Goal: Information Seeking & Learning: Check status

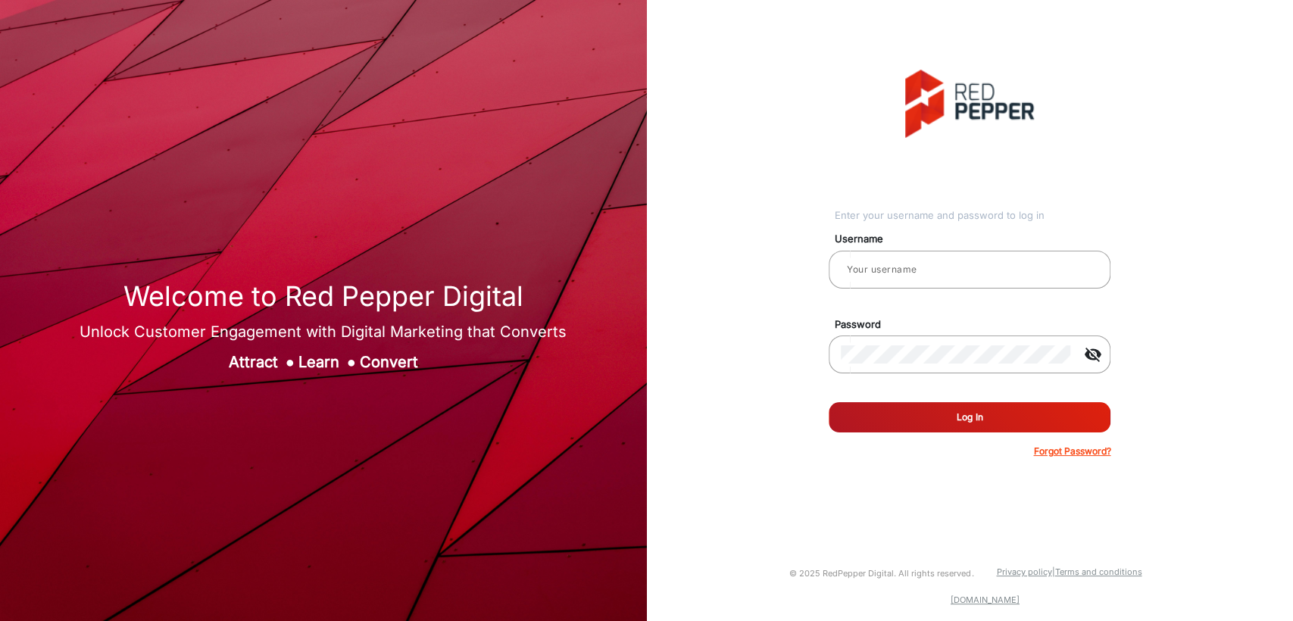
type input "[PERSON_NAME]"
click at [692, 233] on div "Enter your username and password to log in Username [PERSON_NAME] Password visi…" at bounding box center [971, 264] width 670 height 528
click at [979, 414] on button "Log In" at bounding box center [970, 417] width 282 height 30
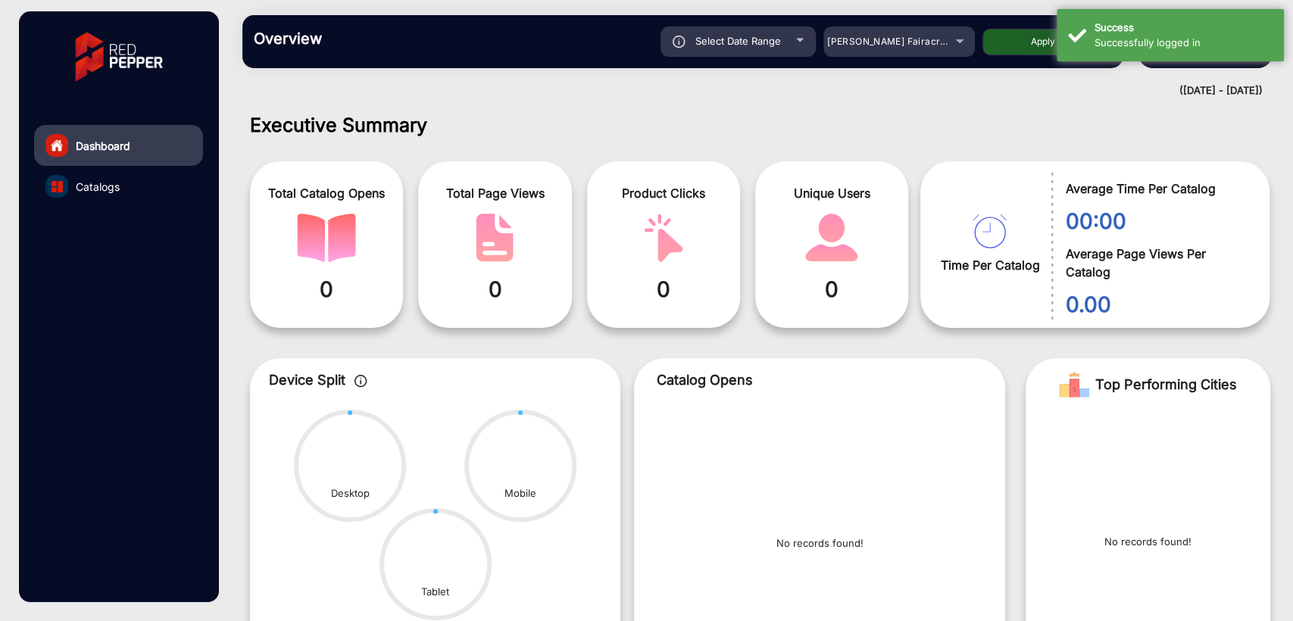
scroll to position [11, 0]
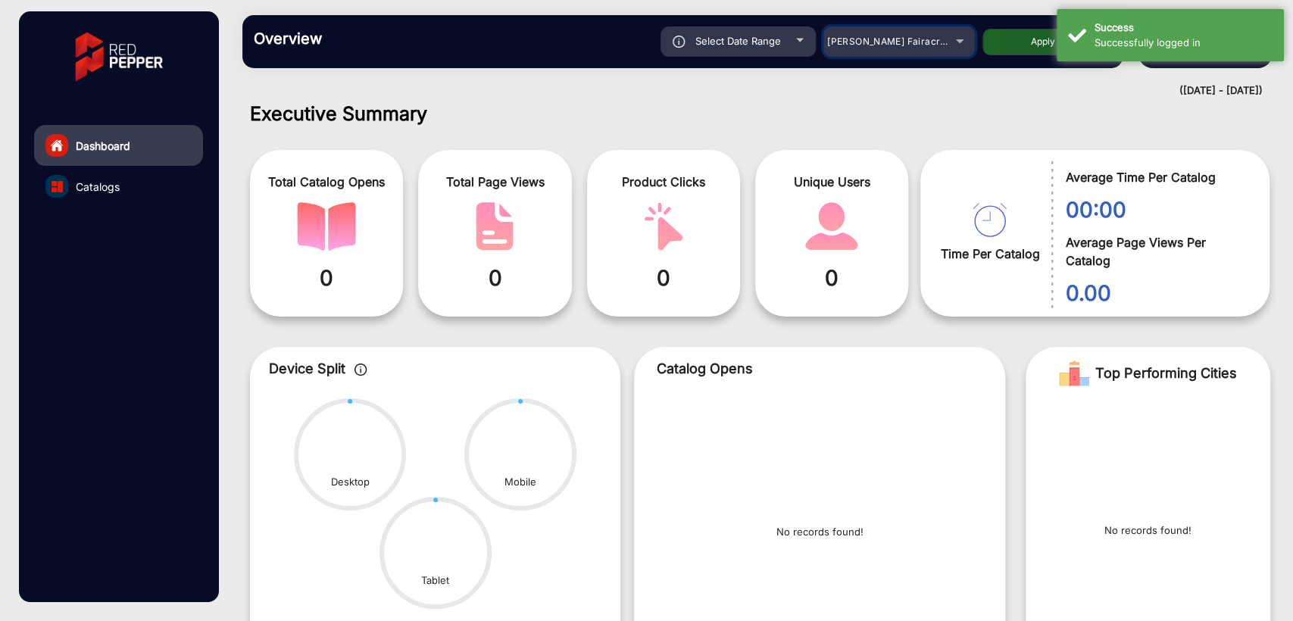
click at [873, 38] on span "[PERSON_NAME] Fairacre Farms" at bounding box center [902, 41] width 150 height 11
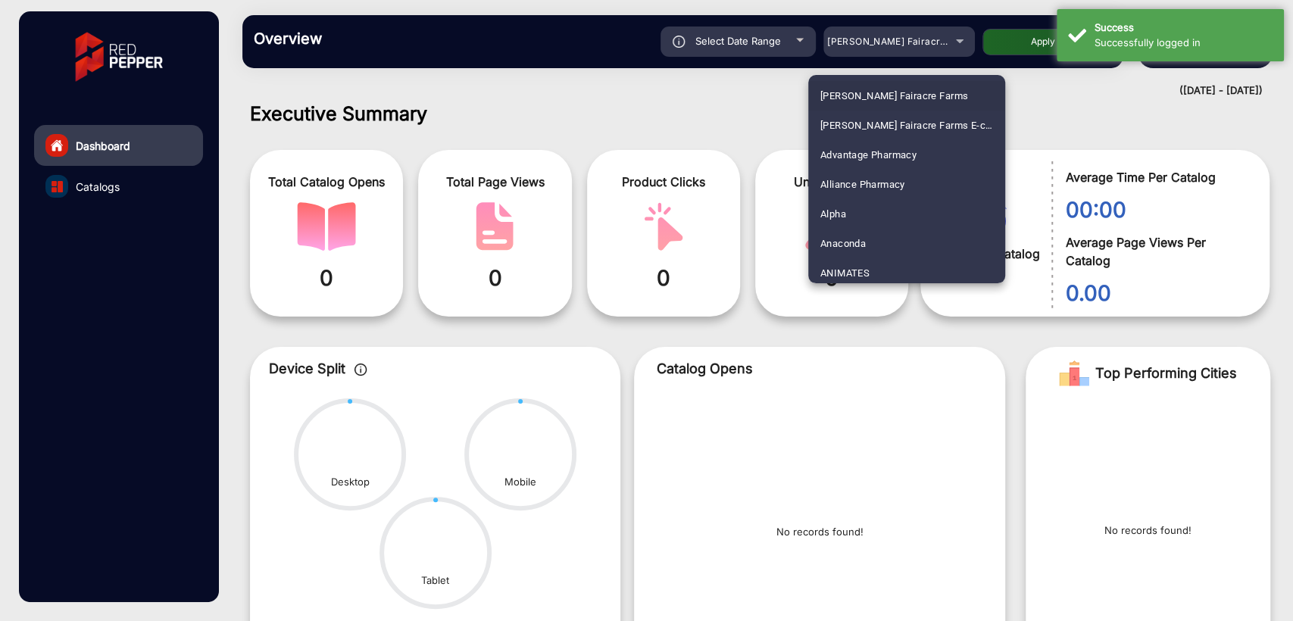
scroll to position [388, 0]
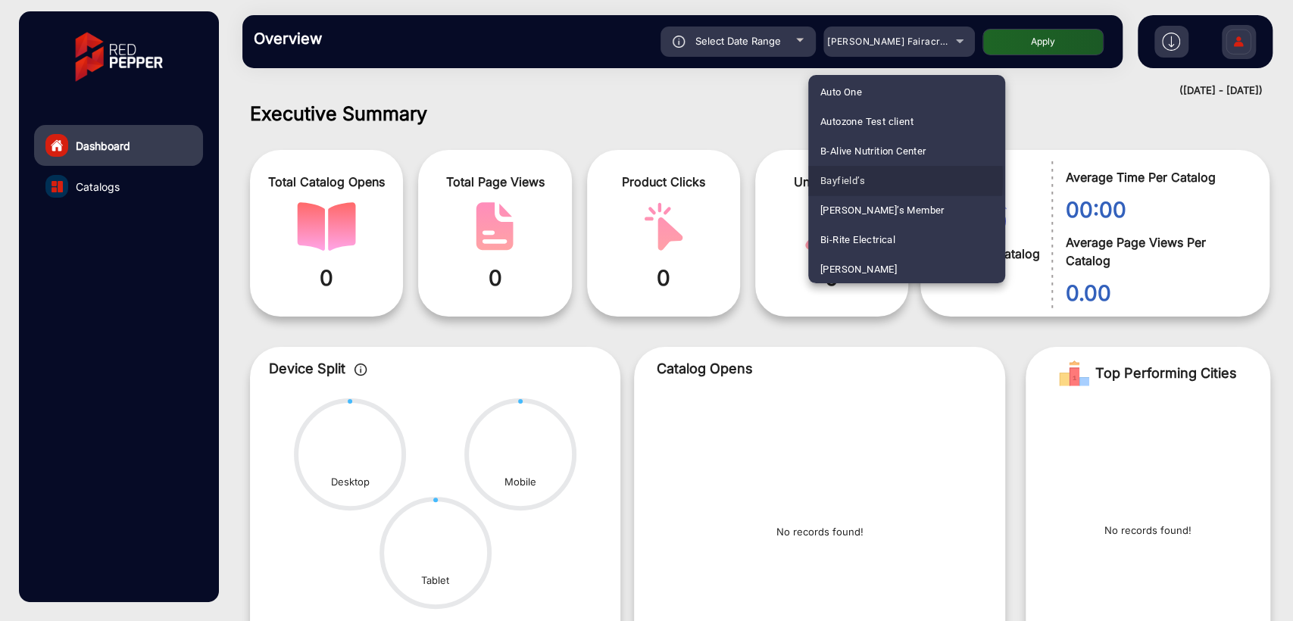
click at [844, 177] on span "Bayfield’s" at bounding box center [842, 181] width 45 height 30
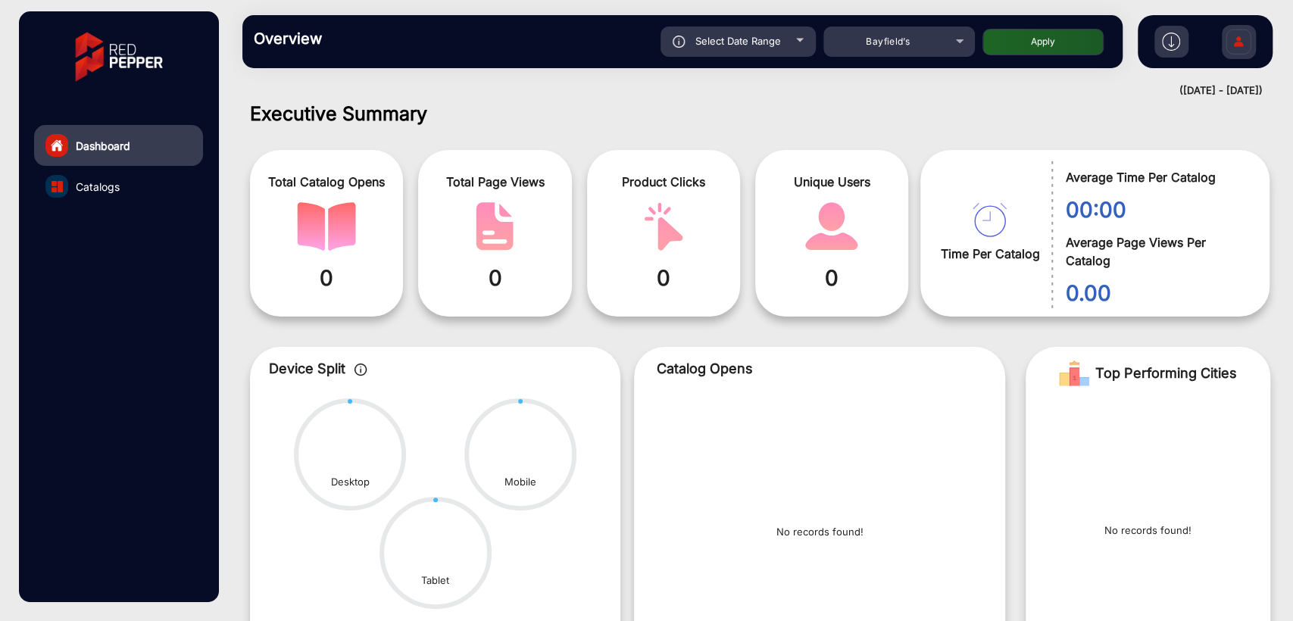
click at [1042, 48] on button "Apply" at bounding box center [1043, 42] width 121 height 27
type input "[DATE]"
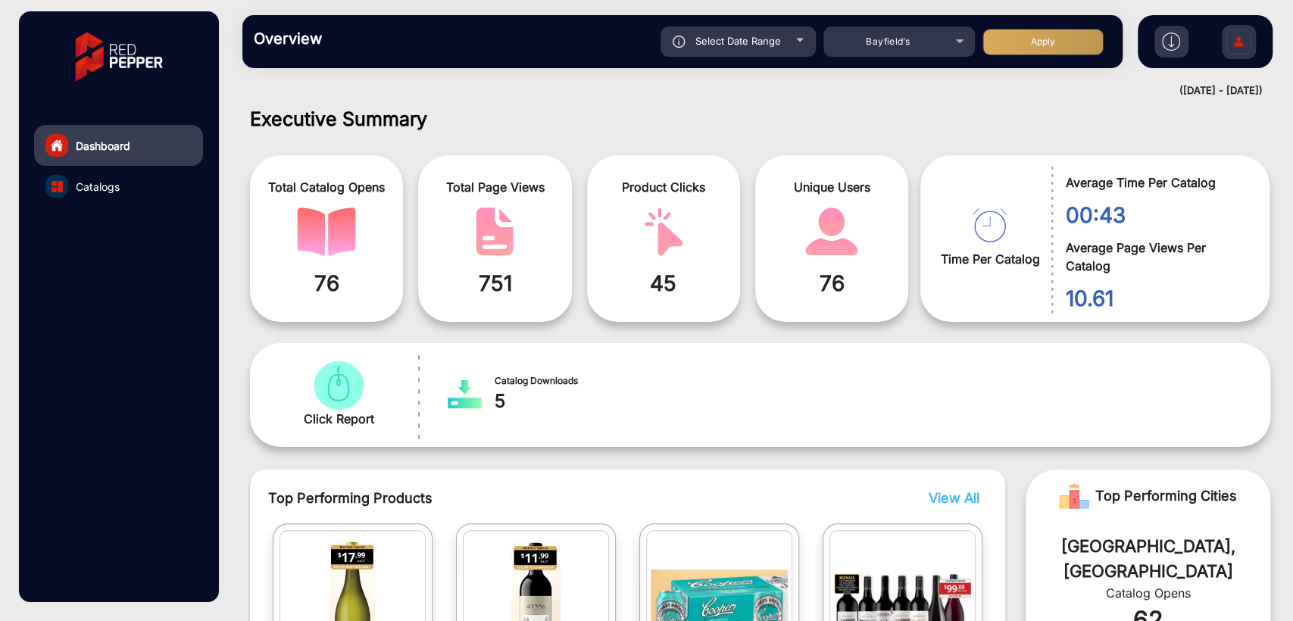
scroll to position [0, 0]
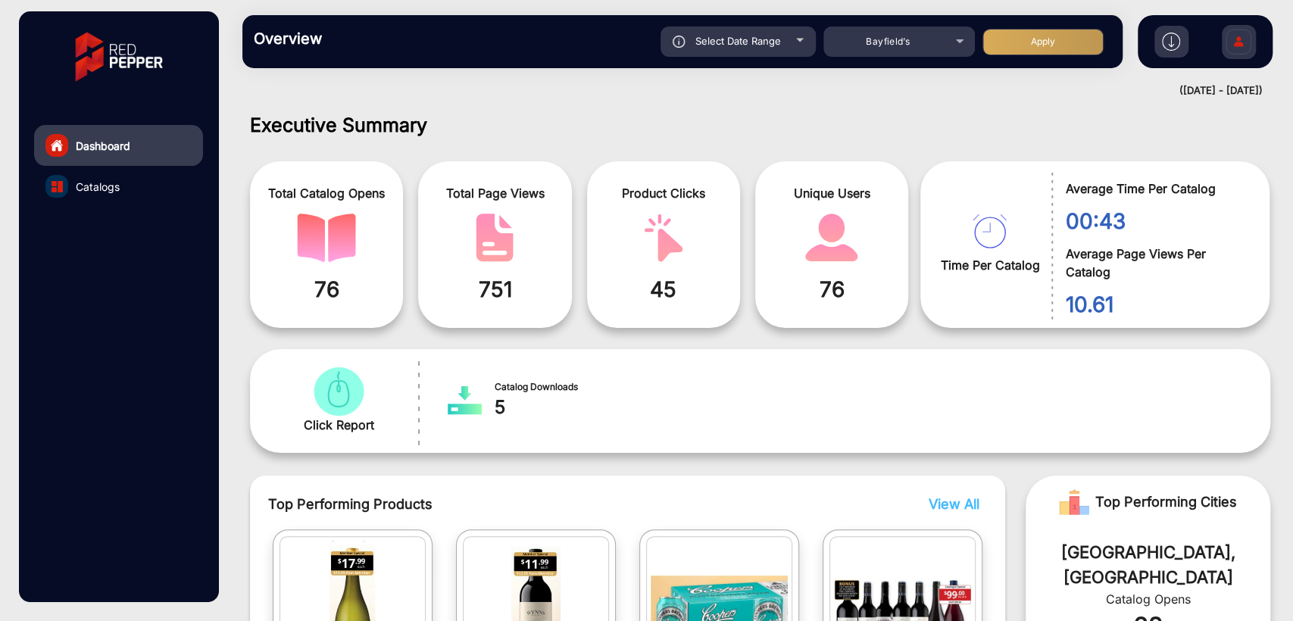
click at [739, 46] on span "Select Date Range" at bounding box center [738, 41] width 86 height 12
type input "[DATE]"
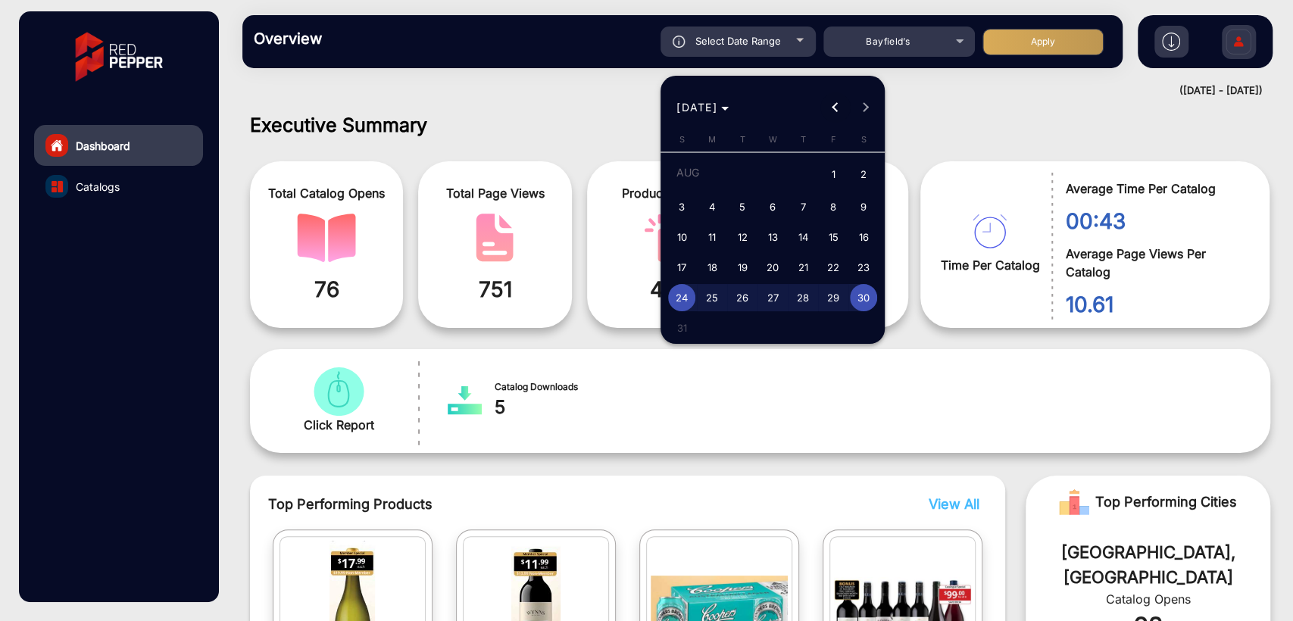
click at [834, 111] on span "Previous month" at bounding box center [835, 107] width 30 height 30
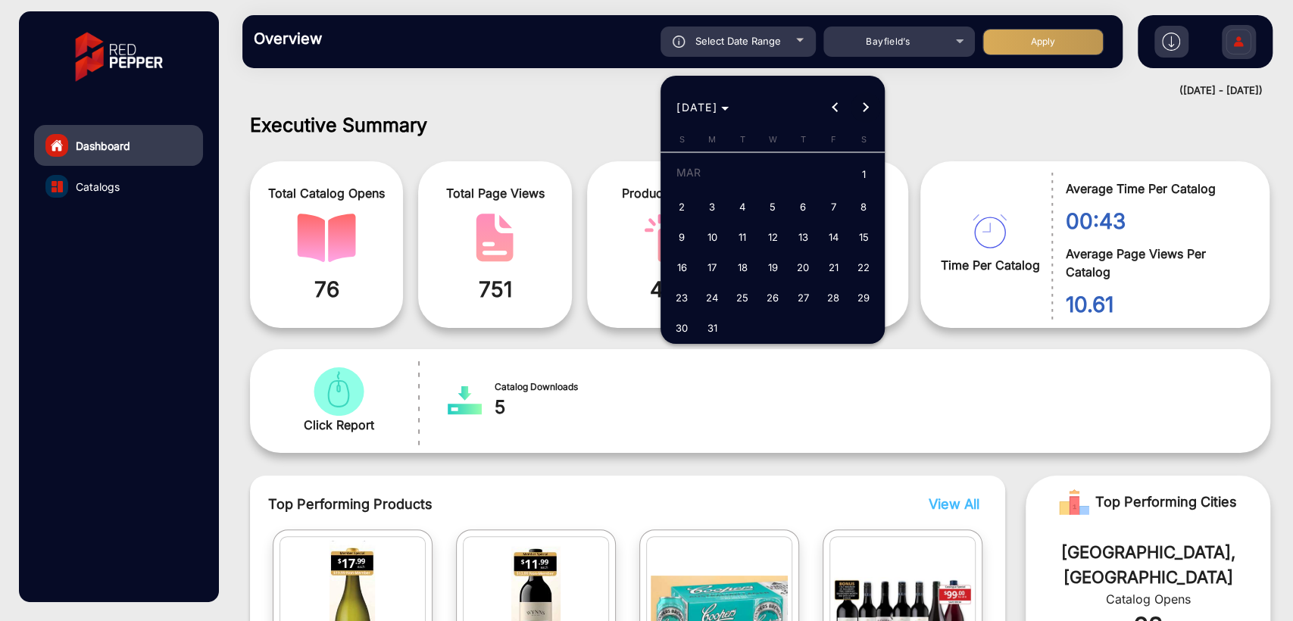
click at [861, 111] on span "Next month" at bounding box center [866, 107] width 30 height 30
click at [796, 173] on span "1" at bounding box center [802, 175] width 27 height 31
type input "[DATE]"
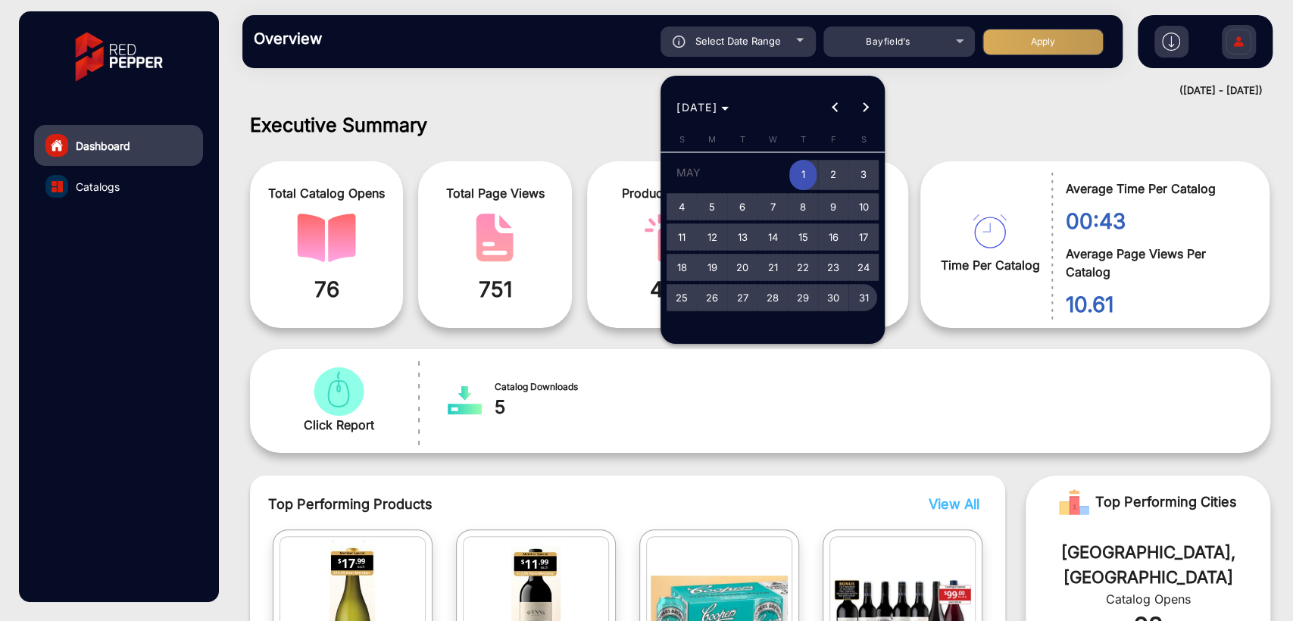
click at [867, 301] on span "31" at bounding box center [863, 297] width 27 height 27
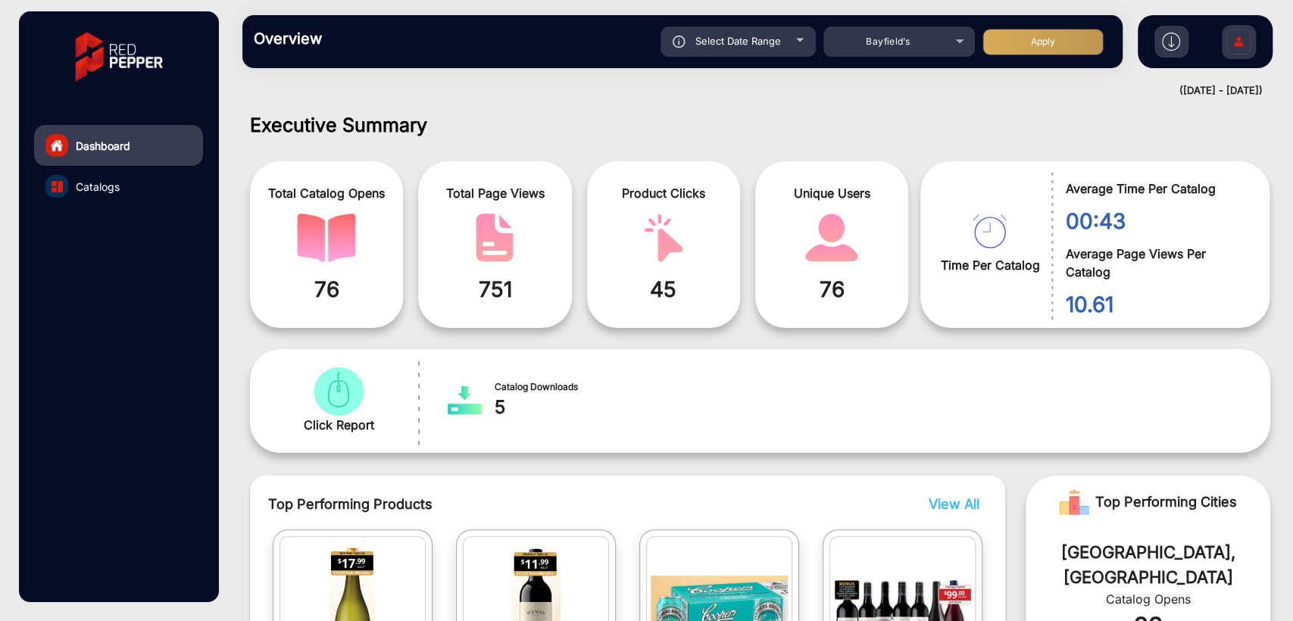
type input "[DATE]"
click at [1008, 41] on button "Apply" at bounding box center [1043, 42] width 121 height 27
type input "[DATE]"
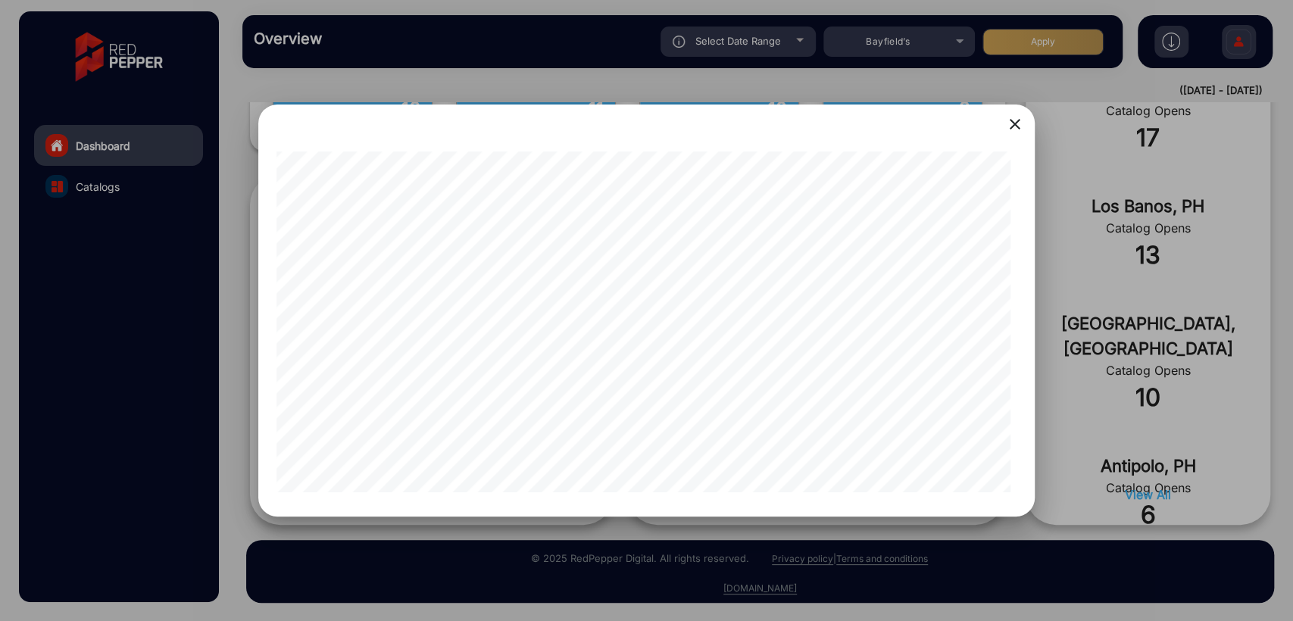
scroll to position [0, 13]
click at [188, 264] on div at bounding box center [646, 310] width 1293 height 621
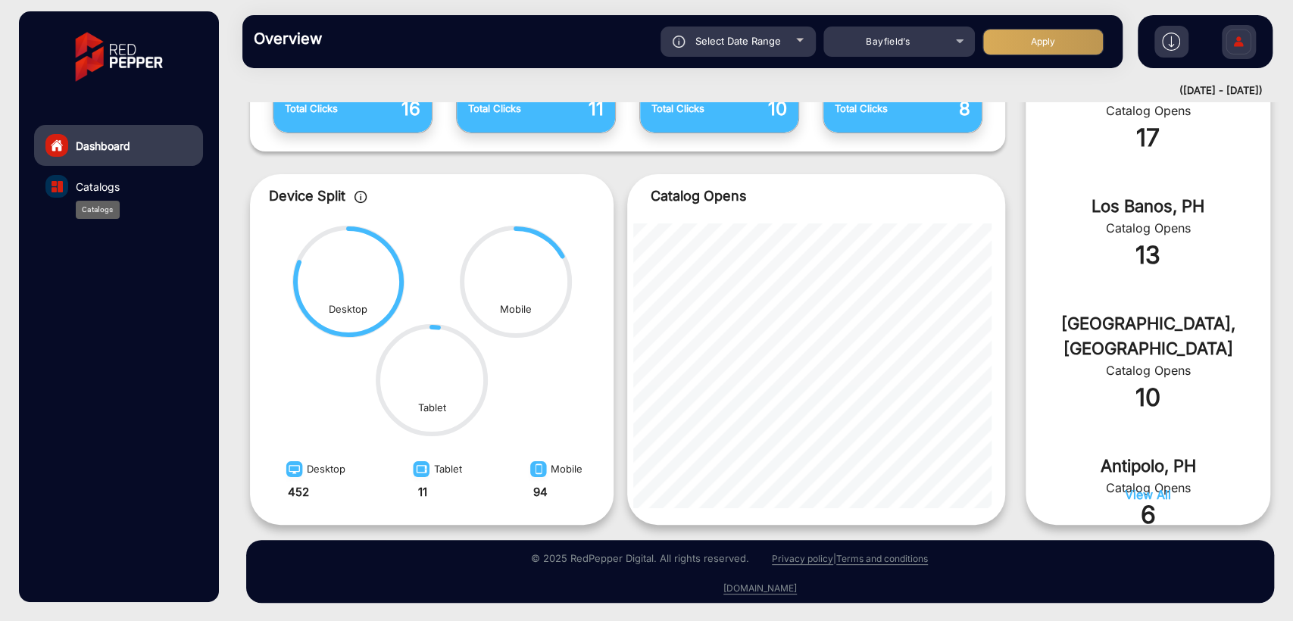
click at [99, 186] on span "Catalogs" at bounding box center [98, 187] width 44 height 16
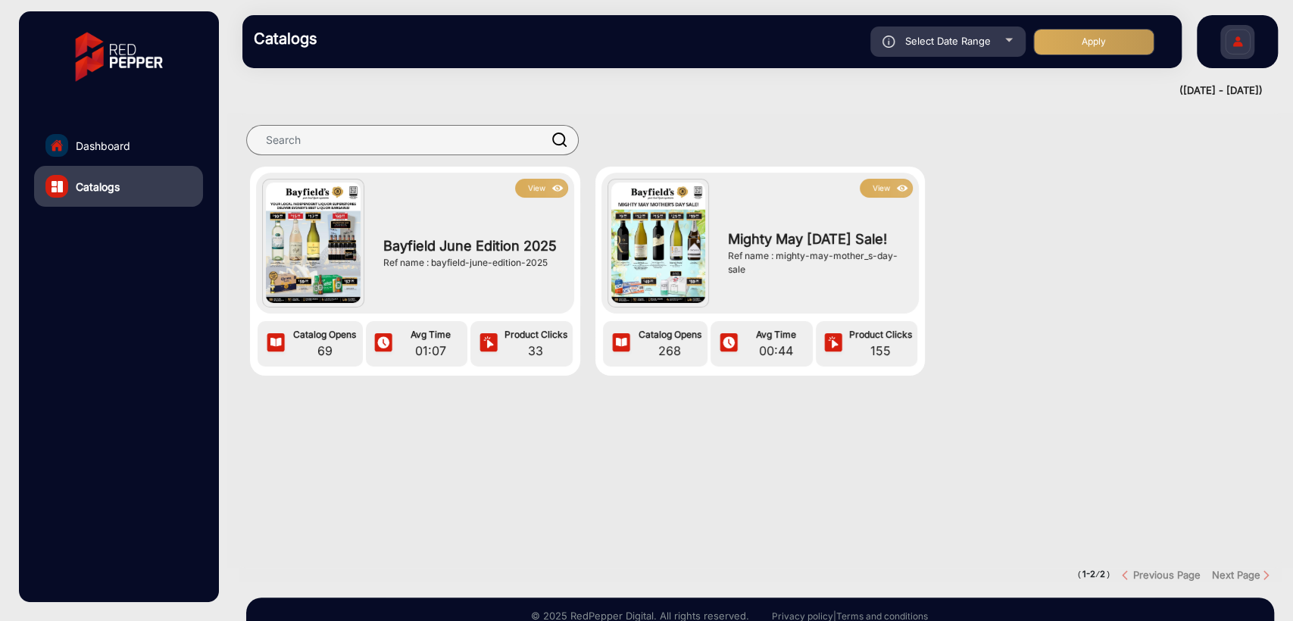
drag, startPoint x: 775, startPoint y: 265, endPoint x: 800, endPoint y: 280, distance: 29.2
click at [800, 276] on div "Ref name : mighty-may-mother_s-day-sale" at bounding box center [816, 262] width 177 height 27
copy div "mighty-may-mother_s-day-sale"
click at [751, 441] on section "View Bayfield June Edition 2025 Ref name : bayfield-june-edition-2025 Catalog O…" at bounding box center [760, 341] width 1043 height 455
click at [879, 184] on button "View" at bounding box center [886, 188] width 53 height 19
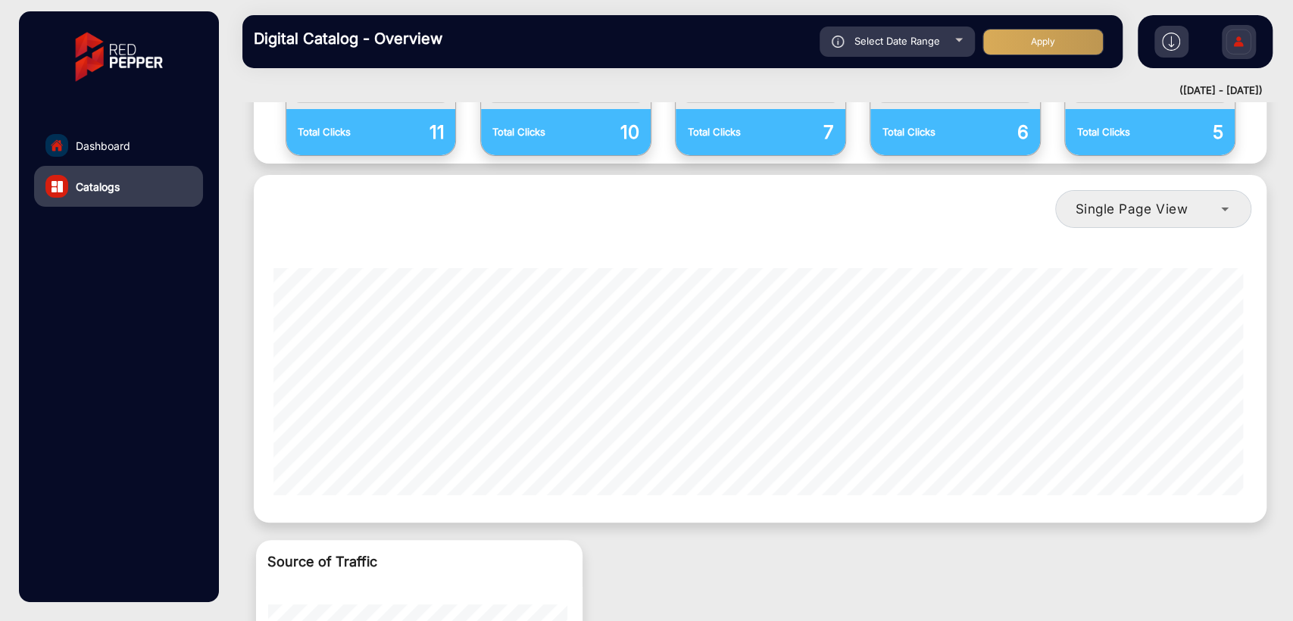
scroll to position [1039, 0]
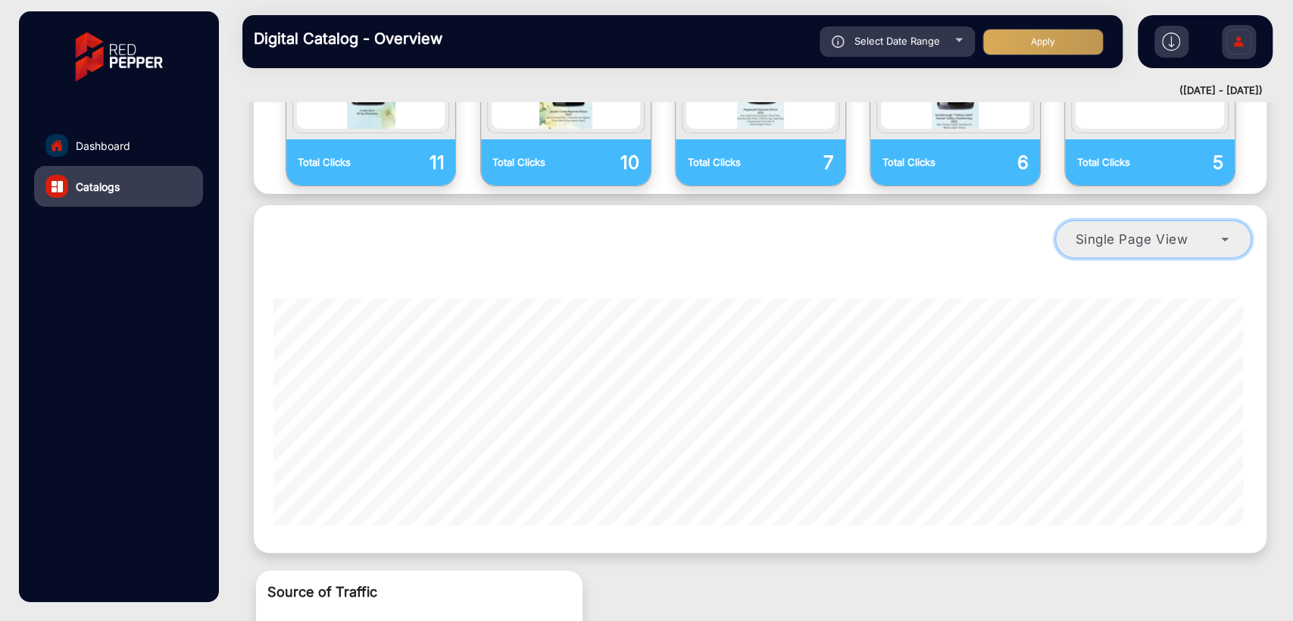
click at [1203, 230] on div "Single Page View" at bounding box center [1148, 239] width 146 height 18
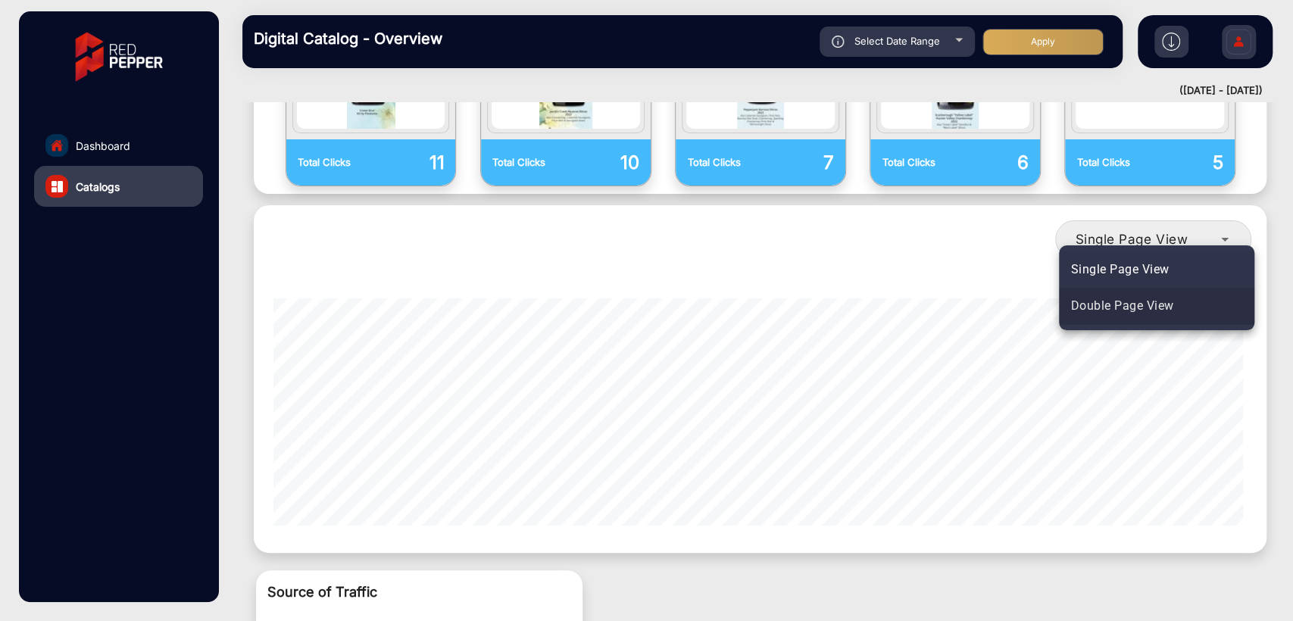
click at [1157, 311] on span "Double Page View" at bounding box center [1122, 306] width 103 height 18
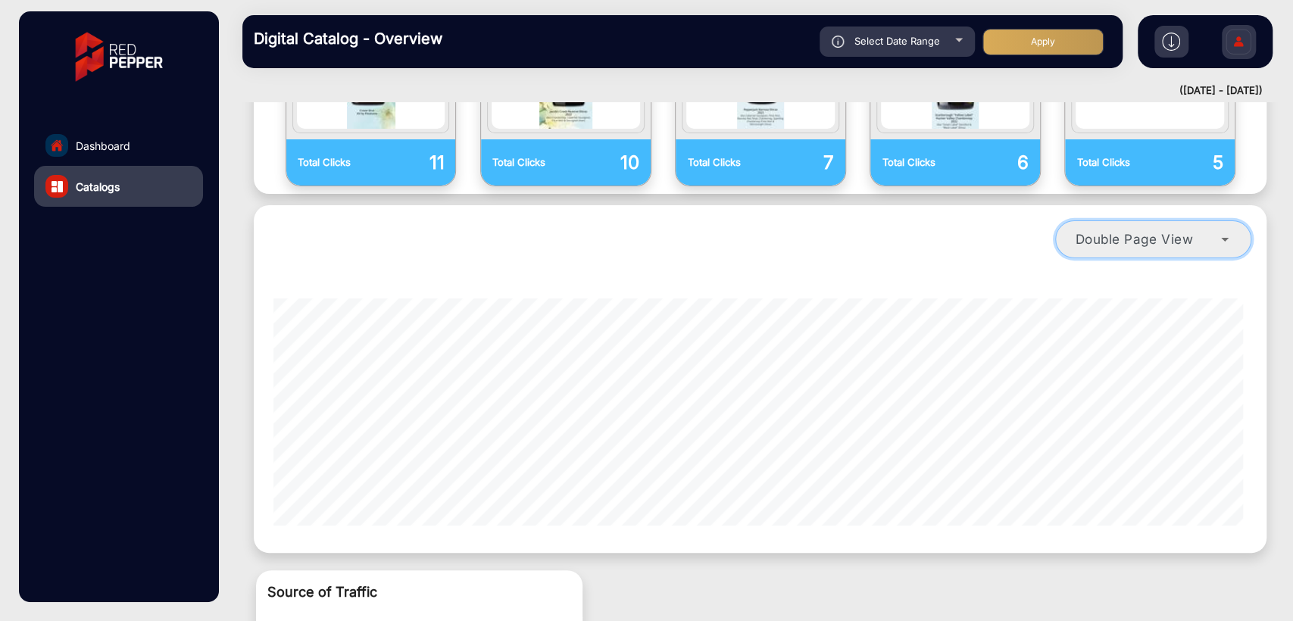
click at [1158, 231] on span "Double Page View" at bounding box center [1134, 239] width 118 height 16
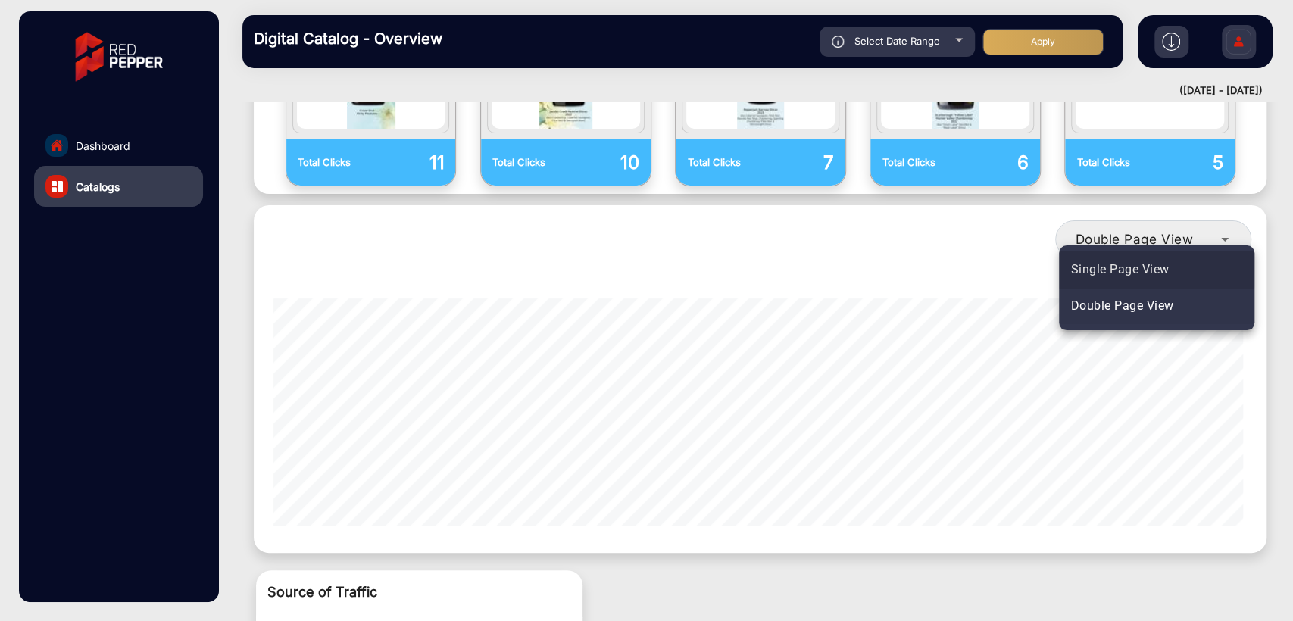
click at [1126, 261] on span "Single Page View" at bounding box center [1120, 270] width 98 height 18
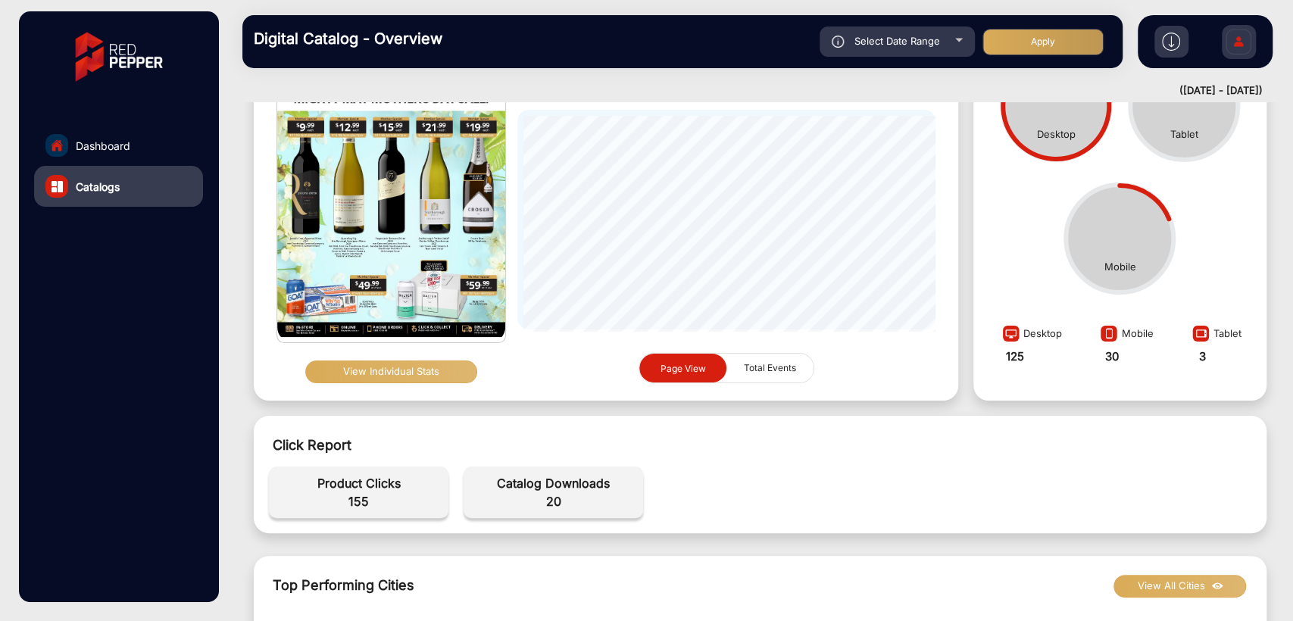
scroll to position [224, 0]
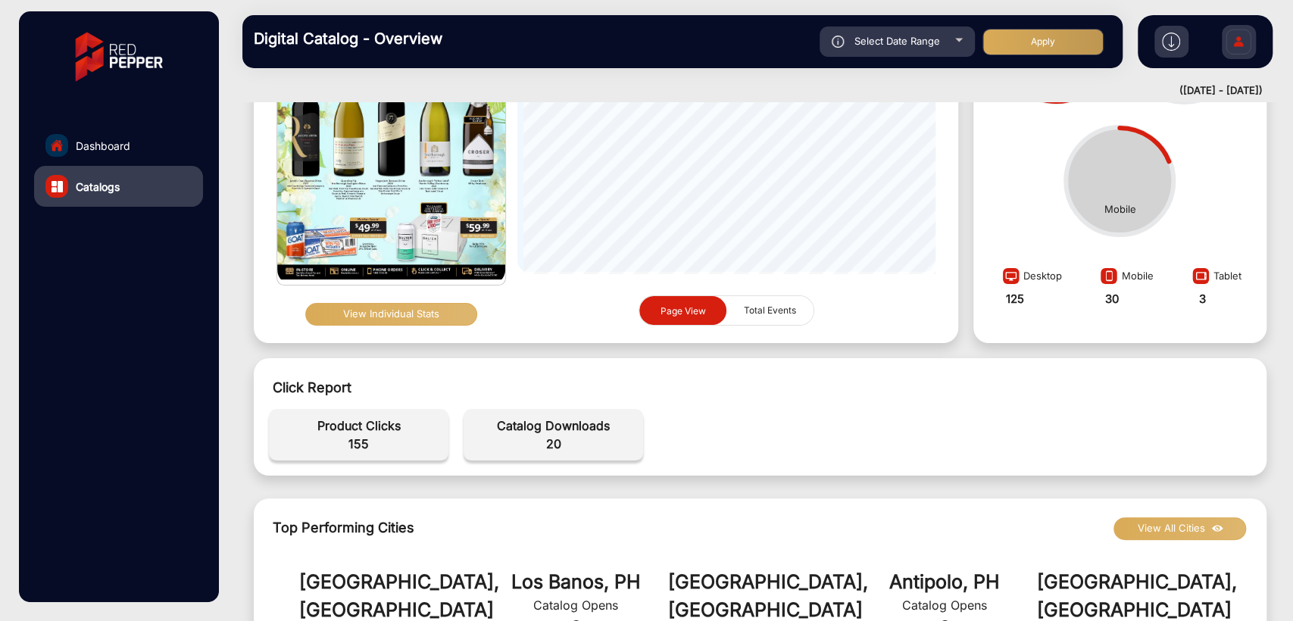
click at [398, 311] on button "View Individual Stats" at bounding box center [391, 314] width 172 height 23
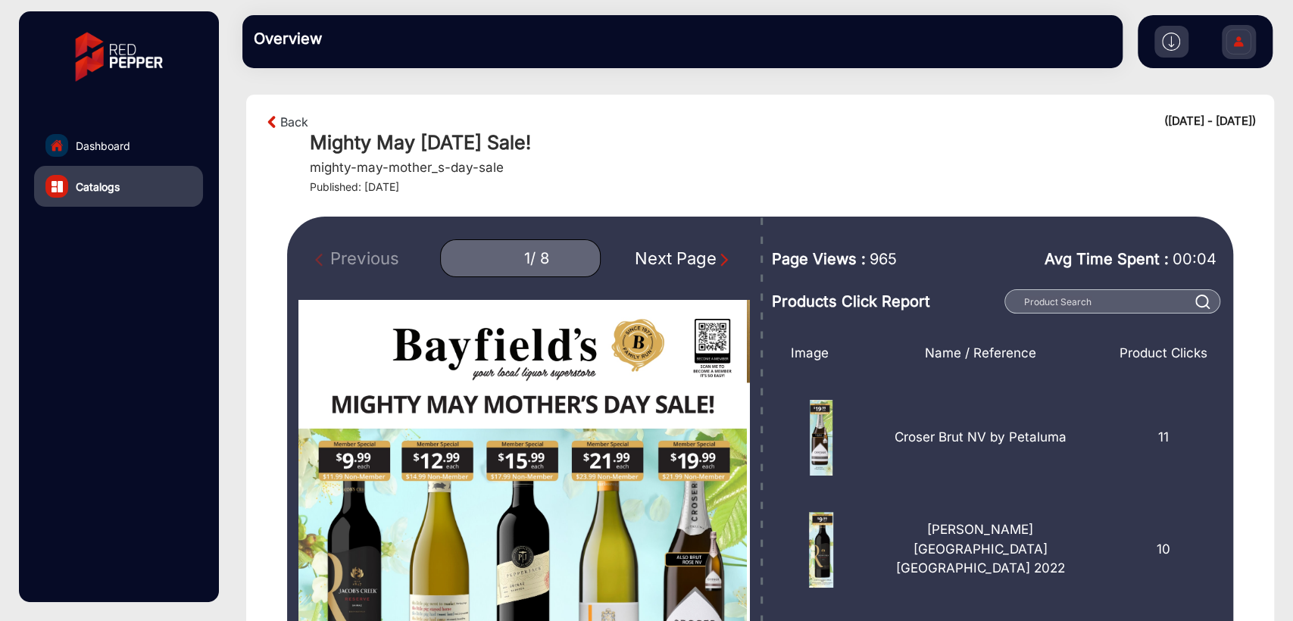
click at [684, 263] on div "Next Page" at bounding box center [683, 258] width 97 height 25
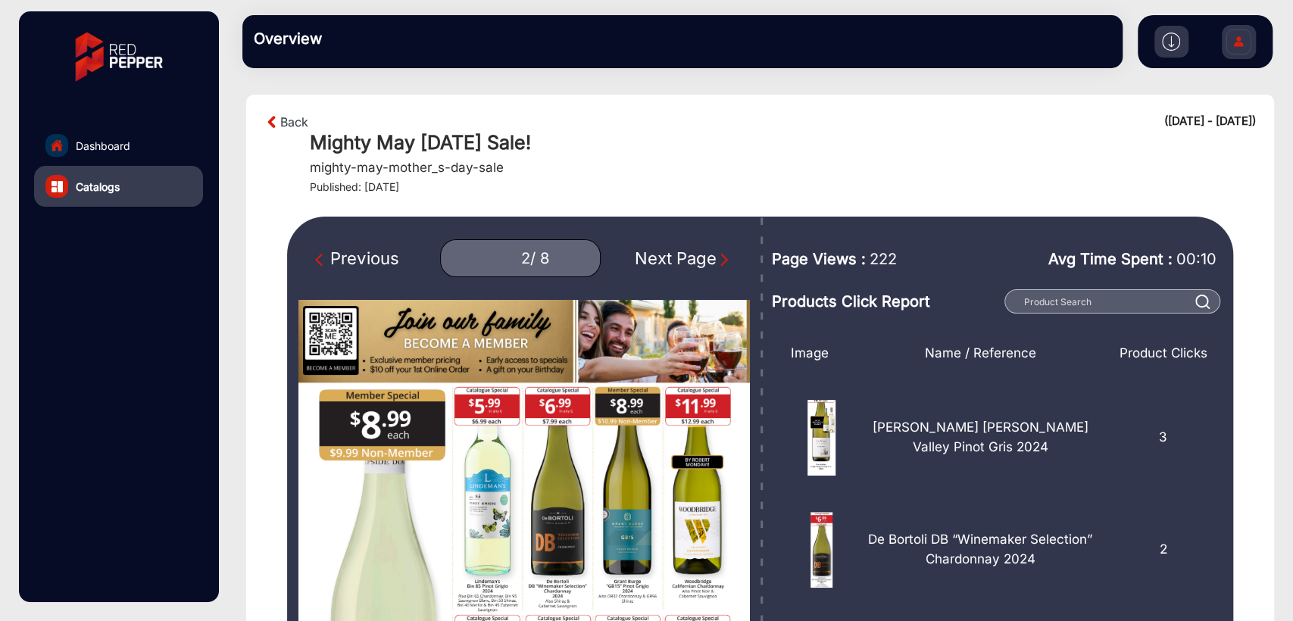
click at [661, 266] on div "Next Page" at bounding box center [683, 258] width 97 height 25
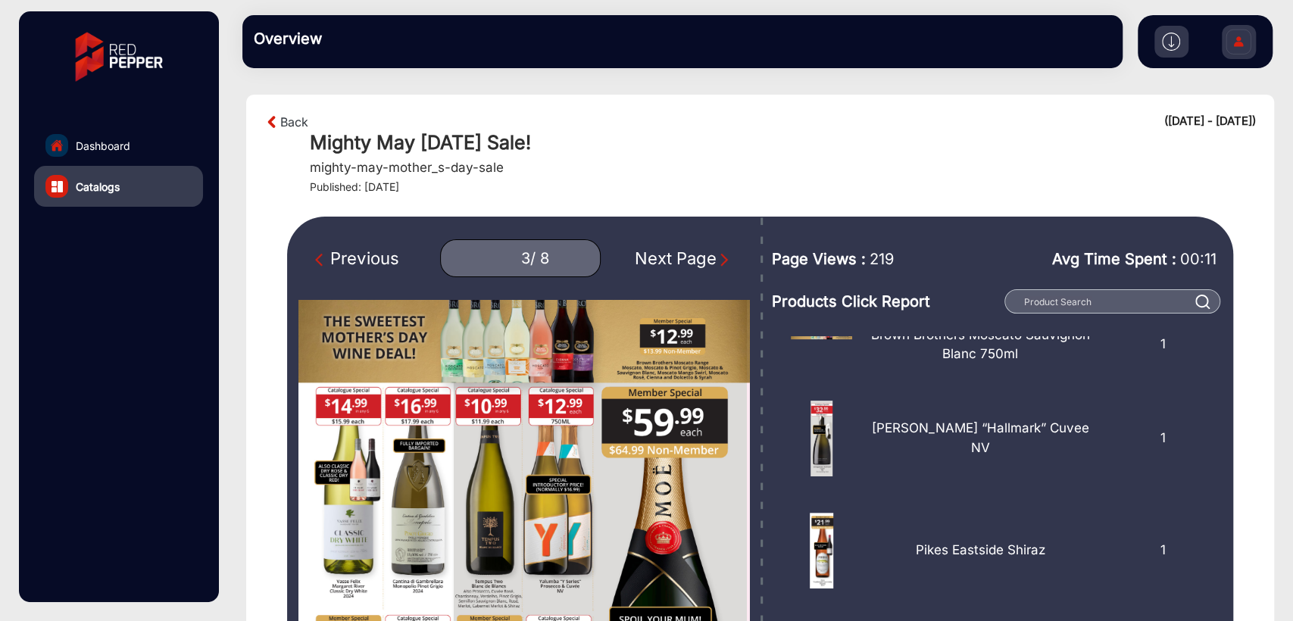
click at [739, 211] on section "Back ([DATE] - [DATE]) Mighty May [DATE] Sale! mighty-may-mother_s-day-sale Pub…" at bounding box center [760, 500] width 1028 height 810
click at [691, 249] on div "Next Page" at bounding box center [683, 258] width 97 height 25
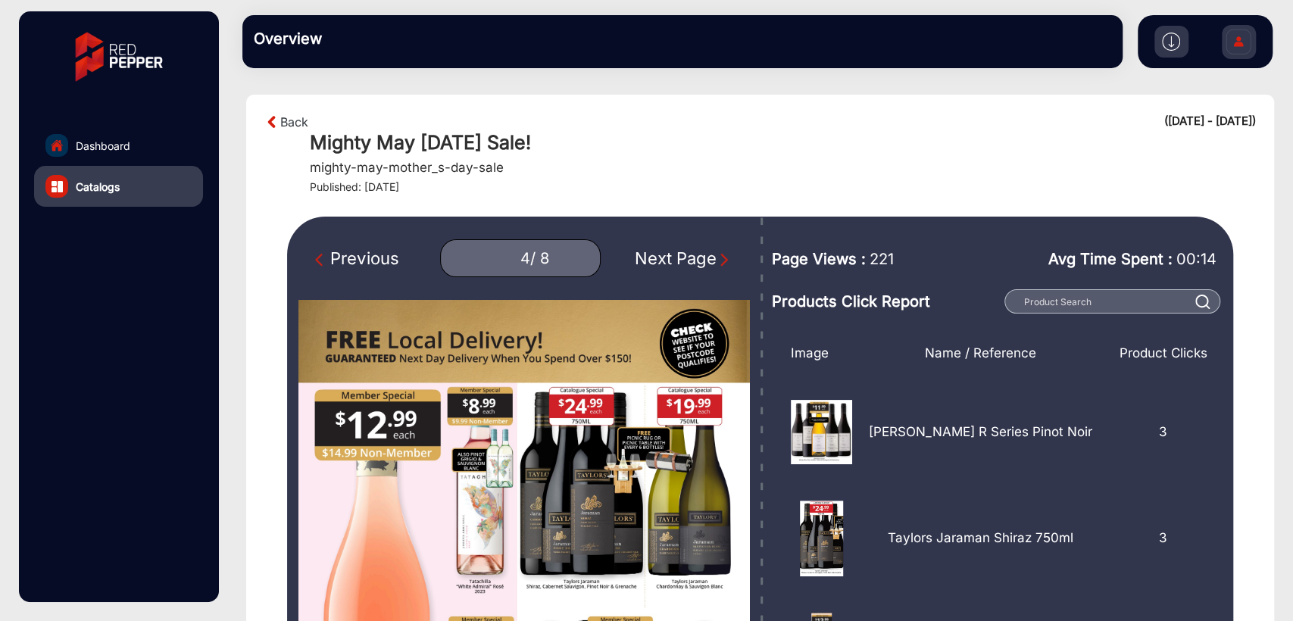
click at [691, 249] on div "Next Page" at bounding box center [683, 258] width 97 height 25
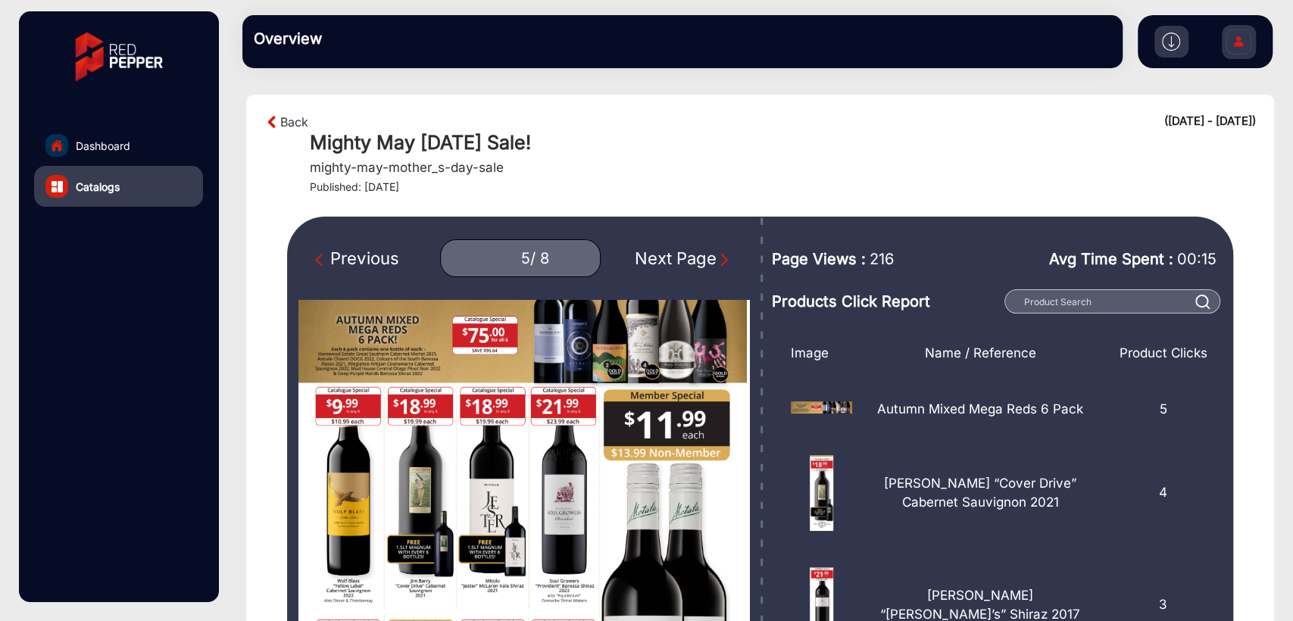
click at [688, 253] on div "Next Page" at bounding box center [683, 258] width 97 height 25
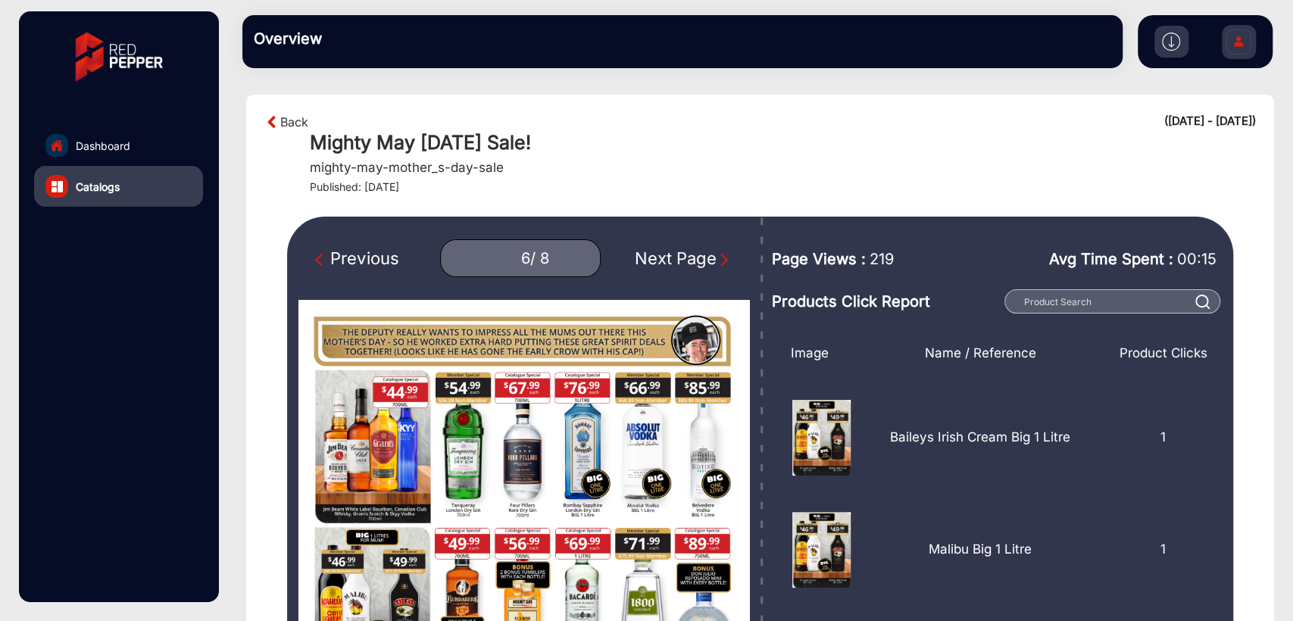
click at [688, 253] on div "Next Page" at bounding box center [683, 258] width 97 height 25
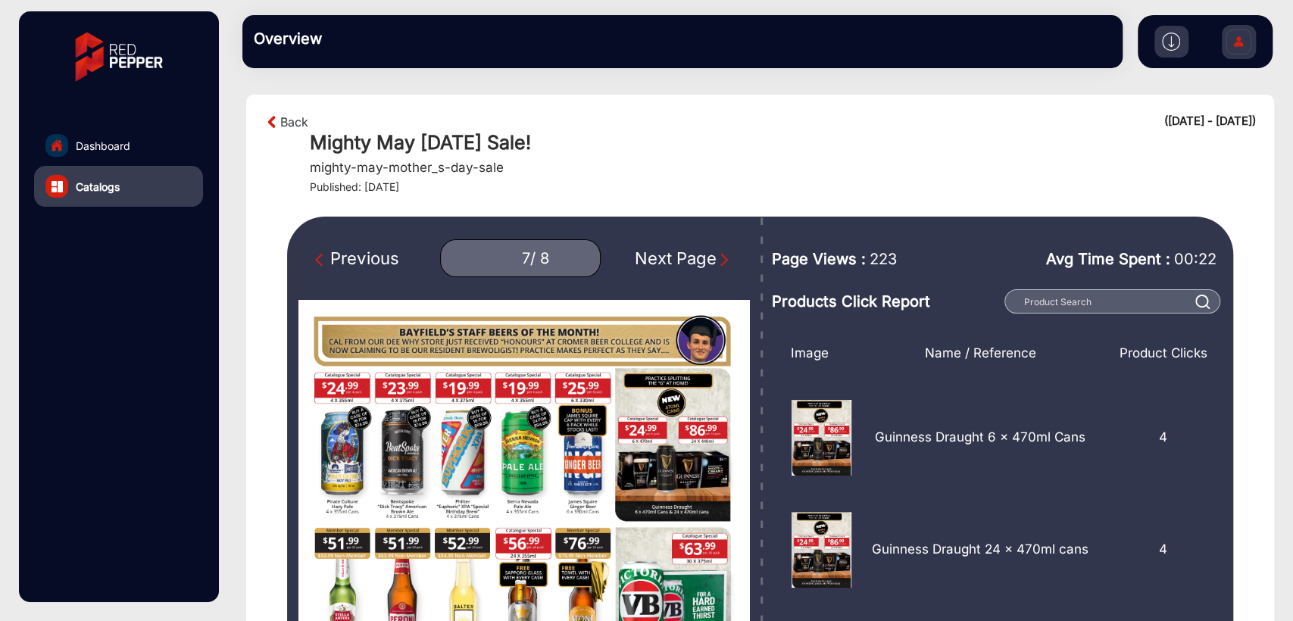
click at [688, 253] on div "Next Page" at bounding box center [683, 258] width 97 height 25
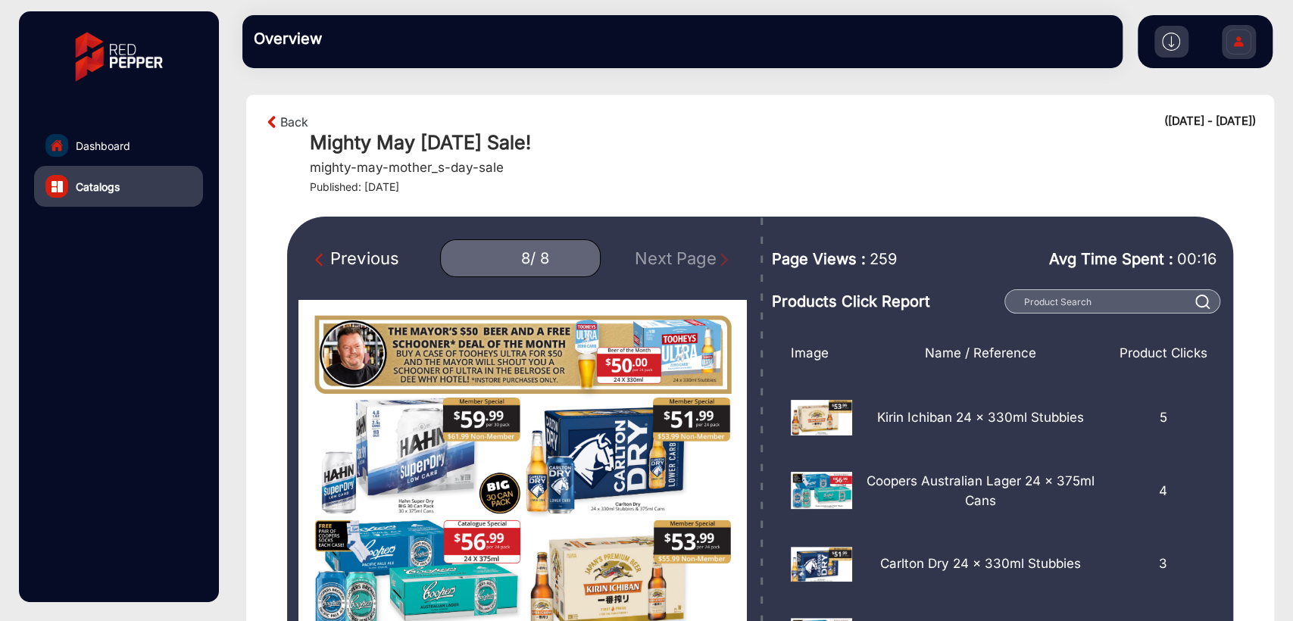
click at [689, 214] on section "Back ([DATE] - [DATE]) Mighty May [DATE] Sale! mighty-may-mother_s-day-sale Pub…" at bounding box center [760, 500] width 1028 height 810
click at [370, 257] on div "Previous" at bounding box center [356, 258] width 83 height 25
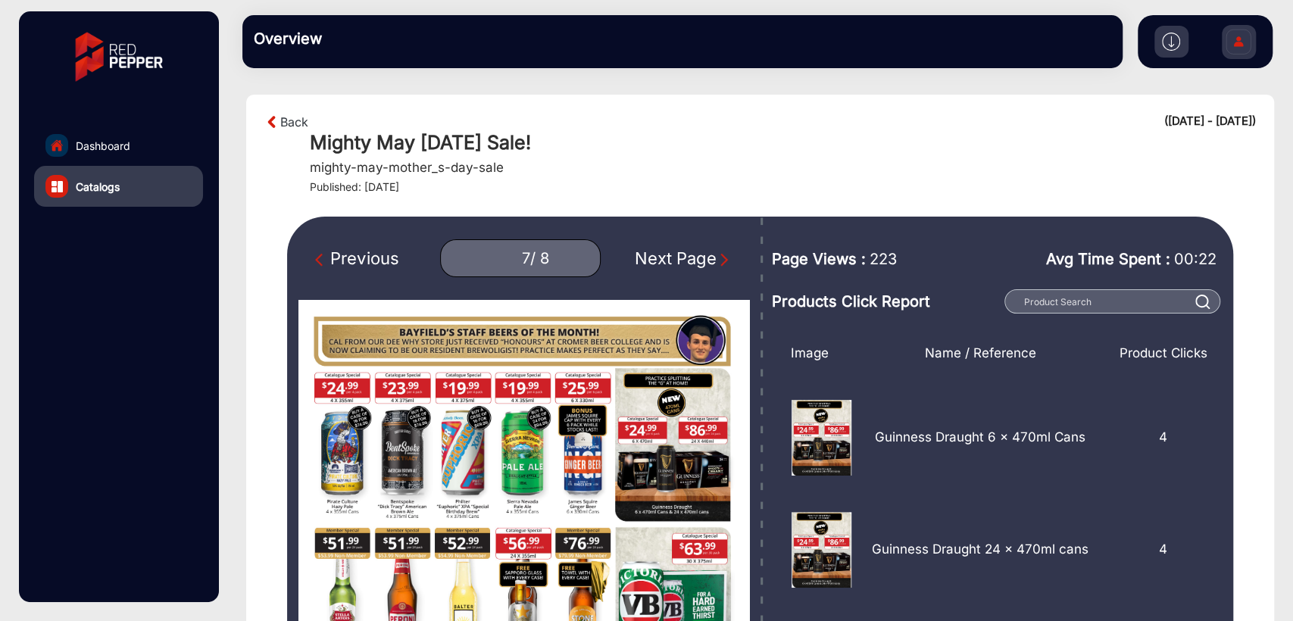
click at [370, 257] on div "Previous" at bounding box center [356, 258] width 83 height 25
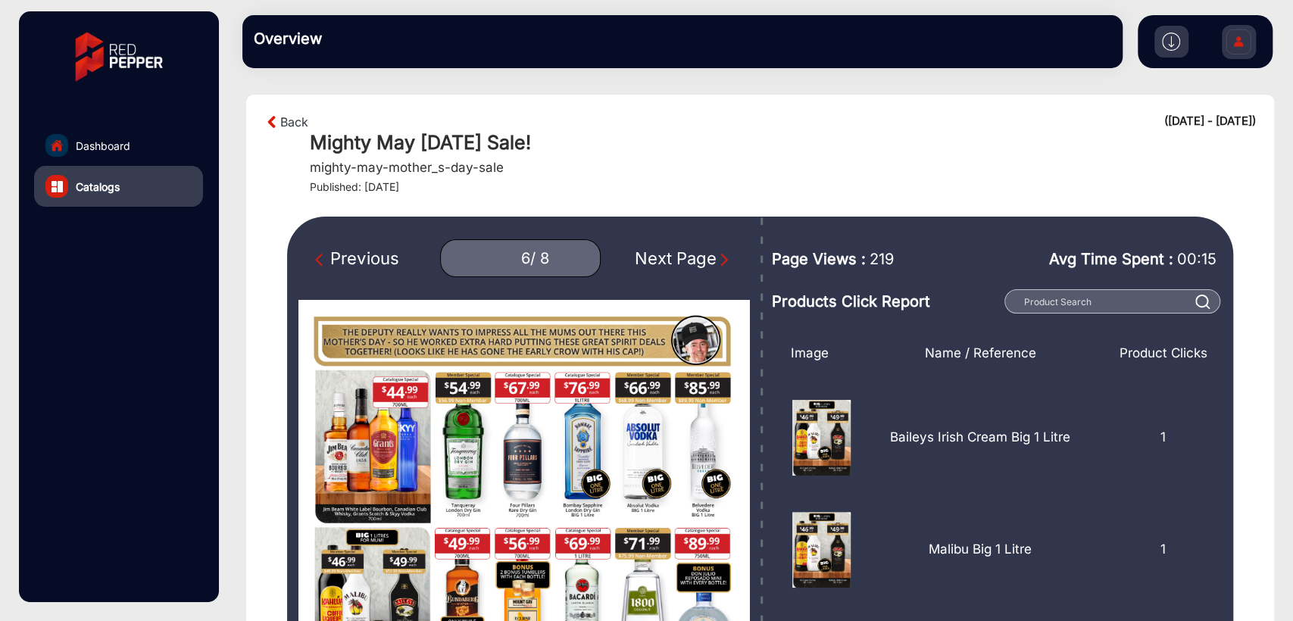
click at [370, 257] on div "Previous" at bounding box center [356, 258] width 83 height 25
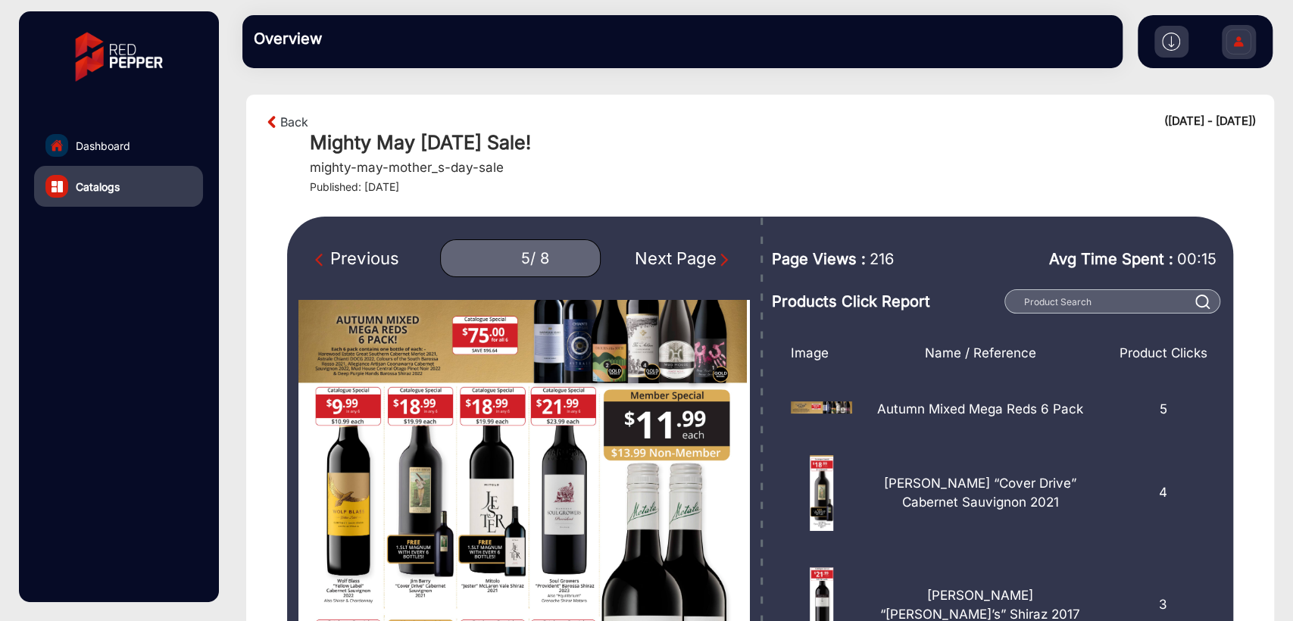
click at [370, 257] on div "Previous" at bounding box center [356, 258] width 83 height 25
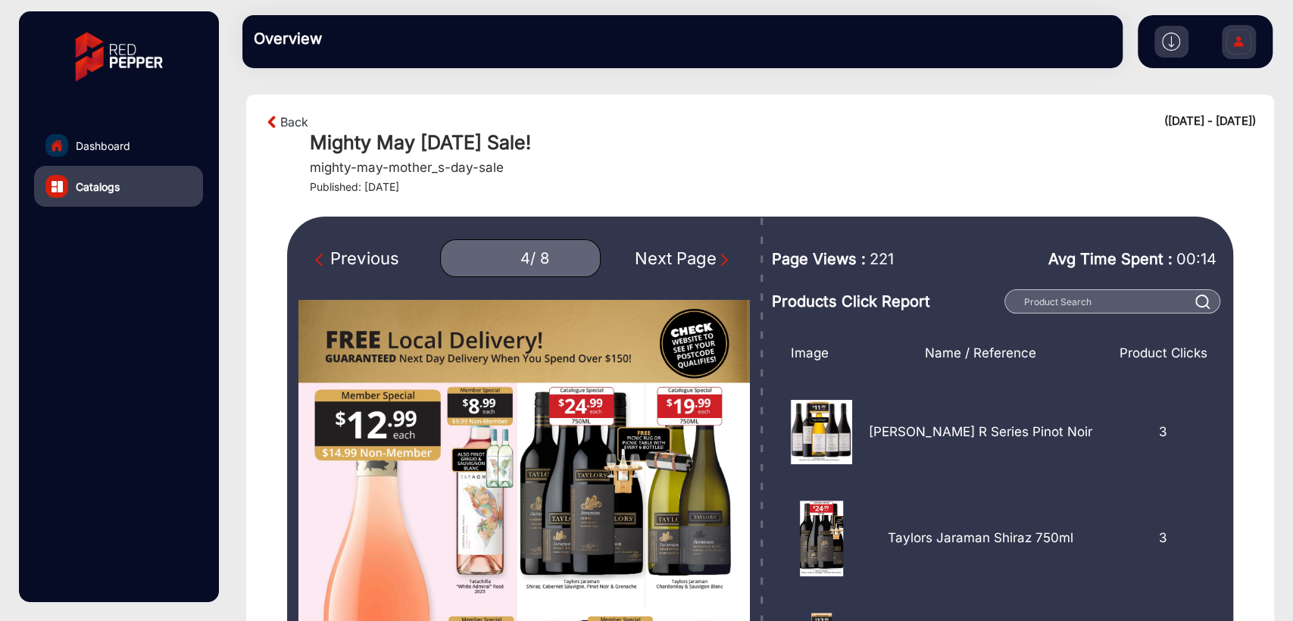
click at [370, 257] on div "Previous" at bounding box center [356, 258] width 83 height 25
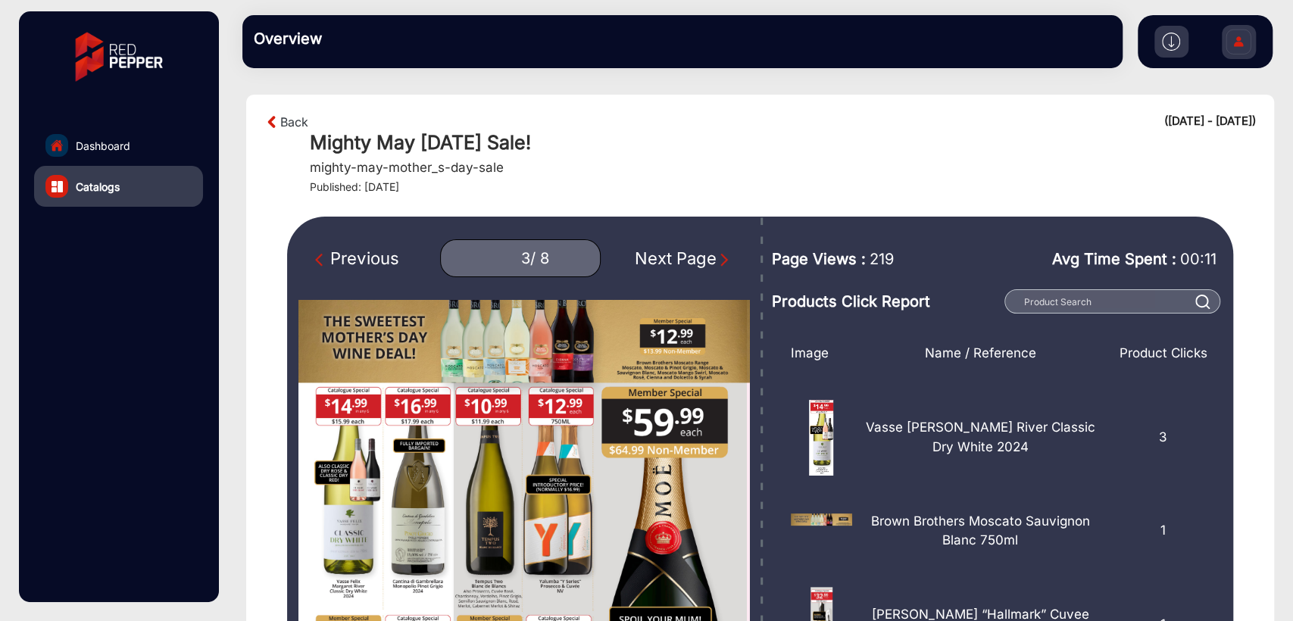
click at [370, 257] on div "Previous" at bounding box center [356, 258] width 83 height 25
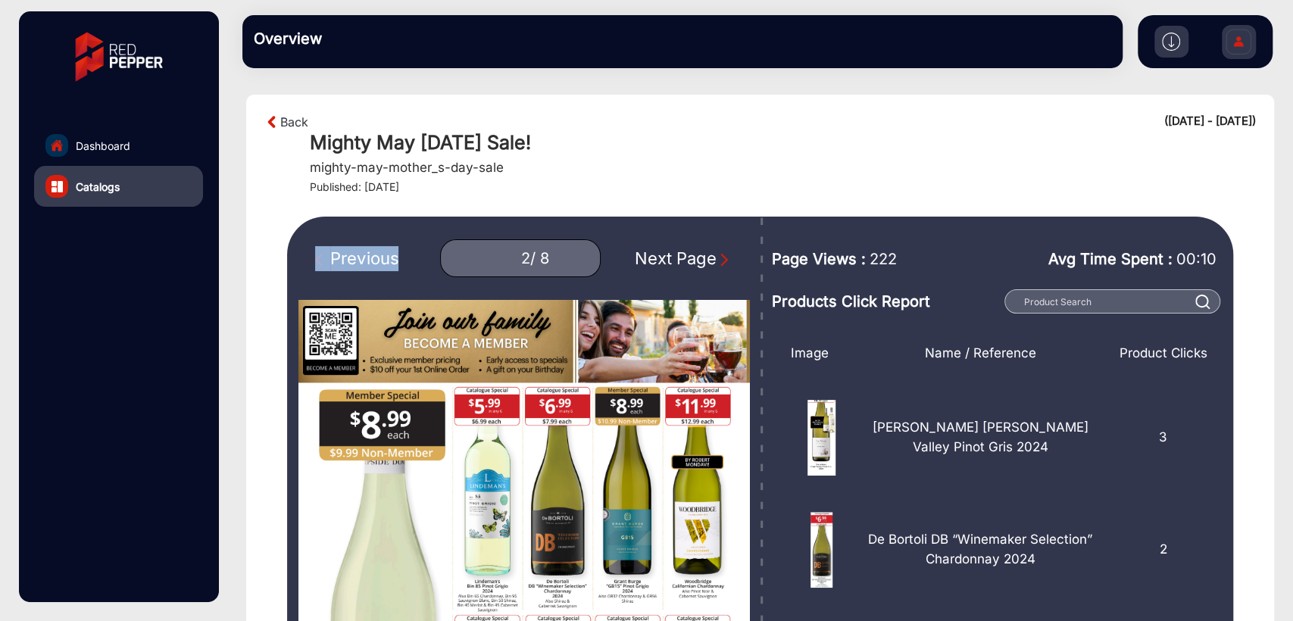
click at [370, 257] on div "Previous" at bounding box center [356, 258] width 83 height 25
type input "1"
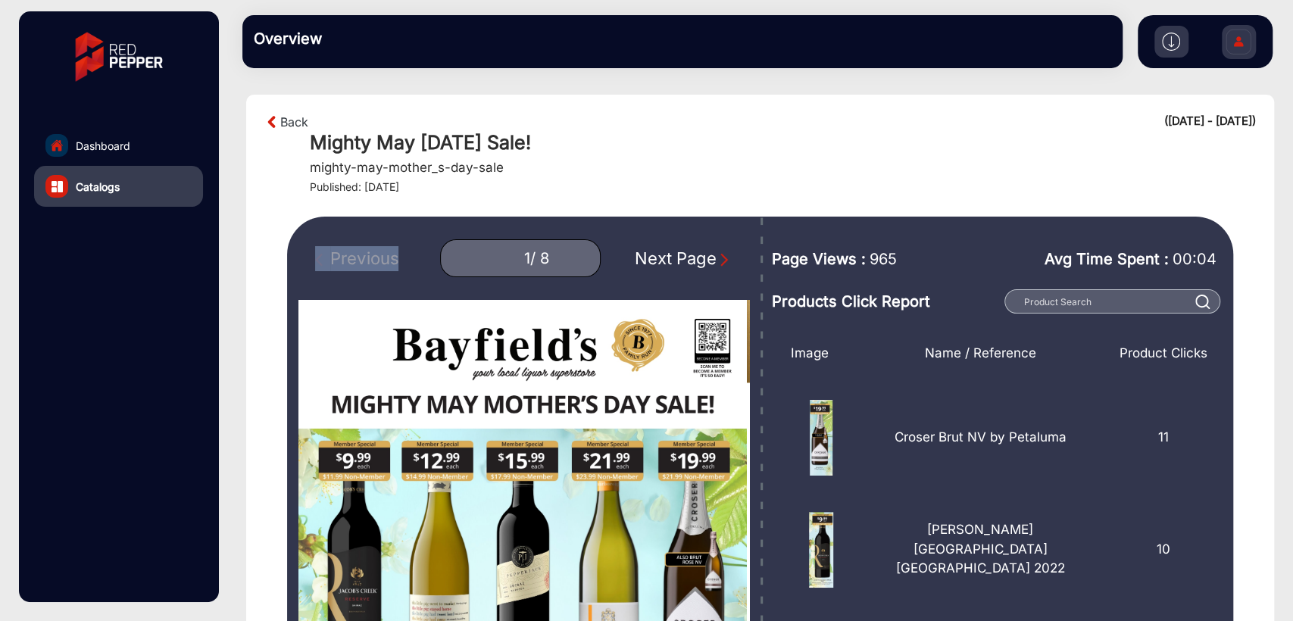
click at [370, 257] on div "Previous 1 / 8 Next Page" at bounding box center [523, 258] width 451 height 38
click at [673, 163] on div "Mighty May [DATE] Sale! mighty-may-mother_s-day-sale Published: [DATE]" at bounding box center [783, 162] width 946 height 63
click at [80, 143] on span "Dashboard" at bounding box center [103, 146] width 55 height 16
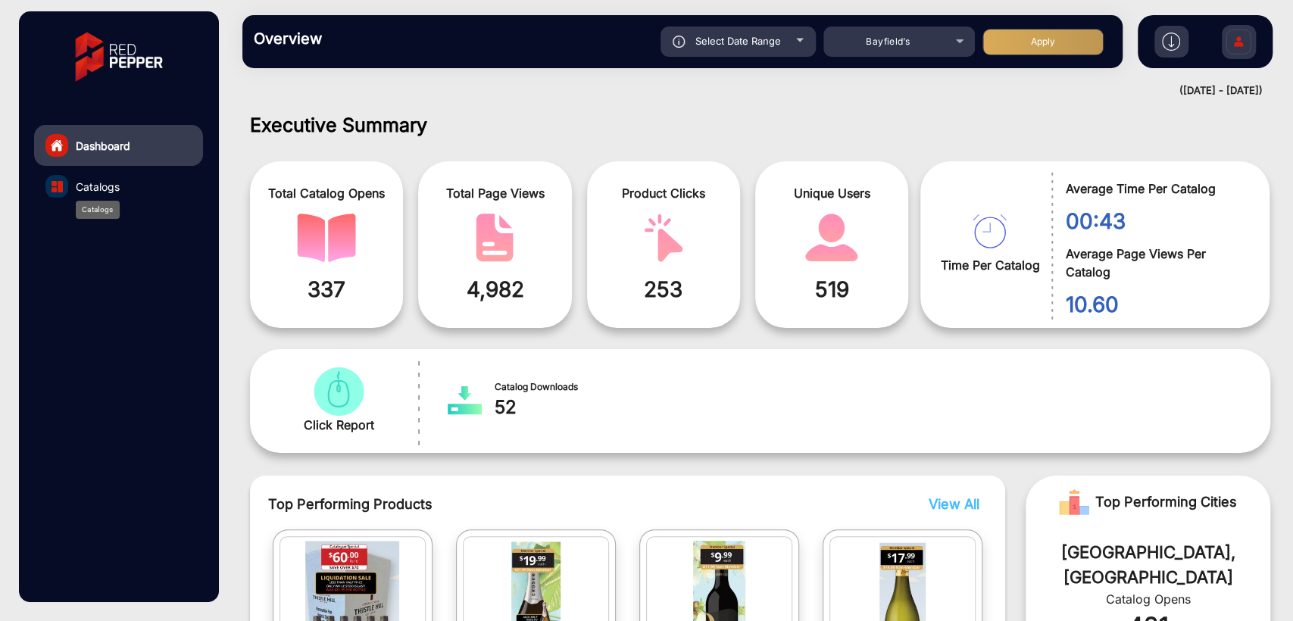
click at [108, 179] on span "Catalogs" at bounding box center [98, 187] width 44 height 16
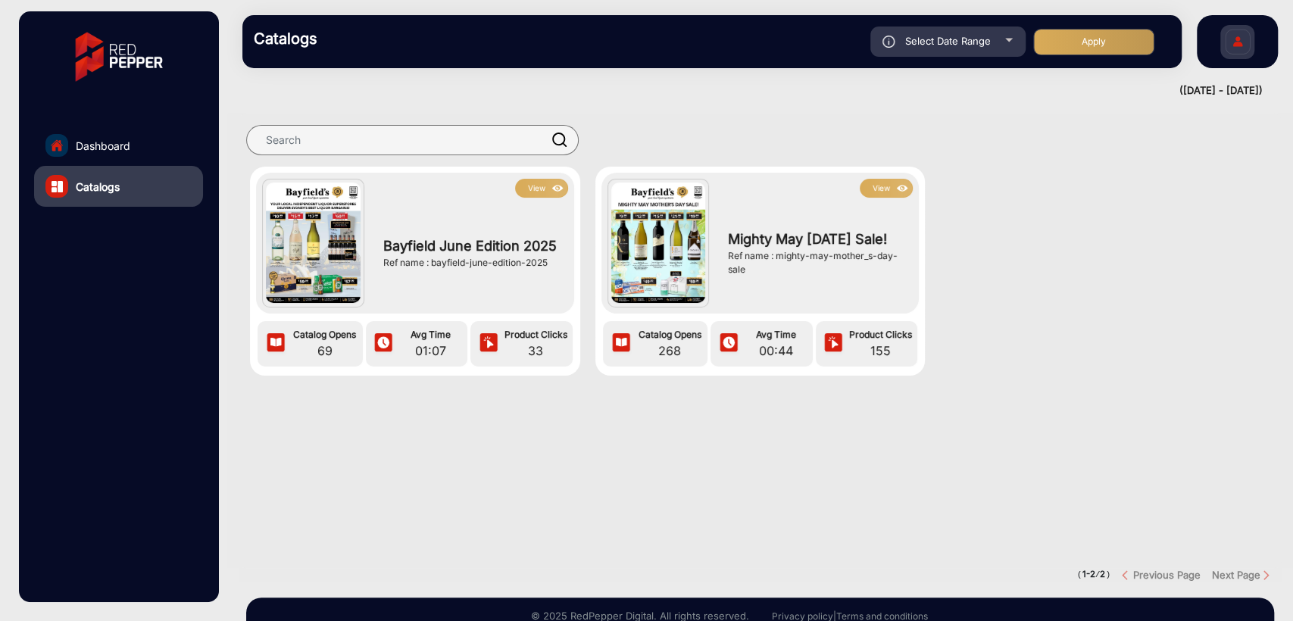
drag, startPoint x: 433, startPoint y: 260, endPoint x: 551, endPoint y: 259, distance: 118.2
click at [551, 259] on div "Ref name : bayfield-june-edition-2025" at bounding box center [471, 263] width 177 height 14
copy div "bayfield-june-edition-2025"
click at [545, 453] on section "View Bayfield June Edition 2025 Ref name : bayfield-june-edition-2025 Catalog O…" at bounding box center [760, 341] width 1043 height 455
click at [95, 145] on span "Dashboard" at bounding box center [103, 146] width 55 height 16
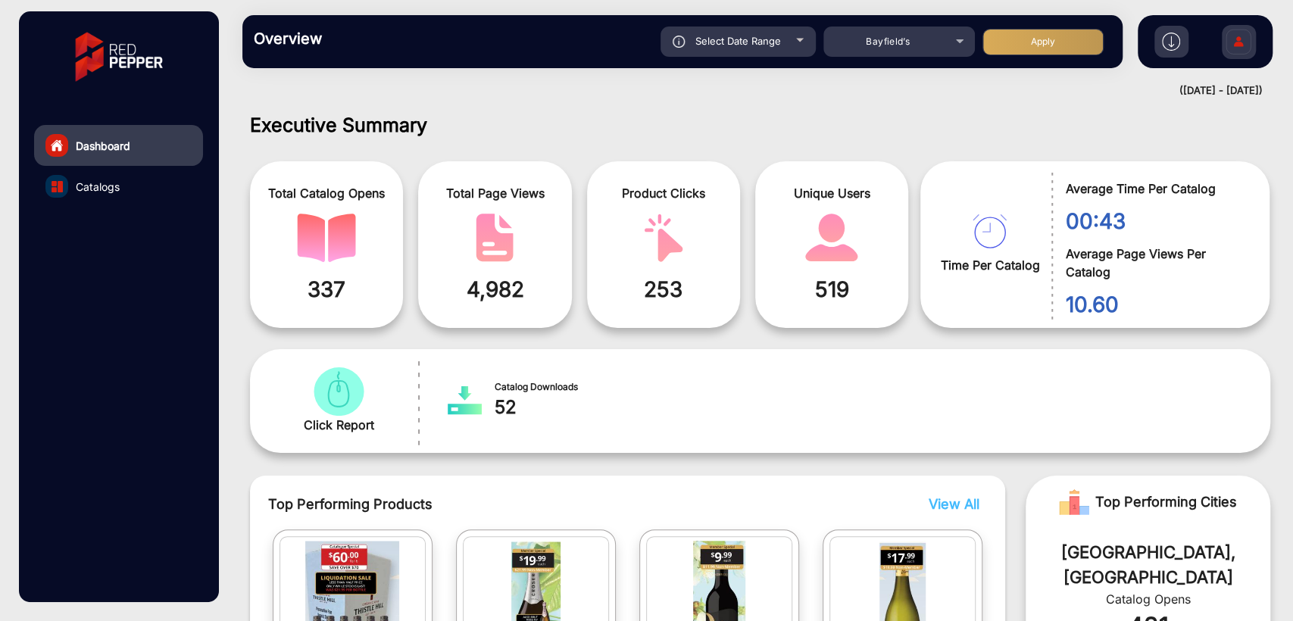
click at [758, 42] on span "Select Date Range" at bounding box center [738, 41] width 86 height 12
type input "[DATE]"
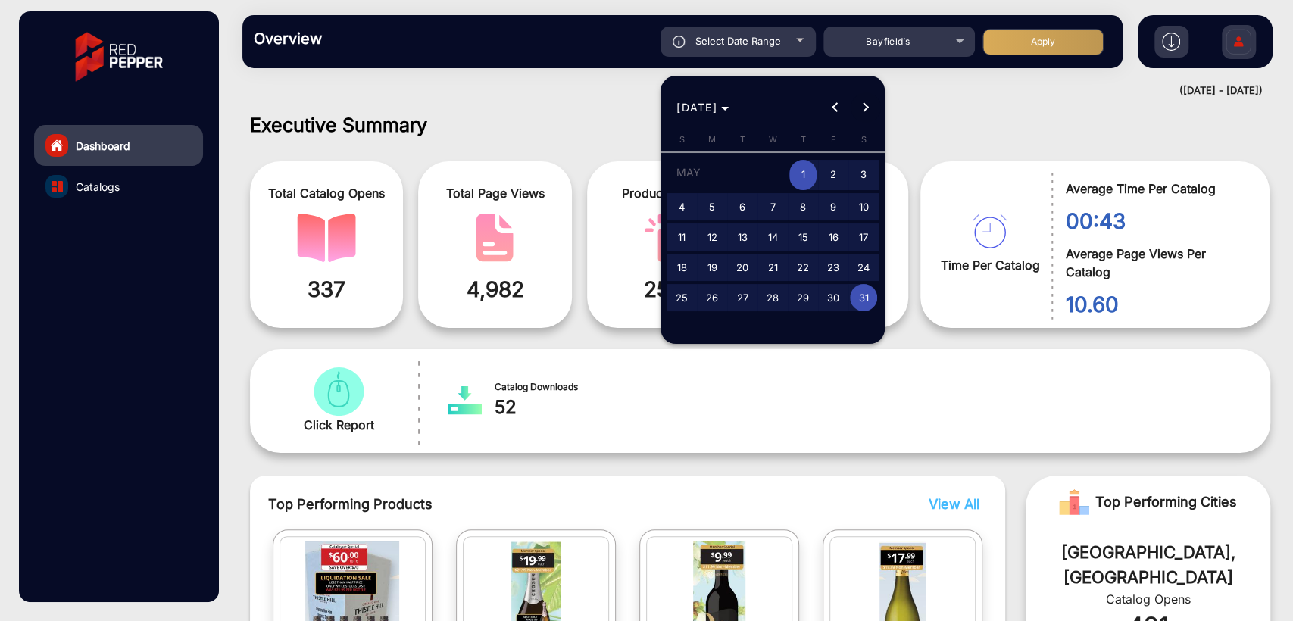
click at [861, 111] on span "Next month" at bounding box center [866, 107] width 30 height 30
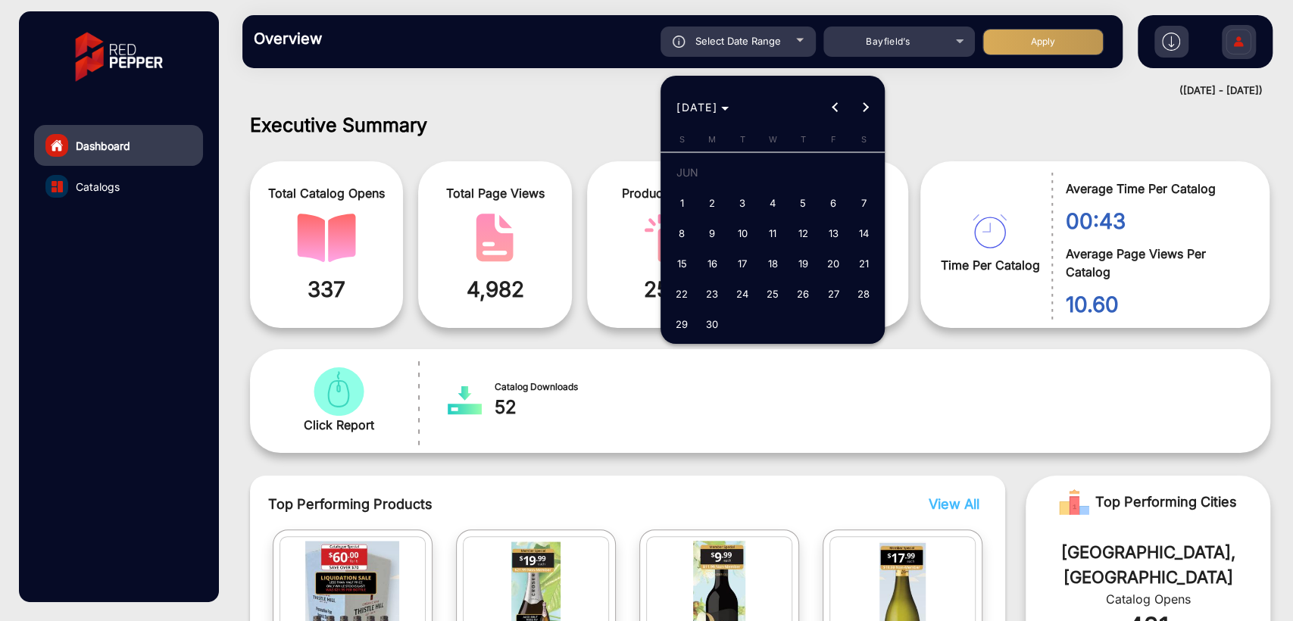
click at [677, 208] on span "1" at bounding box center [681, 202] width 27 height 27
type input "[DATE]"
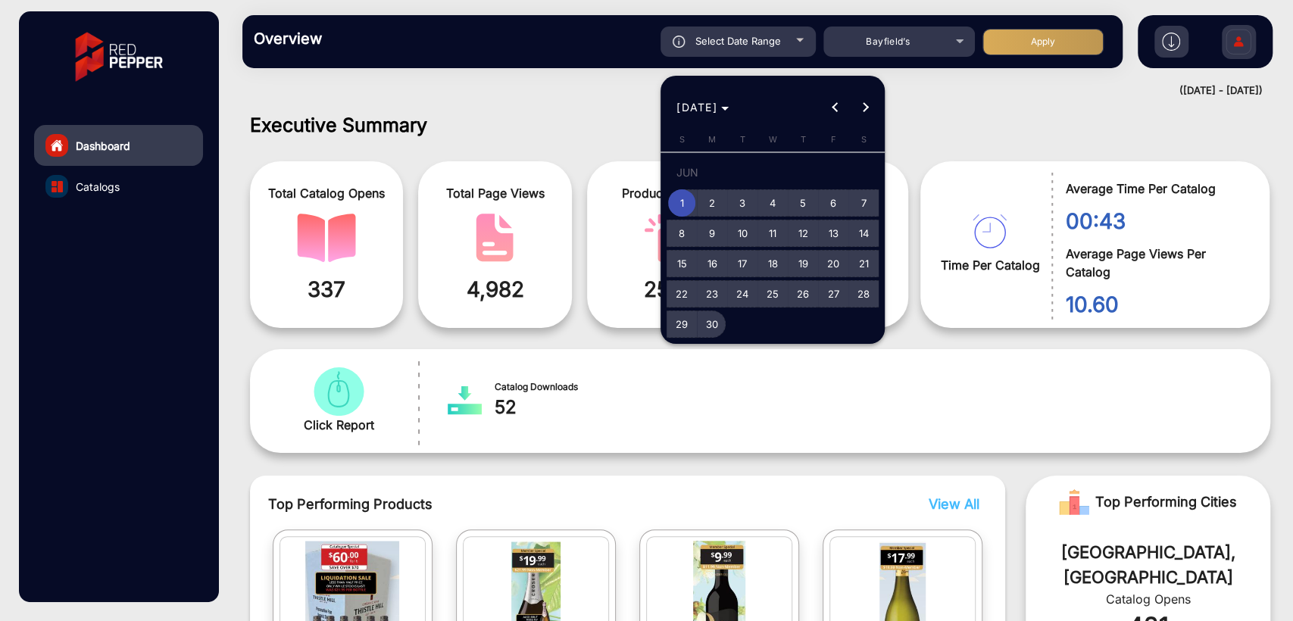
click at [711, 326] on span "30" at bounding box center [711, 324] width 27 height 27
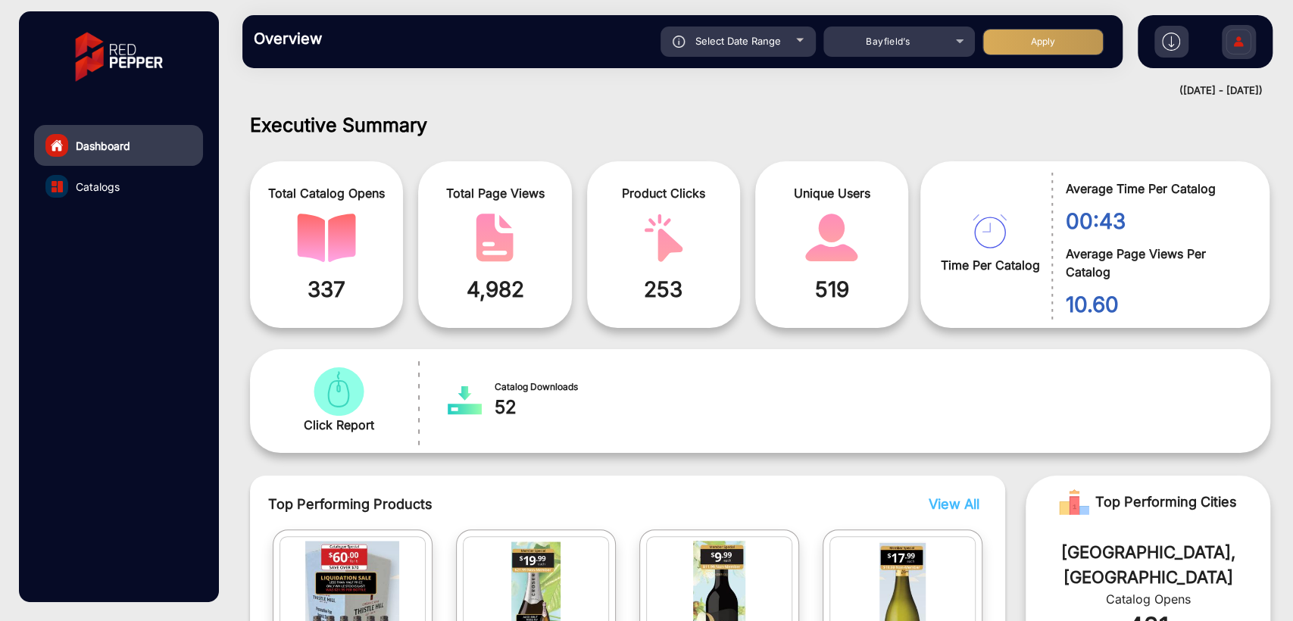
type input "[DATE]"
click at [1058, 39] on button "Apply" at bounding box center [1043, 42] width 121 height 27
type input "[DATE]"
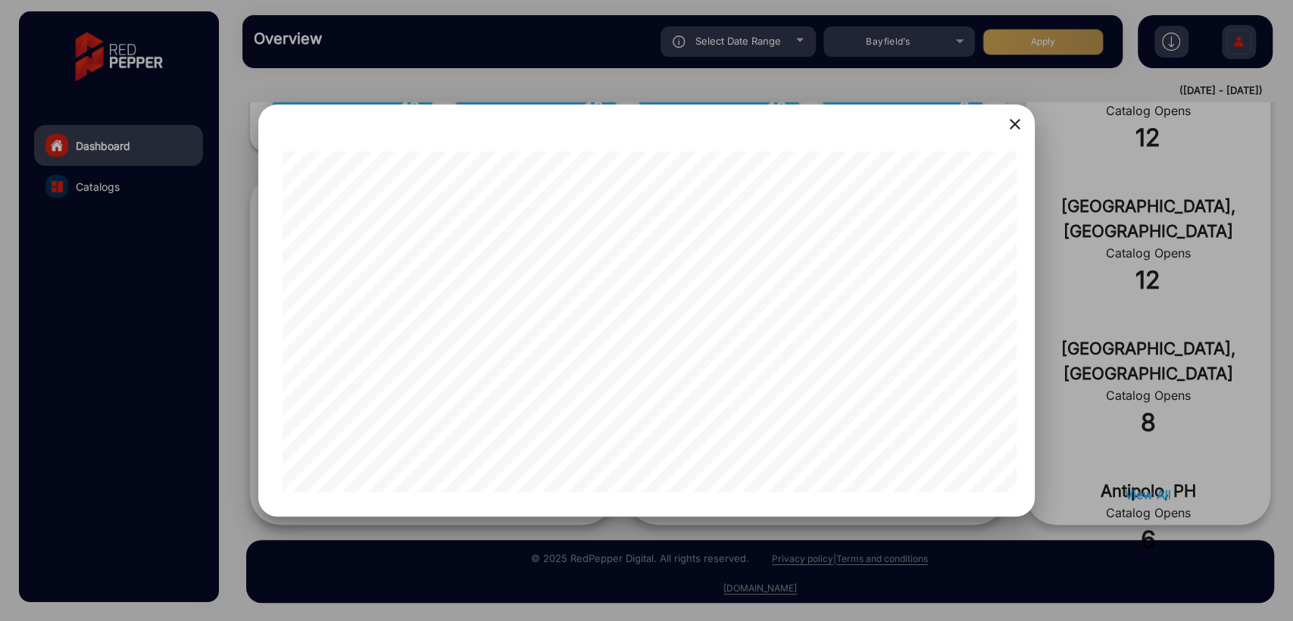
click at [178, 365] on div at bounding box center [646, 310] width 1293 height 621
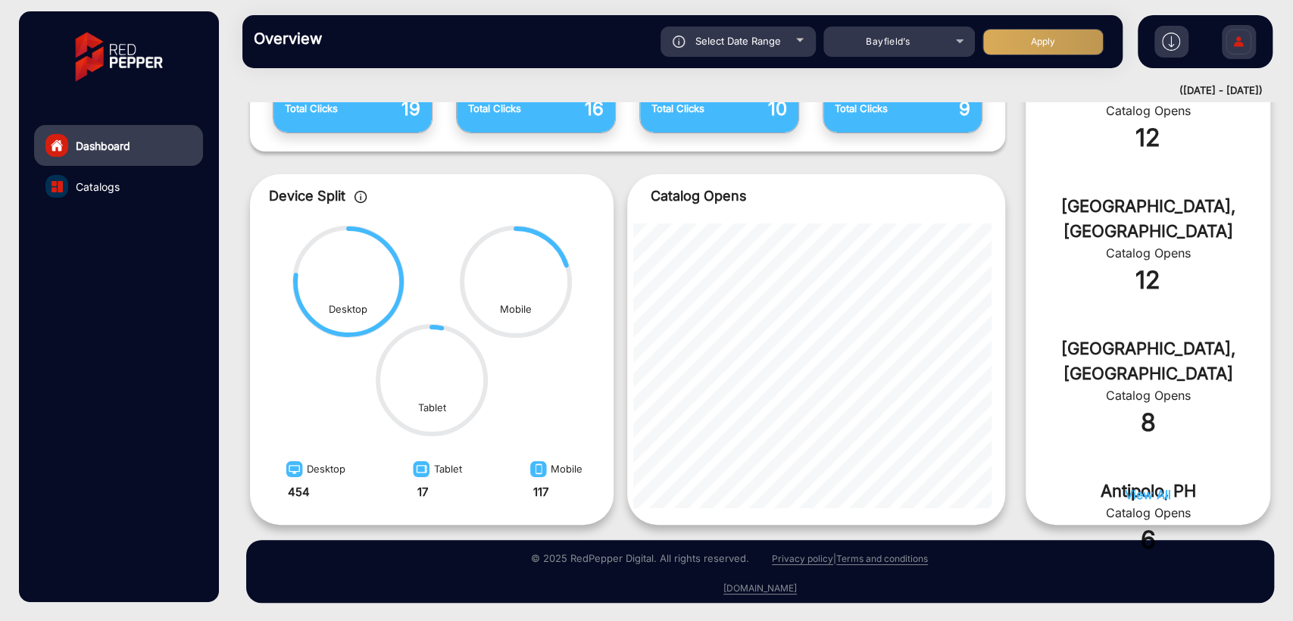
click at [110, 195] on link "Catalogs" at bounding box center [118, 186] width 169 height 41
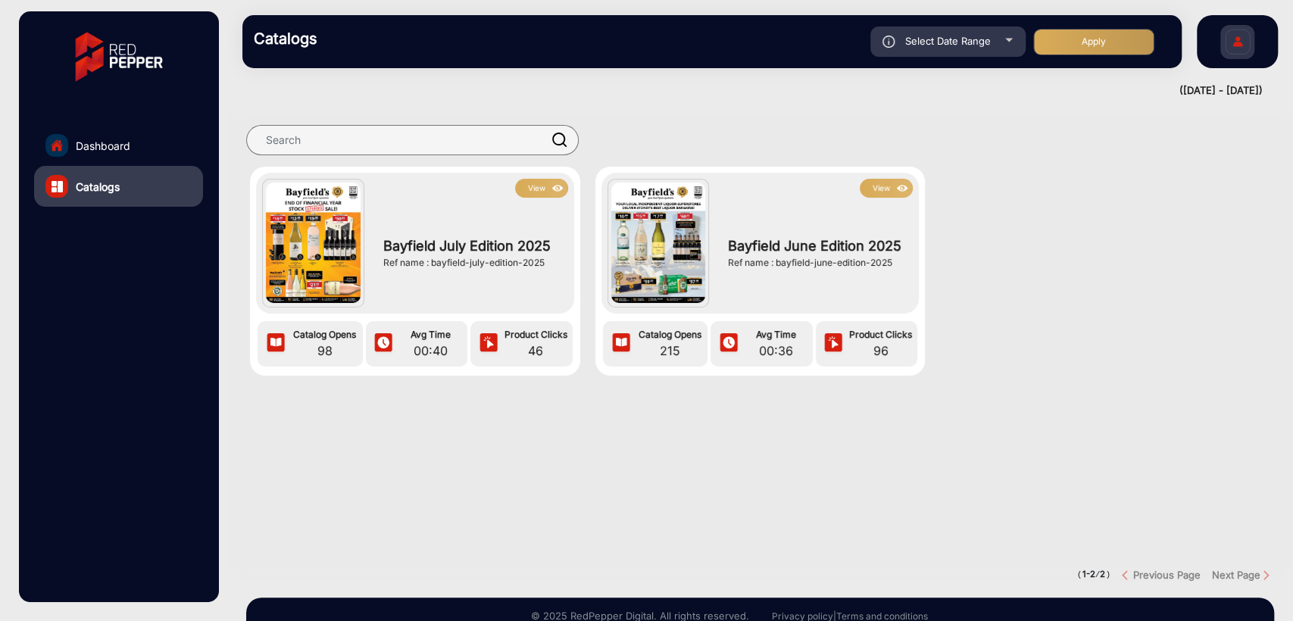
drag, startPoint x: 774, startPoint y: 265, endPoint x: 890, endPoint y: 266, distance: 115.9
click at [890, 266] on div "Ref name : bayfield-june-edition-2025" at bounding box center [816, 263] width 177 height 14
copy div "bayfield-june-edition-2025"
drag, startPoint x: 432, startPoint y: 266, endPoint x: 543, endPoint y: 267, distance: 111.4
click at [543, 267] on div "Ref name : bayfield-july-edition-2025" at bounding box center [471, 263] width 177 height 14
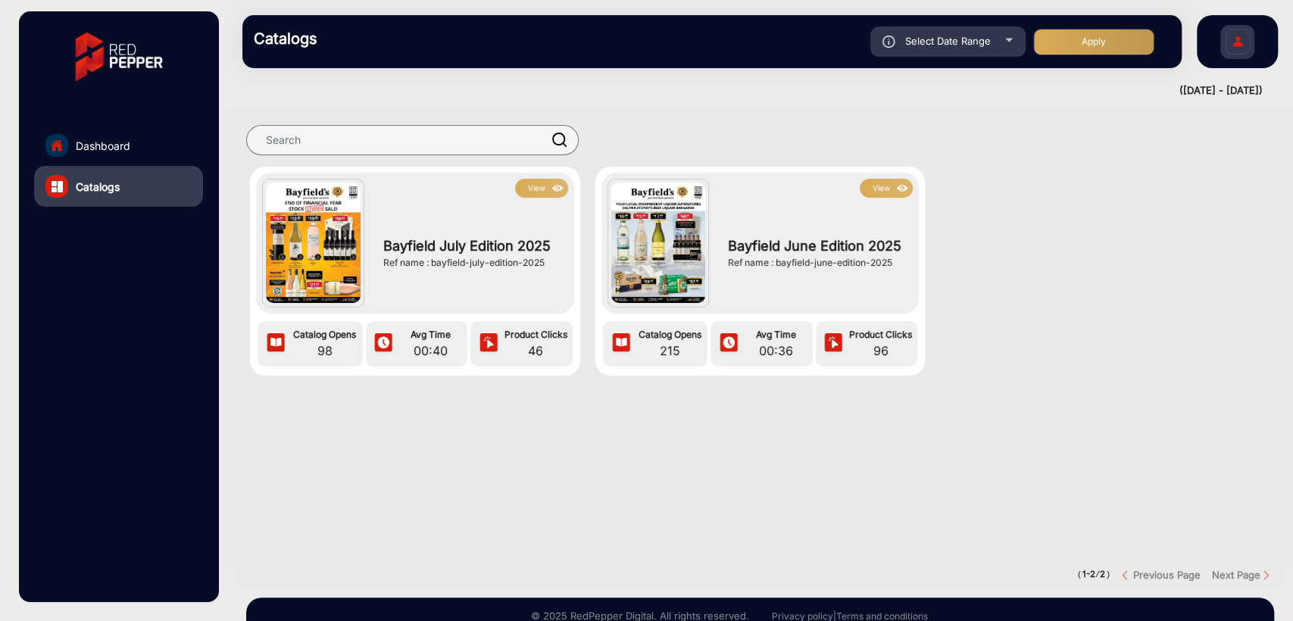
copy div "bayfield-july-edition-2025"
click at [467, 426] on div at bounding box center [760, 421] width 1066 height 30
click at [883, 189] on button "View" at bounding box center [886, 188] width 53 height 19
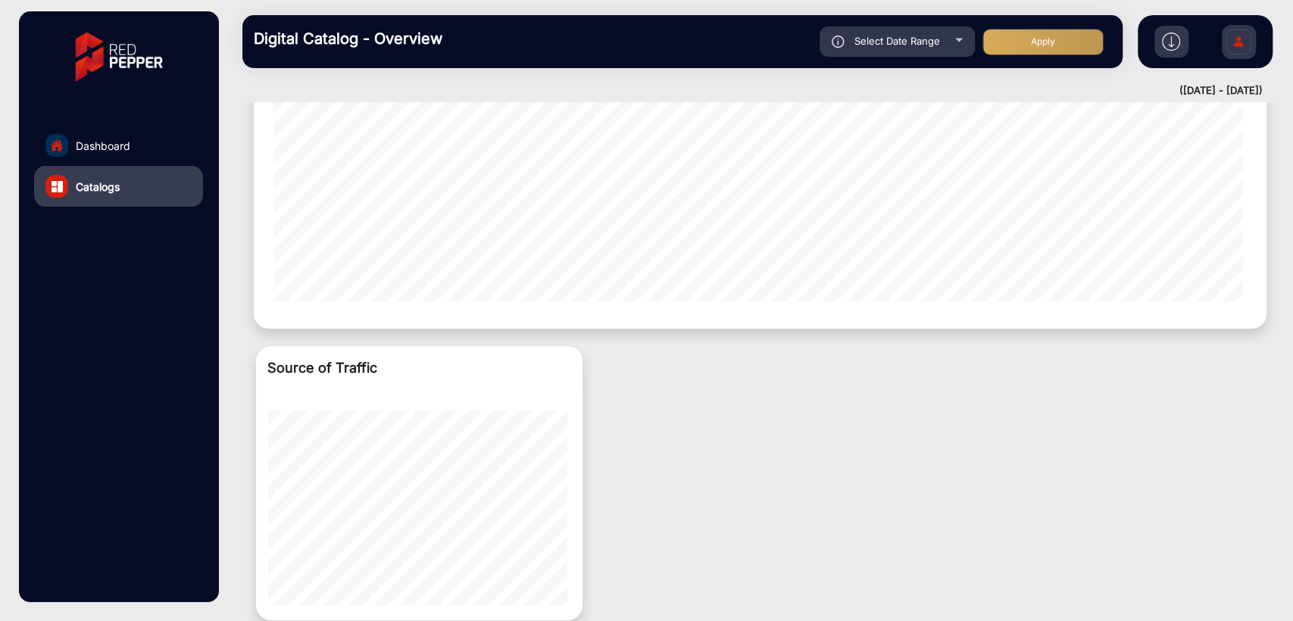
scroll to position [1039, 0]
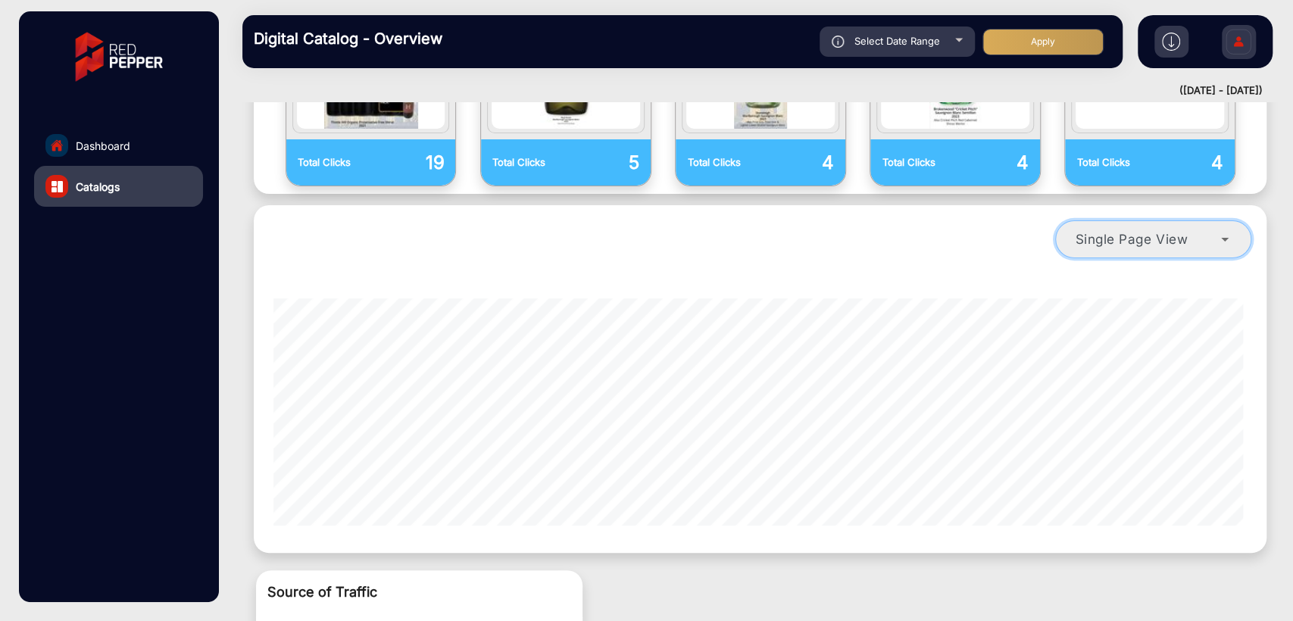
click at [1141, 231] on span "Single Page View" at bounding box center [1131, 239] width 113 height 16
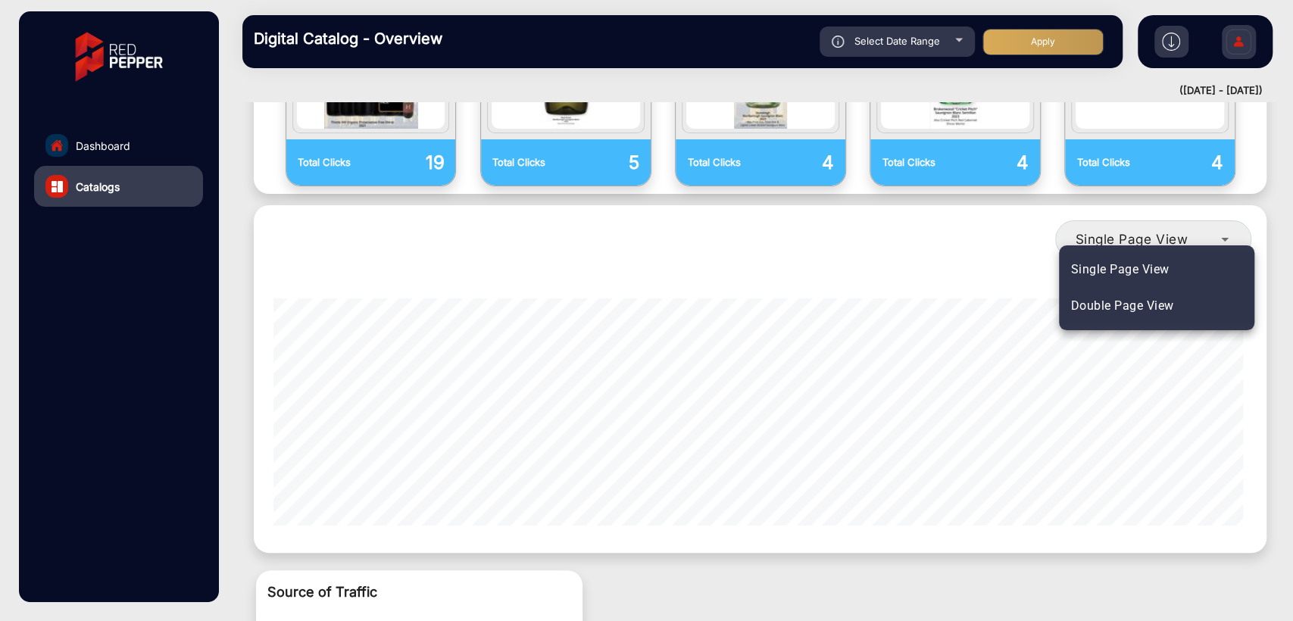
click at [1135, 301] on span "Double Page View" at bounding box center [1122, 306] width 103 height 18
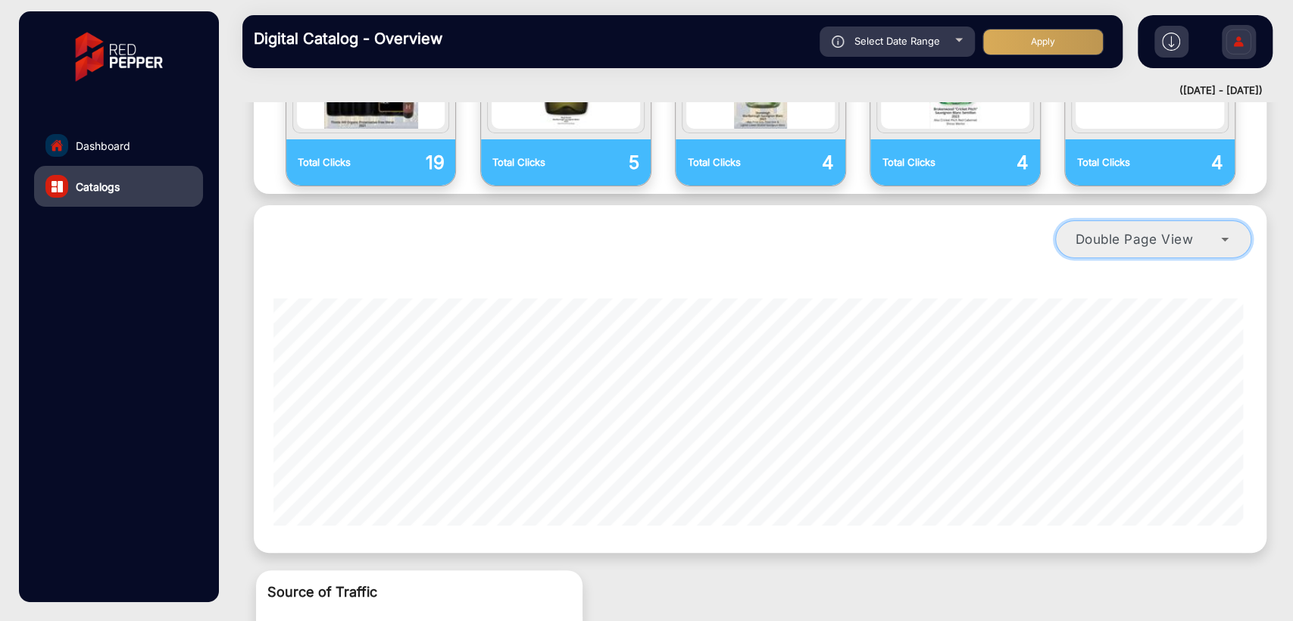
click at [1145, 231] on span "Double Page View" at bounding box center [1134, 239] width 118 height 16
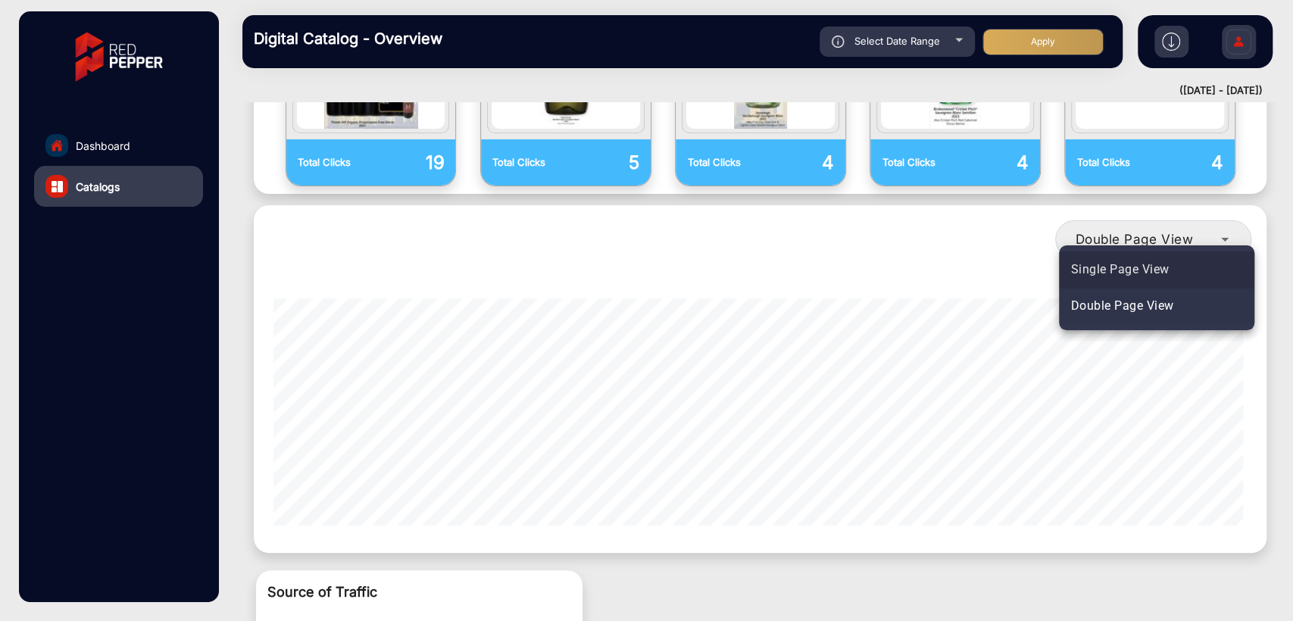
click at [1130, 263] on span "Single Page View" at bounding box center [1120, 270] width 98 height 18
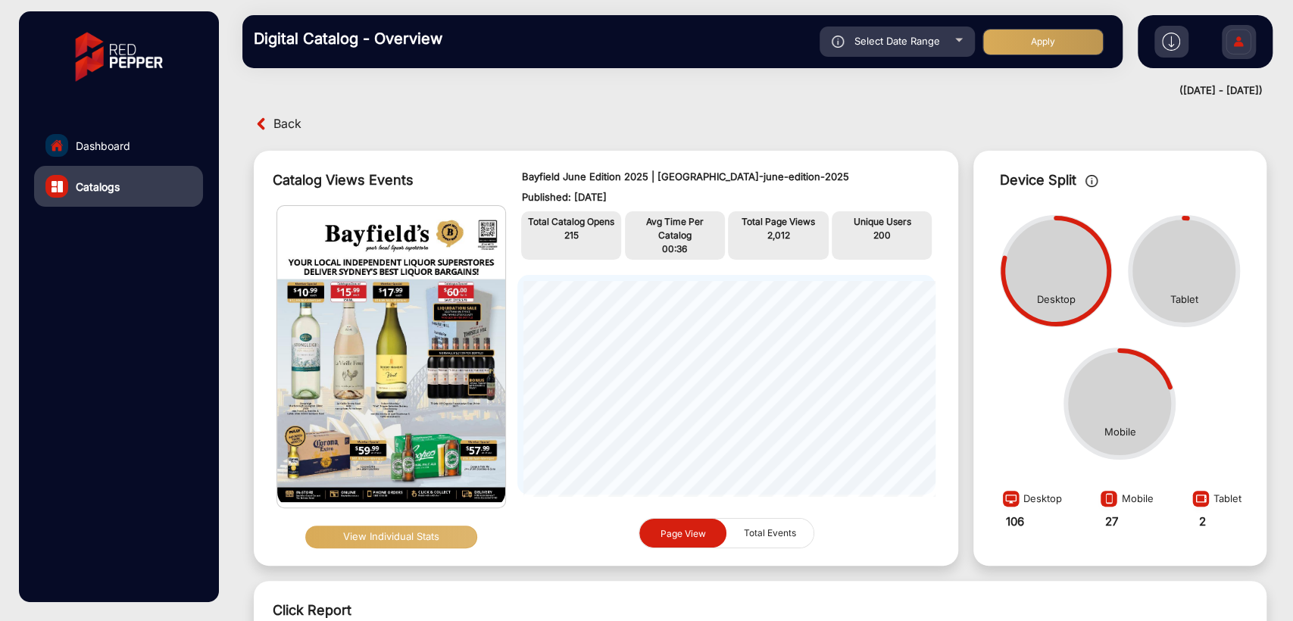
scroll to position [0, 0]
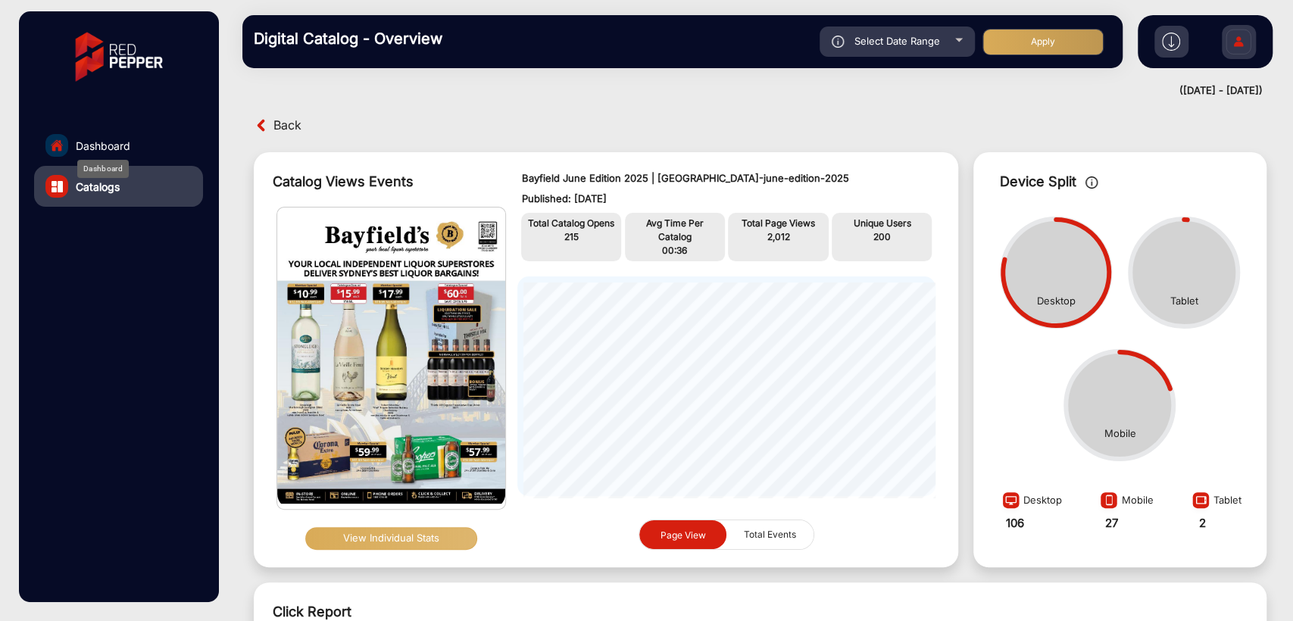
click at [123, 142] on span "Dashboard" at bounding box center [103, 146] width 55 height 16
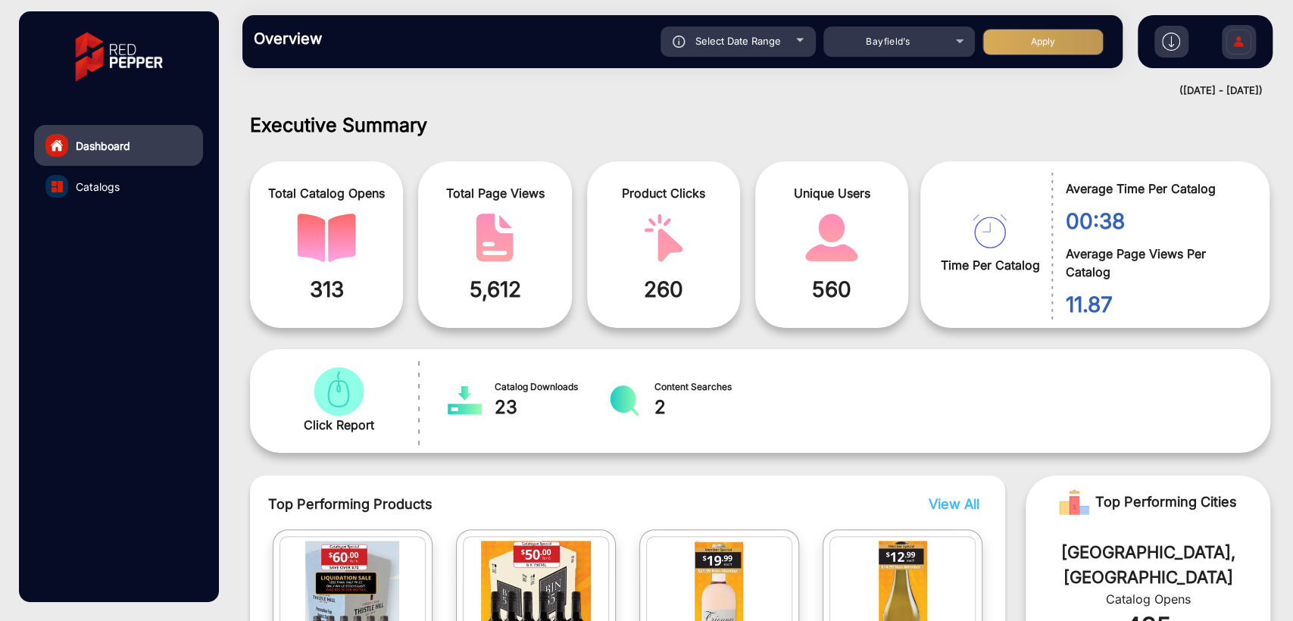
scroll to position [11, 0]
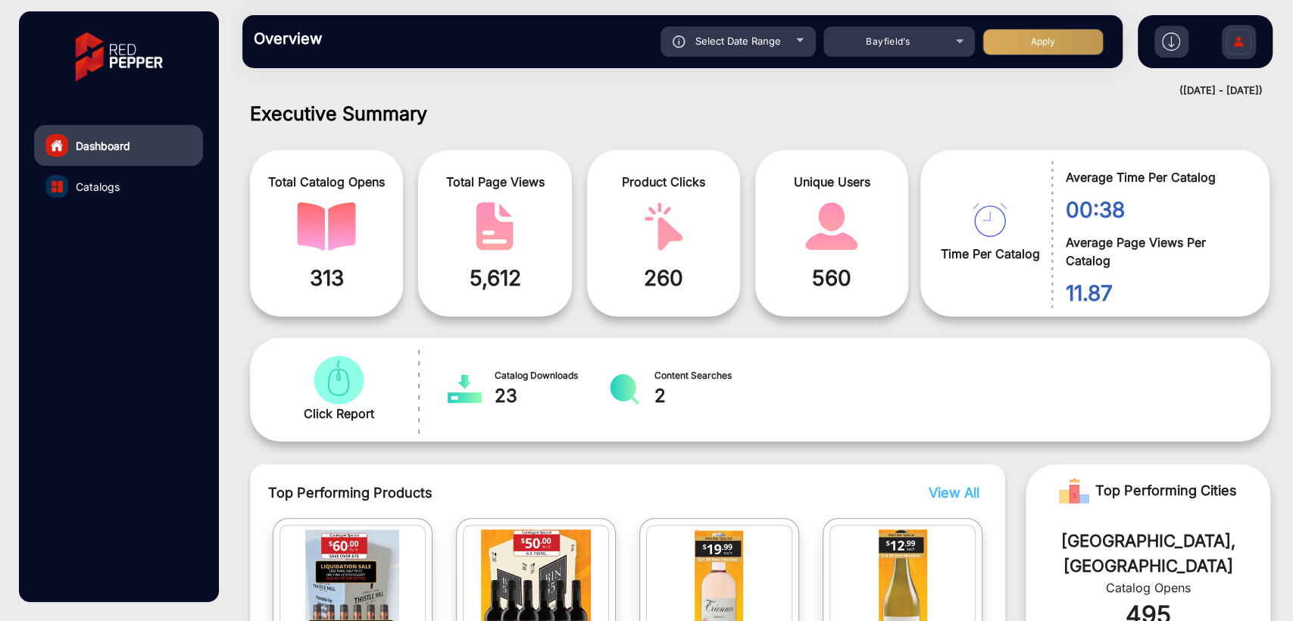
click at [792, 45] on div "Select Date Range" at bounding box center [738, 42] width 155 height 30
type input "[DATE]"
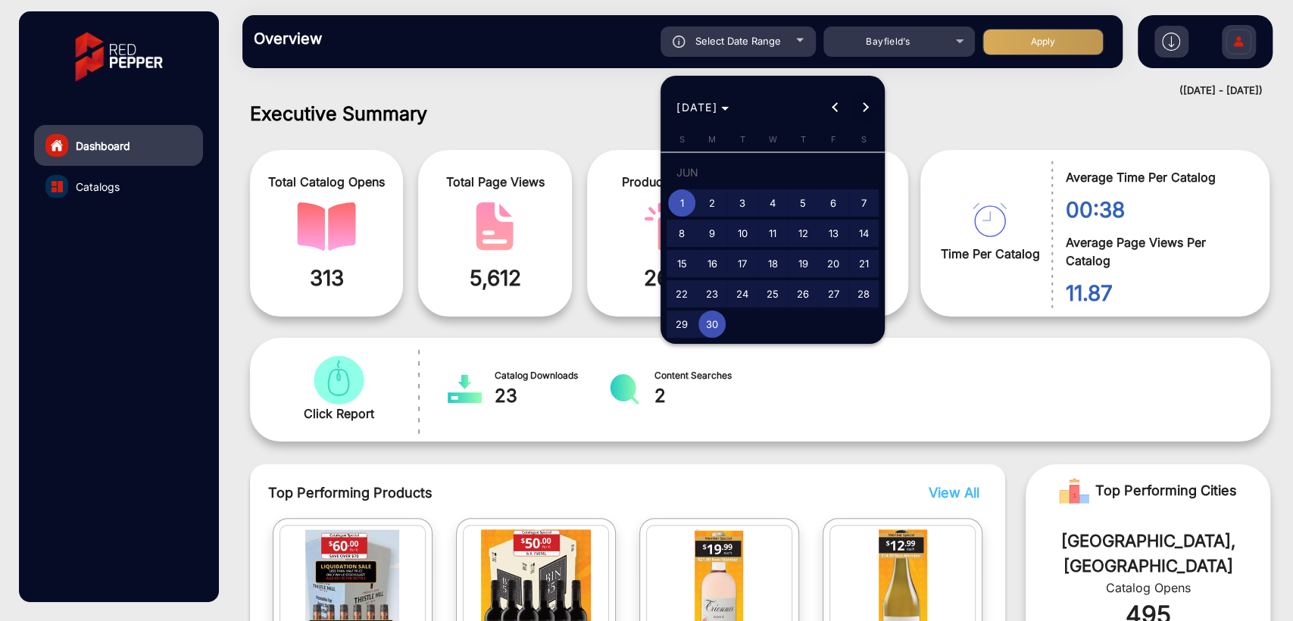
click at [870, 104] on span "Next month" at bounding box center [866, 107] width 30 height 30
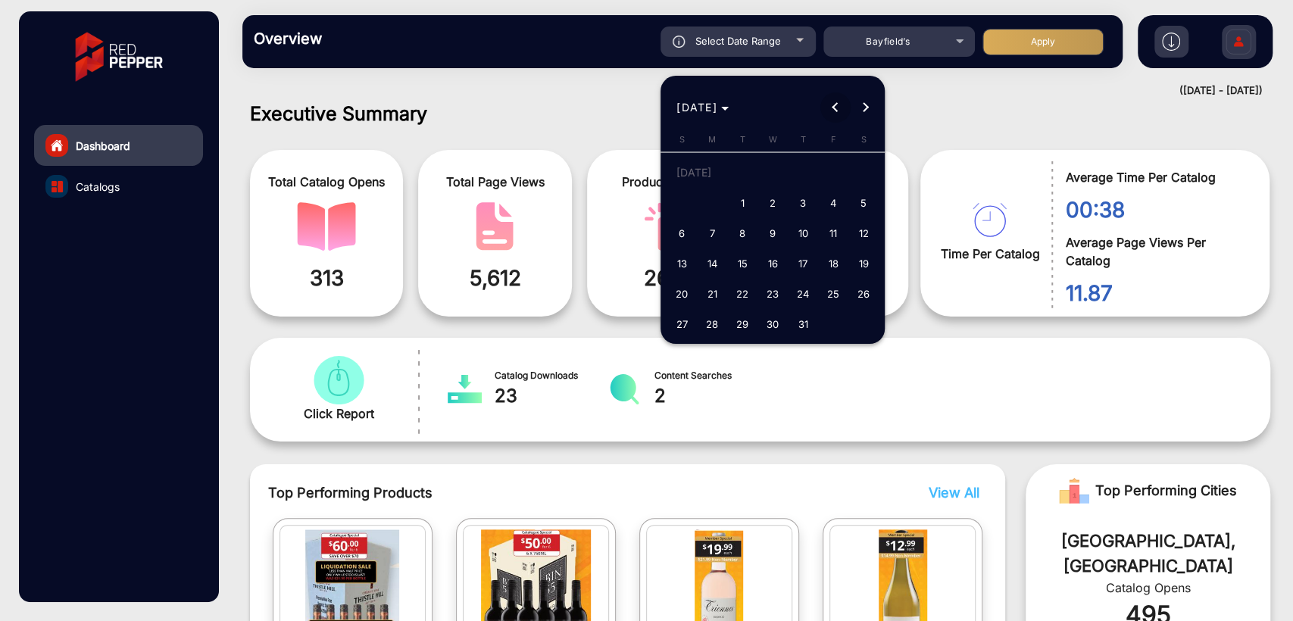
click at [824, 107] on span "Previous month" at bounding box center [835, 107] width 30 height 30
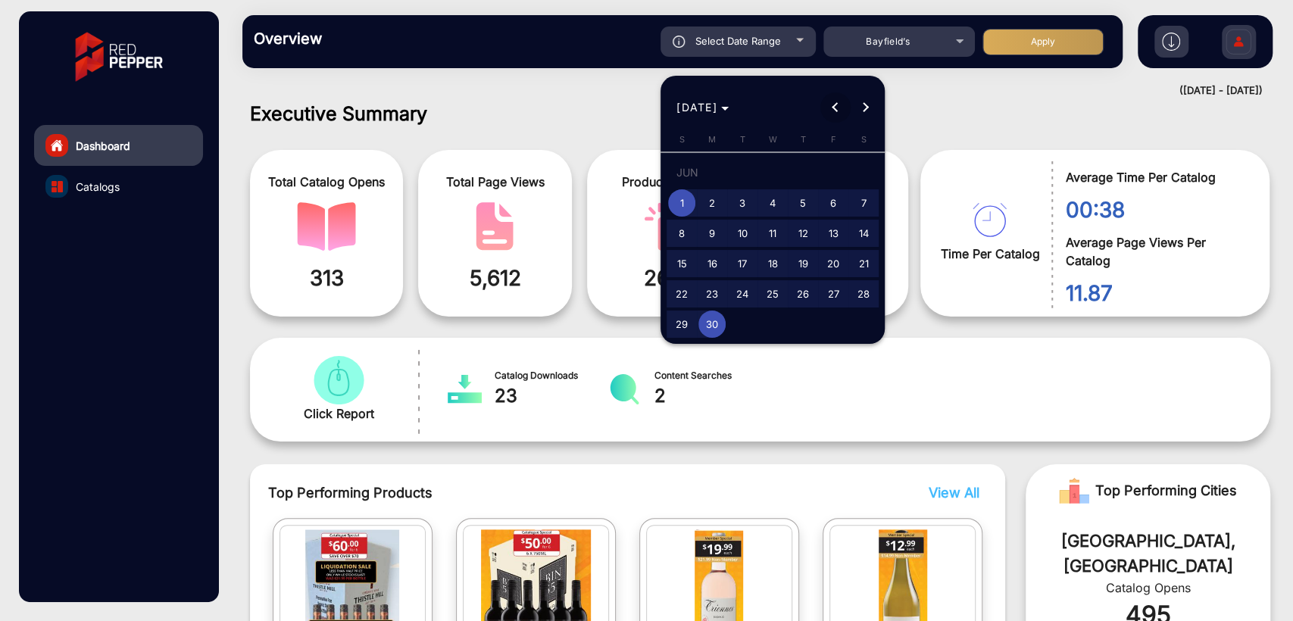
click at [824, 107] on span "Previous month" at bounding box center [835, 107] width 30 height 30
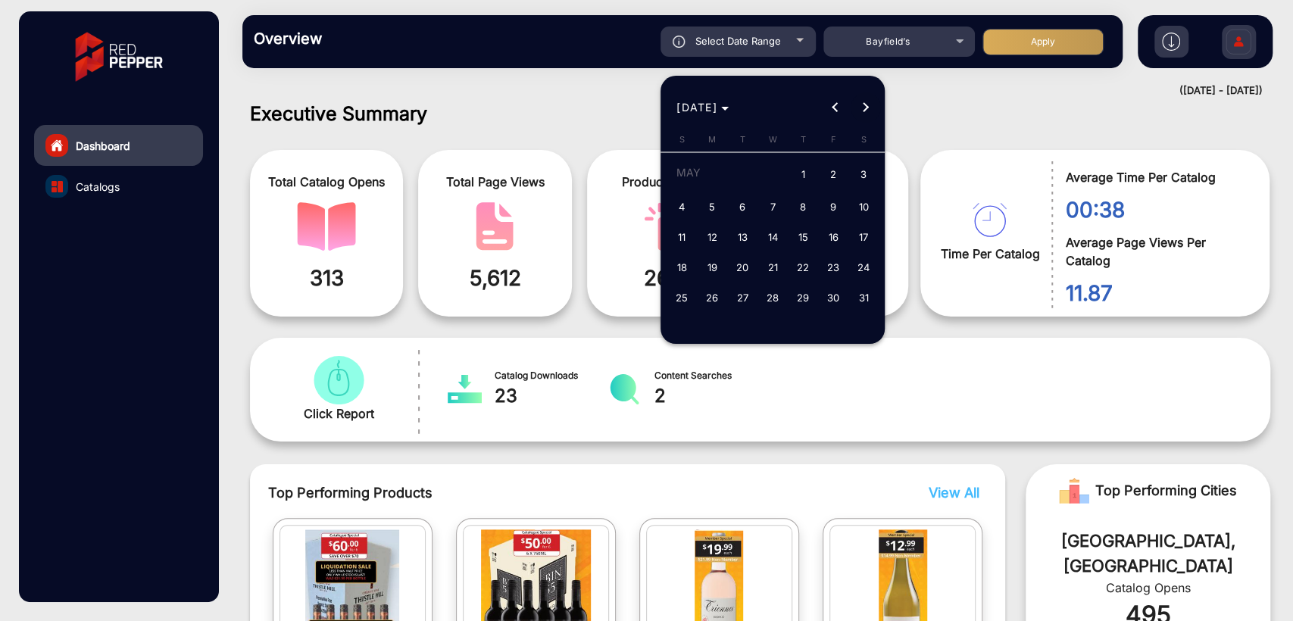
click at [863, 108] on button "Next month" at bounding box center [866, 107] width 30 height 30
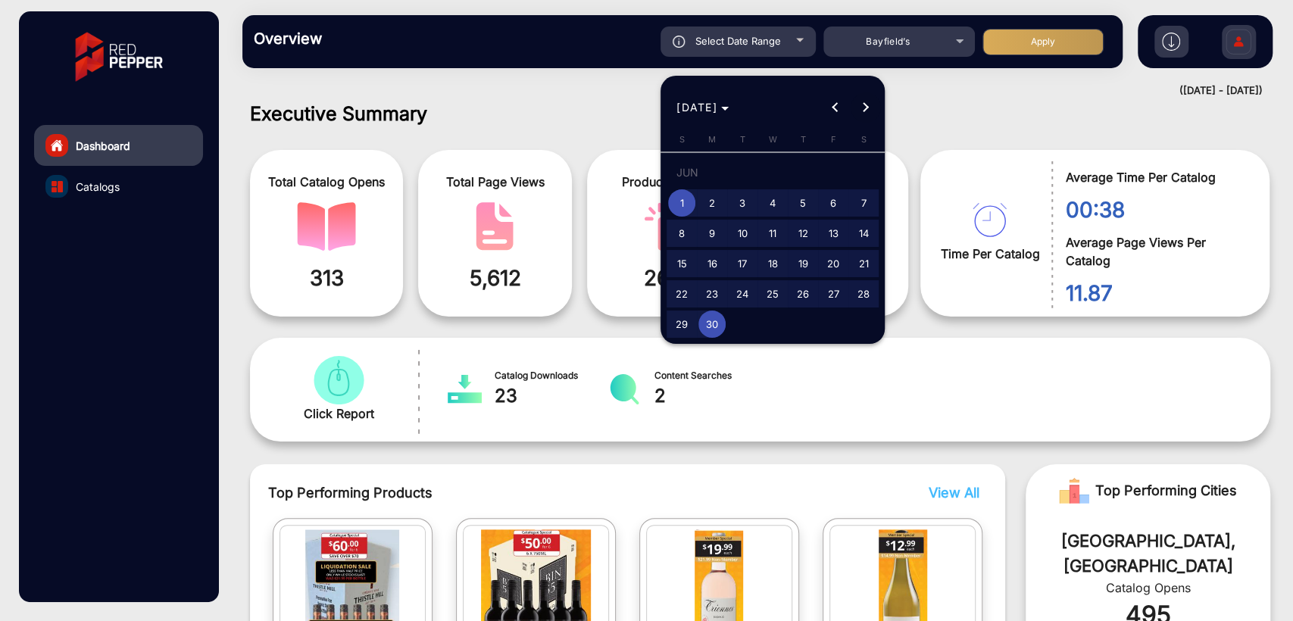
click at [863, 108] on button "Next month" at bounding box center [866, 107] width 30 height 30
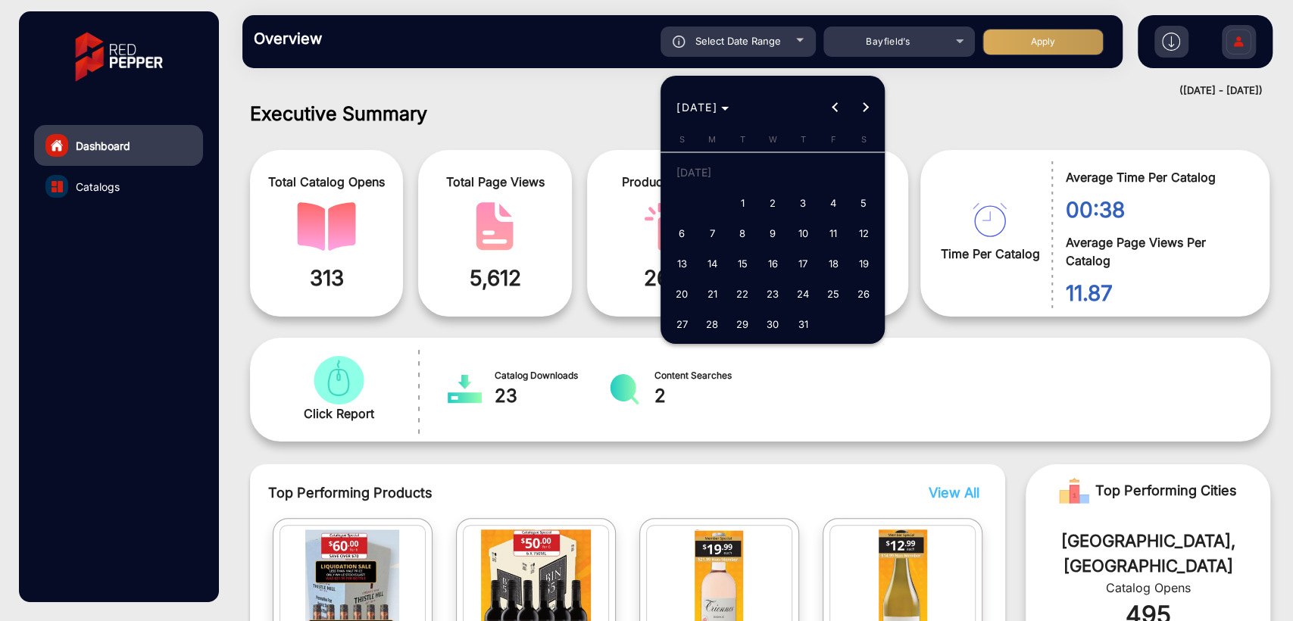
click at [747, 196] on span "1" at bounding box center [742, 202] width 27 height 27
type input "[DATE]"
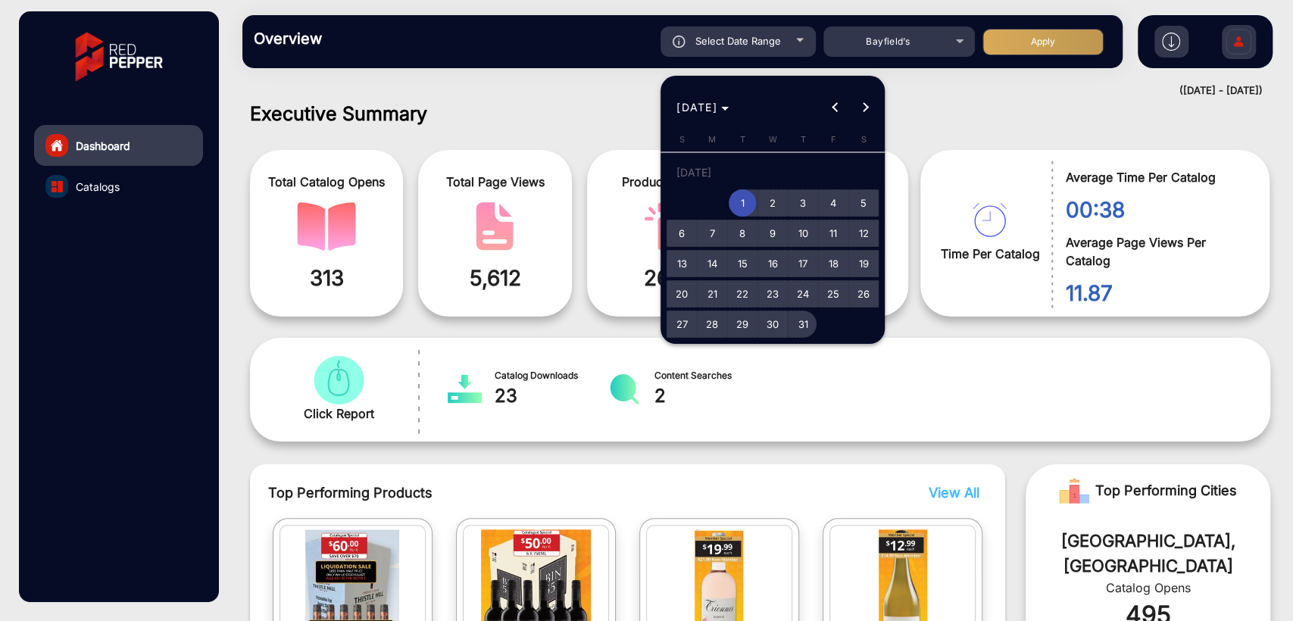
click at [804, 321] on span "31" at bounding box center [802, 324] width 27 height 27
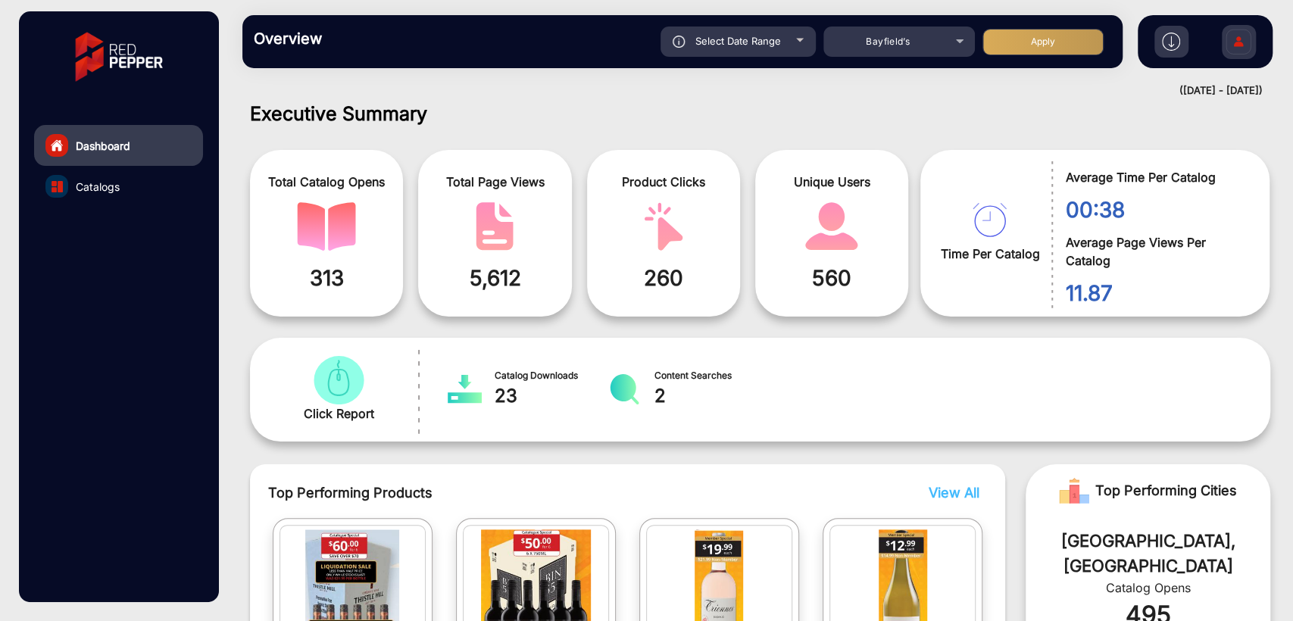
type input "[DATE]"
click at [1024, 52] on button "Apply" at bounding box center [1043, 42] width 121 height 27
type input "[DATE]"
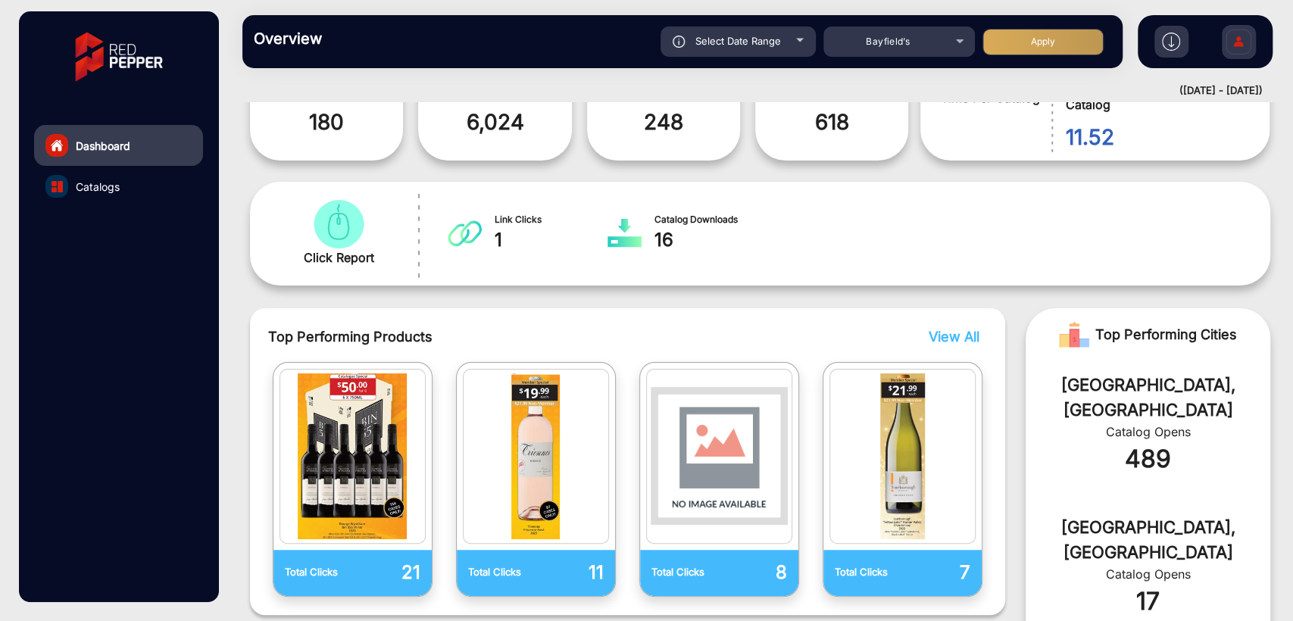
scroll to position [0, 0]
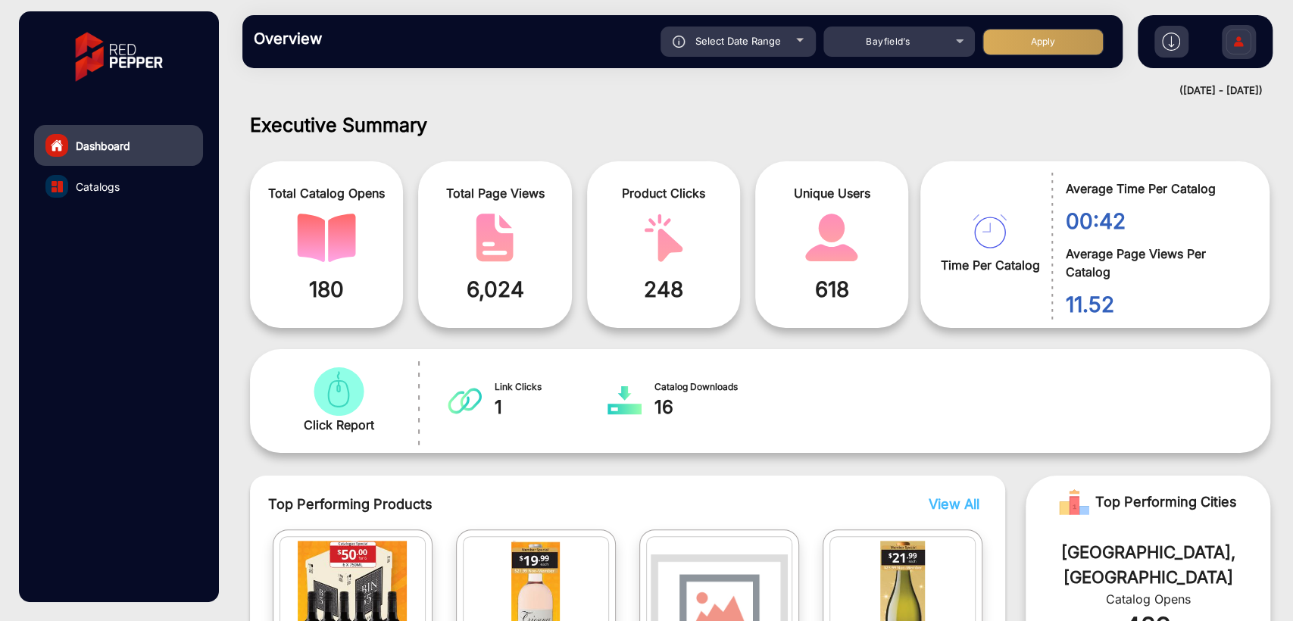
click at [718, 50] on div "Select Date Range" at bounding box center [738, 42] width 155 height 30
type input "[DATE]"
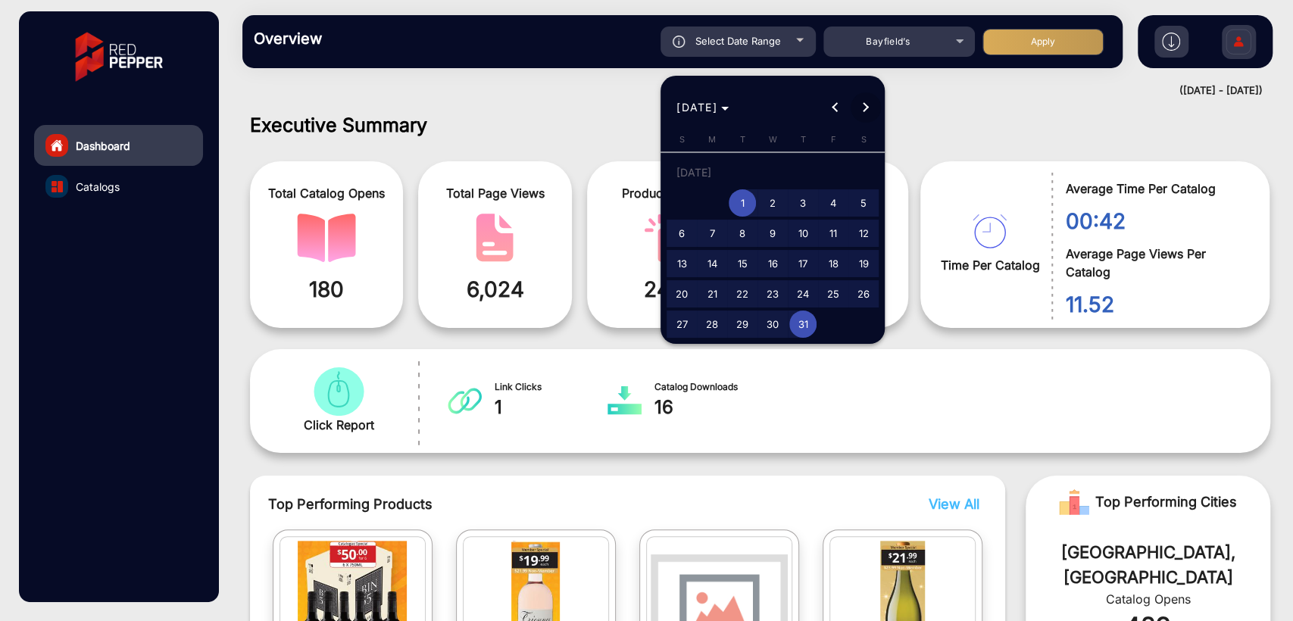
click at [856, 105] on span "Next month" at bounding box center [866, 107] width 30 height 30
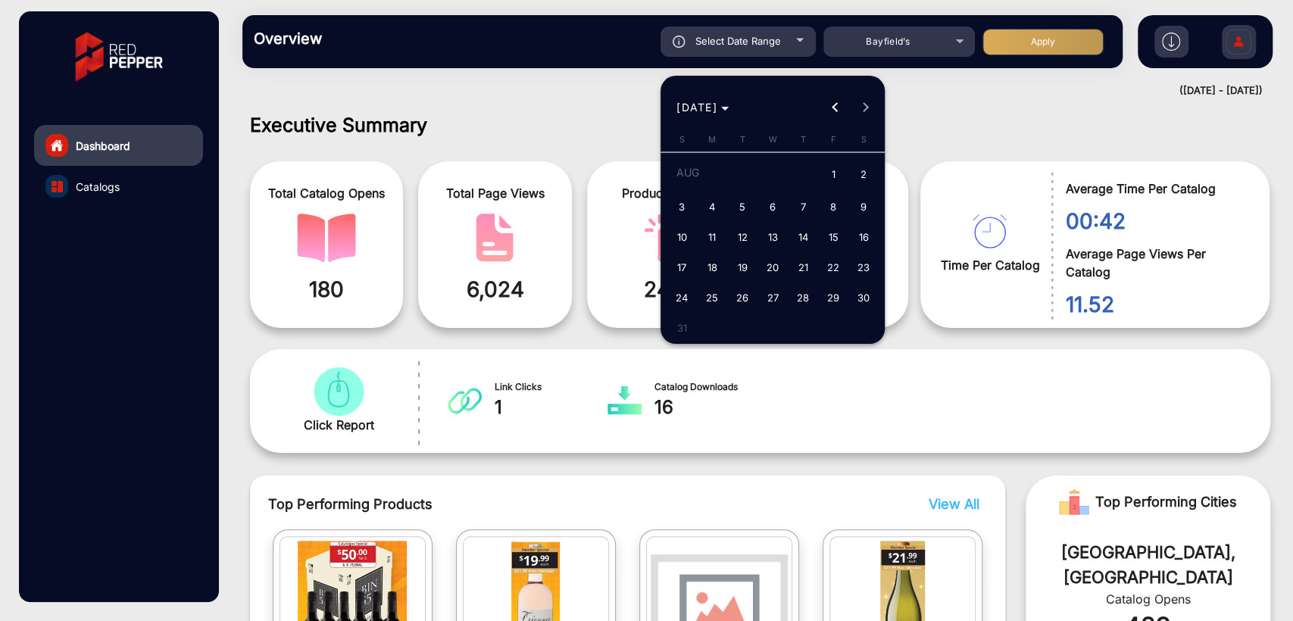
click at [824, 167] on span "1" at bounding box center [833, 175] width 27 height 31
type input "[DATE]"
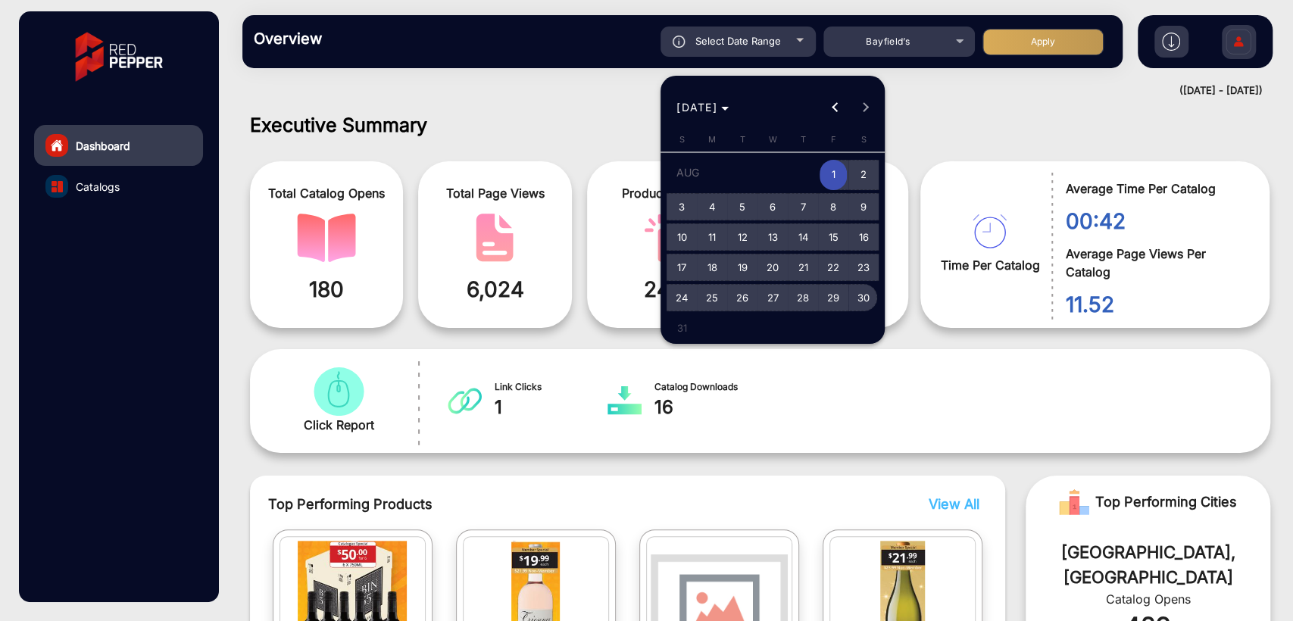
click at [867, 298] on span "30" at bounding box center [863, 297] width 27 height 27
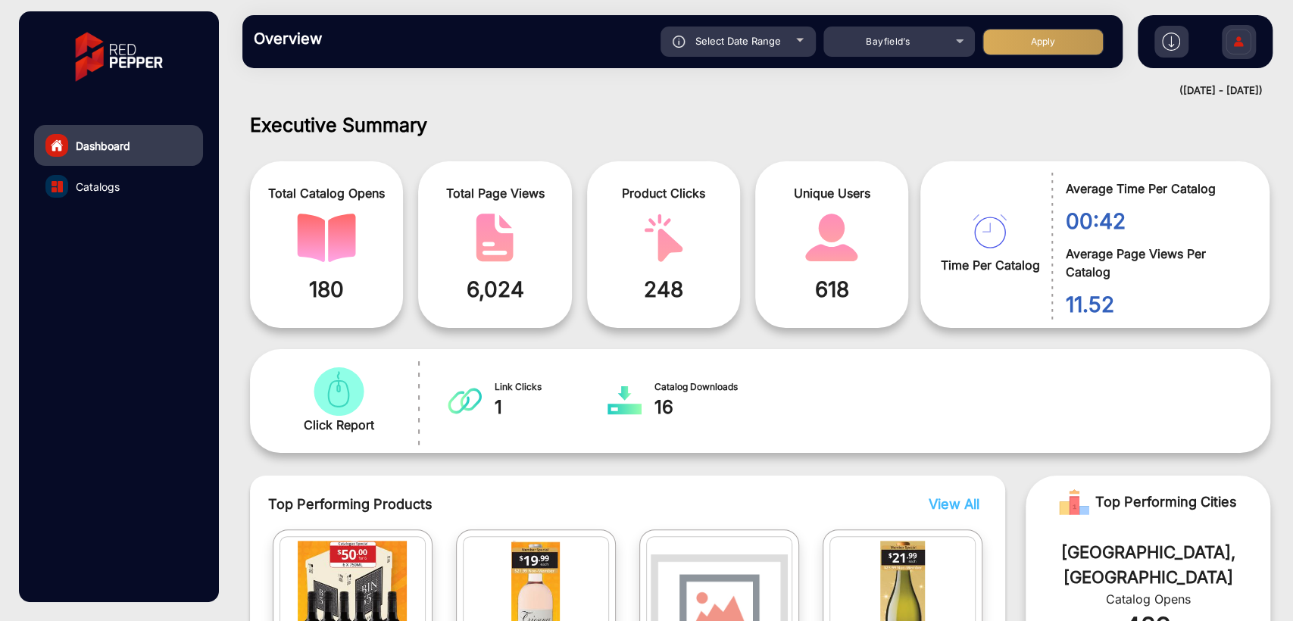
type input "[DATE]"
click at [767, 43] on span "Select Date Range" at bounding box center [738, 41] width 86 height 12
type input "[DATE]"
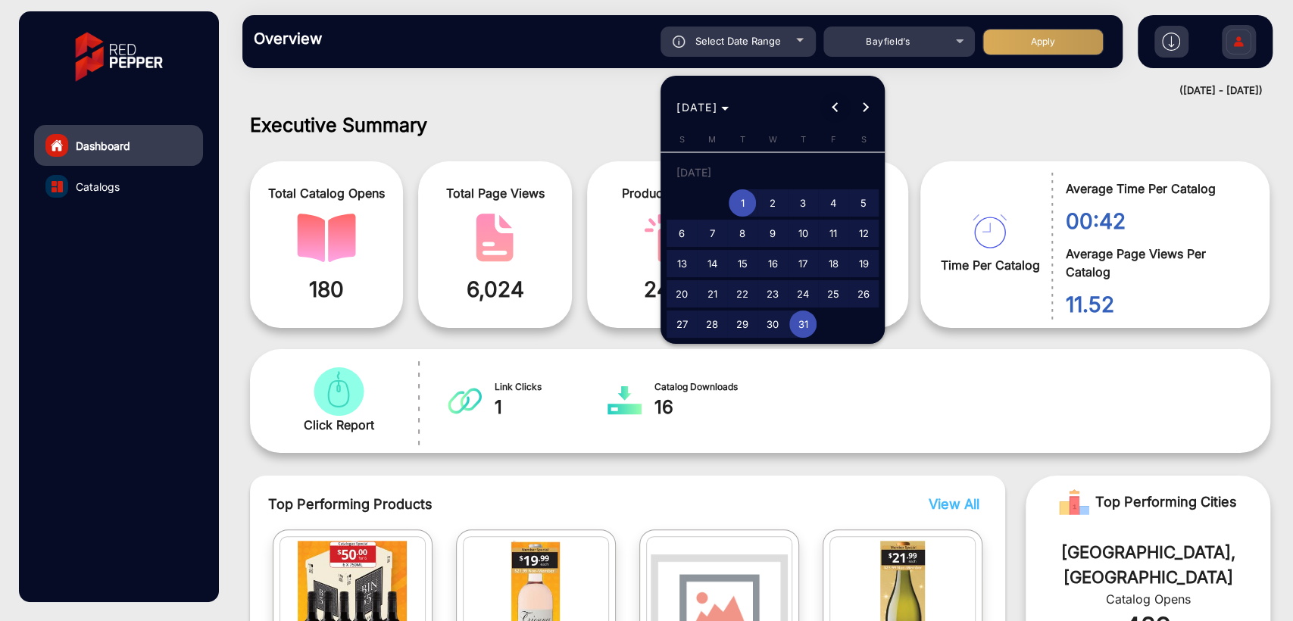
click at [827, 98] on span "Previous month" at bounding box center [835, 107] width 30 height 30
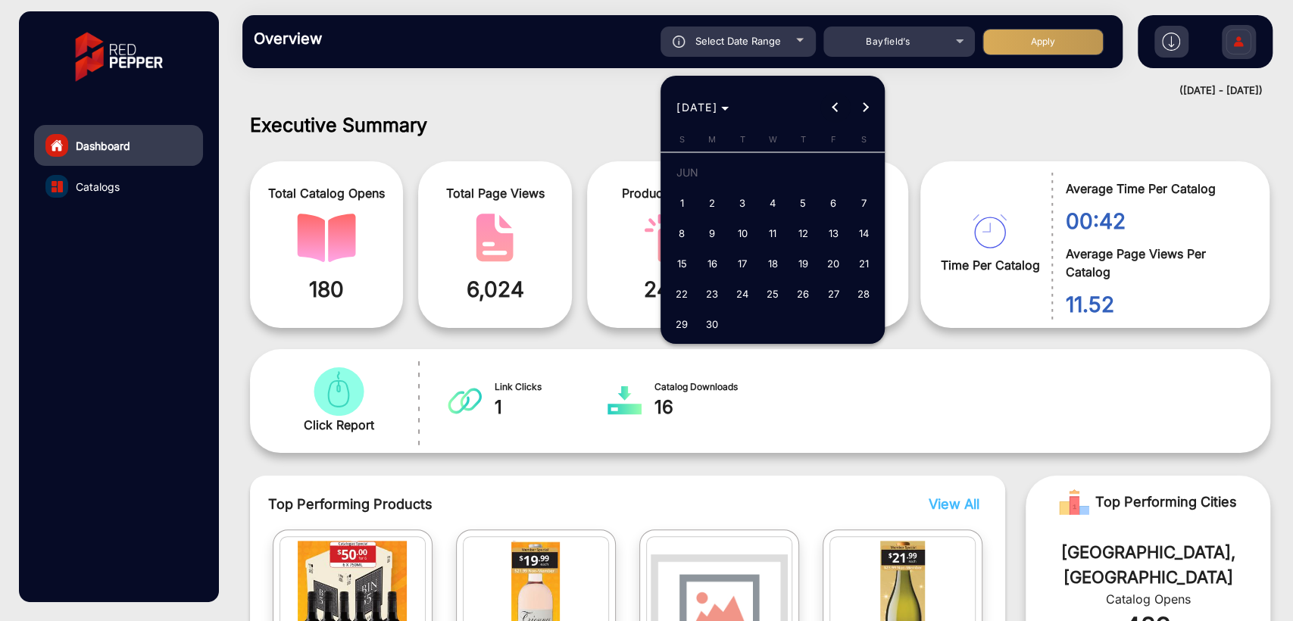
click at [832, 110] on span "Previous month" at bounding box center [835, 107] width 30 height 30
click at [867, 113] on span "Next month" at bounding box center [866, 107] width 30 height 30
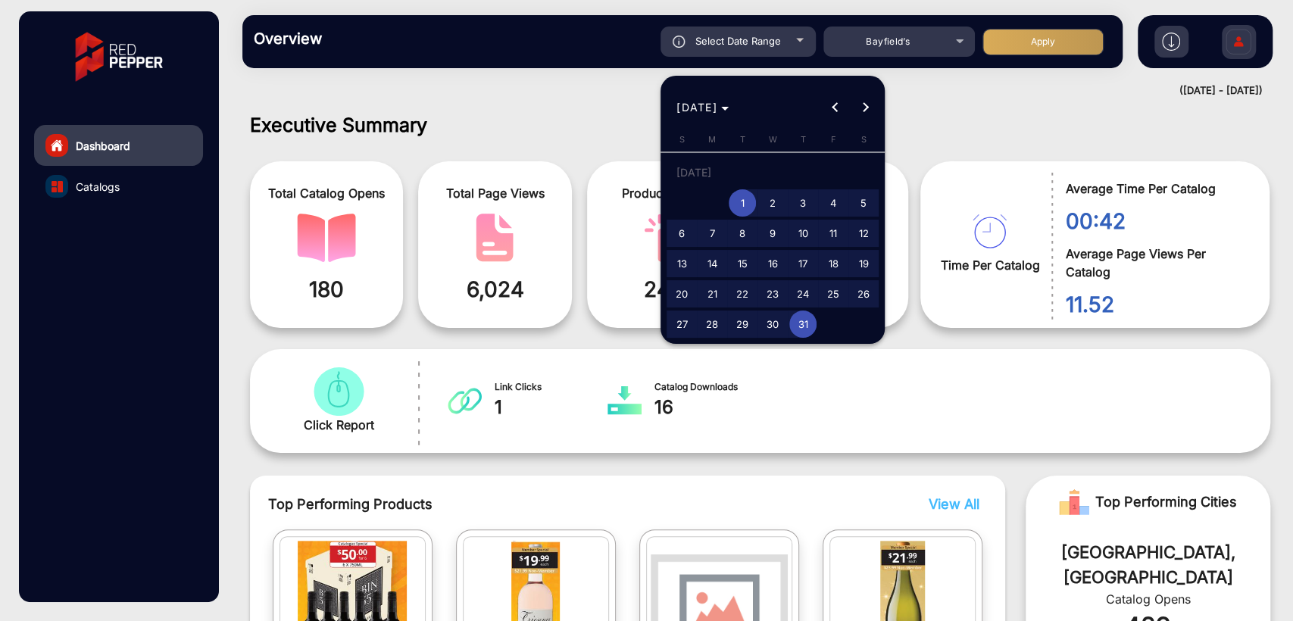
click at [749, 193] on span "1" at bounding box center [742, 202] width 27 height 27
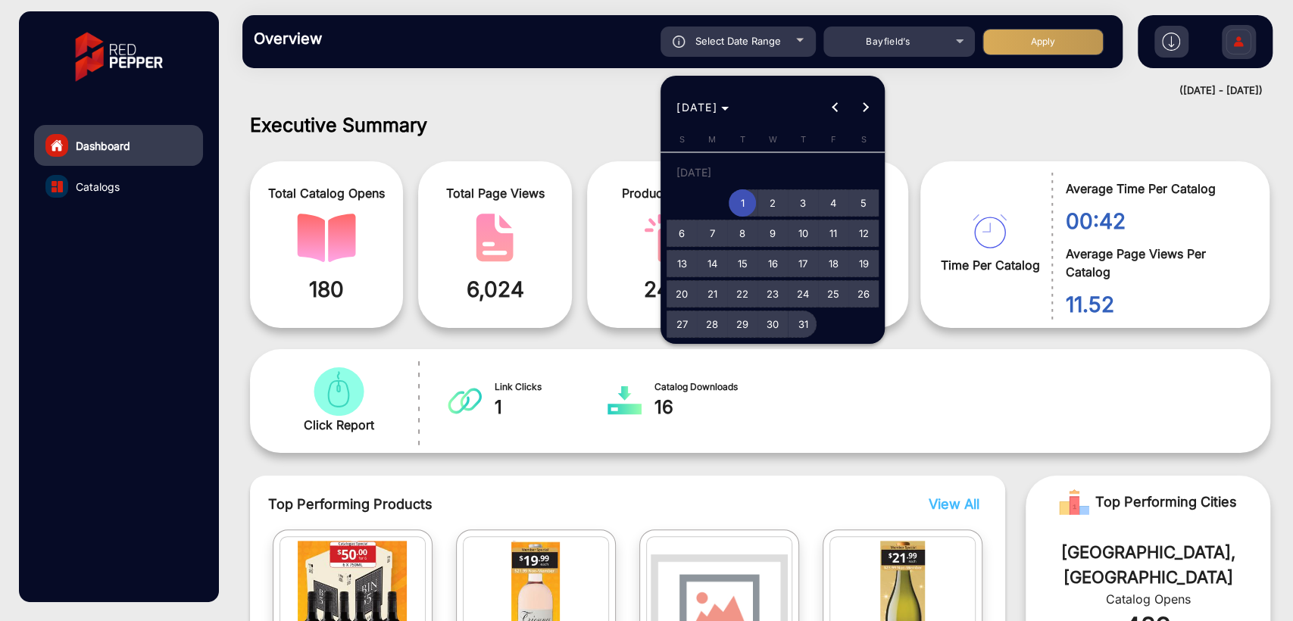
click at [803, 321] on span "31" at bounding box center [802, 324] width 27 height 27
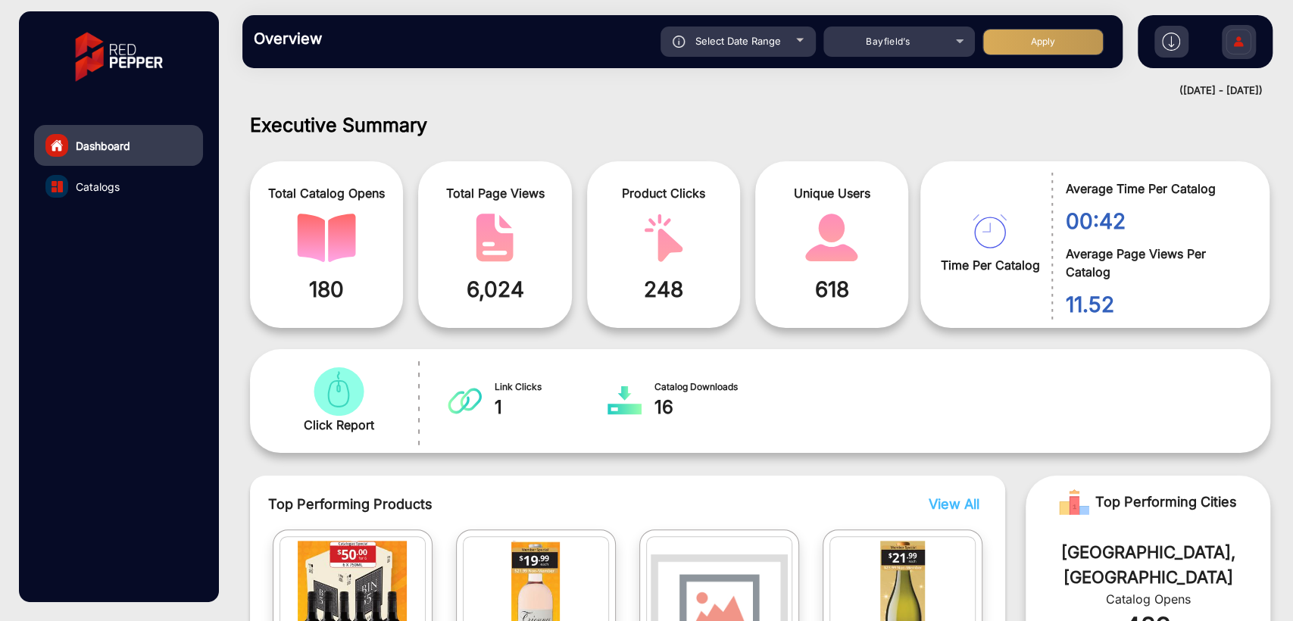
type input "[DATE]"
click at [1012, 44] on button "Apply" at bounding box center [1043, 42] width 121 height 27
type input "[DATE]"
click at [782, 44] on div "Select Date Range" at bounding box center [738, 42] width 155 height 30
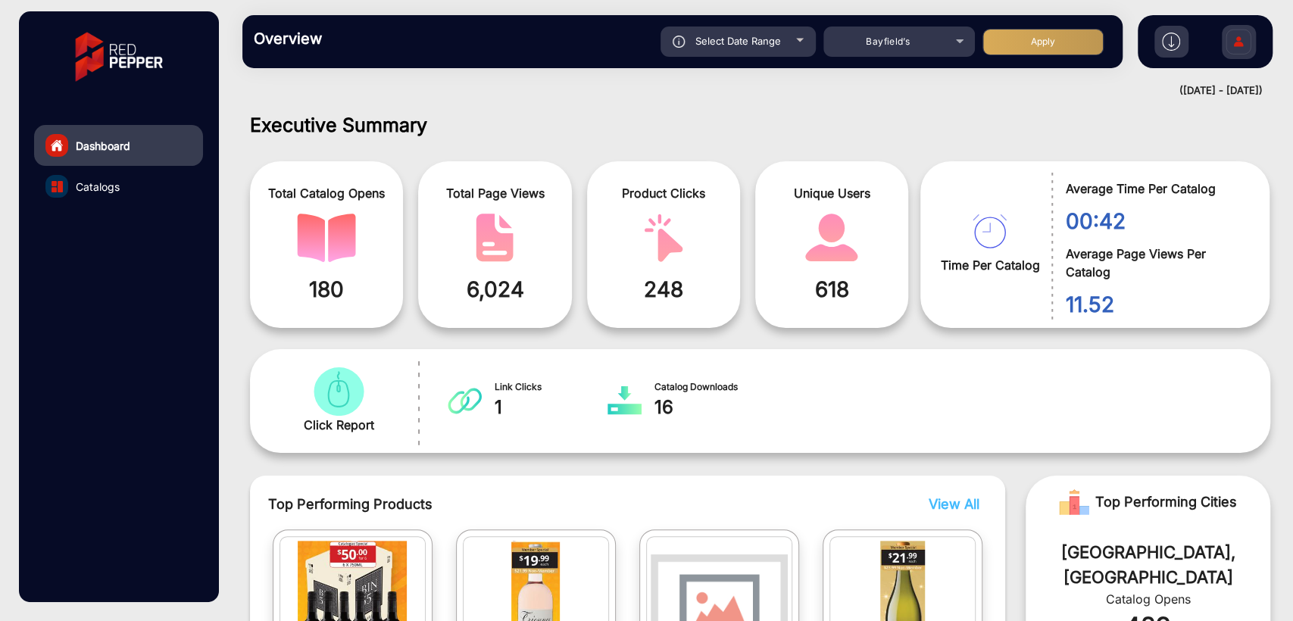
type input "[DATE]"
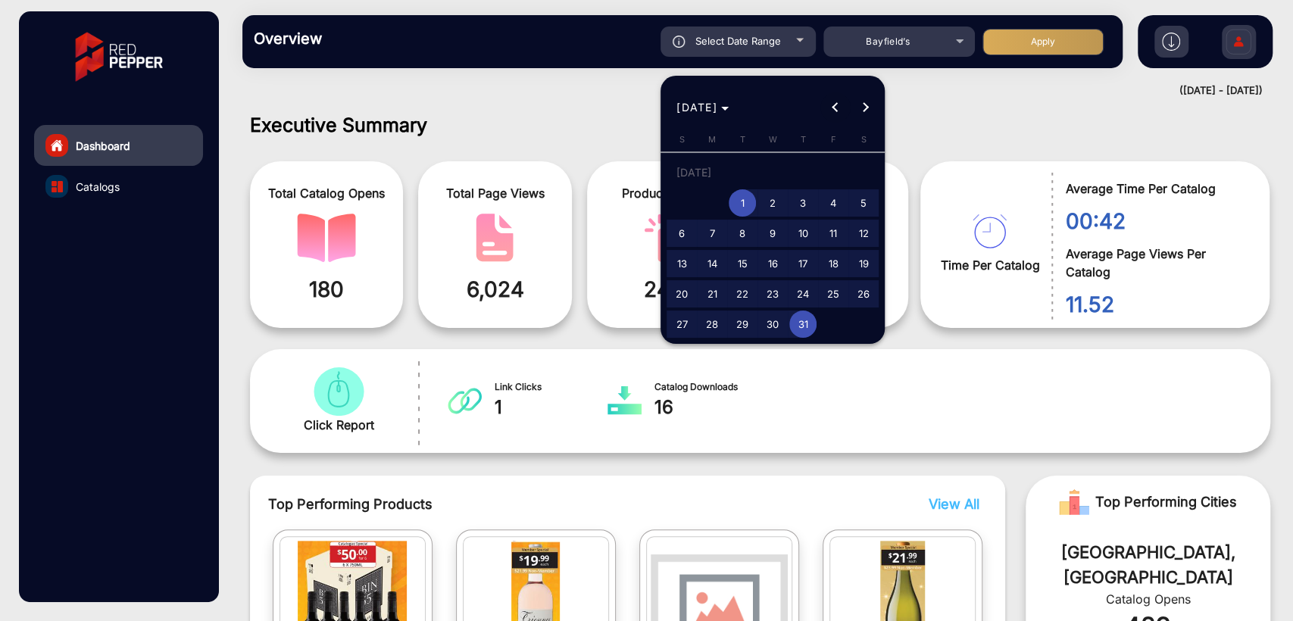
click at [836, 108] on button "Previous month" at bounding box center [835, 107] width 30 height 30
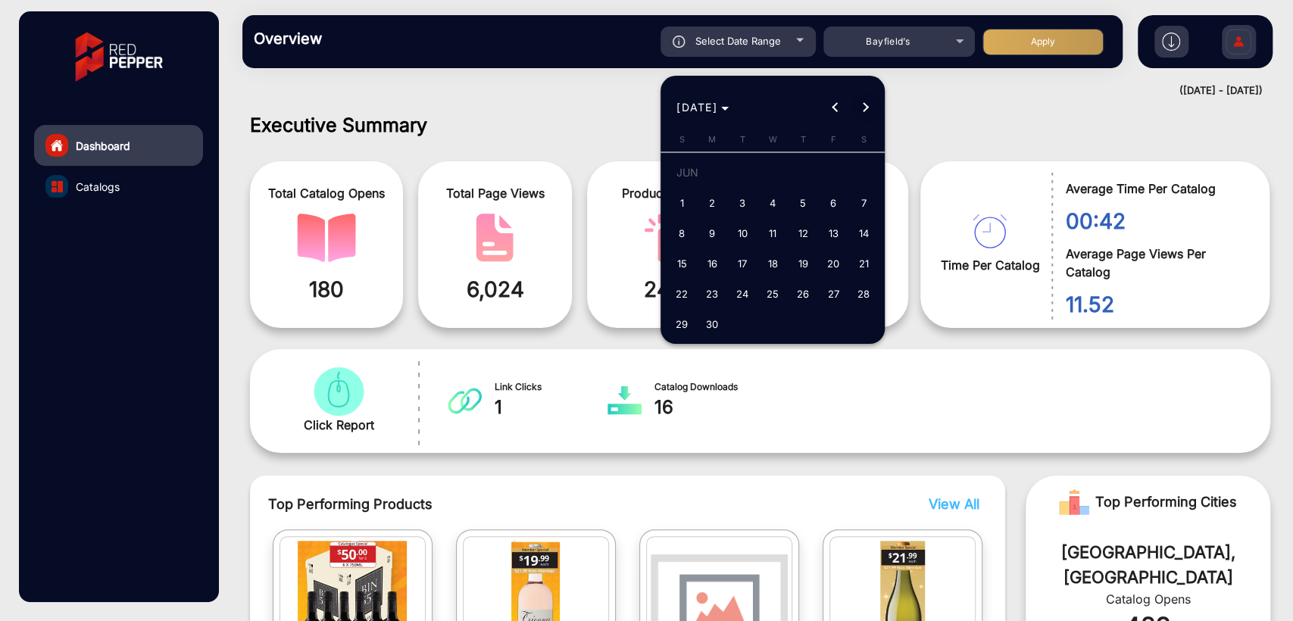
click at [864, 108] on button "Next month" at bounding box center [866, 107] width 30 height 30
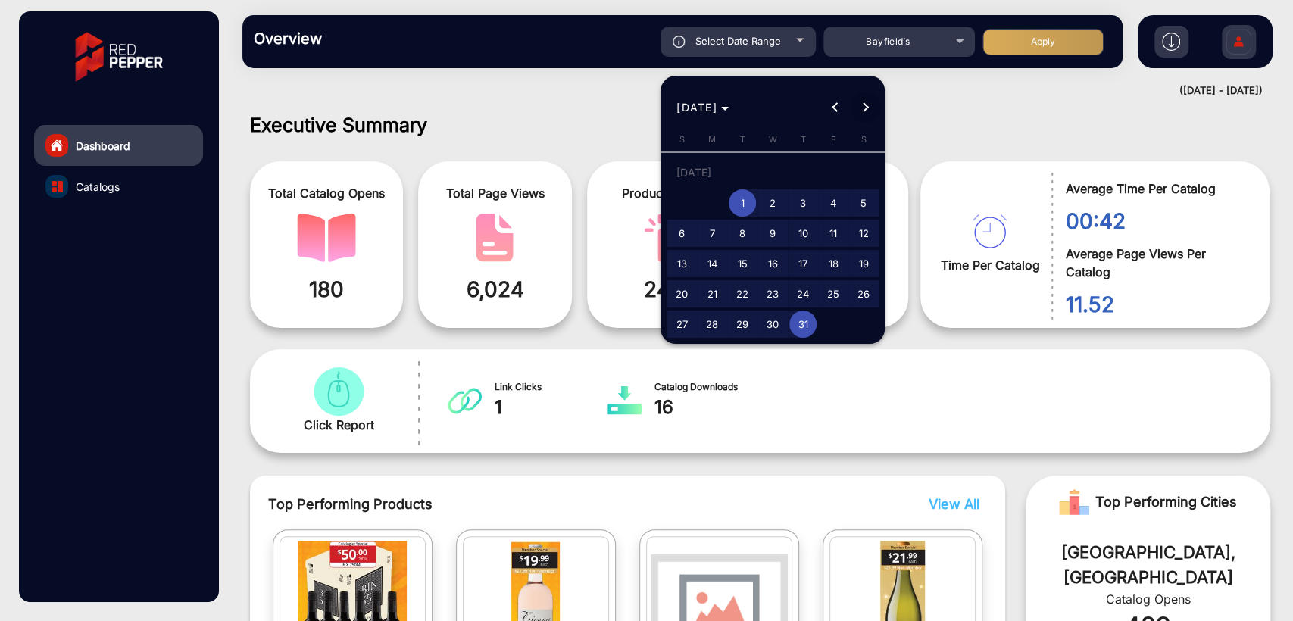
click at [954, 115] on div at bounding box center [646, 310] width 1293 height 621
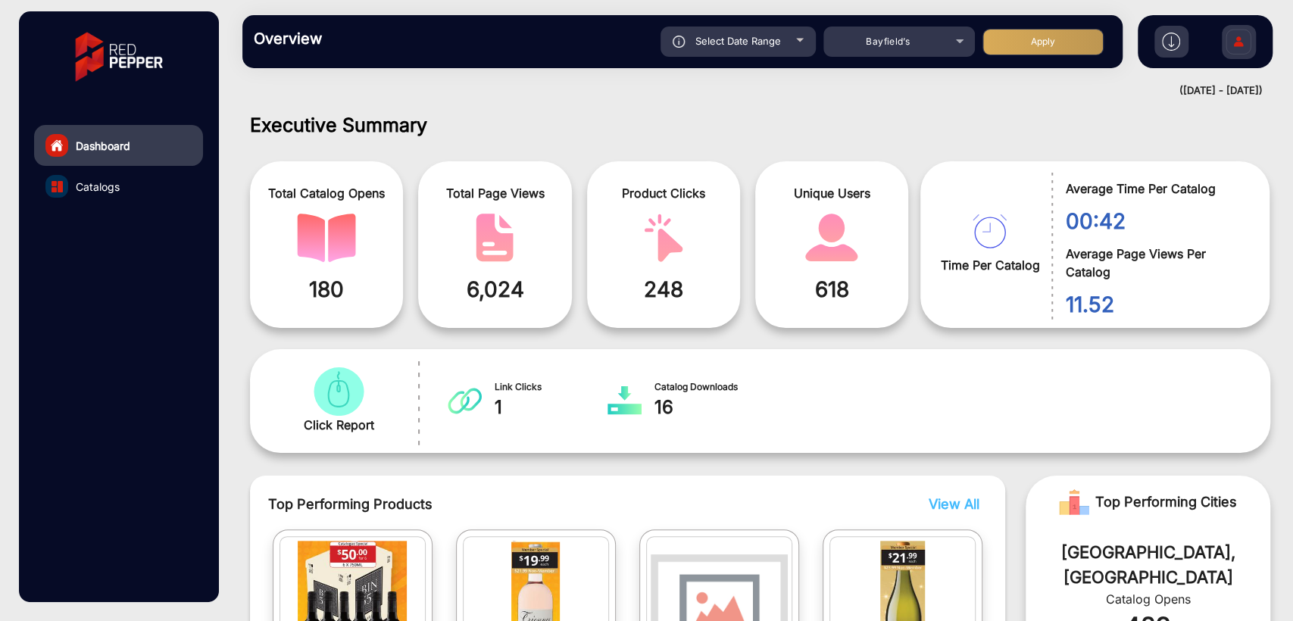
click at [751, 39] on span "Select Date Range" at bounding box center [738, 41] width 86 height 12
type input "[DATE]"
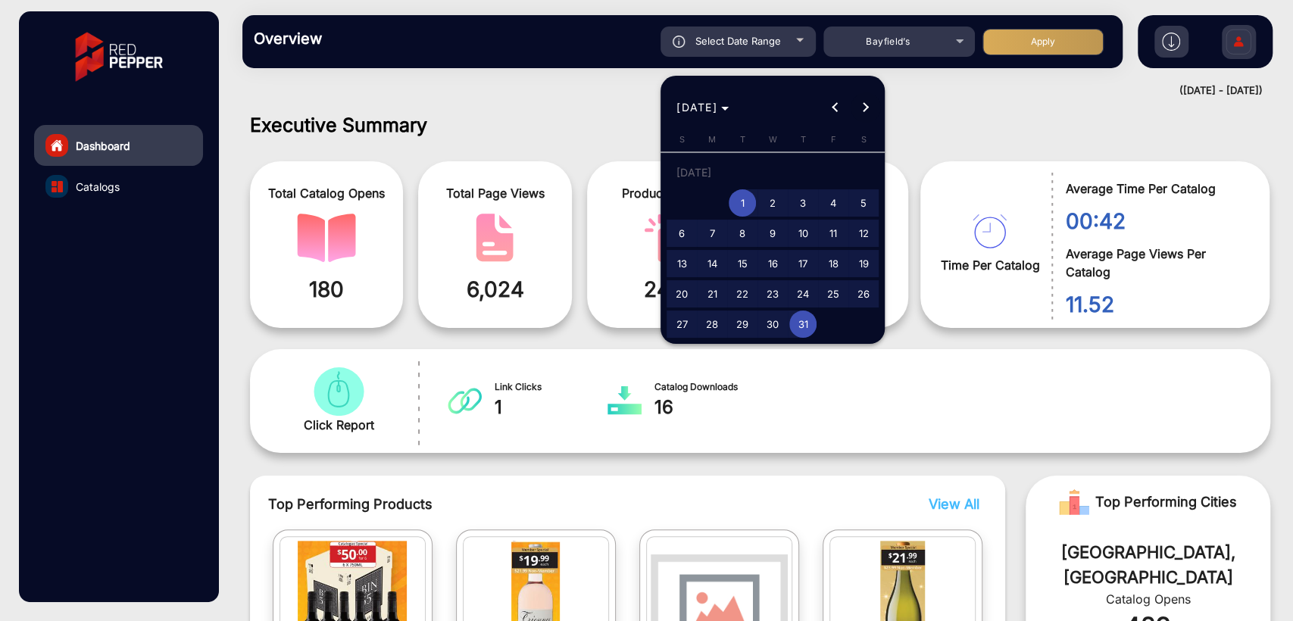
click at [872, 99] on span "Next month" at bounding box center [866, 107] width 30 height 30
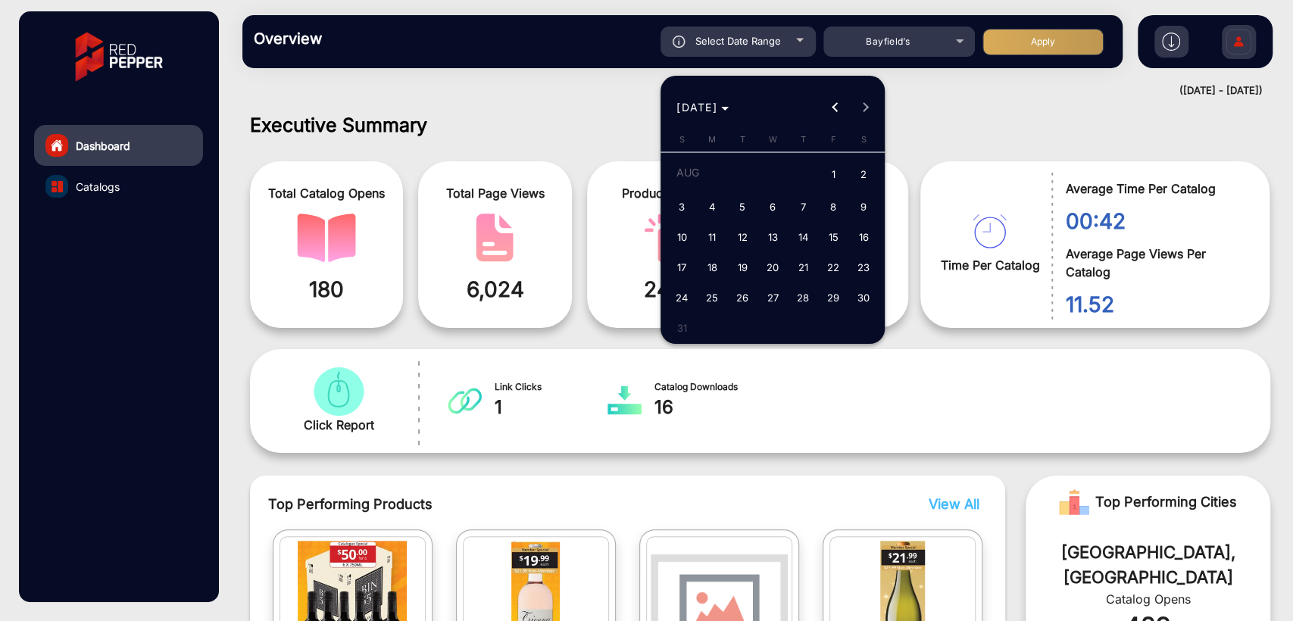
drag, startPoint x: 958, startPoint y: 123, endPoint x: 933, endPoint y: 127, distance: 24.7
click at [959, 123] on div at bounding box center [646, 310] width 1293 height 621
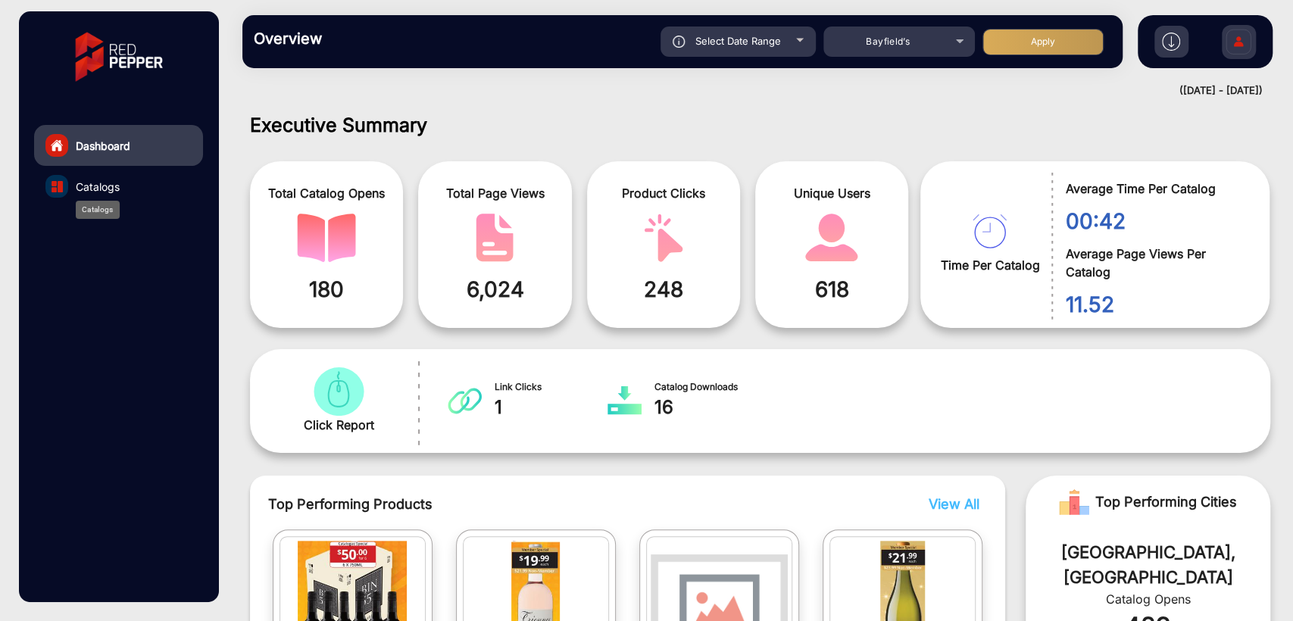
click at [97, 180] on span "Catalogs" at bounding box center [98, 187] width 44 height 16
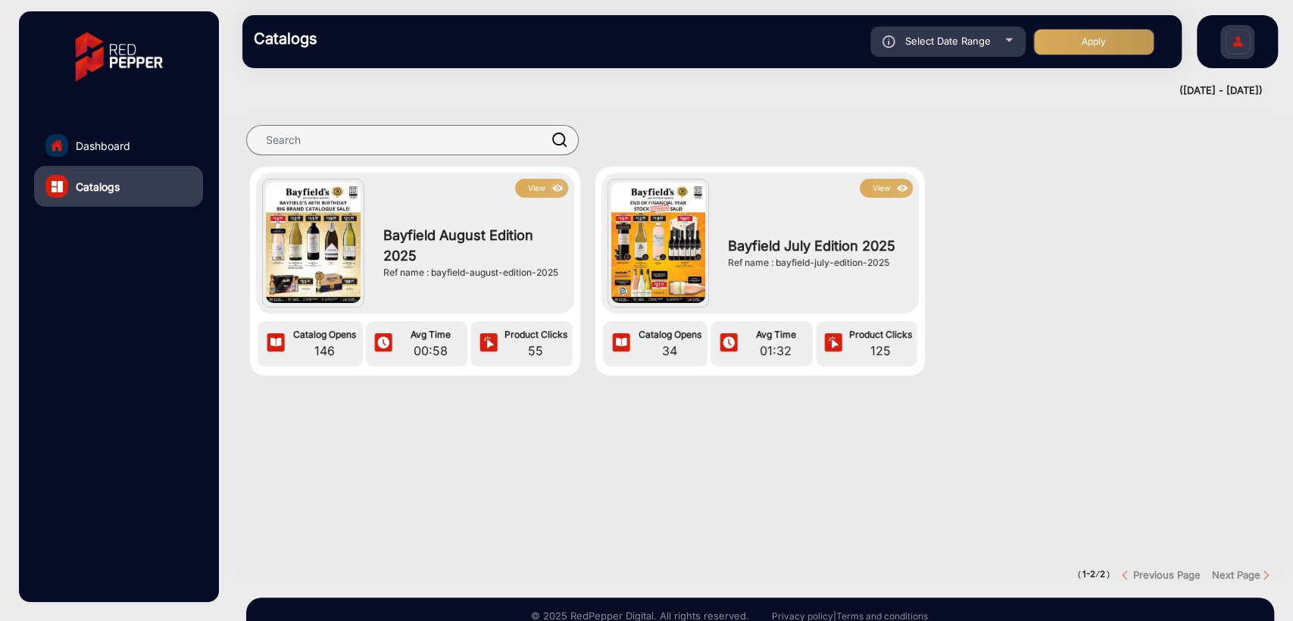
drag, startPoint x: 431, startPoint y: 273, endPoint x: 561, endPoint y: 270, distance: 130.3
click at [561, 270] on div "Bayfield August Edition 2025 Ref name : bayfield-august-edition-2025" at bounding box center [472, 253] width 192 height 110
copy div "bayfield-august-edition-2025"
click at [536, 195] on button "View" at bounding box center [541, 188] width 53 height 19
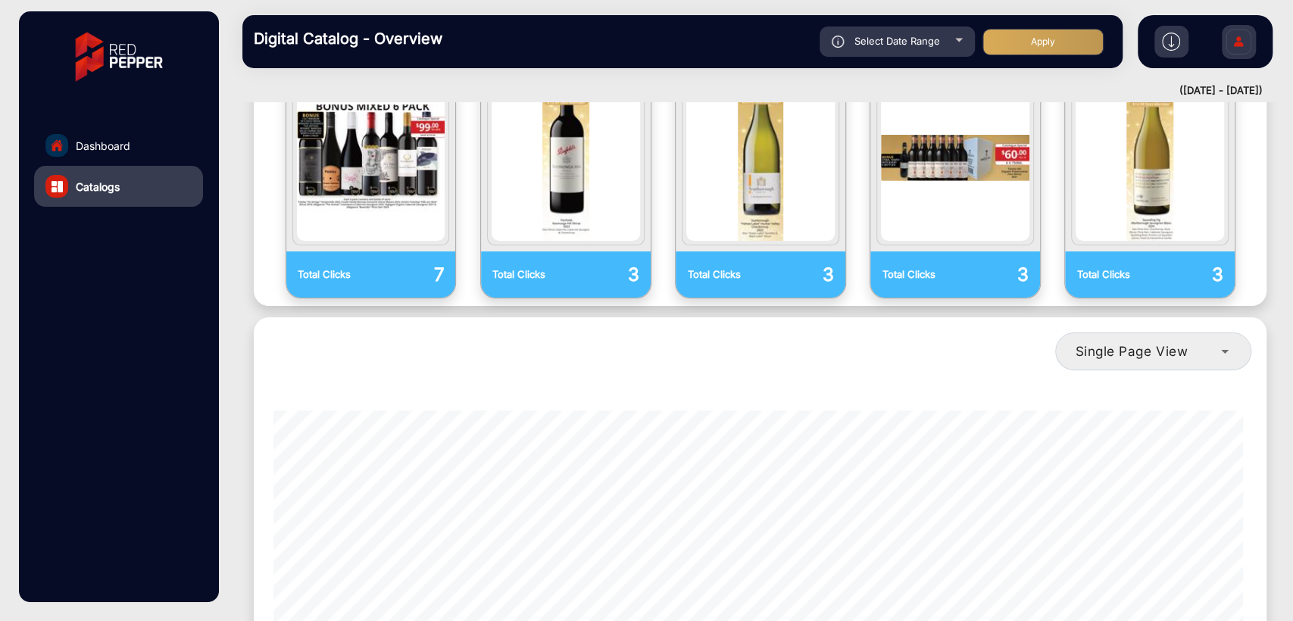
scroll to position [30, 0]
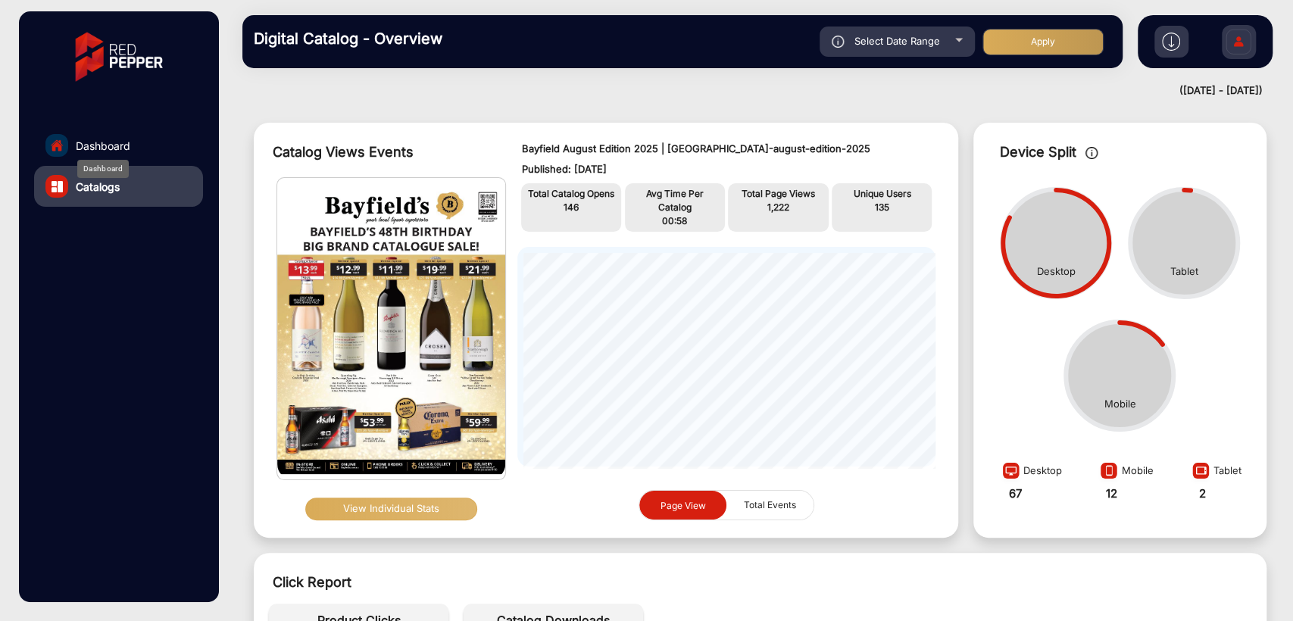
click at [87, 147] on span "Dashboard" at bounding box center [103, 146] width 55 height 16
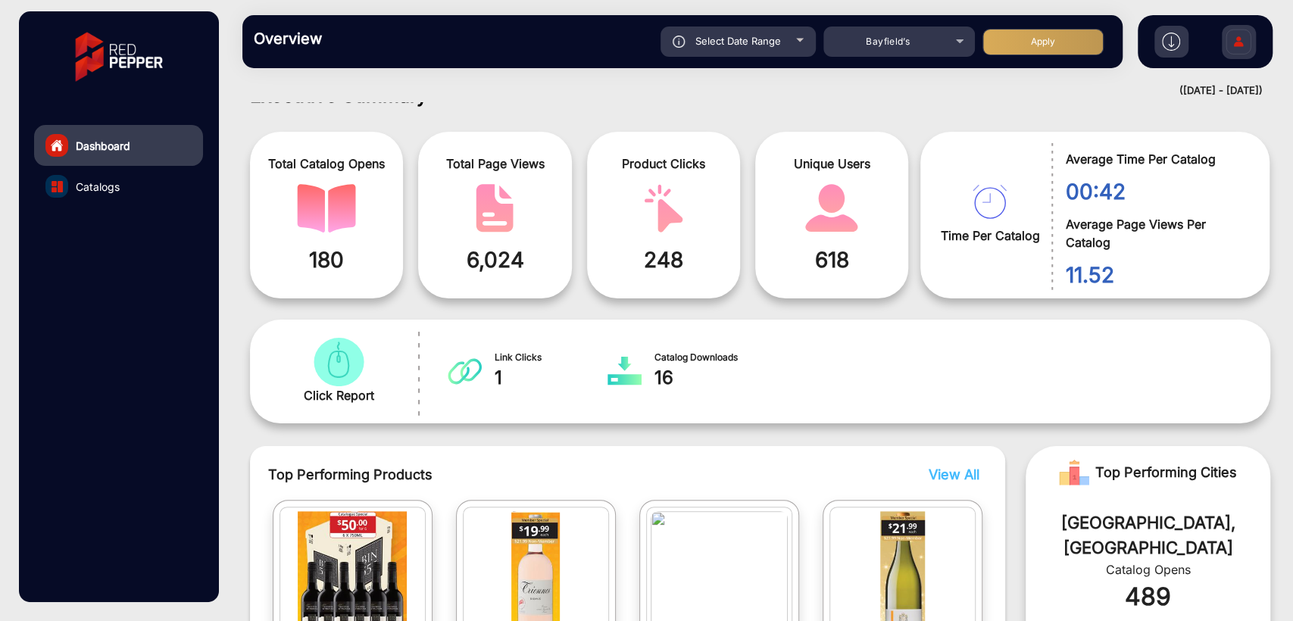
scroll to position [11, 0]
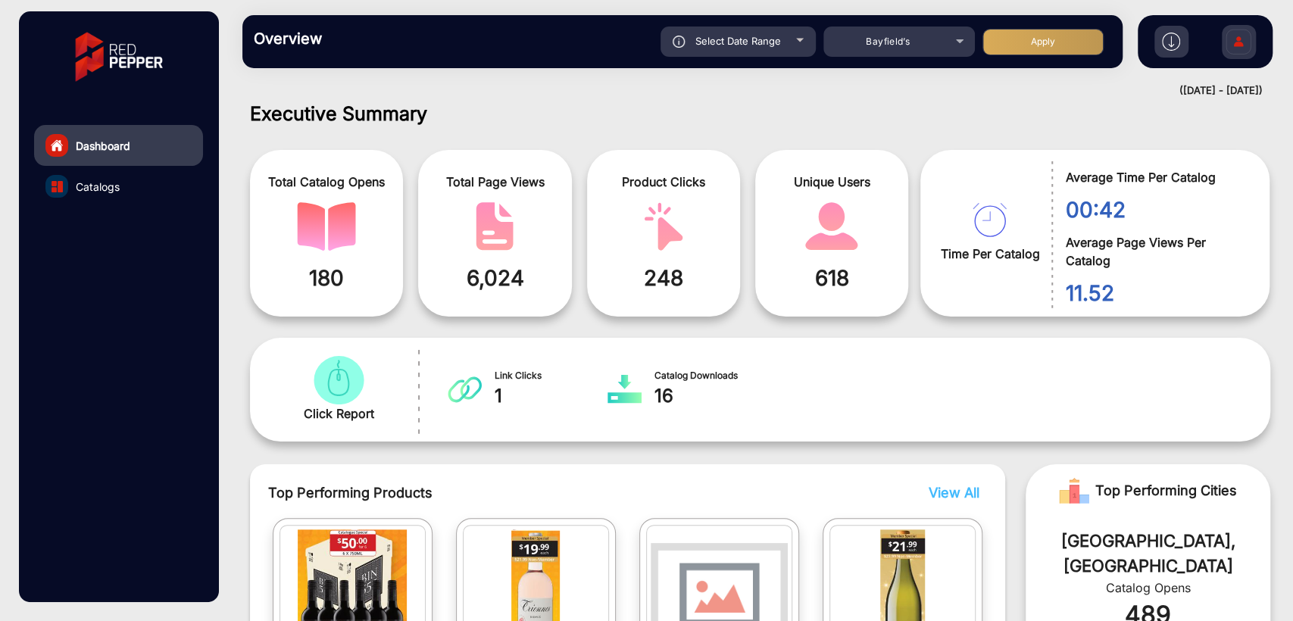
click at [111, 189] on span "Catalogs" at bounding box center [98, 187] width 44 height 16
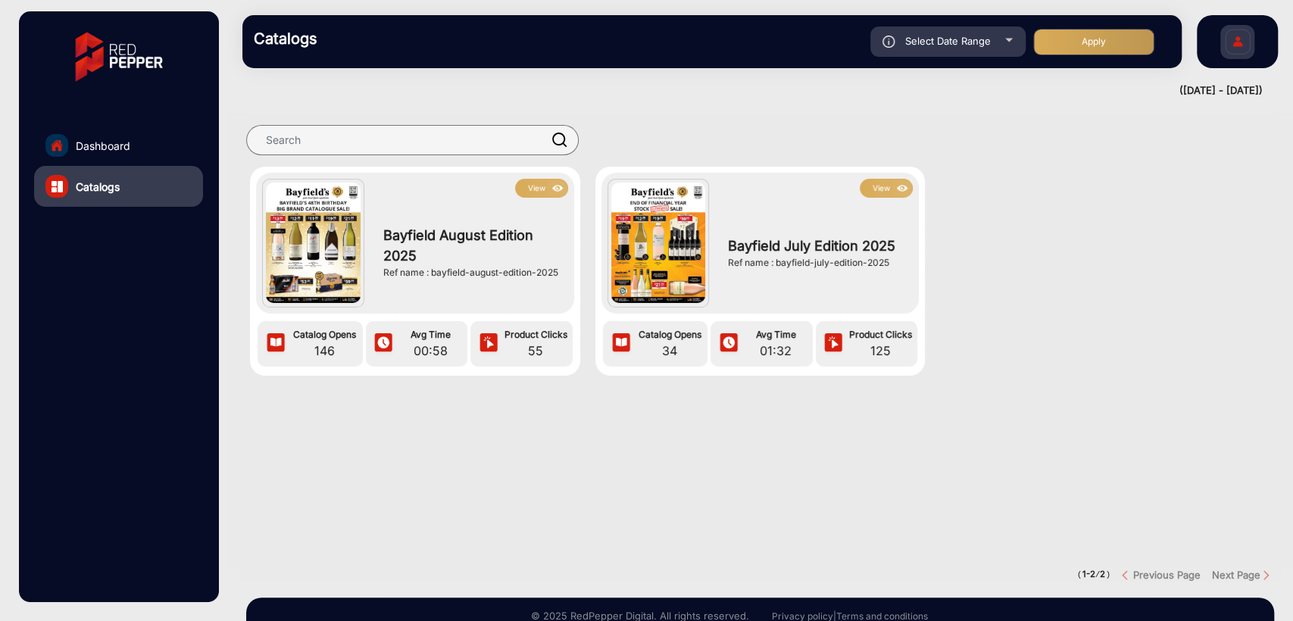
drag, startPoint x: 775, startPoint y: 264, endPoint x: 892, endPoint y: 261, distance: 117.4
click at [893, 261] on div "Ref name : bayfield-july-edition-2025" at bounding box center [816, 263] width 177 height 14
copy div "bayfield-july-edition-2025"
click at [416, 446] on section "View Bayfield August Edition 2025 Ref name : bayfield-august-edition-2025 Catal…" at bounding box center [760, 341] width 1043 height 455
click at [645, 408] on div at bounding box center [760, 421] width 1066 height 30
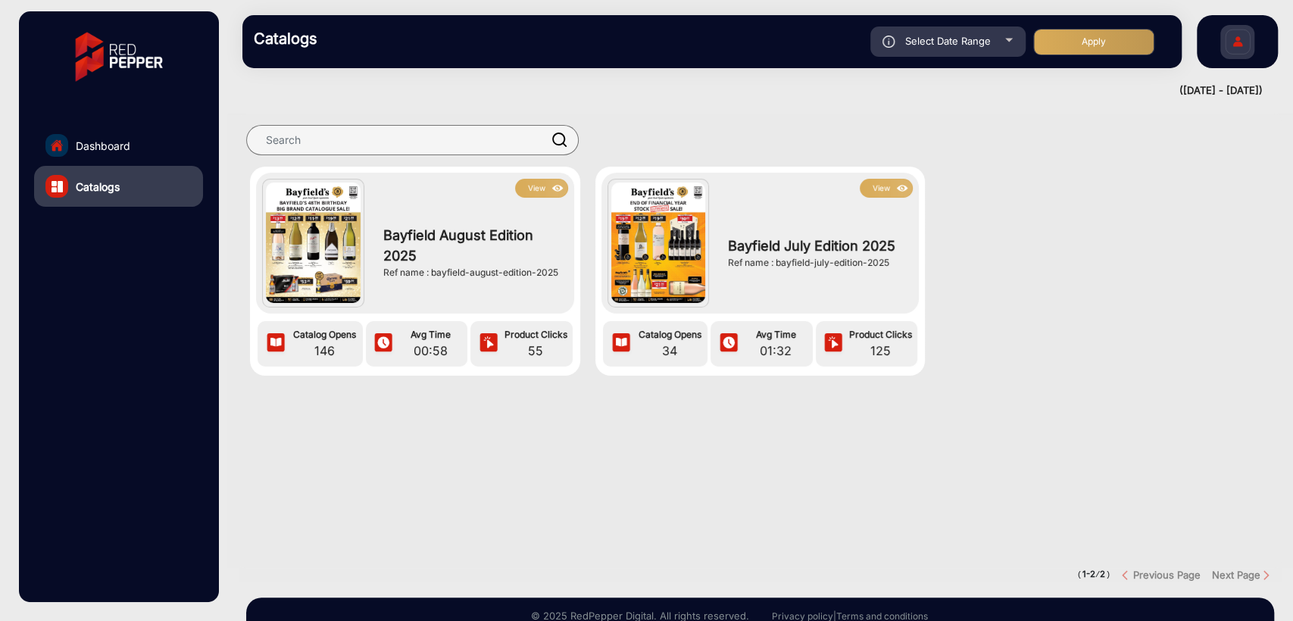
click at [809, 432] on div at bounding box center [760, 421] width 1066 height 30
click at [881, 185] on button "View" at bounding box center [886, 188] width 53 height 19
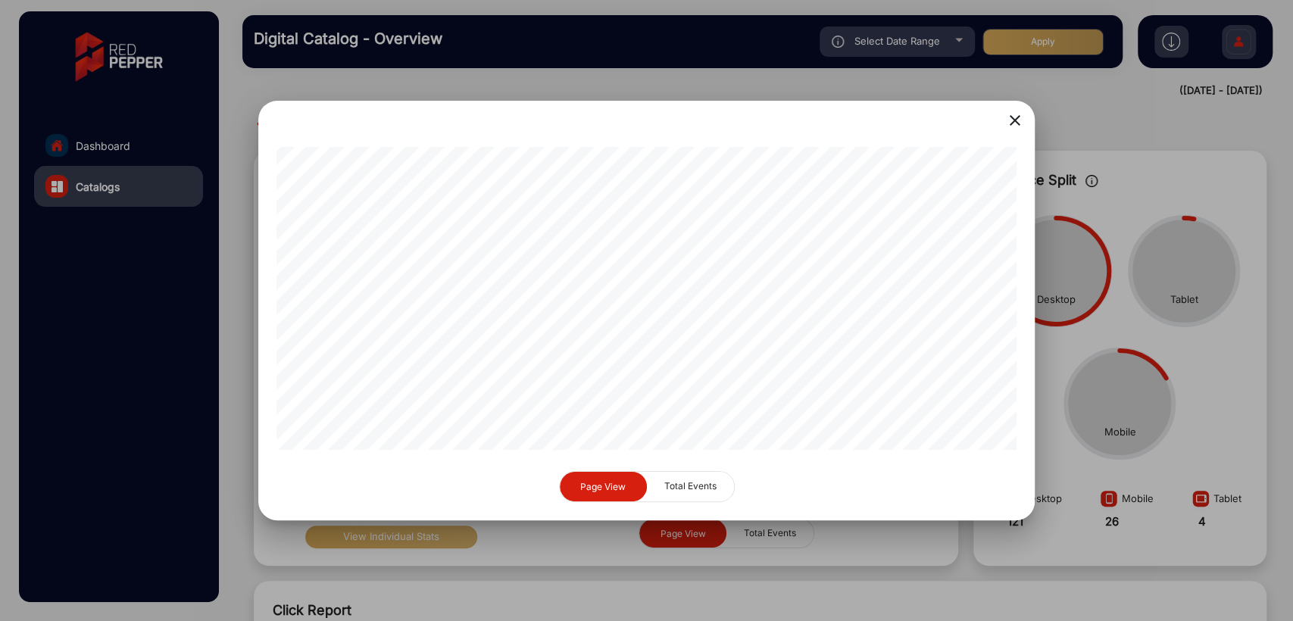
scroll to position [0, 164]
click at [1017, 122] on mat-icon "close" at bounding box center [1015, 120] width 18 height 18
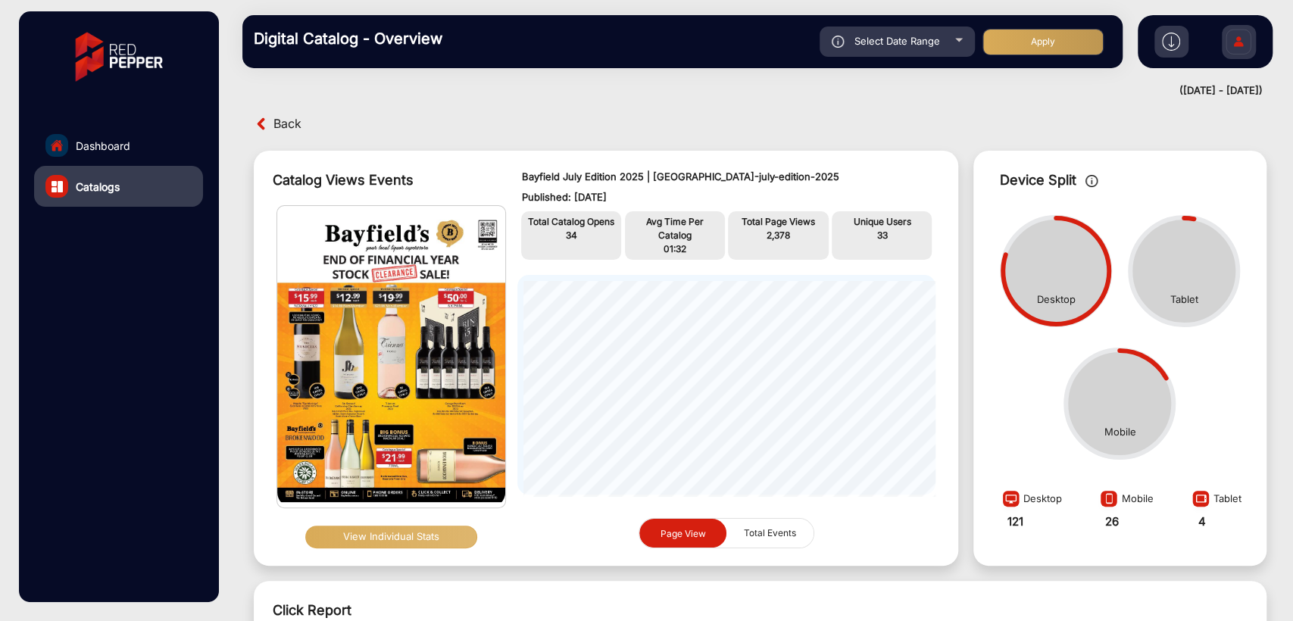
click at [751, 533] on span "Total Events" at bounding box center [770, 533] width 70 height 29
click at [704, 534] on span "Page View" at bounding box center [683, 534] width 64 height 30
click at [879, 50] on div "Select Date Range" at bounding box center [897, 42] width 155 height 30
type input "[DATE]"
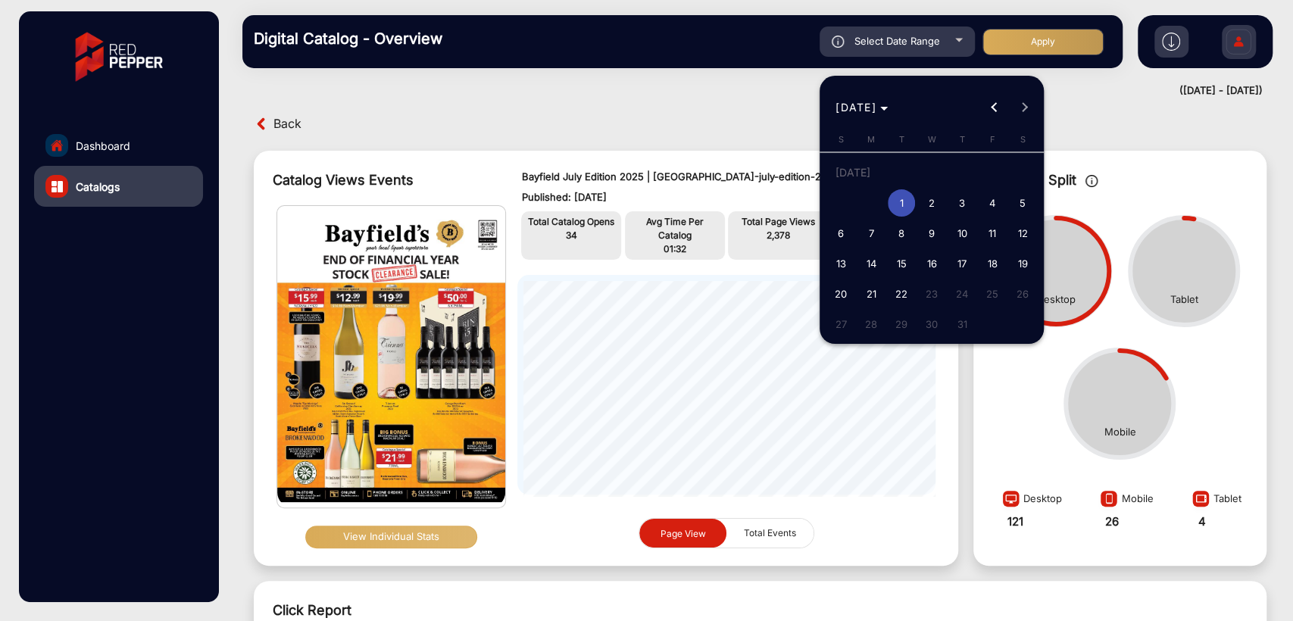
click at [546, 141] on div at bounding box center [646, 310] width 1293 height 621
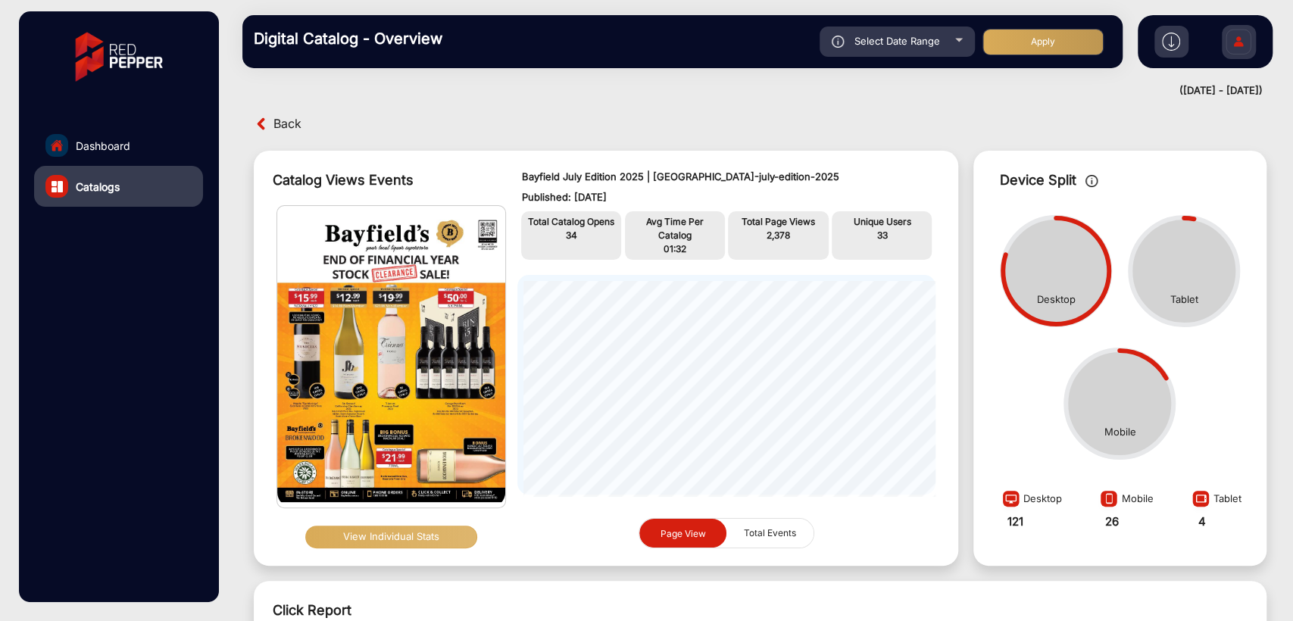
click at [903, 38] on span "Select Date Range" at bounding box center [897, 41] width 86 height 12
type input "[DATE]"
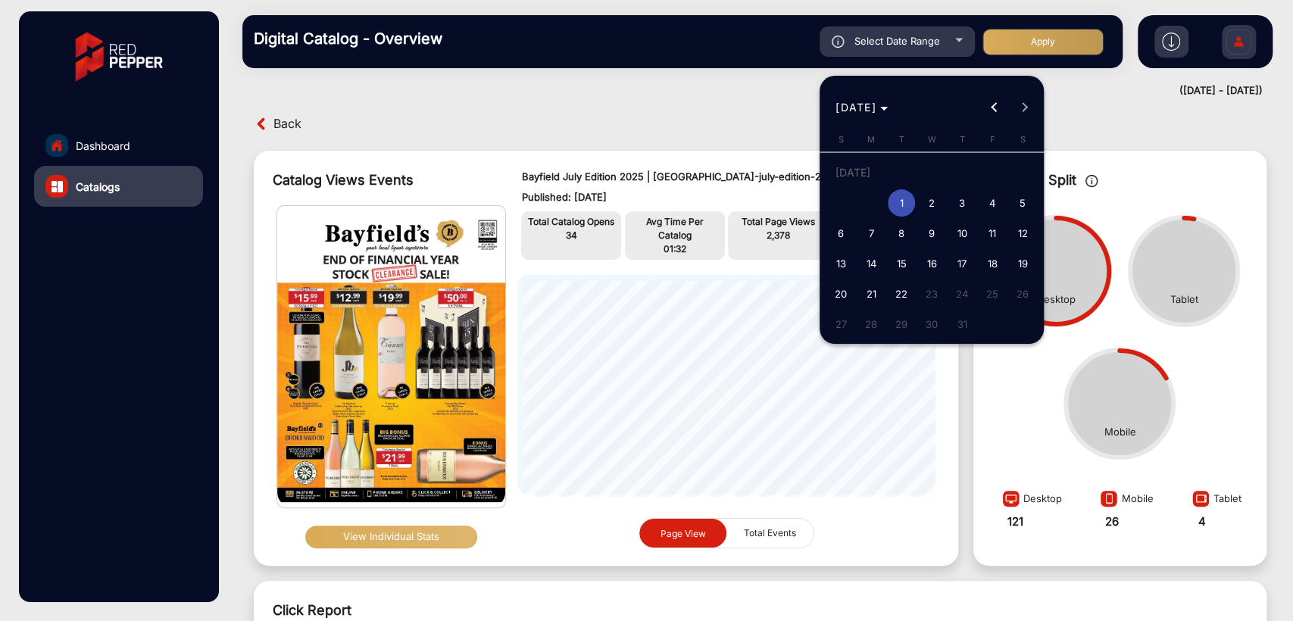
click at [894, 202] on span "1" at bounding box center [901, 202] width 27 height 27
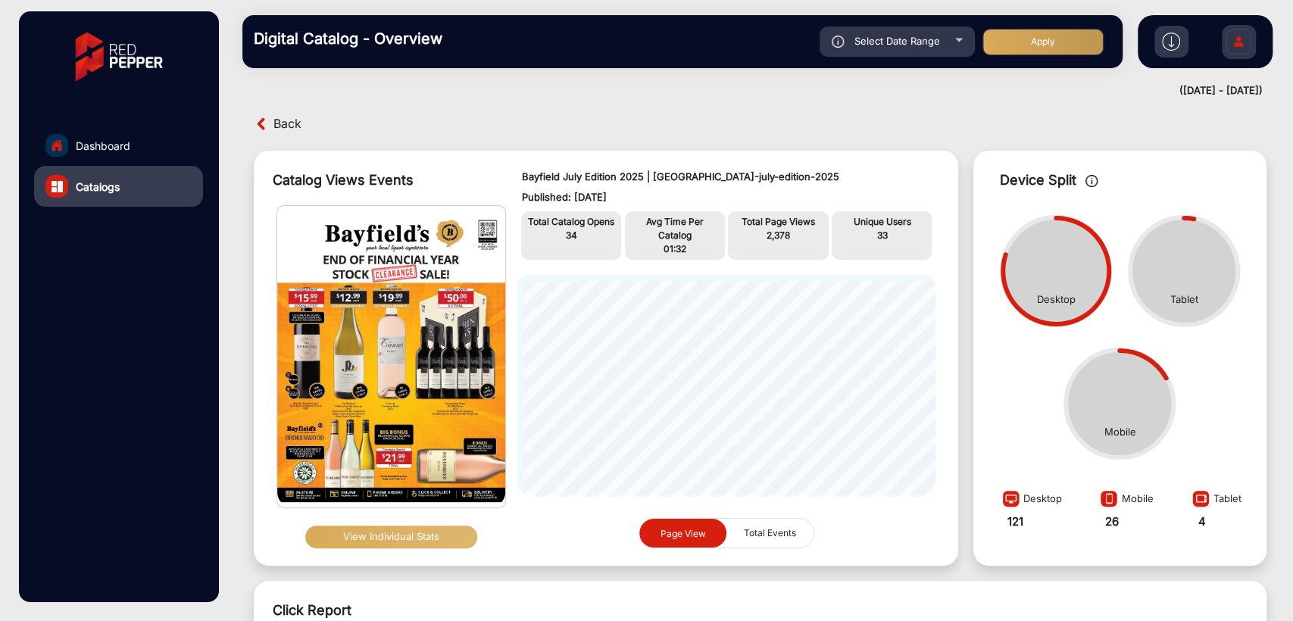
type input "[DATE]"
click at [879, 57] on div "Digital Catalog - Overview Select Date Range [DATE] [DATE] – [DATE] End date Ba…" at bounding box center [682, 41] width 880 height 53
click at [886, 50] on div "Select Date Range" at bounding box center [897, 42] width 155 height 30
type input "[DATE]"
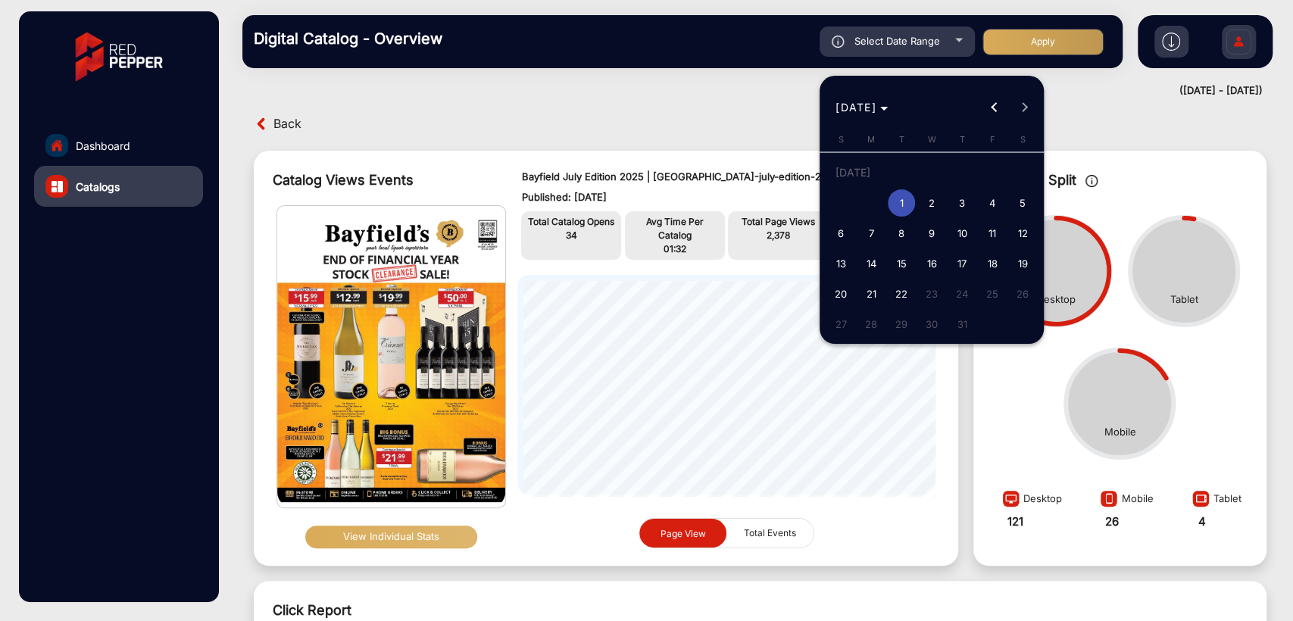
click at [908, 207] on span "1" at bounding box center [901, 202] width 27 height 27
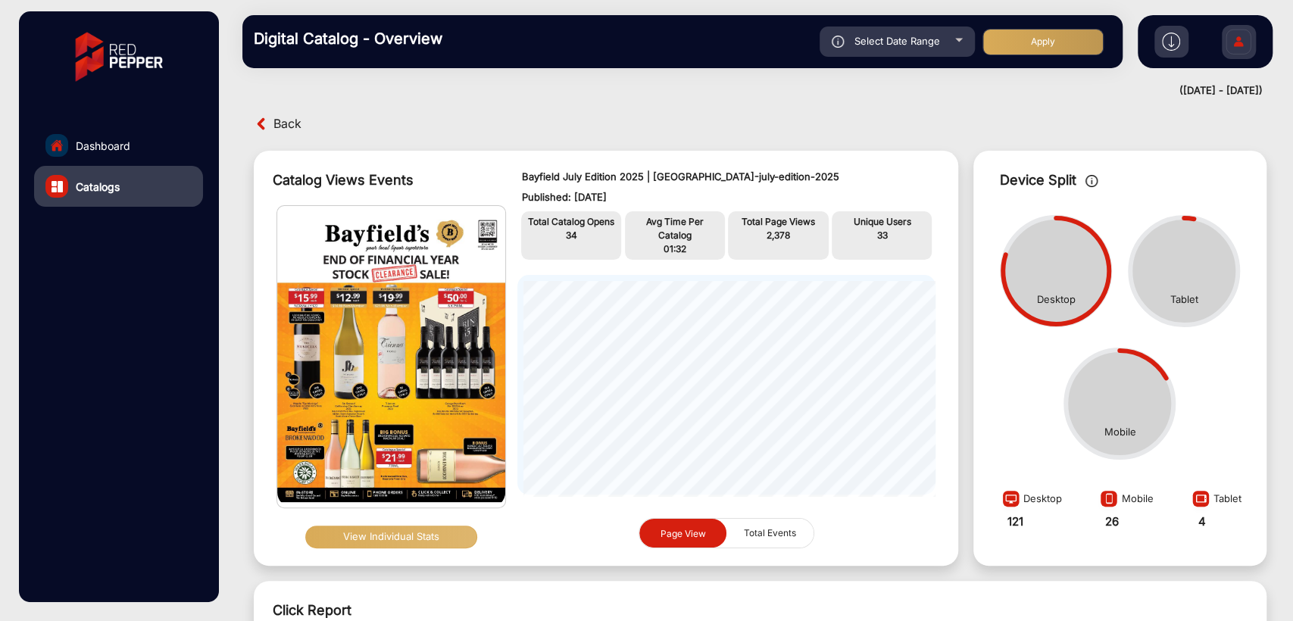
type input "[DATE]"
click at [893, 47] on div "Select Date Range" at bounding box center [897, 42] width 155 height 30
type input "[DATE]"
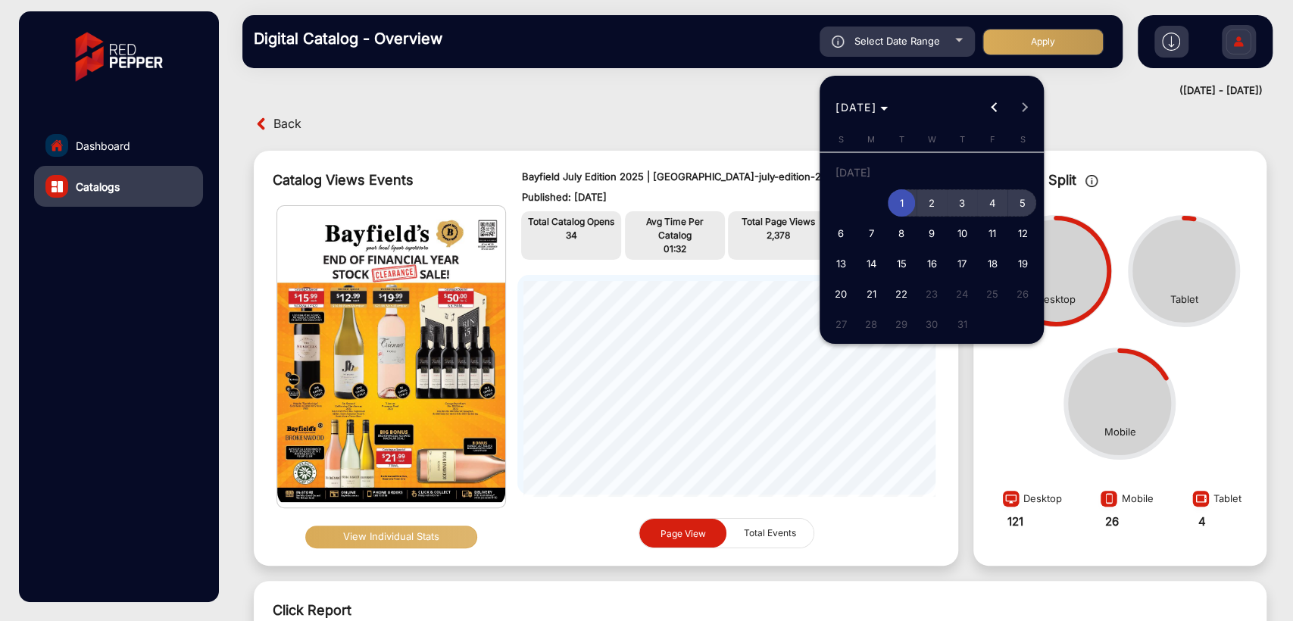
click at [1033, 202] on span "5" at bounding box center [1022, 202] width 27 height 27
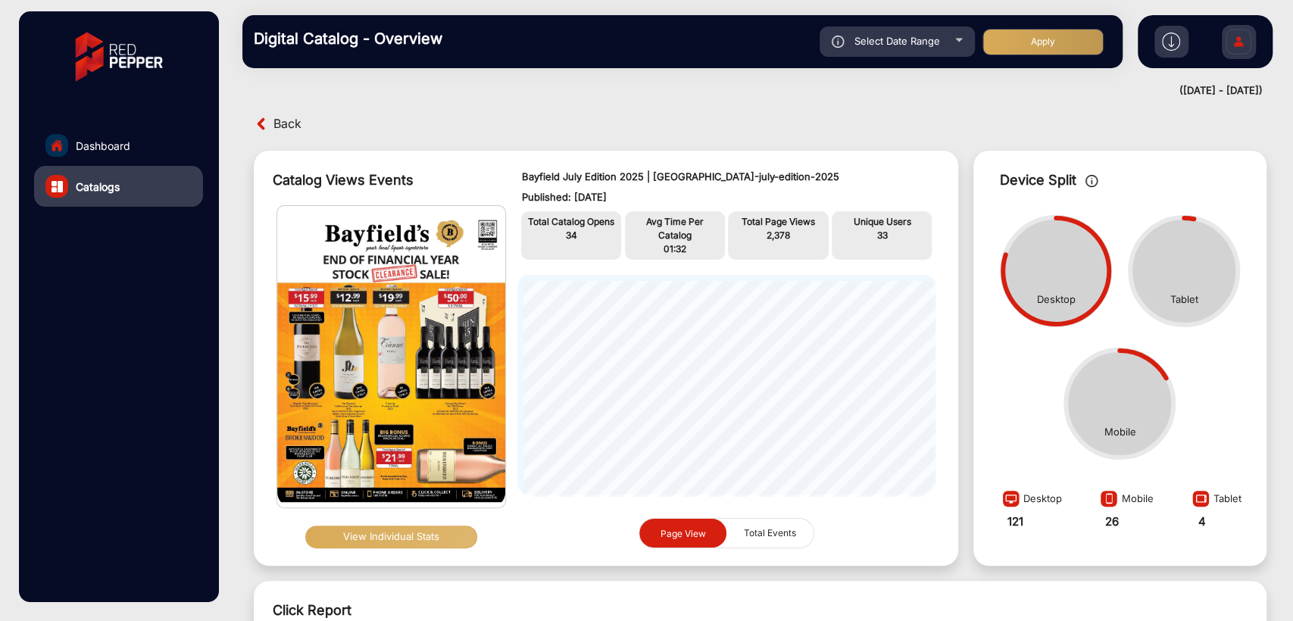
type input "[DATE]"
click at [909, 42] on span "Select Date Range" at bounding box center [897, 41] width 86 height 12
type input "[DATE]"
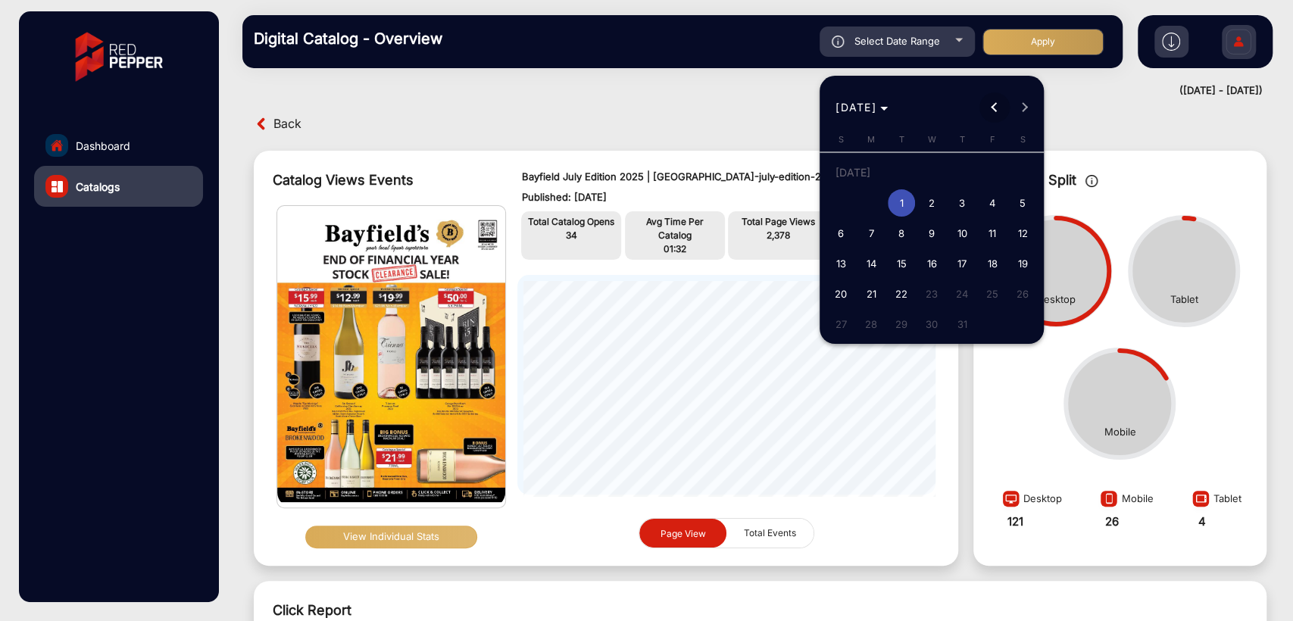
click at [997, 108] on button "Previous month" at bounding box center [994, 107] width 30 height 30
click at [936, 291] on span "25" at bounding box center [931, 293] width 27 height 27
click at [1064, 96] on div at bounding box center [646, 310] width 1293 height 621
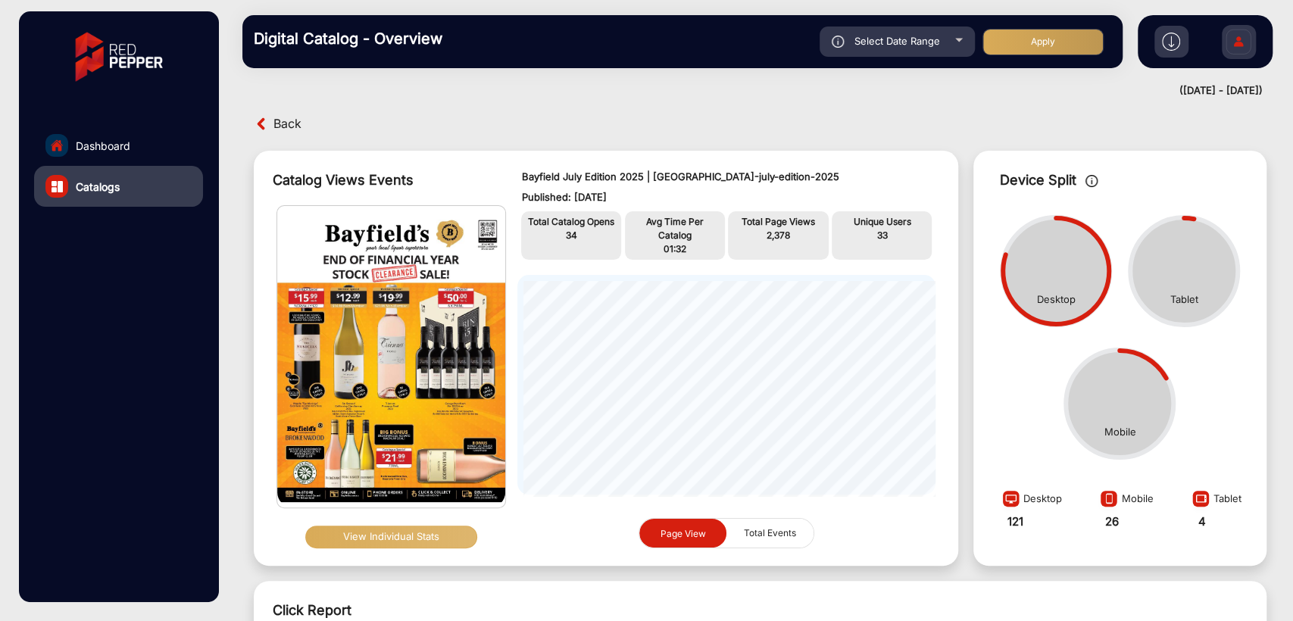
click at [928, 48] on div "Select Date Range" at bounding box center [897, 42] width 155 height 30
type input "[DATE]"
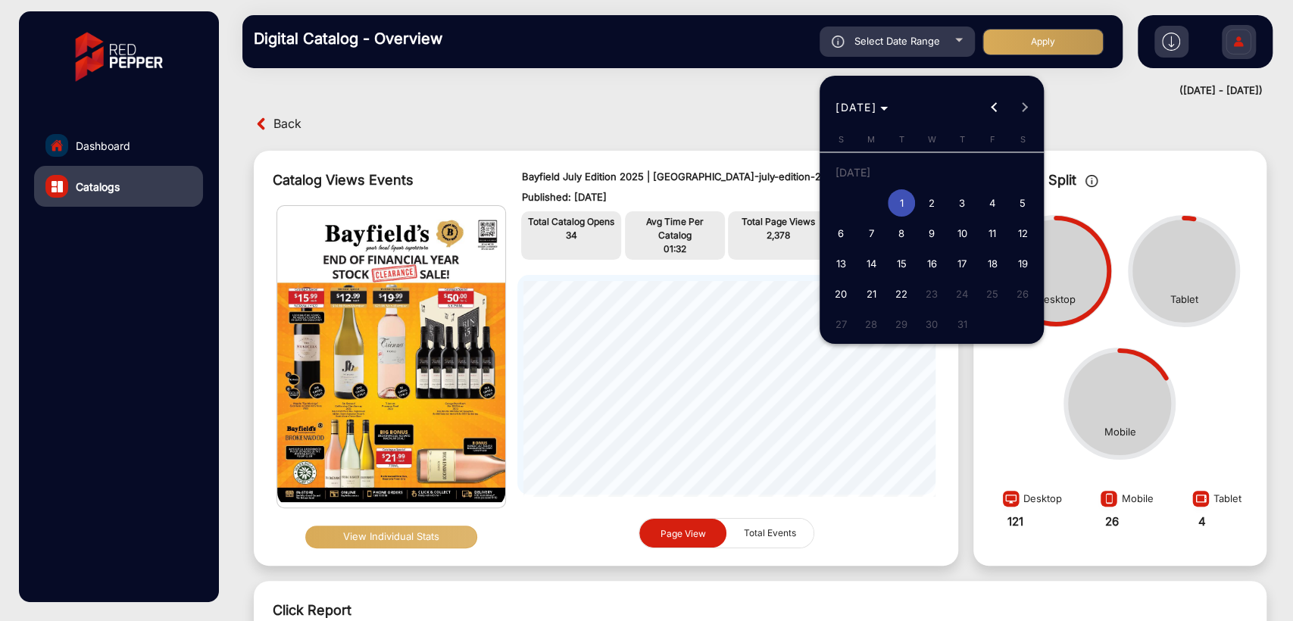
click at [900, 195] on span "1" at bounding box center [901, 202] width 27 height 27
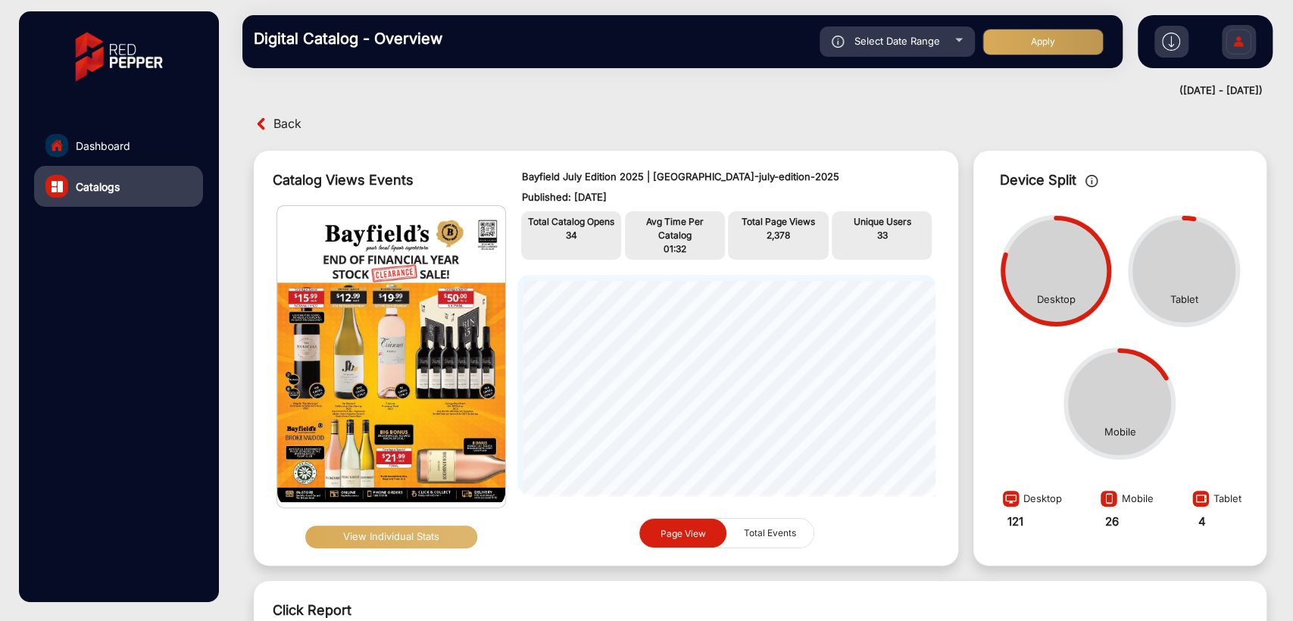
type input "[DATE]"
click at [892, 37] on span "Select Date Range" at bounding box center [897, 41] width 86 height 12
type input "[DATE]"
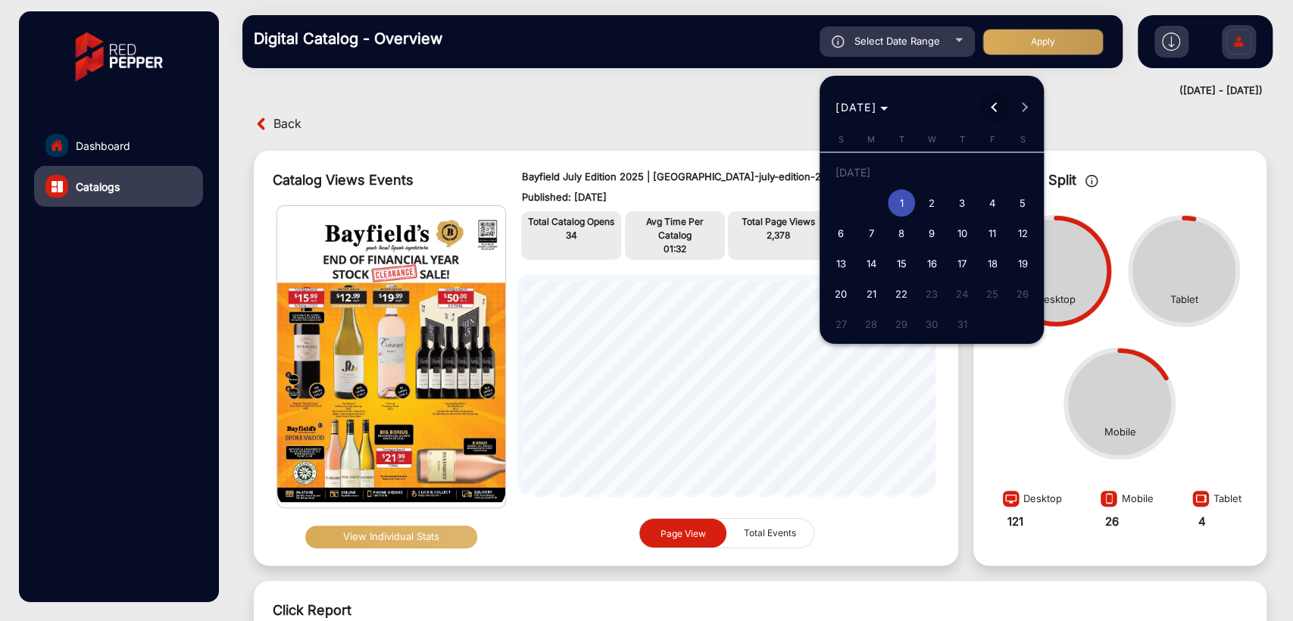
click at [994, 109] on button "Previous month" at bounding box center [994, 107] width 30 height 30
click at [867, 323] on span "30" at bounding box center [871, 324] width 27 height 27
type input "[DATE]"
click at [1022, 105] on button "Next month" at bounding box center [1025, 107] width 30 height 30
click at [1020, 203] on span "5" at bounding box center [1022, 202] width 27 height 27
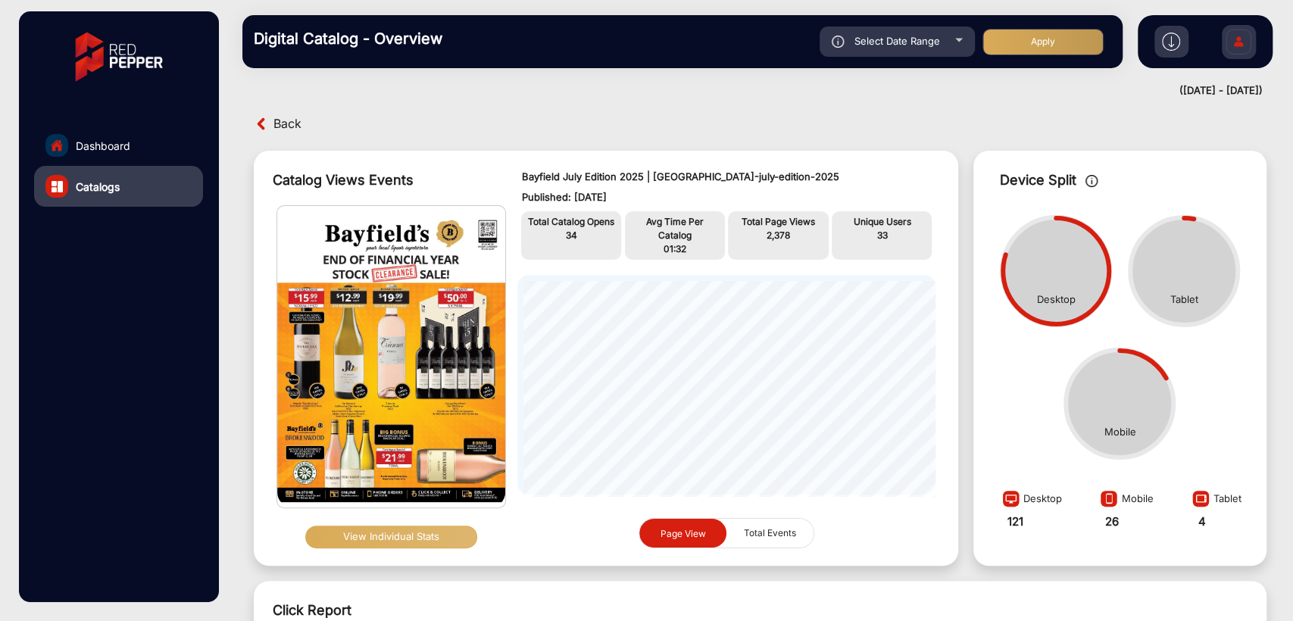
type input "[DATE]"
click at [1048, 43] on button "Apply" at bounding box center [1043, 42] width 121 height 27
type input "[DATE]"
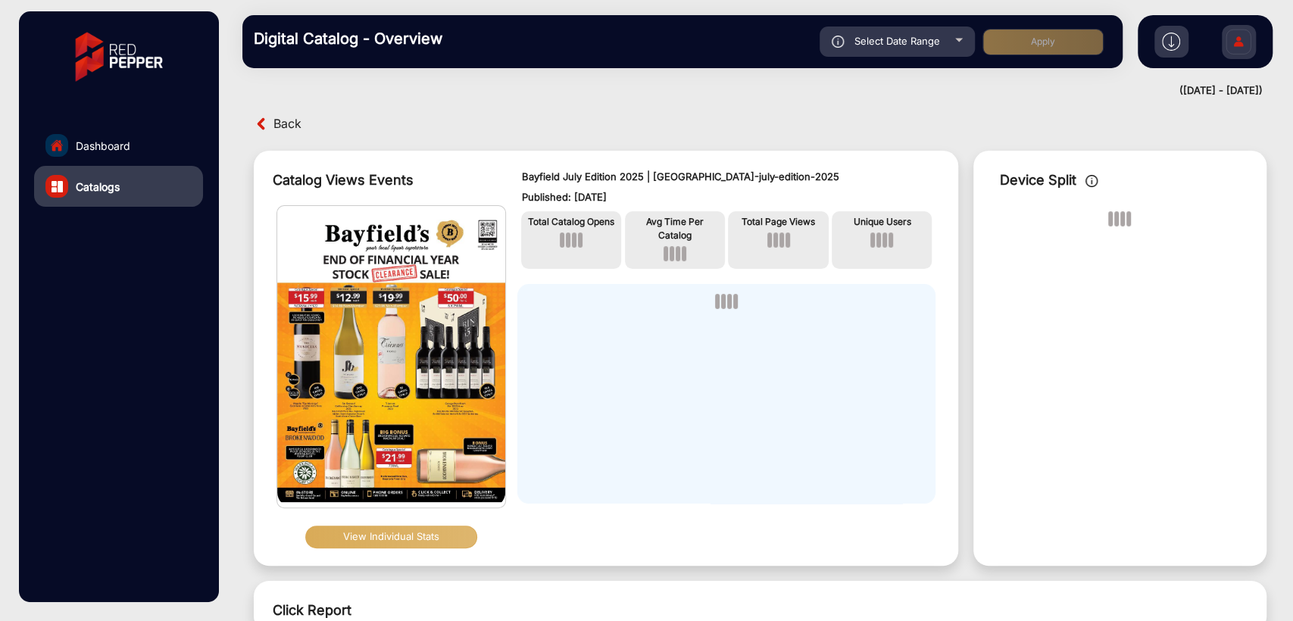
scroll to position [11, 0]
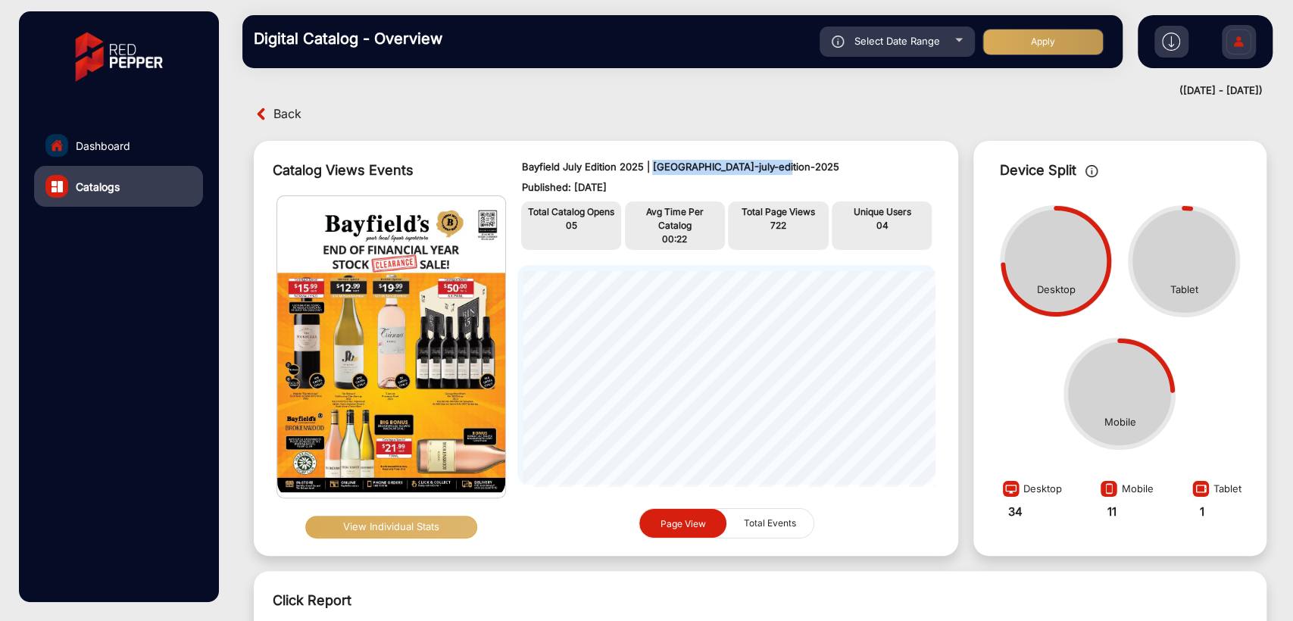
click at [764, 164] on p "Bayfield July Edition 2025 | [GEOGRAPHIC_DATA]-july-edition-2025" at bounding box center [726, 167] width 410 height 15
click at [851, 160] on p "Bayfield July Edition 2025 | [GEOGRAPHIC_DATA]-july-edition-2025" at bounding box center [726, 167] width 410 height 15
click at [936, 16] on div "Digital Catalog - Overview Select Date Range [DATE] [DATE] – End date Bayfield’…" at bounding box center [682, 41] width 880 height 53
click at [934, 33] on div "Select Date Range" at bounding box center [897, 42] width 155 height 30
type input "[DATE]"
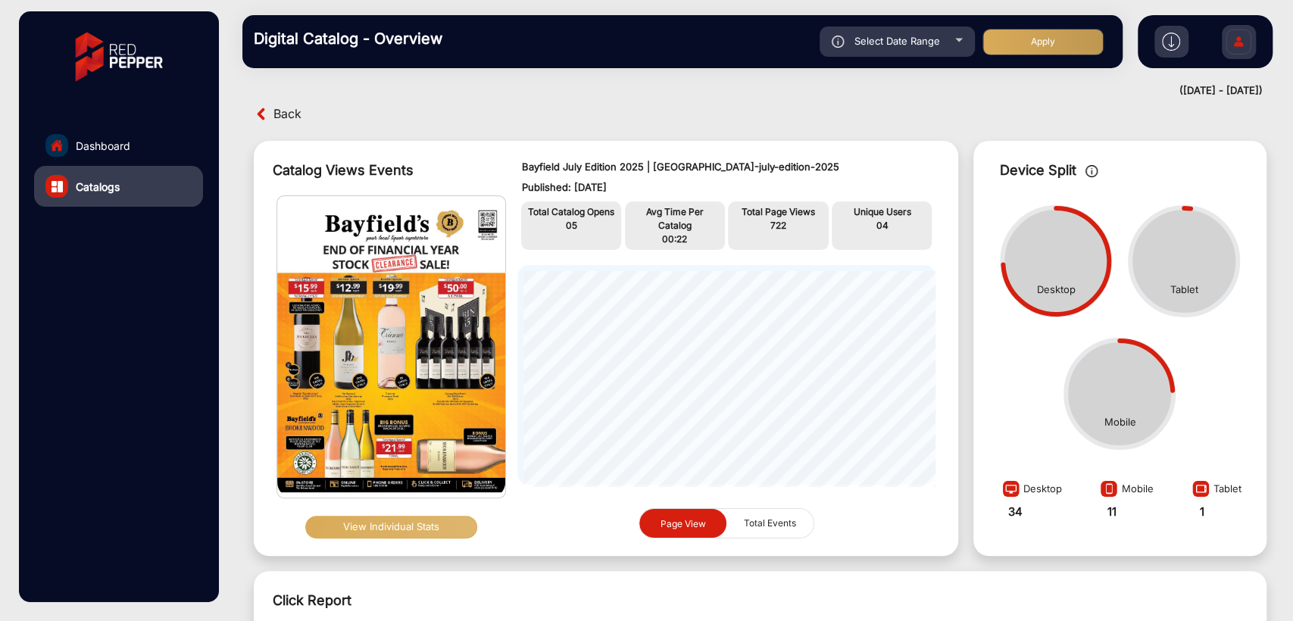
type input "[DATE]"
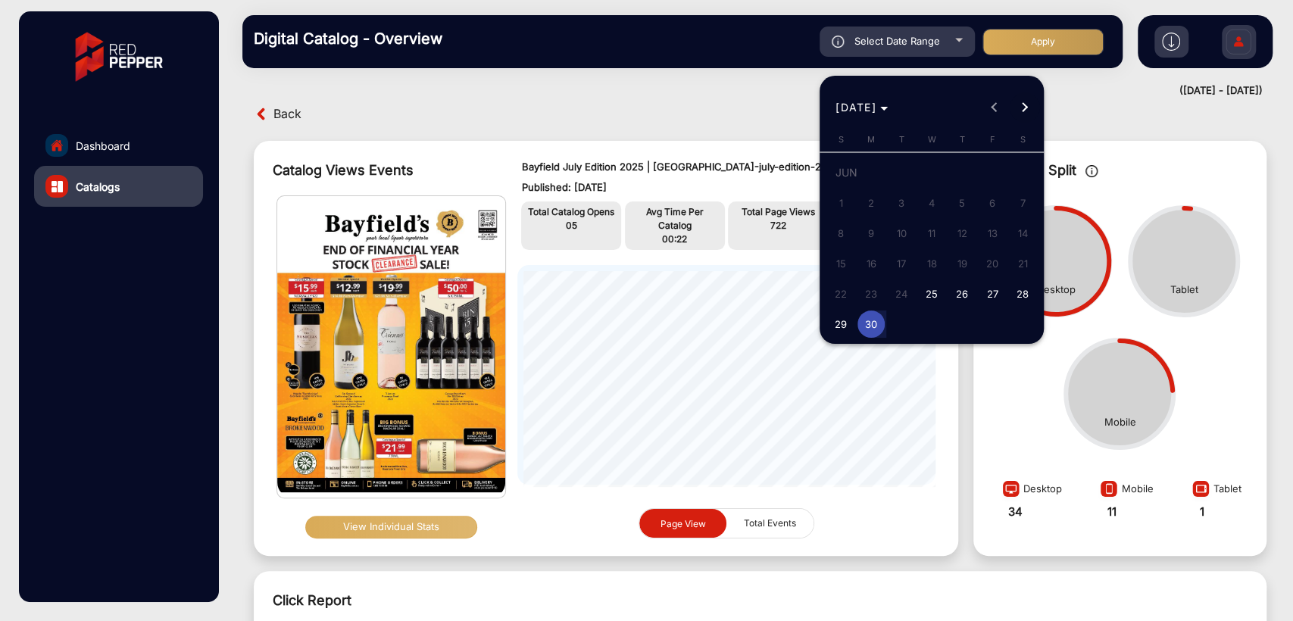
click at [1016, 108] on span "Next month" at bounding box center [1025, 107] width 30 height 30
click at [384, 129] on div at bounding box center [646, 310] width 1293 height 621
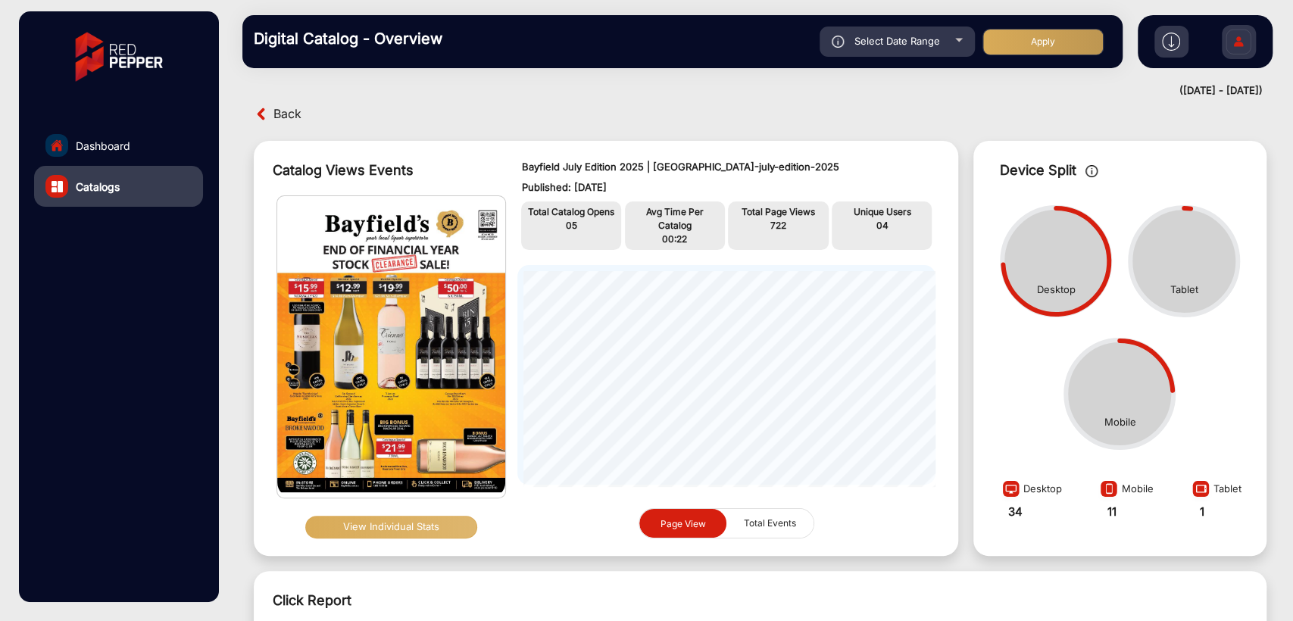
click at [283, 111] on span "Back" at bounding box center [287, 113] width 28 height 23
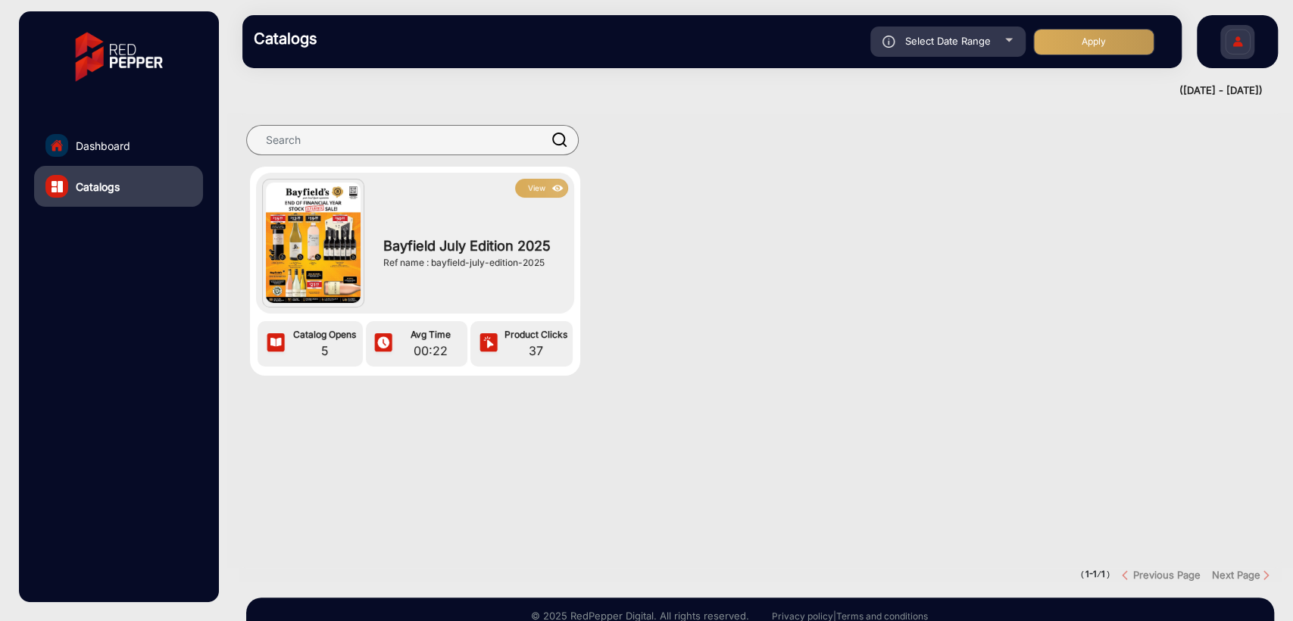
click at [977, 40] on span "Select Date Range" at bounding box center [948, 41] width 86 height 12
type input "[DATE]"
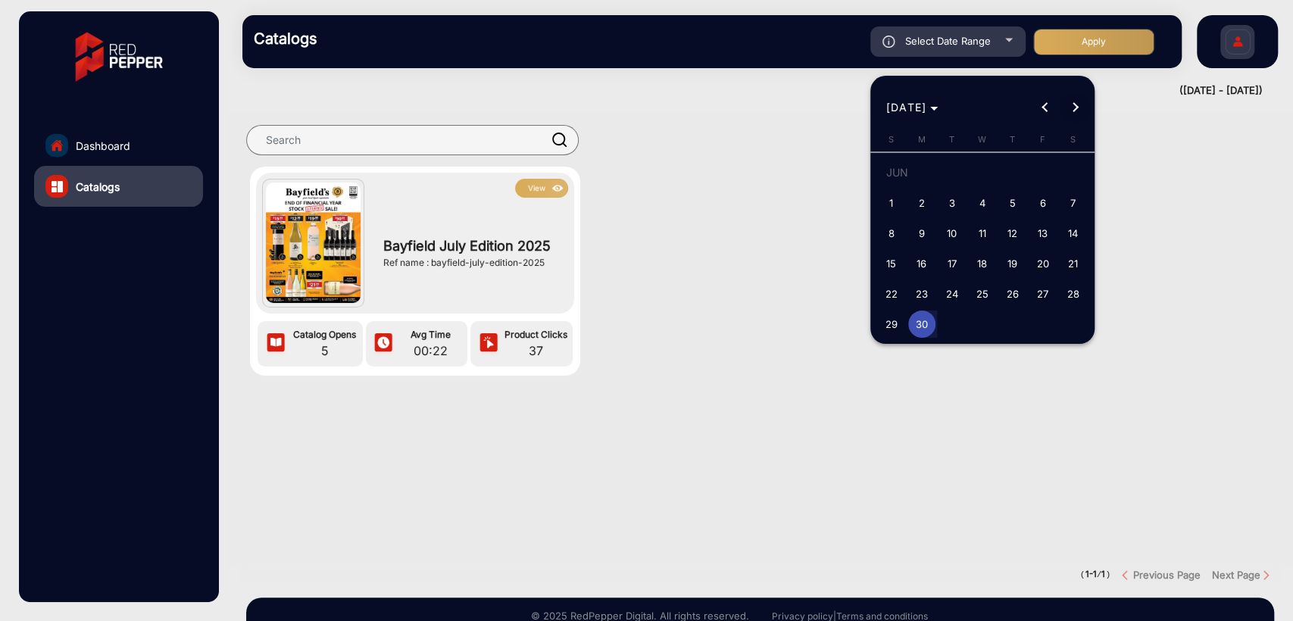
click at [1073, 104] on button "Next month" at bounding box center [1075, 107] width 30 height 30
click at [1048, 105] on button "Previous month" at bounding box center [1044, 107] width 30 height 30
click at [1070, 105] on button "Next month" at bounding box center [1075, 107] width 30 height 30
click at [1036, 105] on span "Previous month" at bounding box center [1044, 107] width 30 height 30
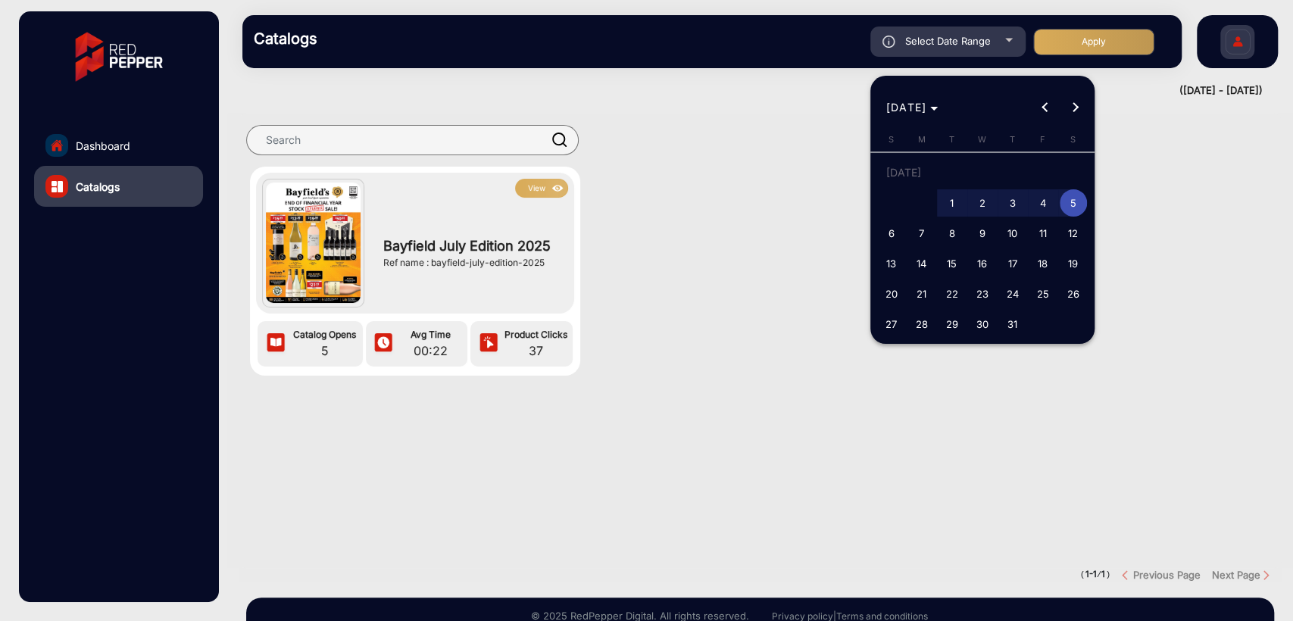
click at [947, 197] on span "1" at bounding box center [952, 202] width 27 height 27
type input "[DATE]"
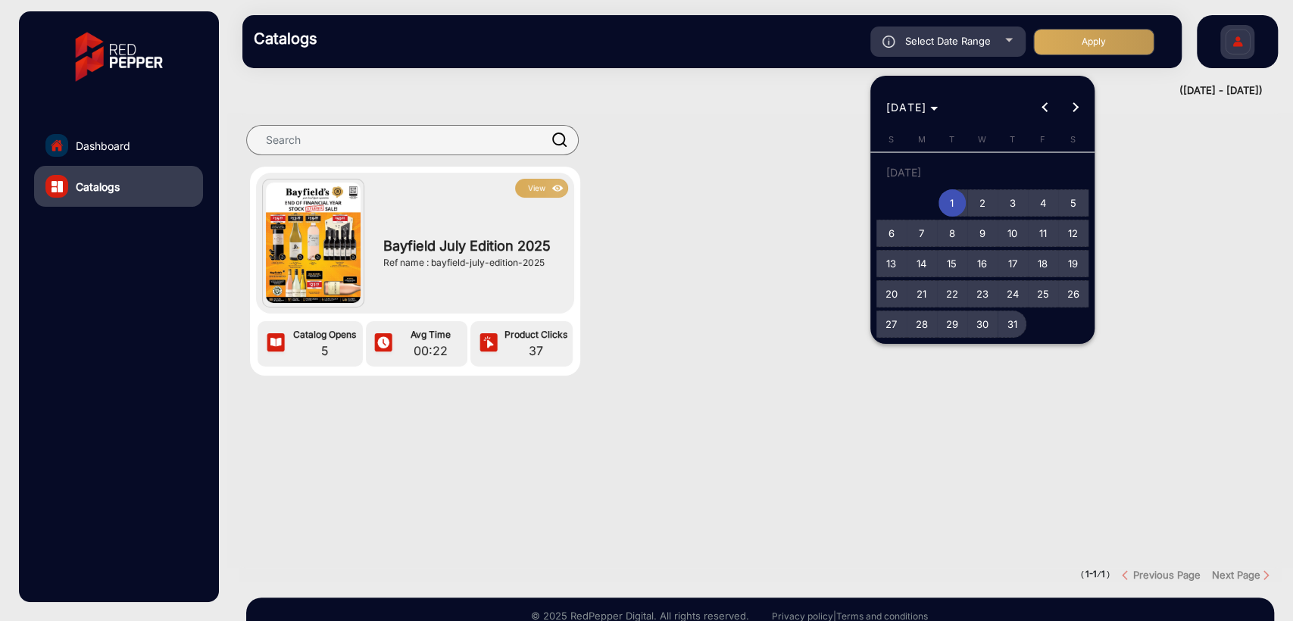
click at [1012, 321] on span "31" at bounding box center [1012, 324] width 27 height 27
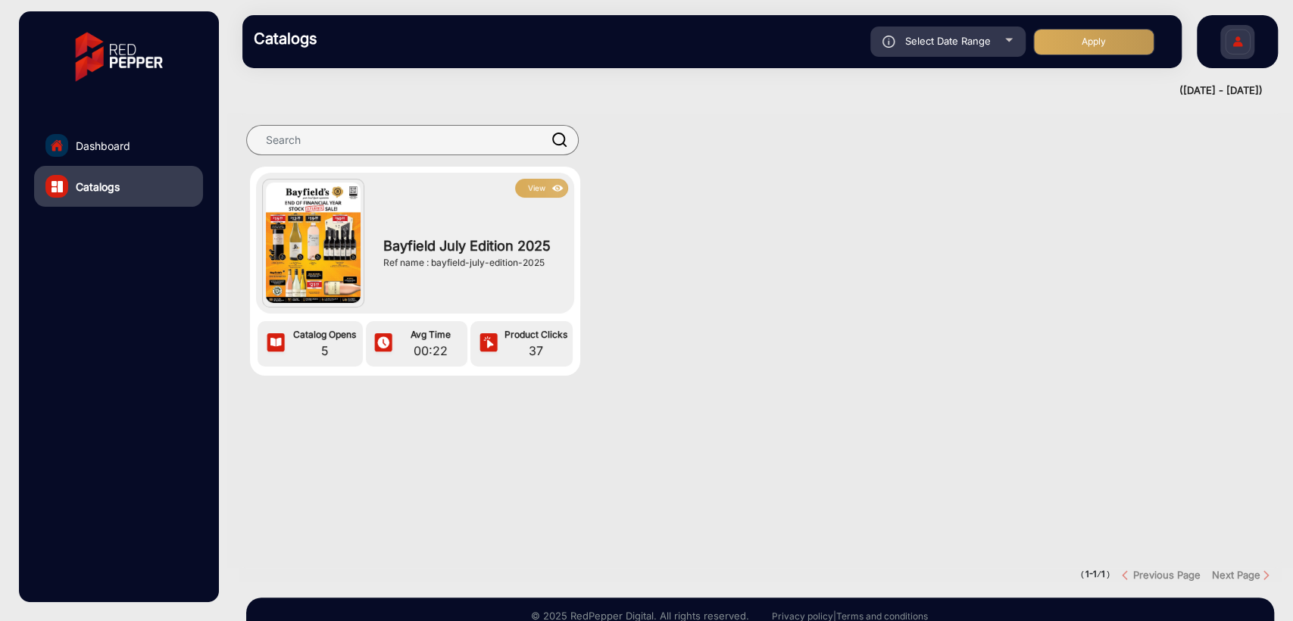
type input "[DATE]"
click at [1101, 39] on button "Apply" at bounding box center [1093, 42] width 121 height 27
type input "[DATE]"
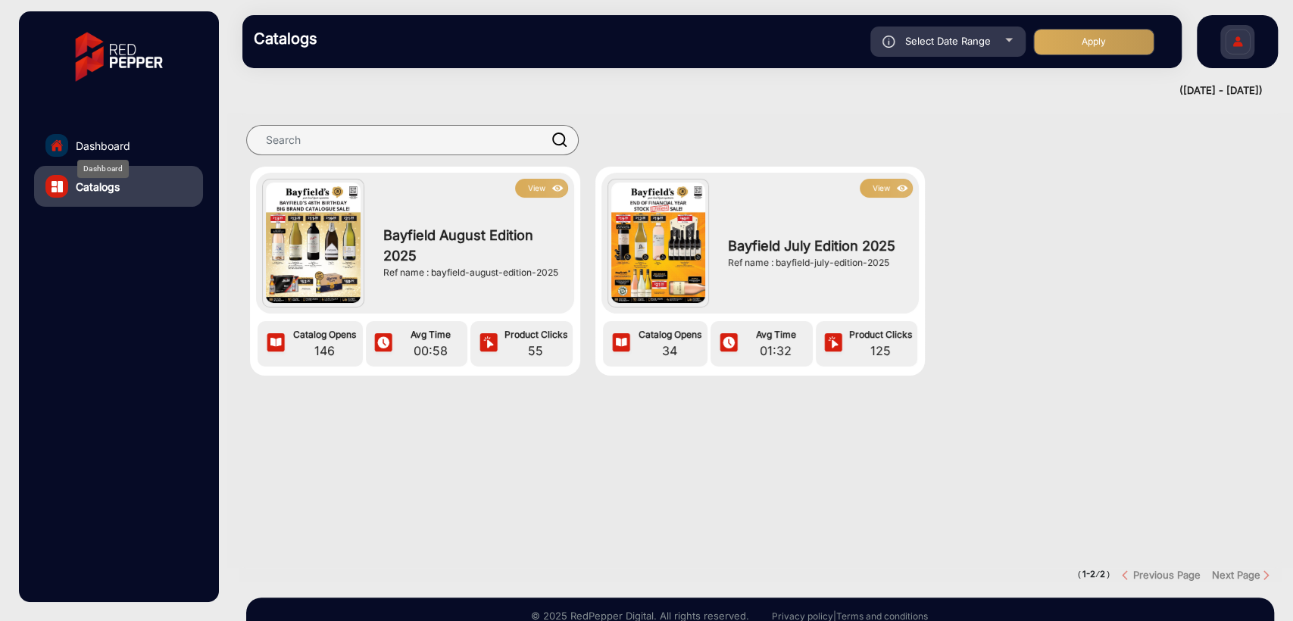
click at [86, 140] on span "Dashboard" at bounding box center [103, 146] width 55 height 16
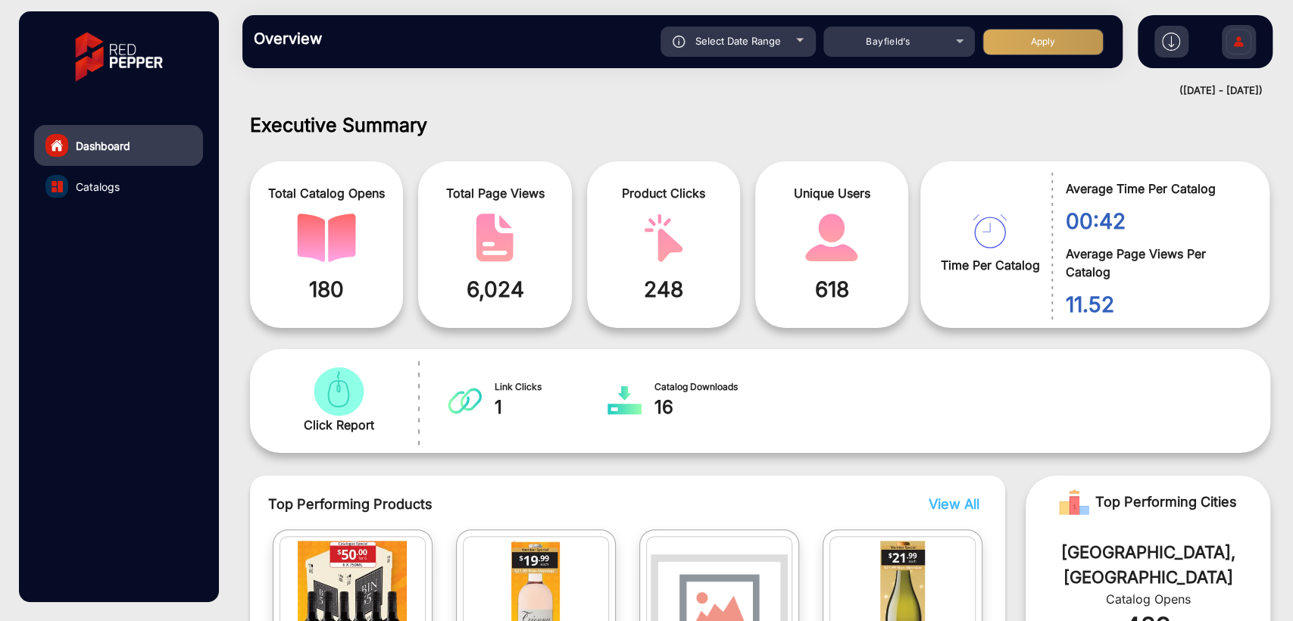
scroll to position [11, 0]
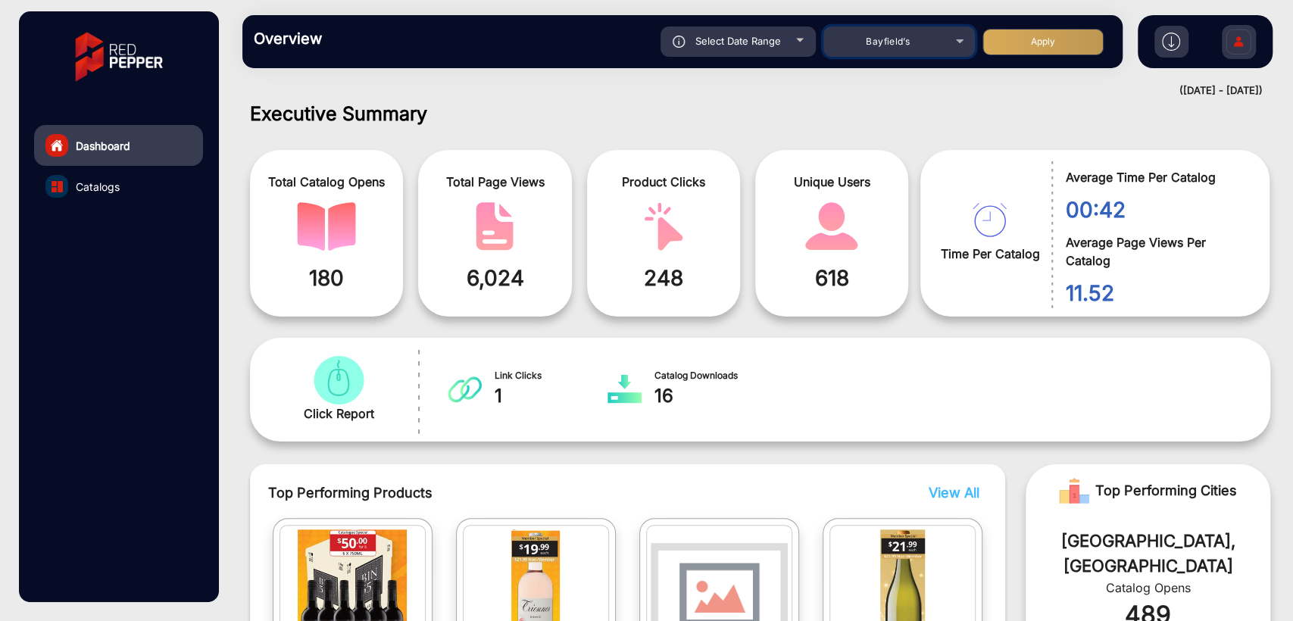
click at [913, 39] on div "Bayfield’s" at bounding box center [887, 42] width 121 height 18
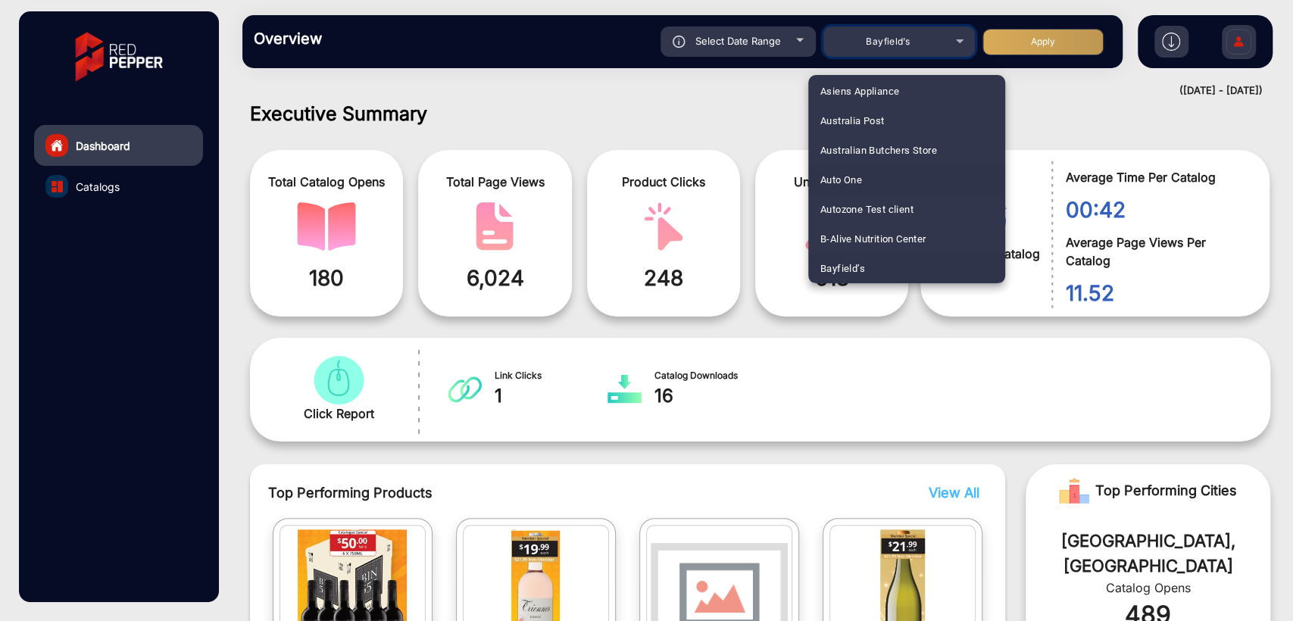
scroll to position [412, 0]
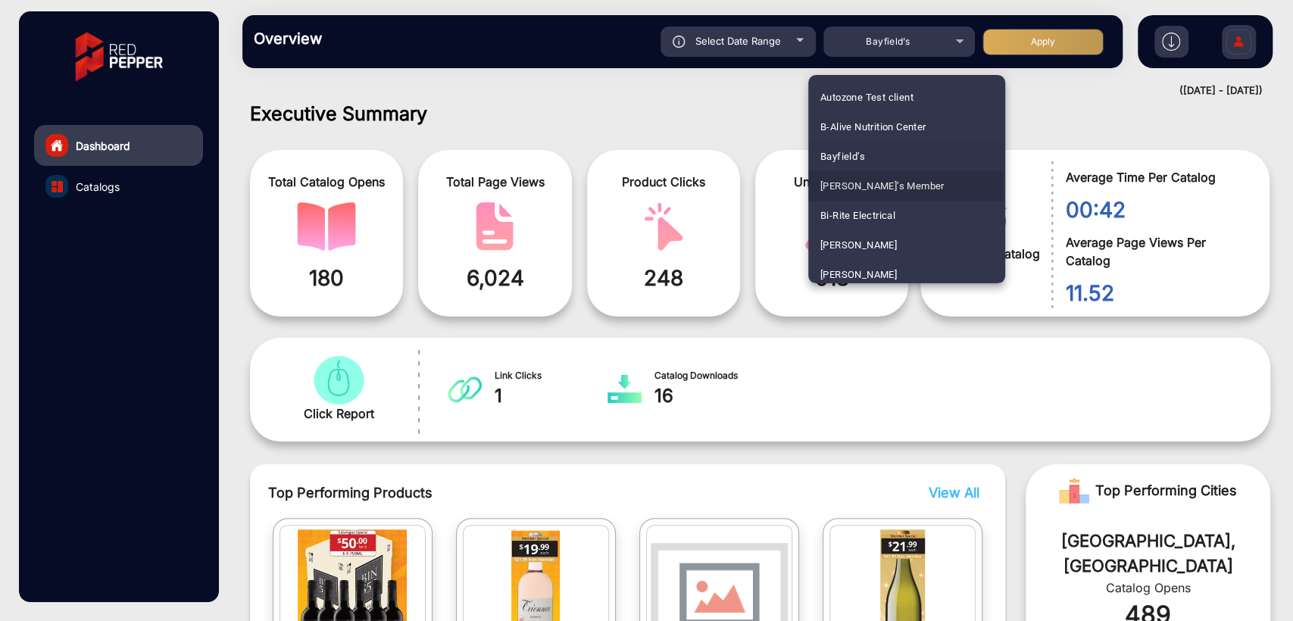
click at [865, 183] on span "[PERSON_NAME]’s Member" at bounding box center [882, 186] width 124 height 30
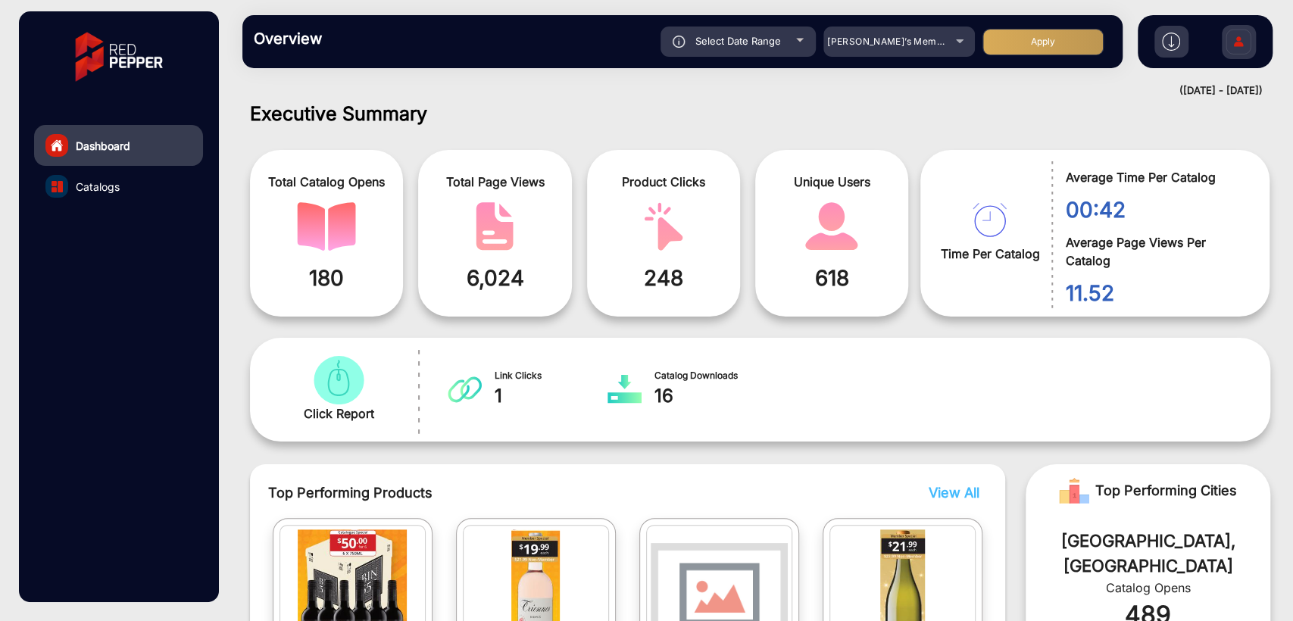
click at [1029, 56] on div "Select Date Range [DATE] [DATE] – [DATE] [DATE] [PERSON_NAME]’s Member Apply" at bounding box center [725, 42] width 772 height 30
click at [1043, 42] on button "Apply" at bounding box center [1043, 42] width 121 height 27
type input "[DATE]"
click at [898, 48] on div "[PERSON_NAME]’s Member" at bounding box center [887, 42] width 121 height 18
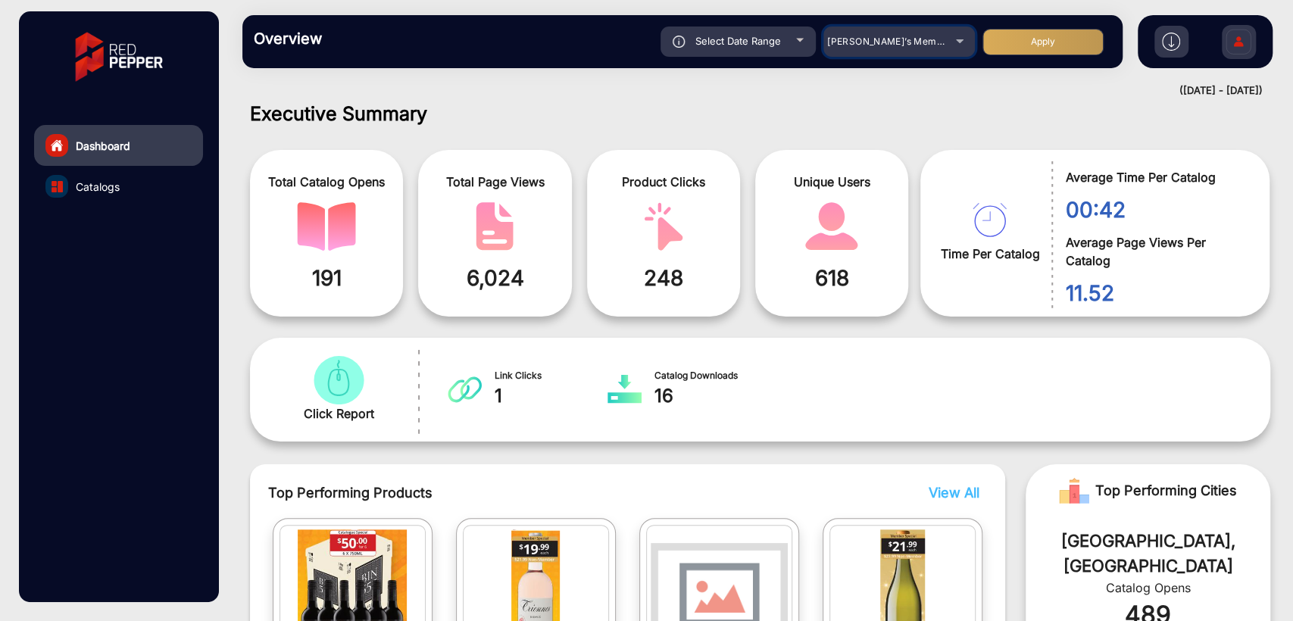
scroll to position [329, 0]
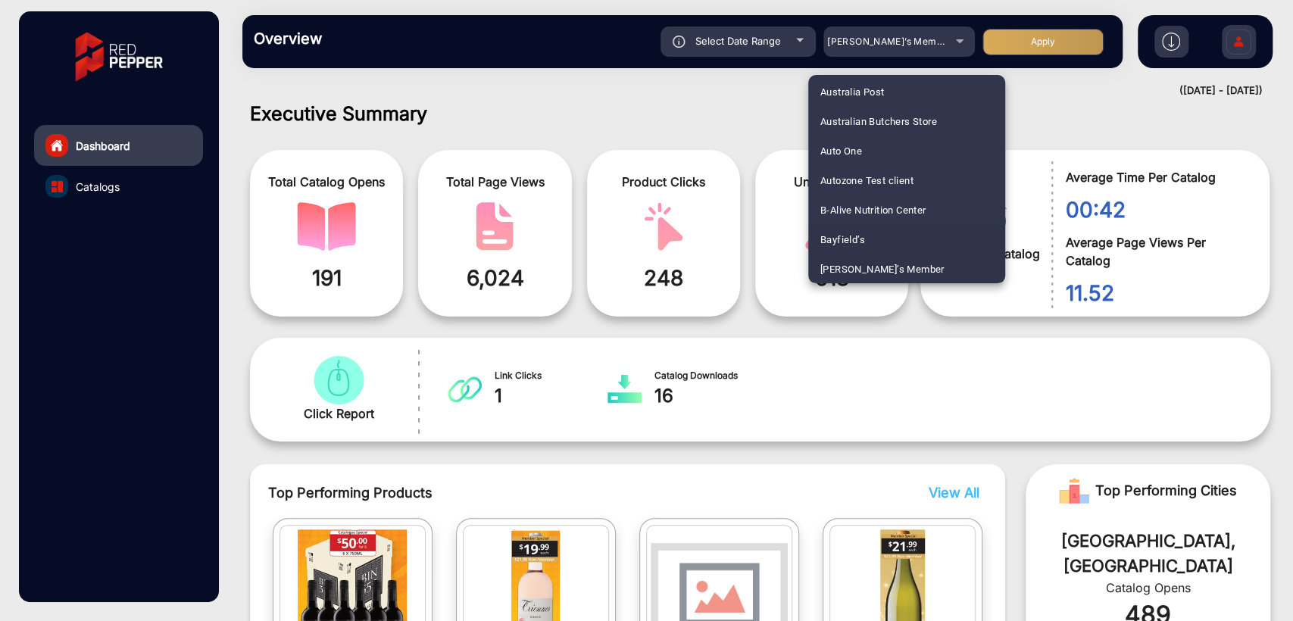
click at [848, 236] on span "Bayfield’s" at bounding box center [842, 240] width 45 height 30
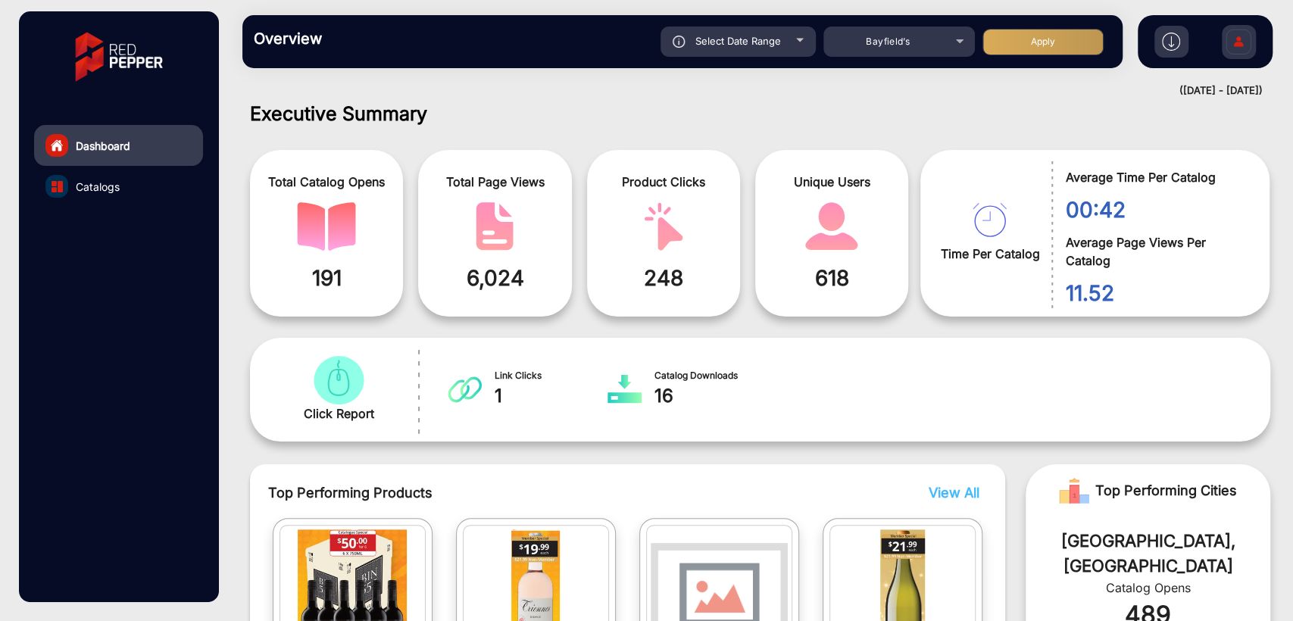
click at [1033, 49] on button "Apply" at bounding box center [1043, 42] width 121 height 27
type input "[DATE]"
click at [119, 180] on span "Catalogs" at bounding box center [98, 187] width 44 height 16
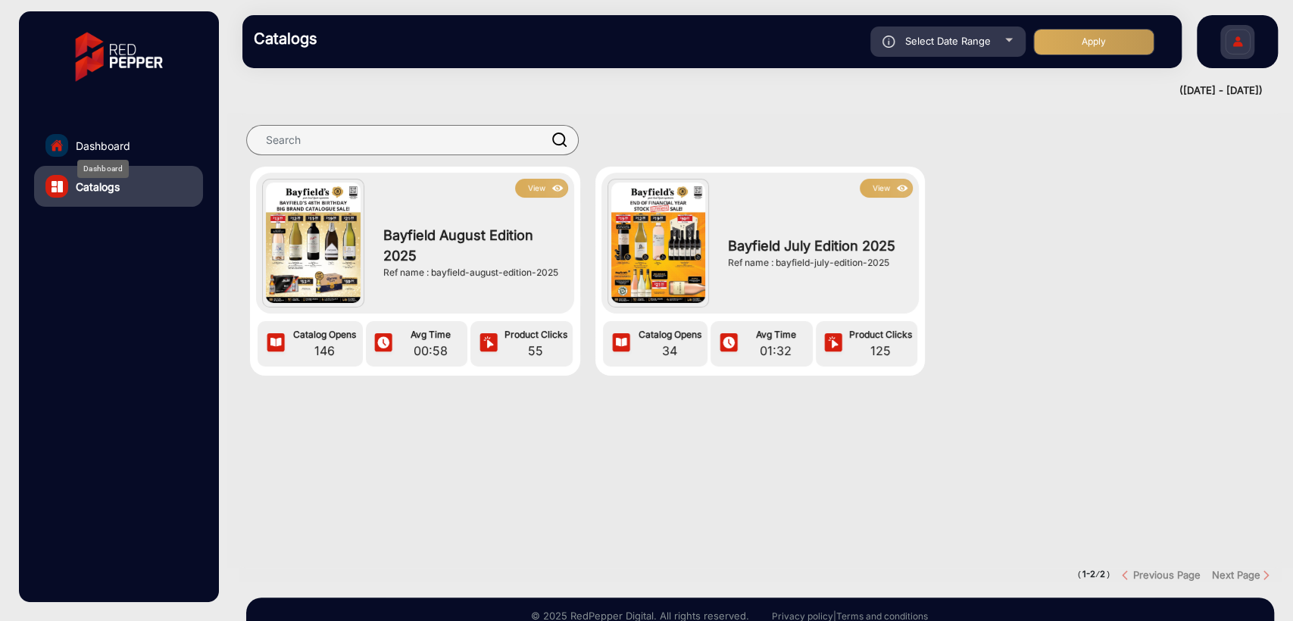
click at [104, 147] on span "Dashboard" at bounding box center [103, 146] width 55 height 16
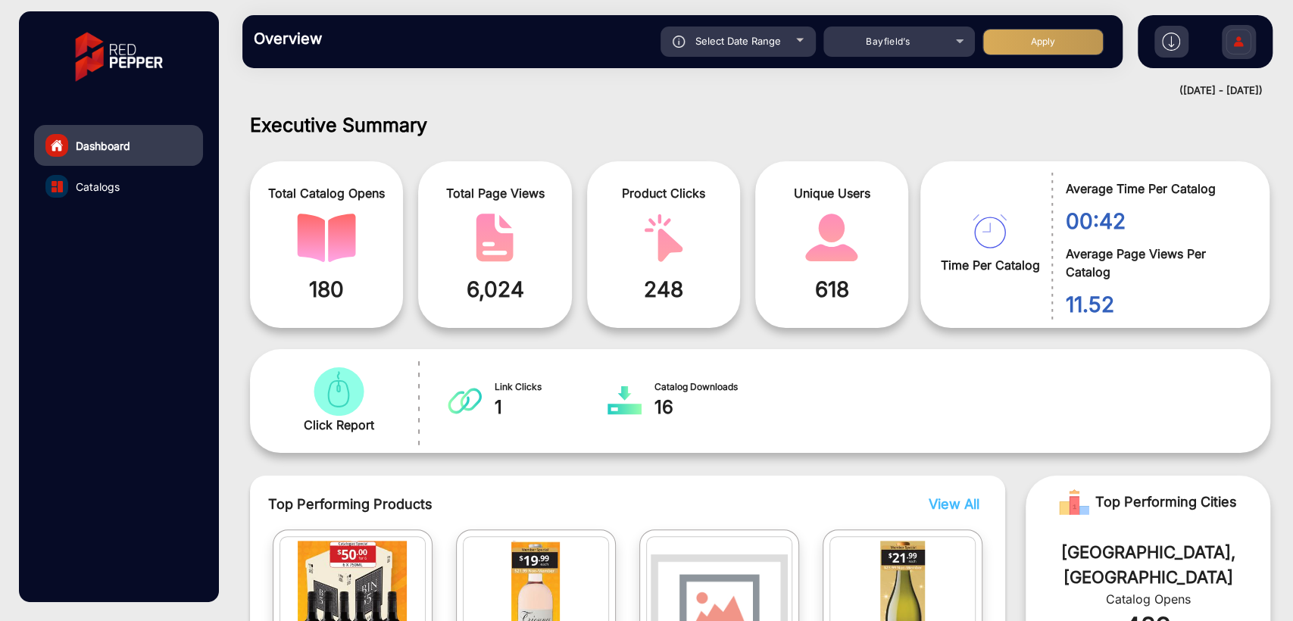
scroll to position [11, 0]
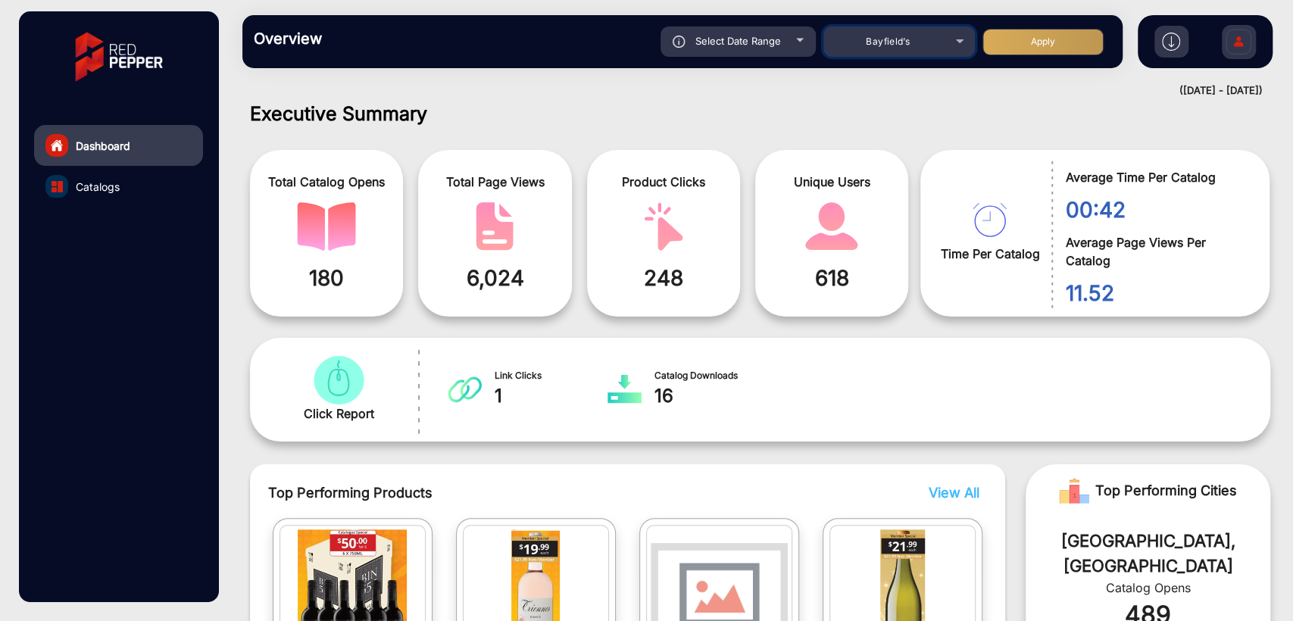
click at [907, 48] on div "Bayfield’s" at bounding box center [887, 42] width 121 height 18
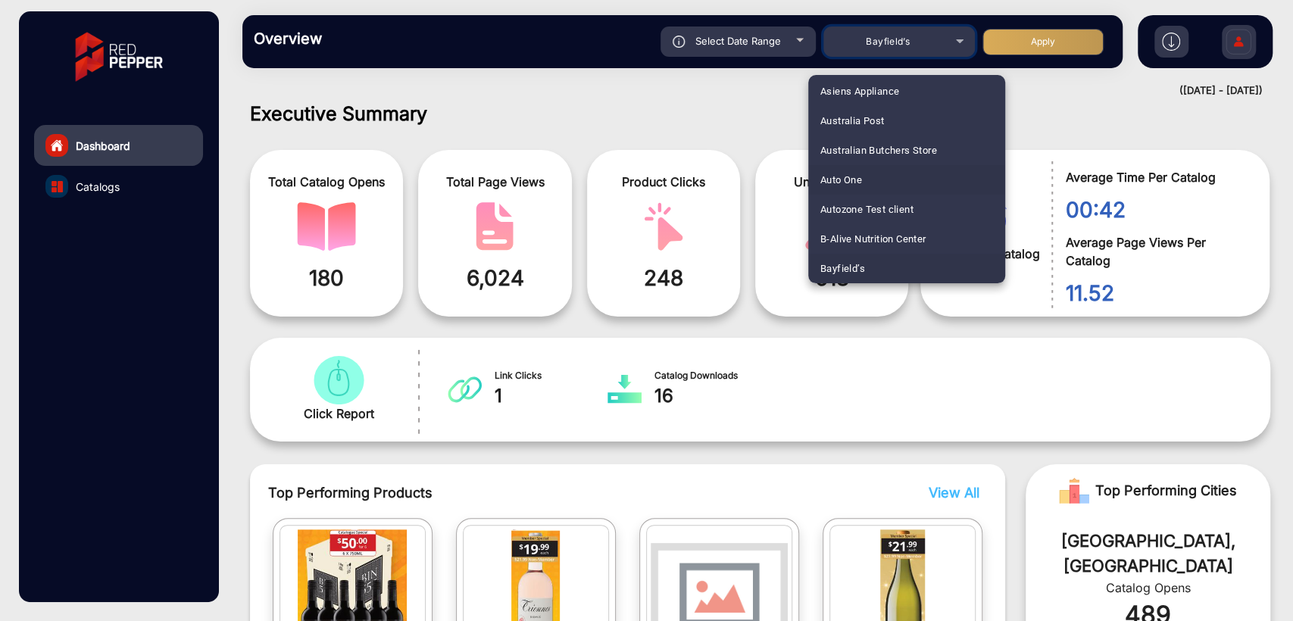
scroll to position [412, 0]
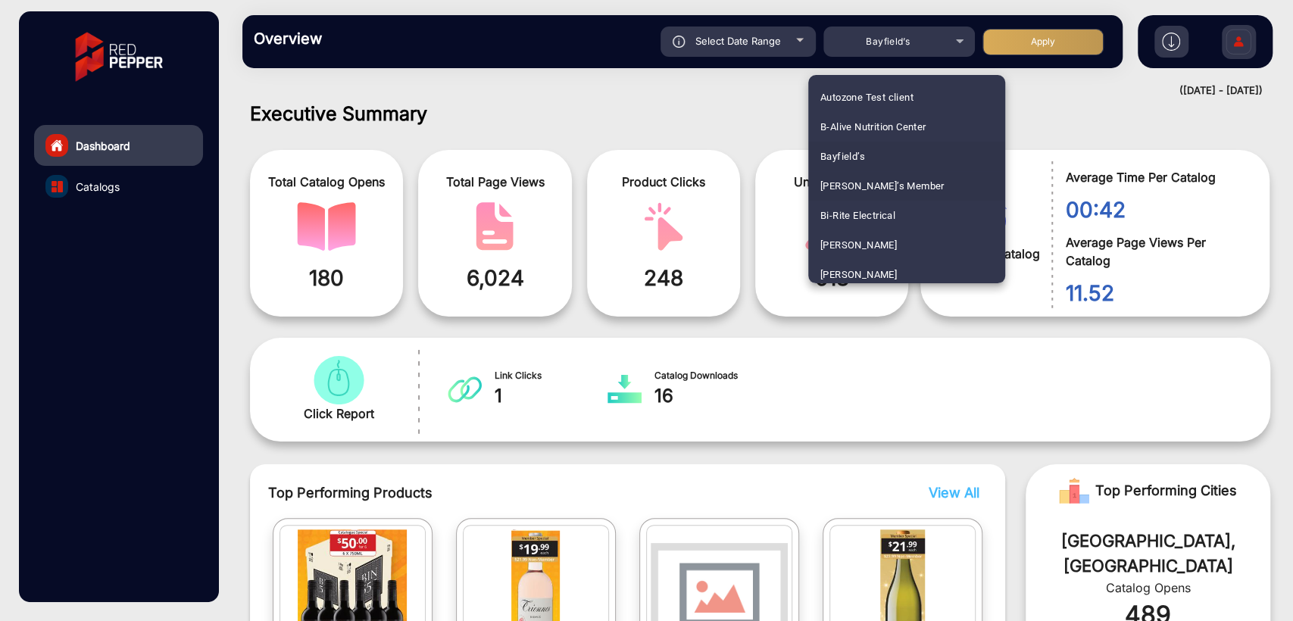
click at [876, 185] on span "[PERSON_NAME]’s Member" at bounding box center [882, 186] width 124 height 30
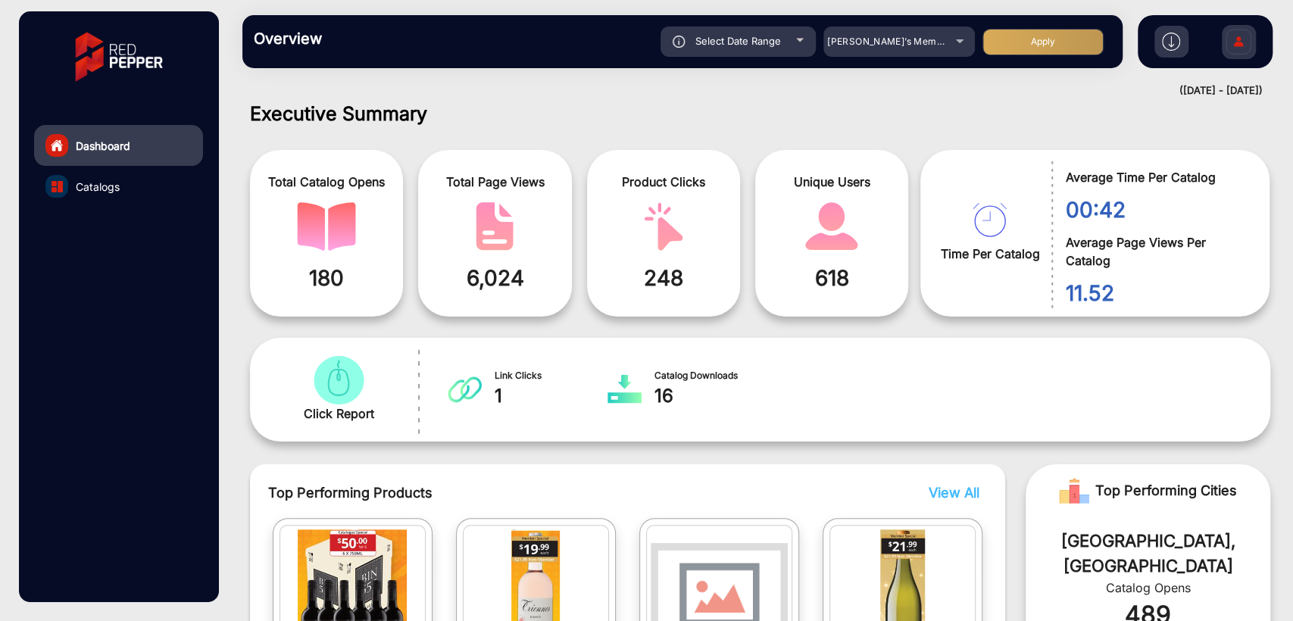
click at [1052, 38] on button "Apply" at bounding box center [1043, 42] width 121 height 27
type input "[DATE]"
click at [105, 173] on link "Catalogs" at bounding box center [118, 186] width 169 height 41
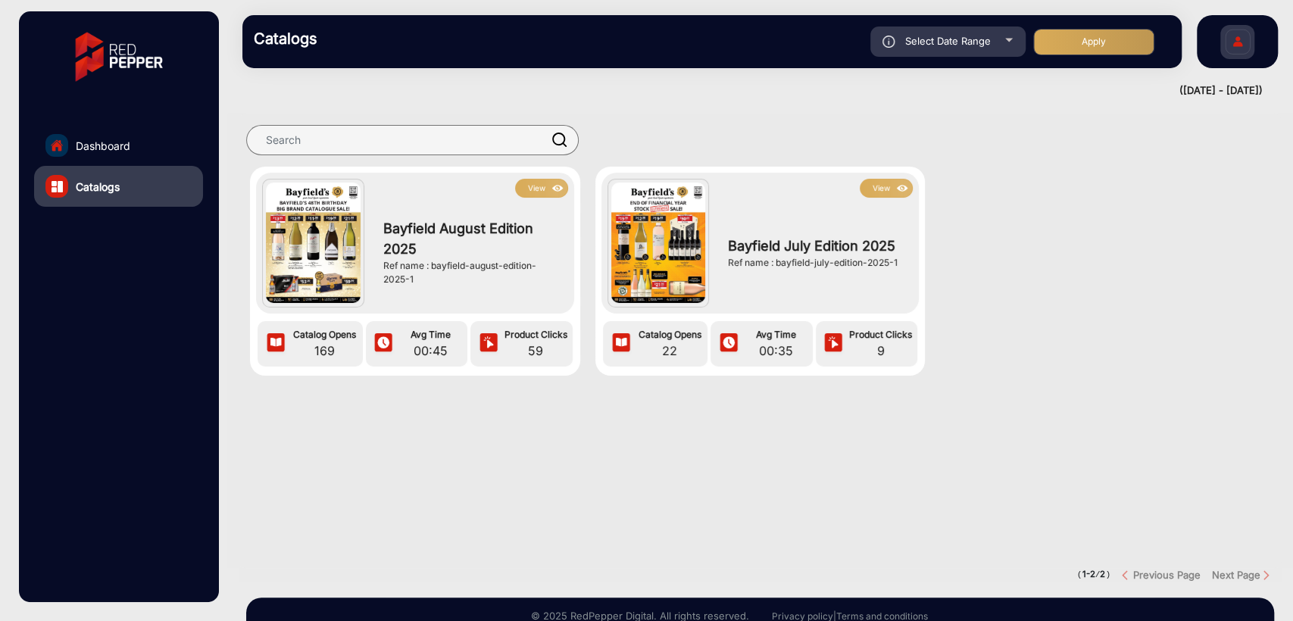
drag, startPoint x: 776, startPoint y: 261, endPoint x: 900, endPoint y: 260, distance: 124.2
click at [900, 260] on div "Ref name : bayfield-july-edition-2025-1" at bounding box center [816, 263] width 177 height 14
copy div "bayfield-july-edition-2025-1"
click at [630, 450] on section "View Bayfield August Edition 2025 Ref name : bayfield-august-edition-2025-1 Cat…" at bounding box center [760, 341] width 1043 height 455
click at [882, 190] on button "View" at bounding box center [886, 188] width 53 height 19
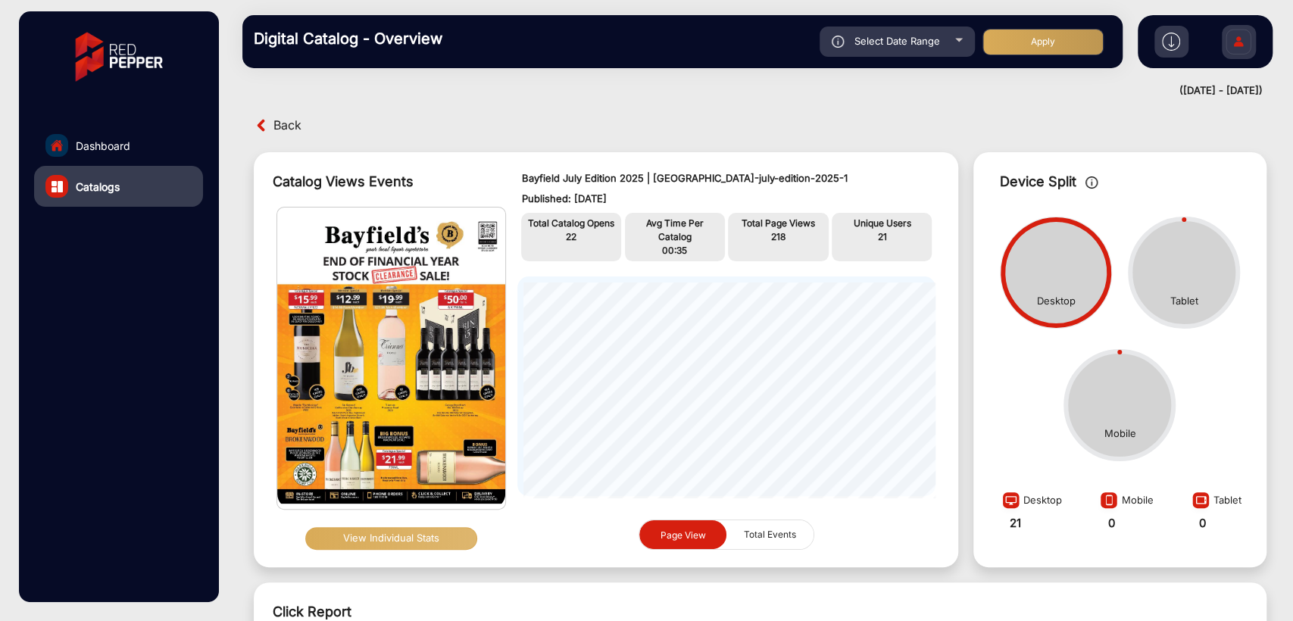
click at [287, 127] on span "Back" at bounding box center [287, 125] width 28 height 23
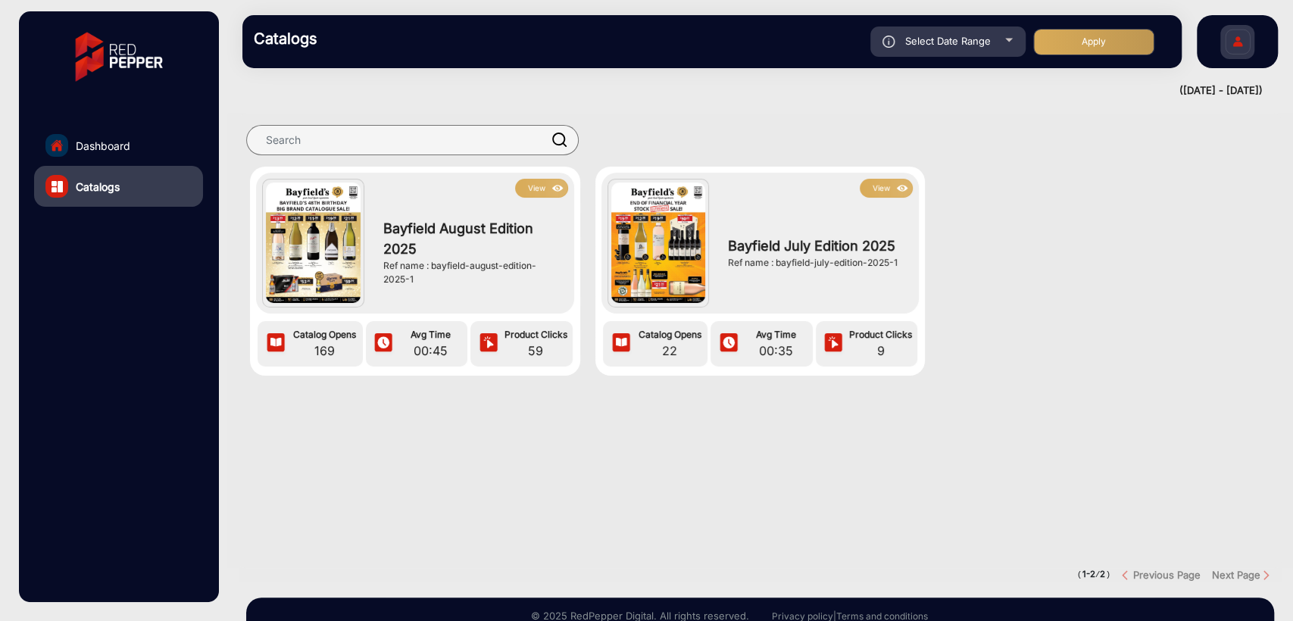
drag, startPoint x: 433, startPoint y: 267, endPoint x: 446, endPoint y: 278, distance: 17.7
click at [446, 278] on div "Ref name : bayfield-august-edition-2025-1" at bounding box center [471, 272] width 177 height 27
copy div "bayfield-august-edition-2025-1"
click at [538, 451] on section "View Bayfield August Edition 2025 Ref name : bayfield-august-edition-2025-1 Cat…" at bounding box center [760, 341] width 1043 height 455
click at [103, 146] on span "Dashboard" at bounding box center [103, 146] width 55 height 16
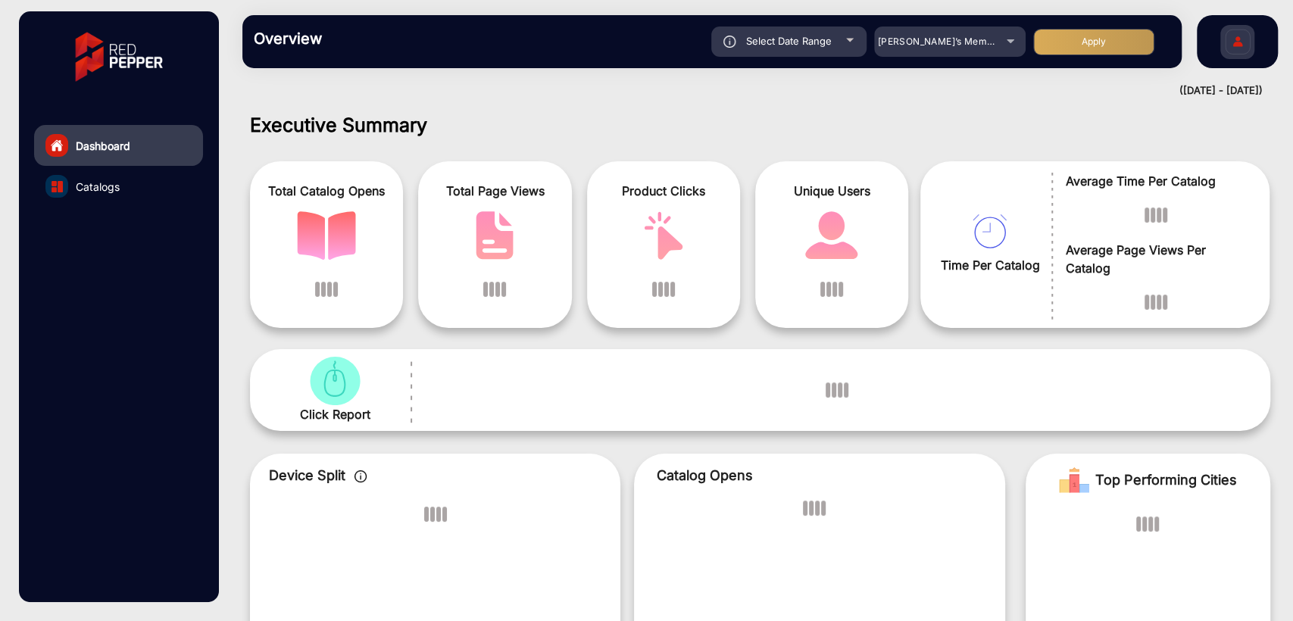
scroll to position [11, 0]
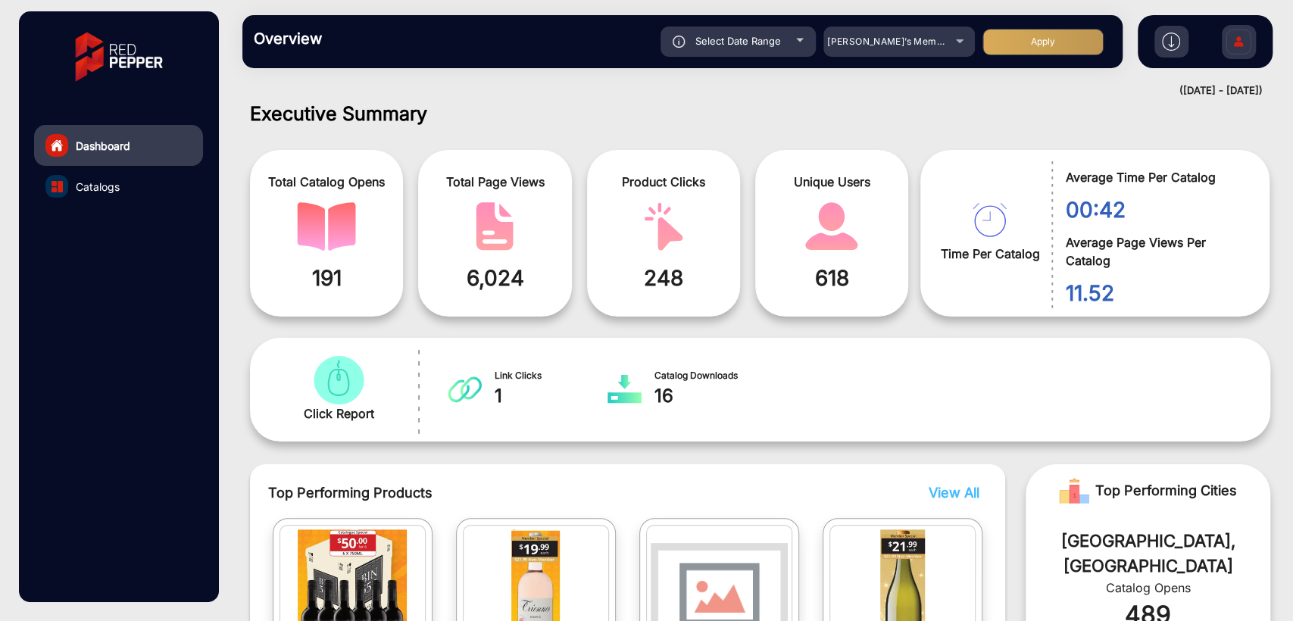
click at [746, 52] on div "Select Date Range" at bounding box center [738, 42] width 155 height 30
type input "[DATE]"
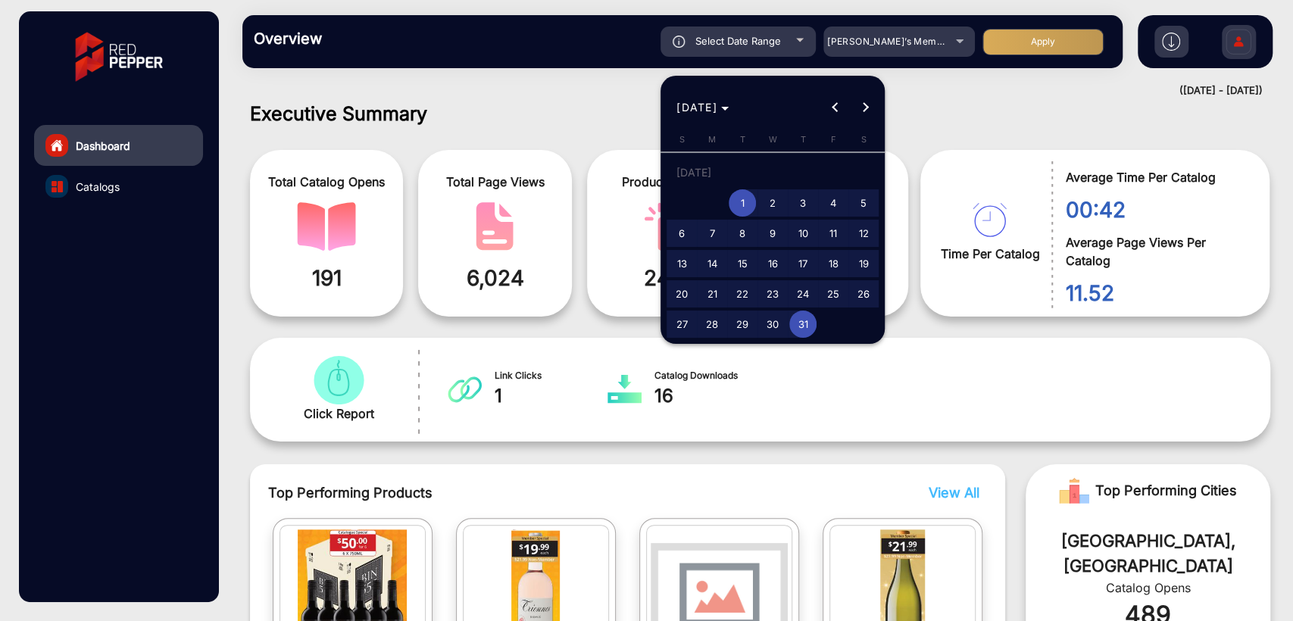
click at [566, 89] on div at bounding box center [646, 310] width 1293 height 621
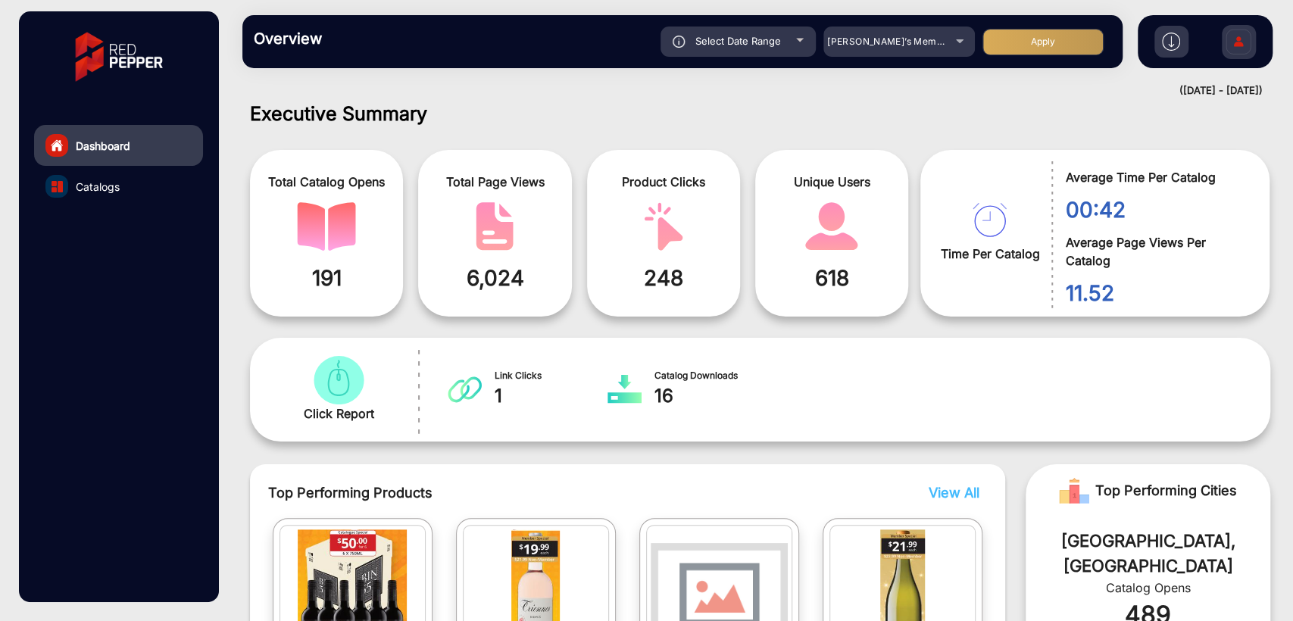
click at [735, 50] on div "Select Date Range" at bounding box center [738, 42] width 155 height 30
type input "[DATE]"
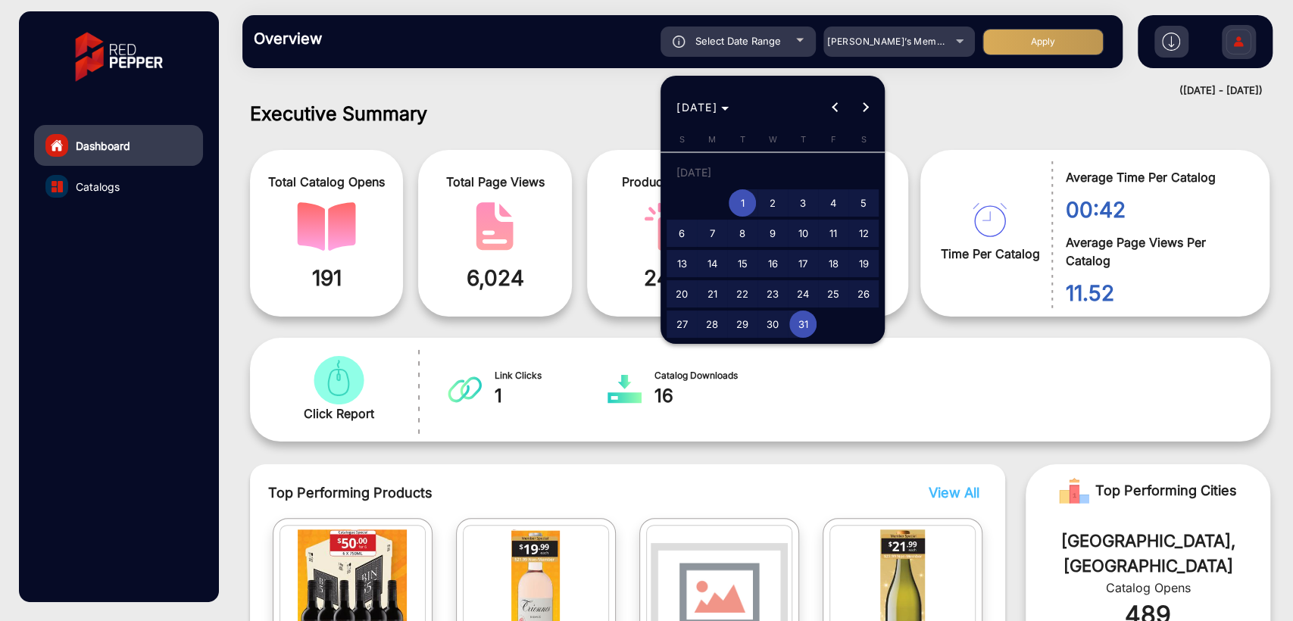
click at [591, 62] on div at bounding box center [646, 310] width 1293 height 621
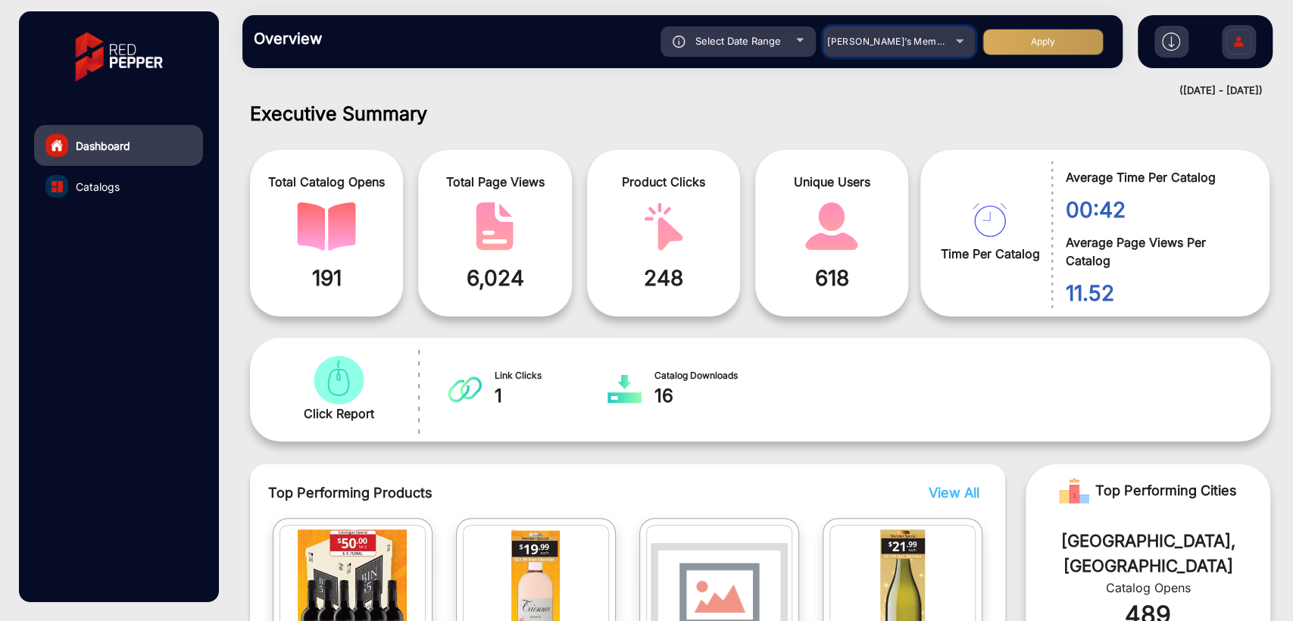
click at [881, 42] on span "[PERSON_NAME]’s Member" at bounding box center [889, 41] width 124 height 11
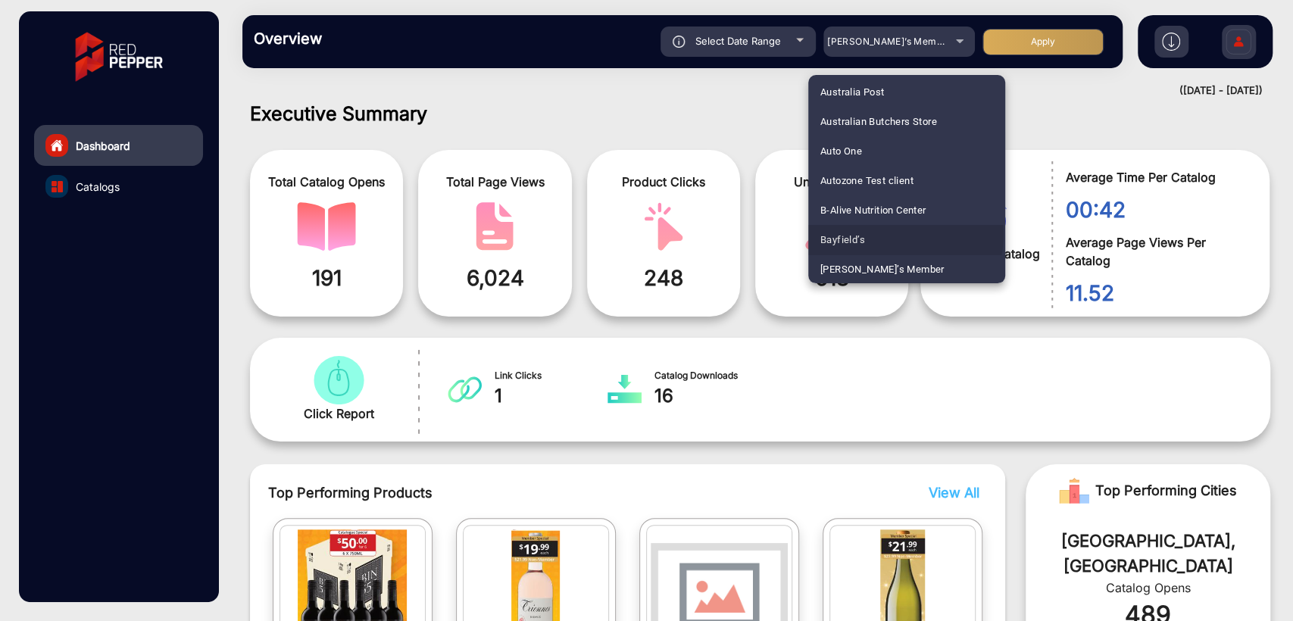
click at [884, 234] on mat-option "Bayfield’s" at bounding box center [906, 240] width 197 height 30
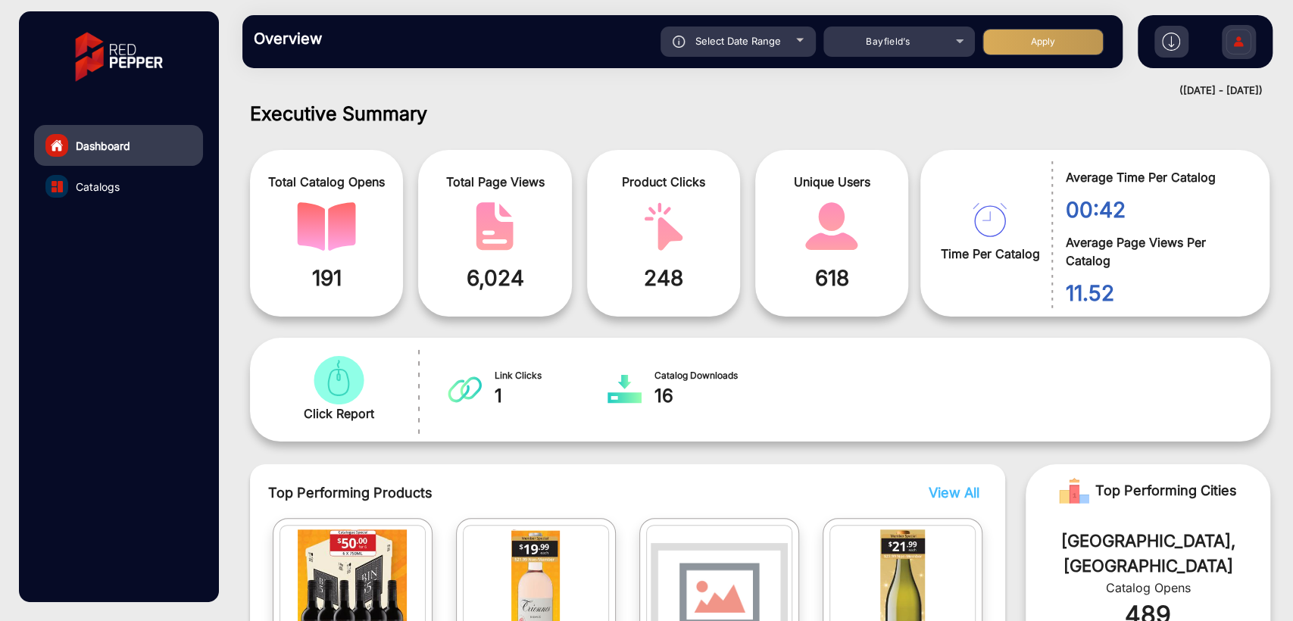
click at [1027, 48] on button "Apply" at bounding box center [1043, 42] width 121 height 27
type input "[DATE]"
click at [67, 188] on div at bounding box center [56, 186] width 23 height 23
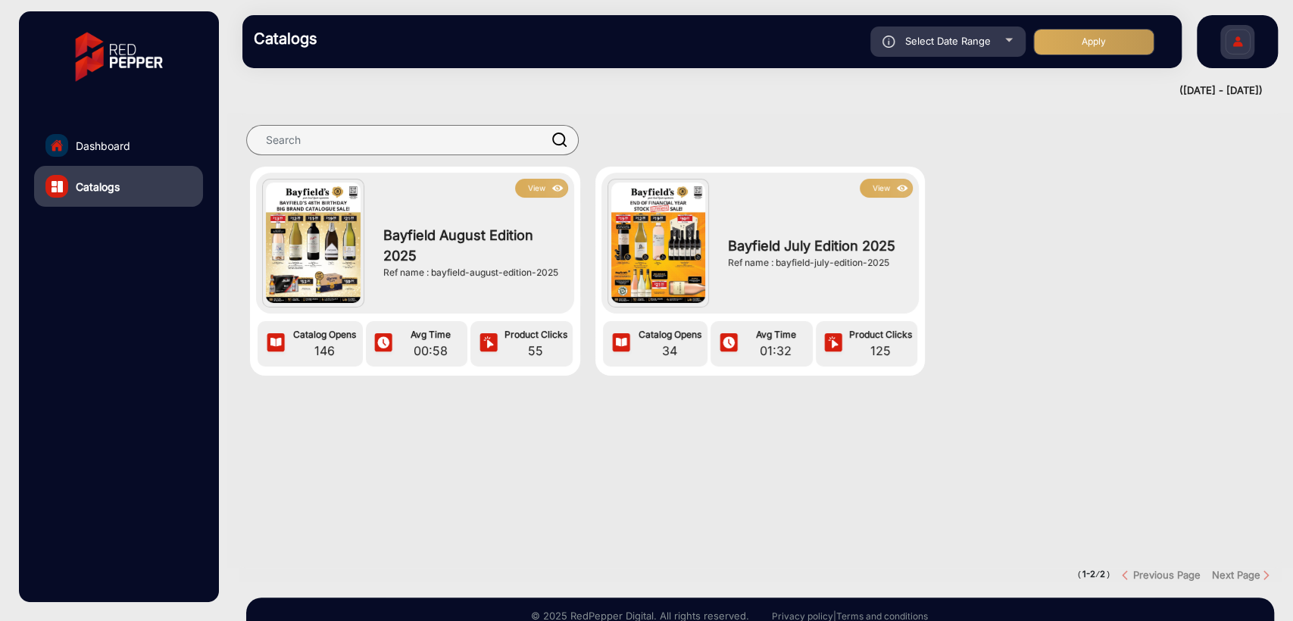
drag, startPoint x: 431, startPoint y: 273, endPoint x: 562, endPoint y: 279, distance: 131.2
click at [562, 279] on div "Bayfield August Edition 2025 Ref name : bayfield-august-edition-2025" at bounding box center [472, 253] width 192 height 110
copy div "bayfield-august-edition-2025"
drag, startPoint x: 776, startPoint y: 262, endPoint x: 891, endPoint y: 269, distance: 115.3
click at [891, 269] on div "Bayfield July Edition 2025 Ref name : bayfield-july-edition-2025" at bounding box center [816, 253] width 192 height 110
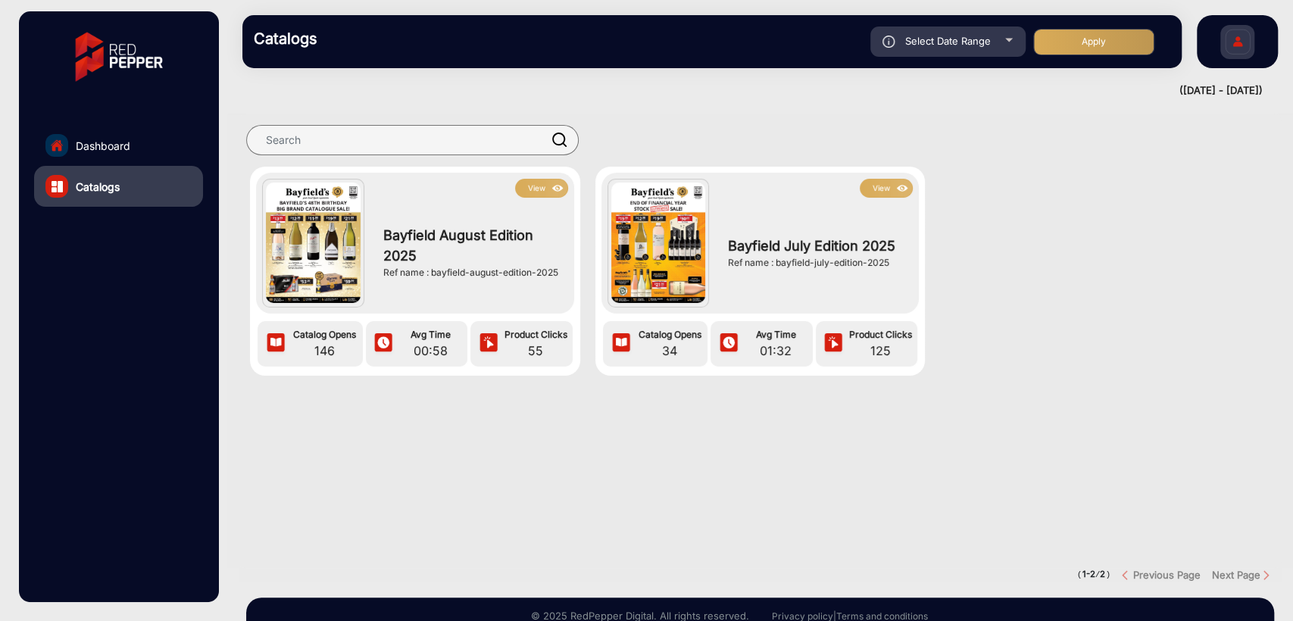
copy div "bayfield-july-edition-2025"
click at [879, 192] on button "View" at bounding box center [886, 188] width 53 height 19
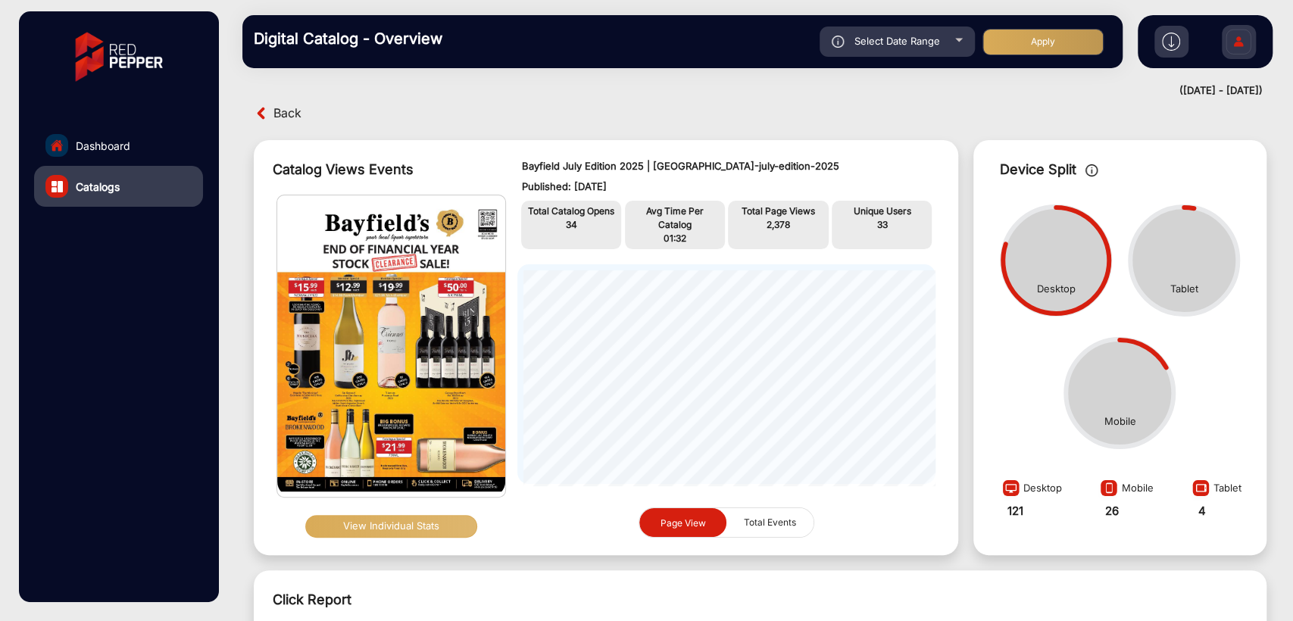
click at [588, 111] on div "Back" at bounding box center [505, 113] width 511 height 23
click at [273, 114] on span "Back" at bounding box center [287, 113] width 28 height 23
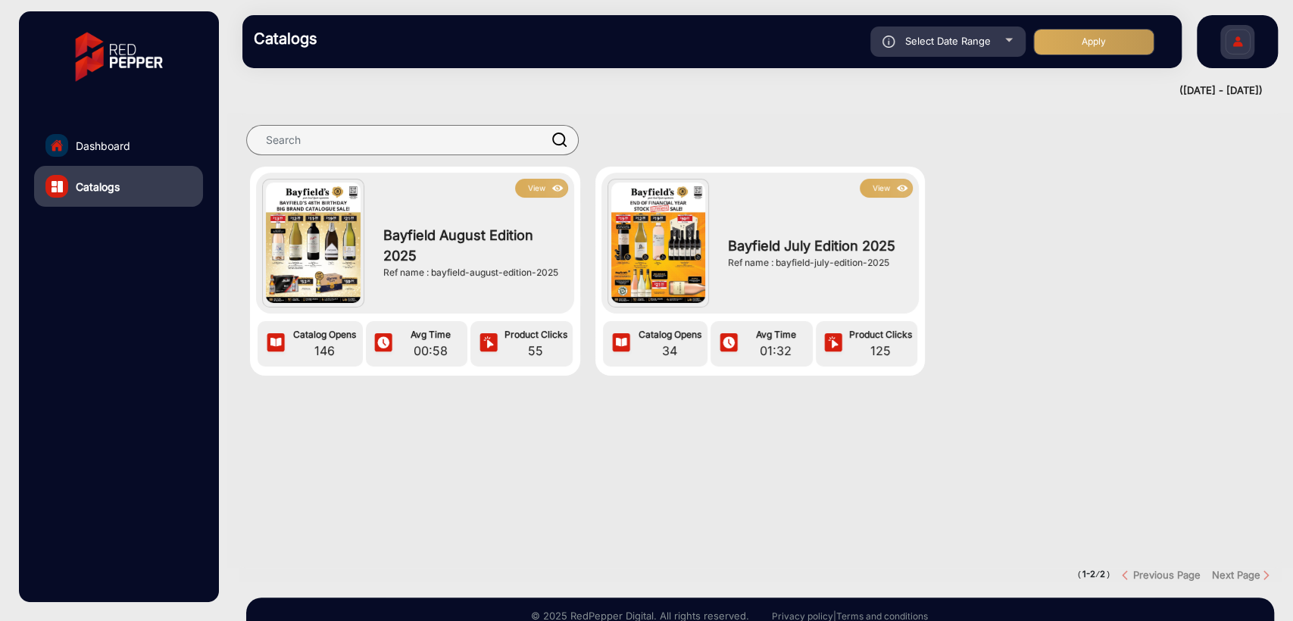
click at [975, 41] on span "Select Date Range" at bounding box center [948, 41] width 86 height 12
type input "[DATE]"
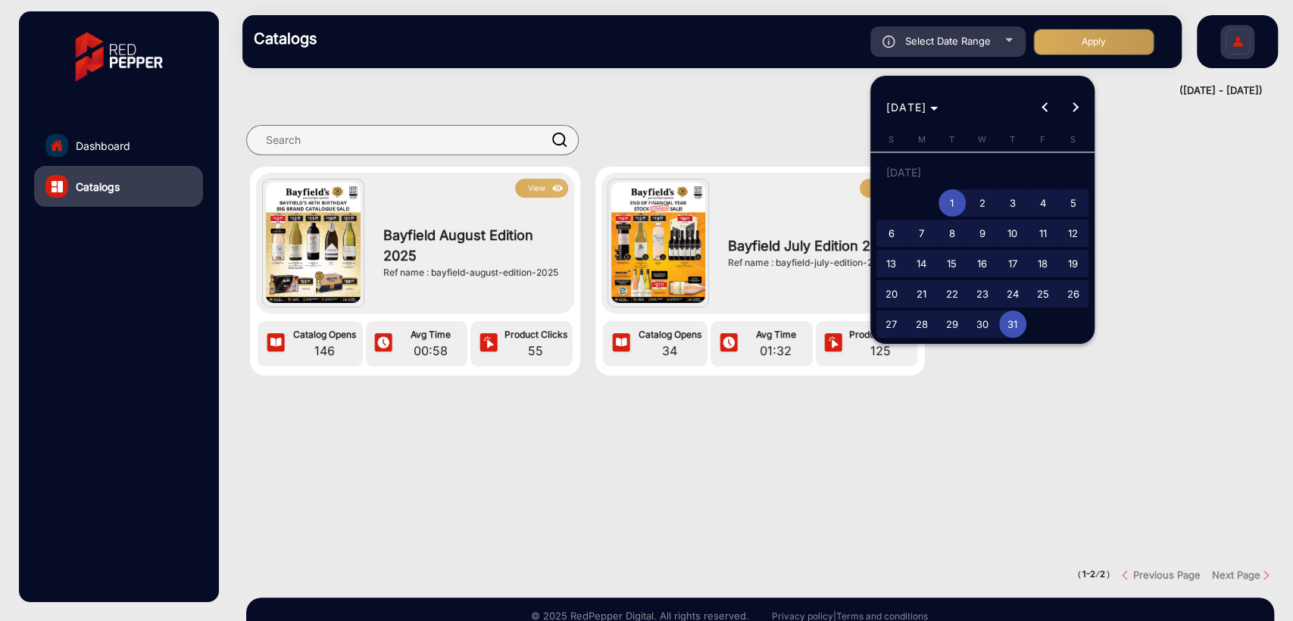
click at [951, 195] on span "1" at bounding box center [952, 202] width 27 height 27
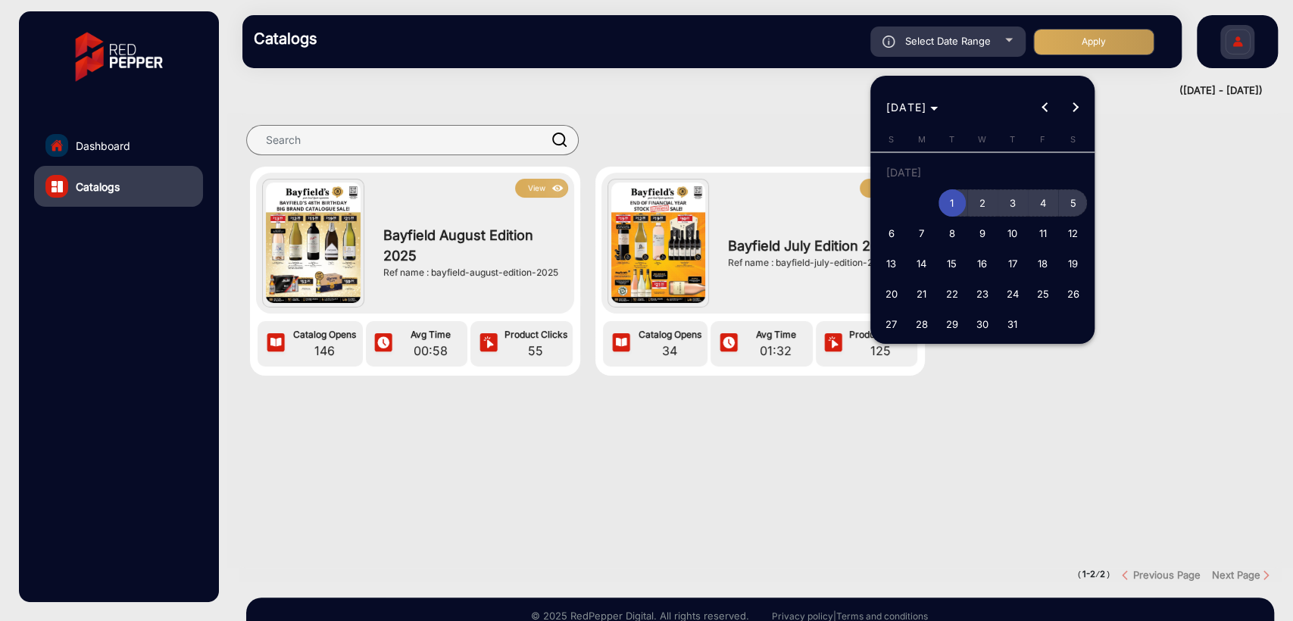
click at [1078, 205] on span "5" at bounding box center [1073, 202] width 27 height 27
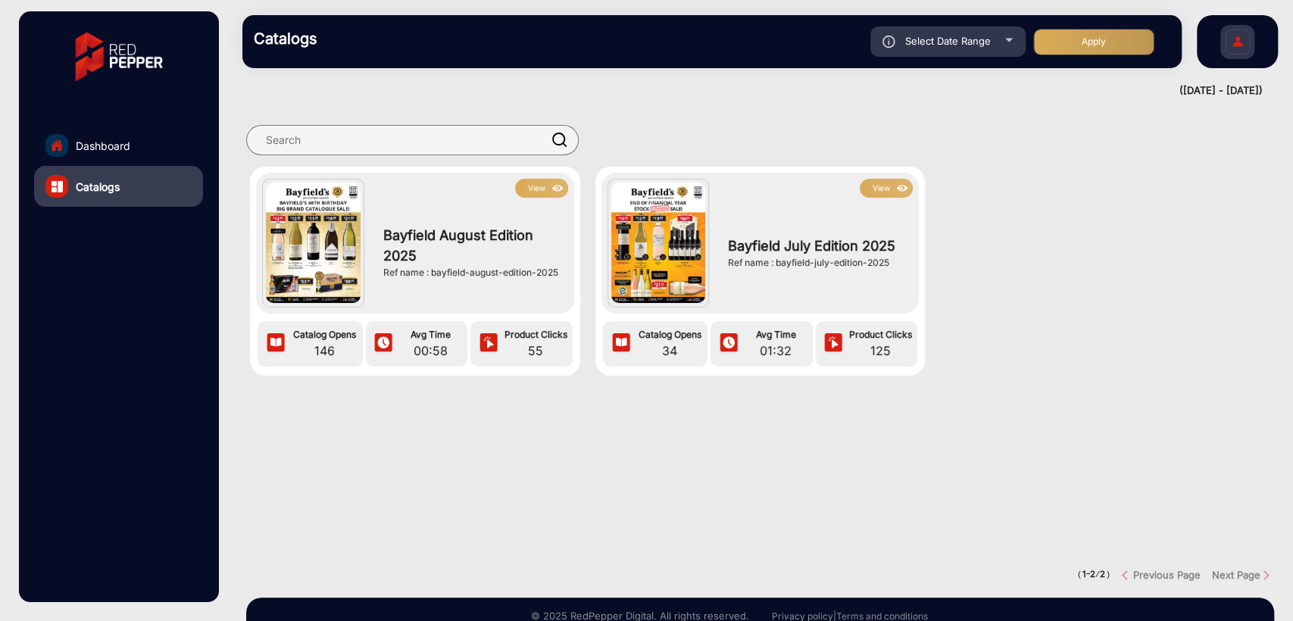
type input "[DATE]"
click at [1092, 39] on button "Apply" at bounding box center [1093, 42] width 121 height 27
type input "[DATE]"
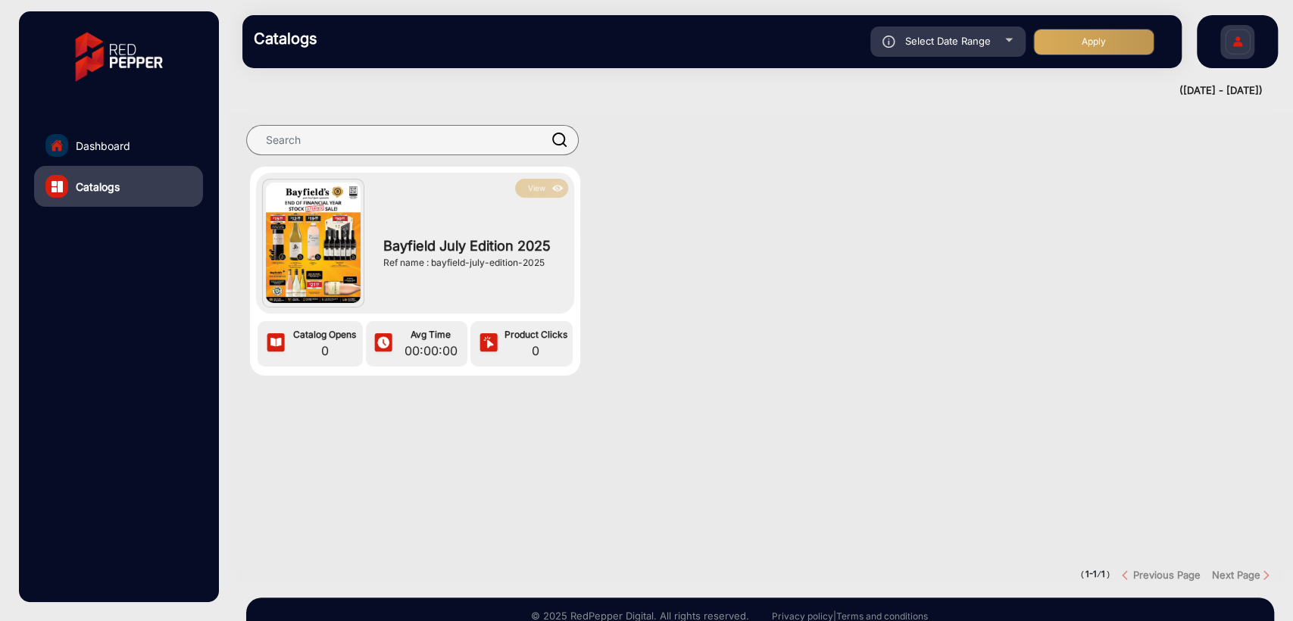
click at [649, 195] on div "View Bayfield July Edition 2025 Ref name : bayfield-july-edition-2025 Catalog O…" at bounding box center [760, 286] width 1066 height 239
click at [926, 39] on span "Select Date Range" at bounding box center [948, 41] width 86 height 12
type input "[DATE]"
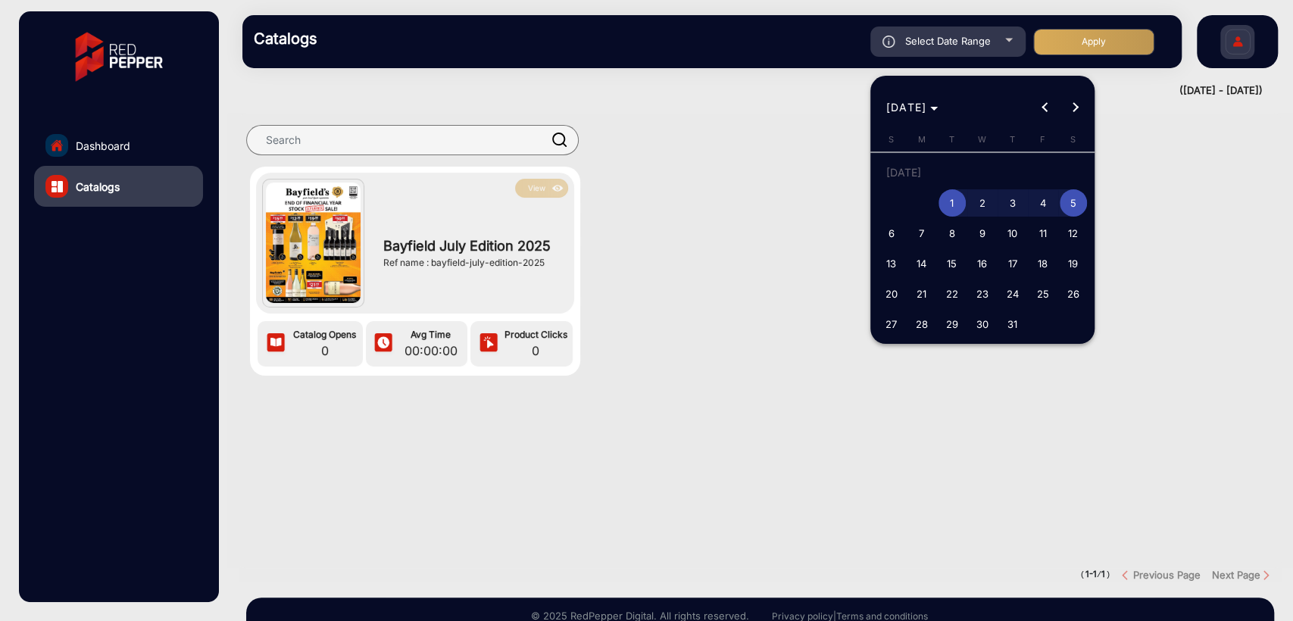
click at [887, 229] on span "6" at bounding box center [891, 233] width 27 height 27
type input "[DATE]"
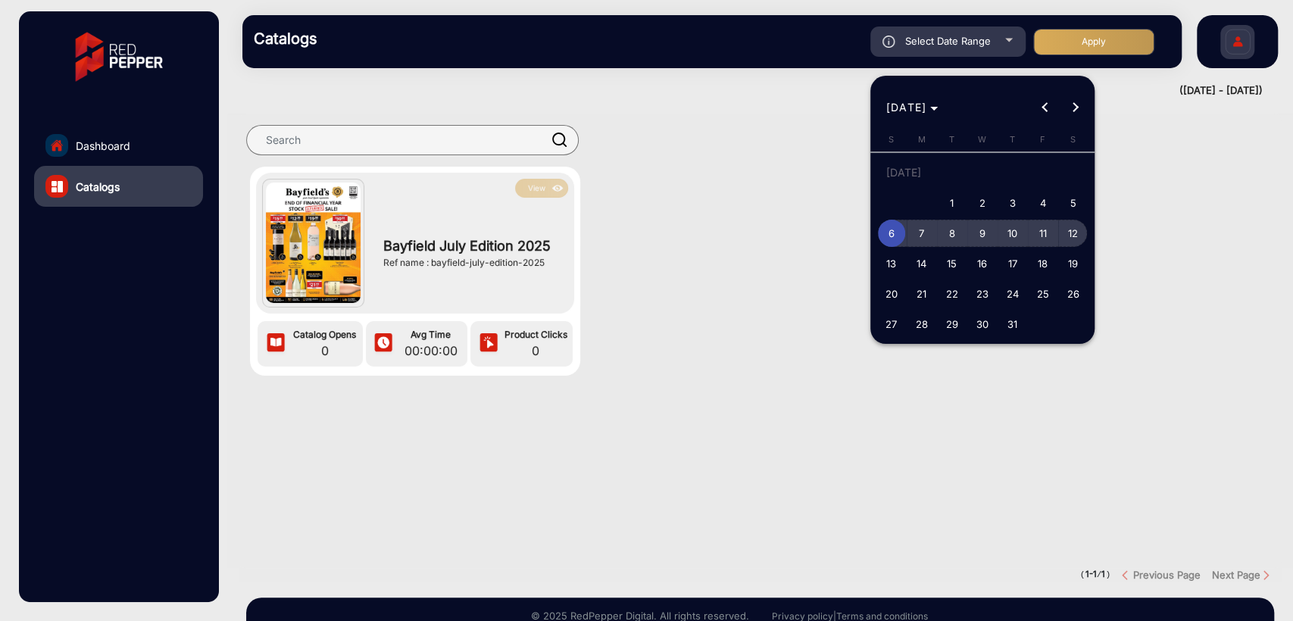
click at [1064, 231] on span "12" at bounding box center [1073, 233] width 27 height 27
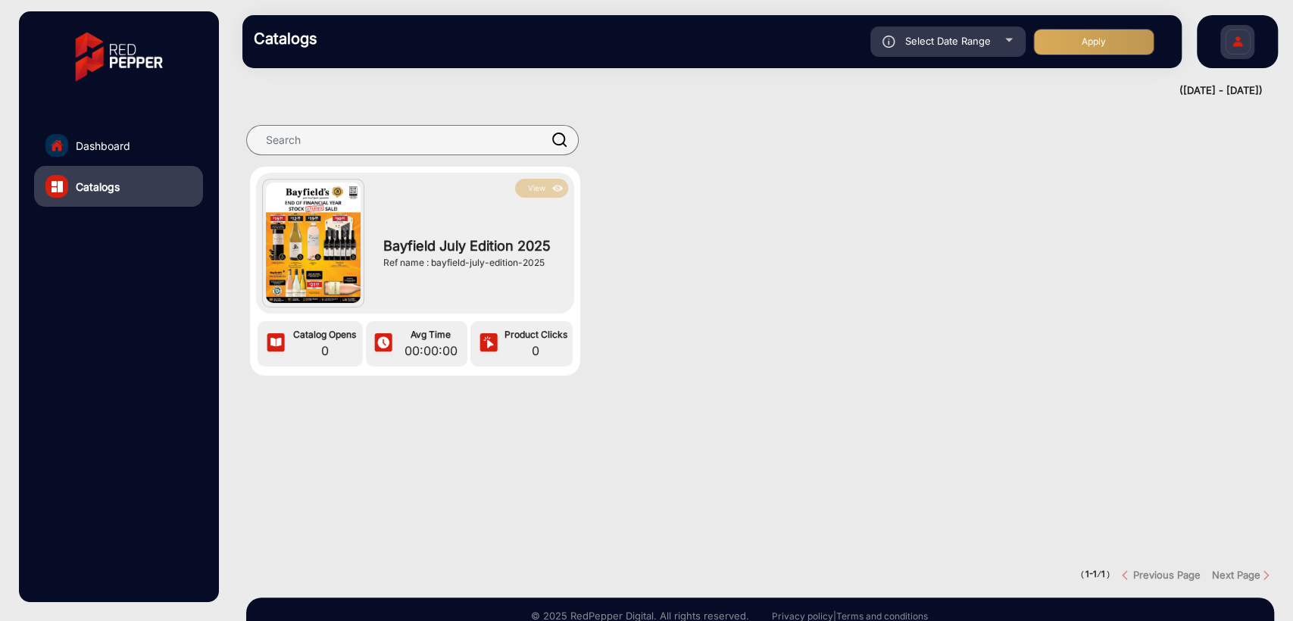
type input "[DATE]"
click at [1095, 47] on button "Apply" at bounding box center [1093, 42] width 121 height 27
type input "[DATE]"
click at [964, 44] on span "Select Date Range" at bounding box center [948, 41] width 86 height 12
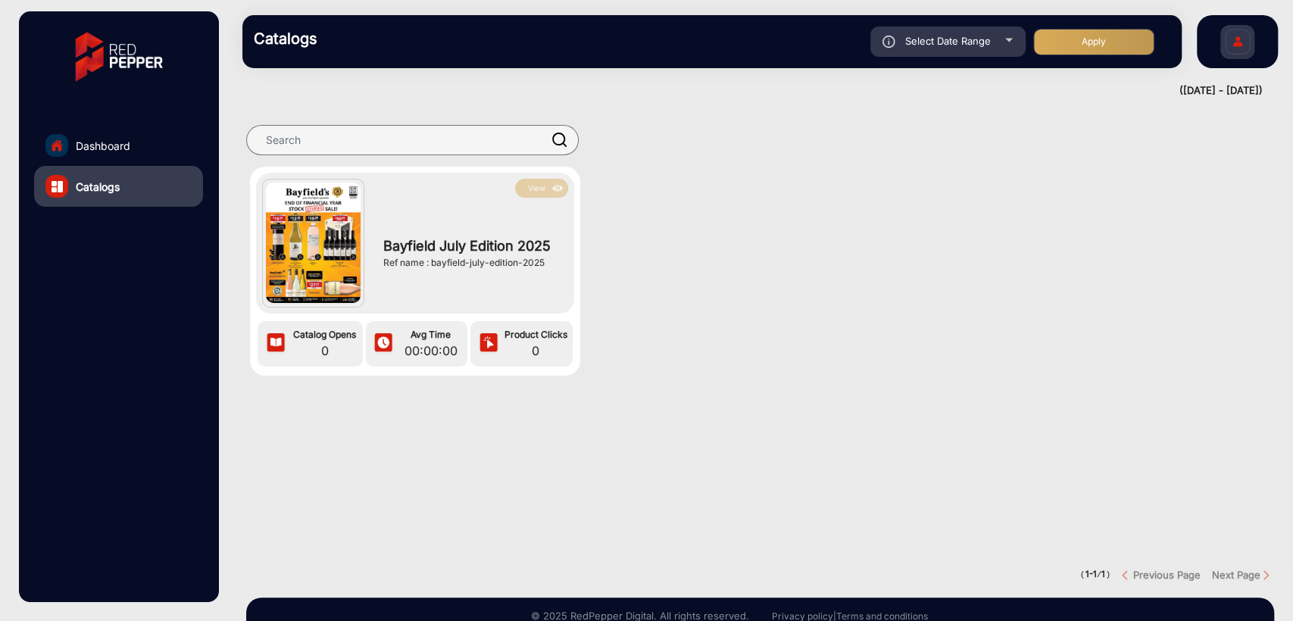
type input "[DATE]"
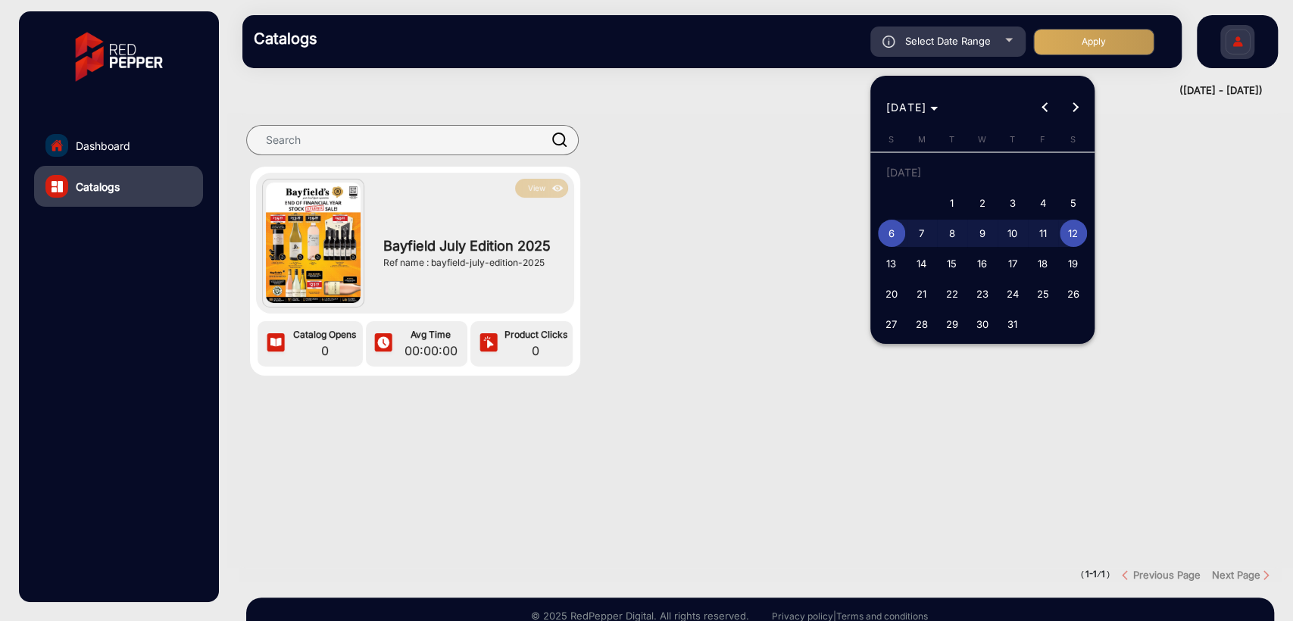
click at [891, 262] on span "13" at bounding box center [891, 263] width 27 height 27
type input "[DATE]"
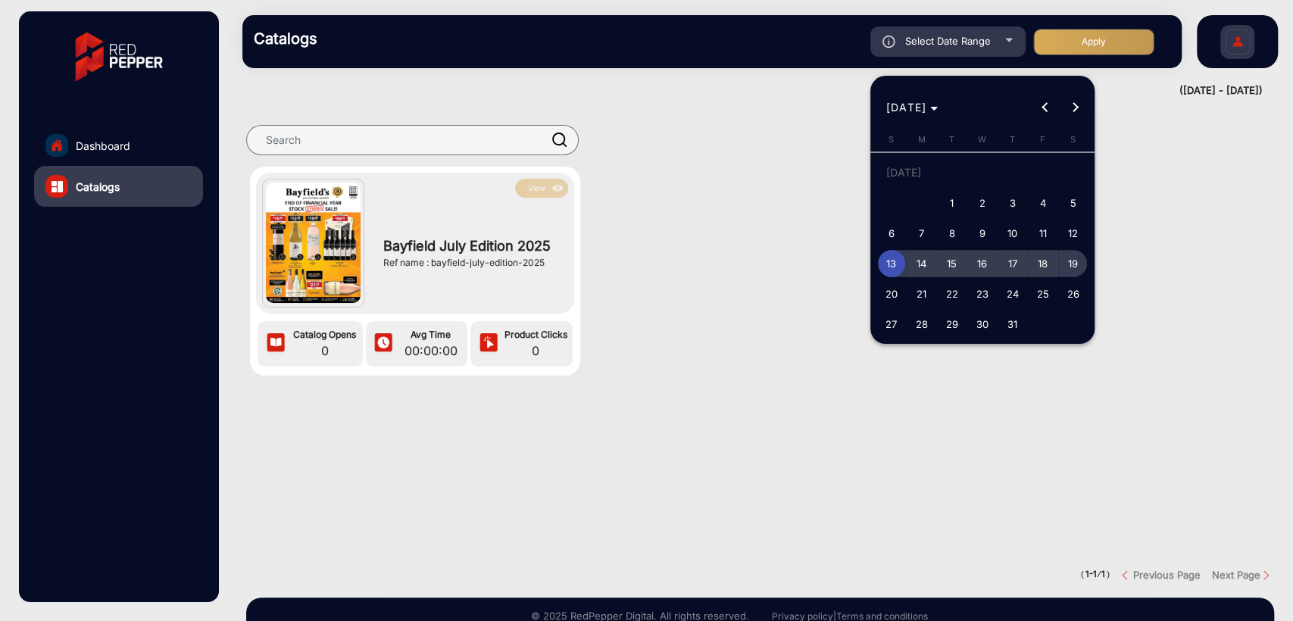
click at [1072, 257] on span "19" at bounding box center [1073, 263] width 27 height 27
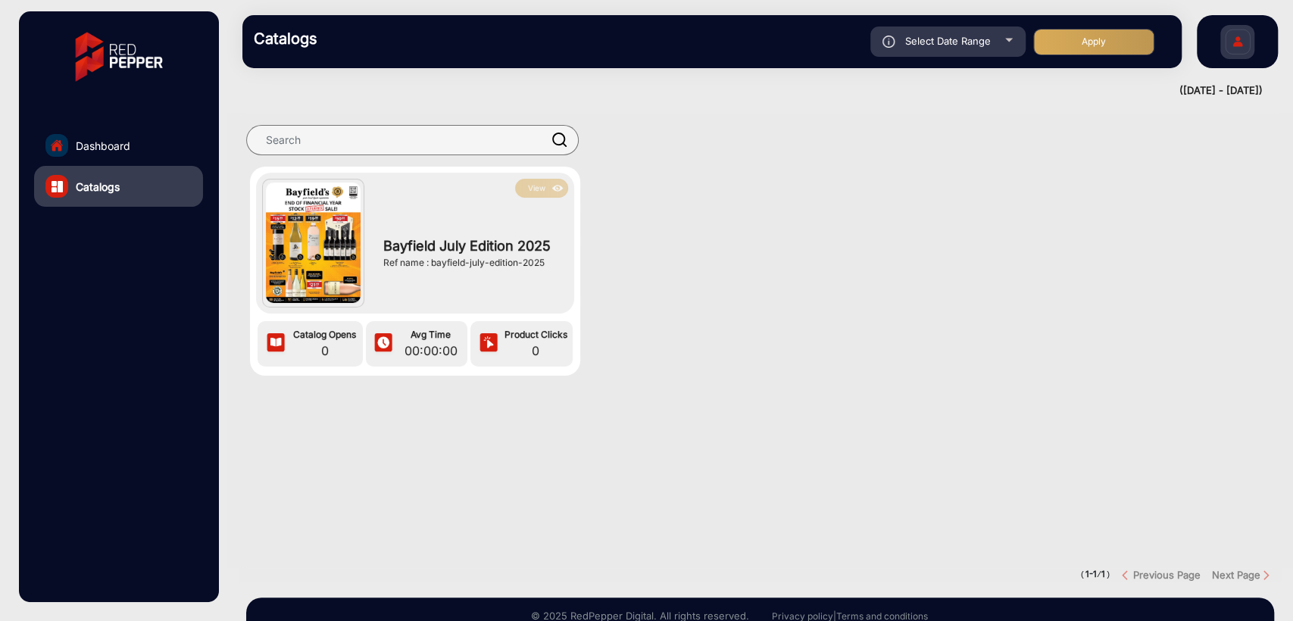
type input "[DATE]"
click at [1098, 38] on button "Apply" at bounding box center [1093, 42] width 121 height 27
type input "[DATE]"
click at [966, 55] on div "Select Date Range" at bounding box center [947, 42] width 155 height 30
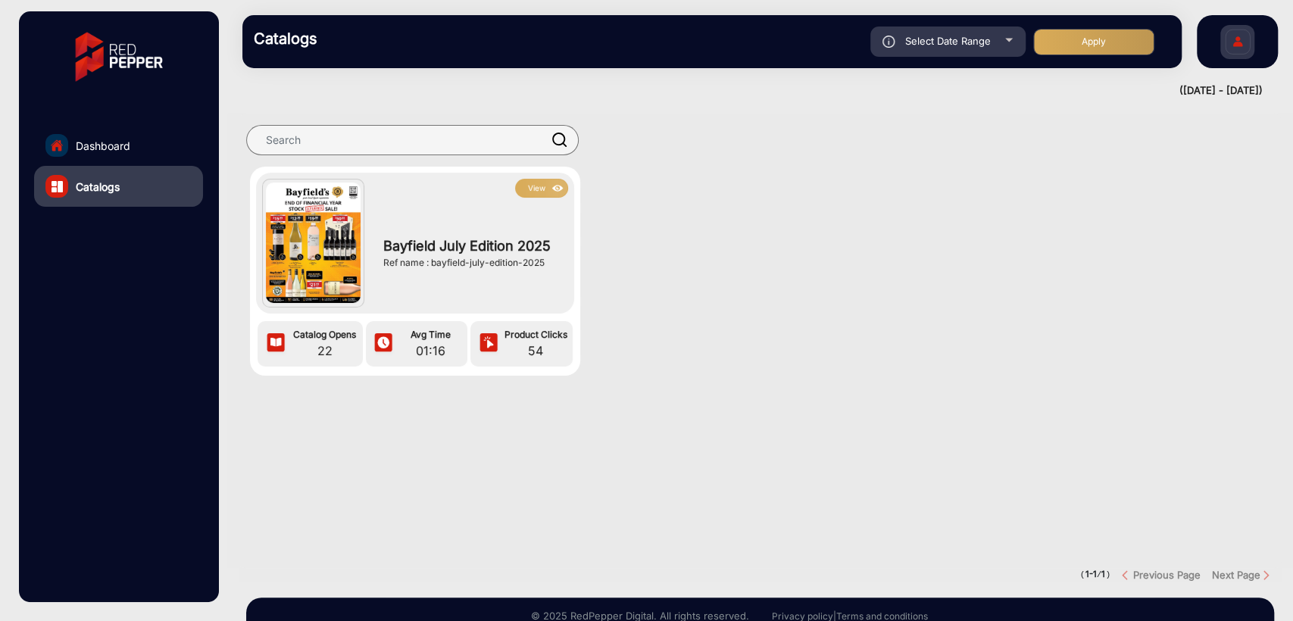
type input "[DATE]"
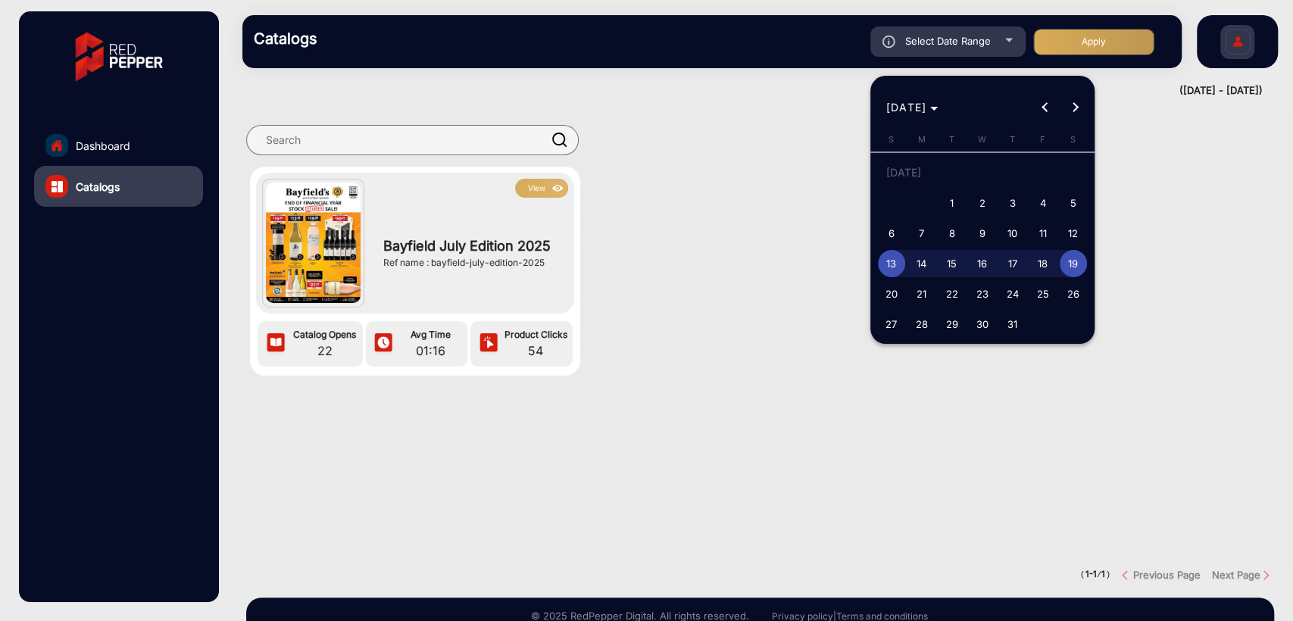
click at [885, 297] on span "20" at bounding box center [891, 293] width 27 height 27
type input "[DATE]"
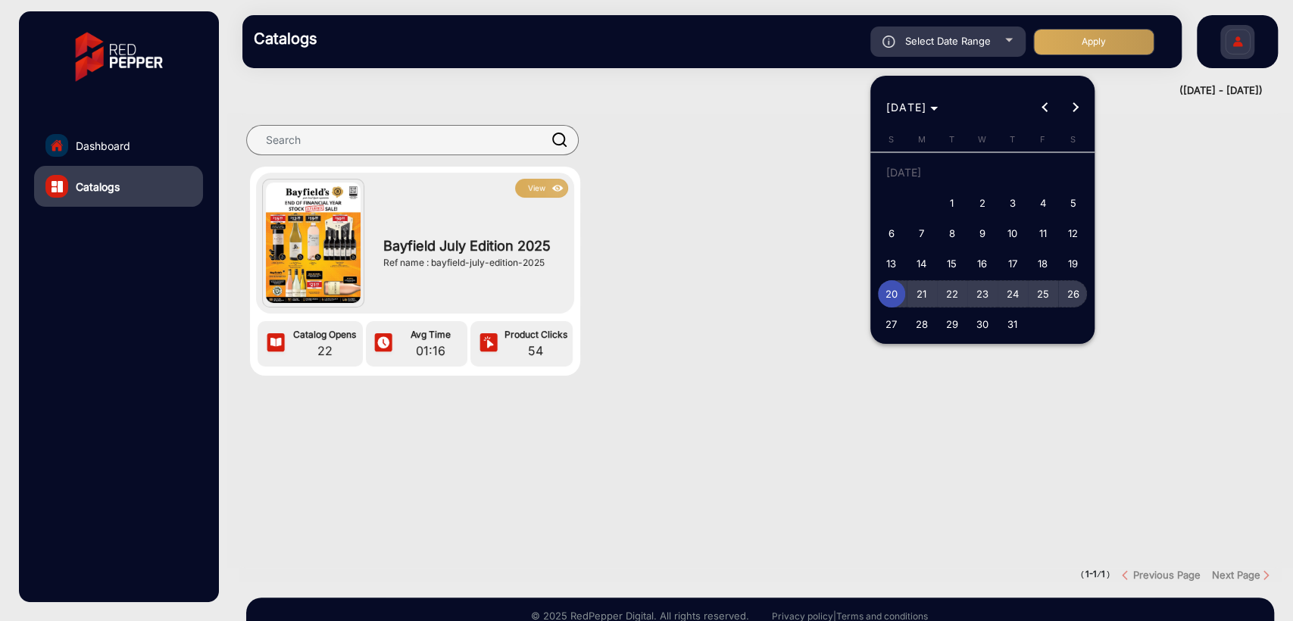
click at [1067, 292] on span "26" at bounding box center [1073, 293] width 27 height 27
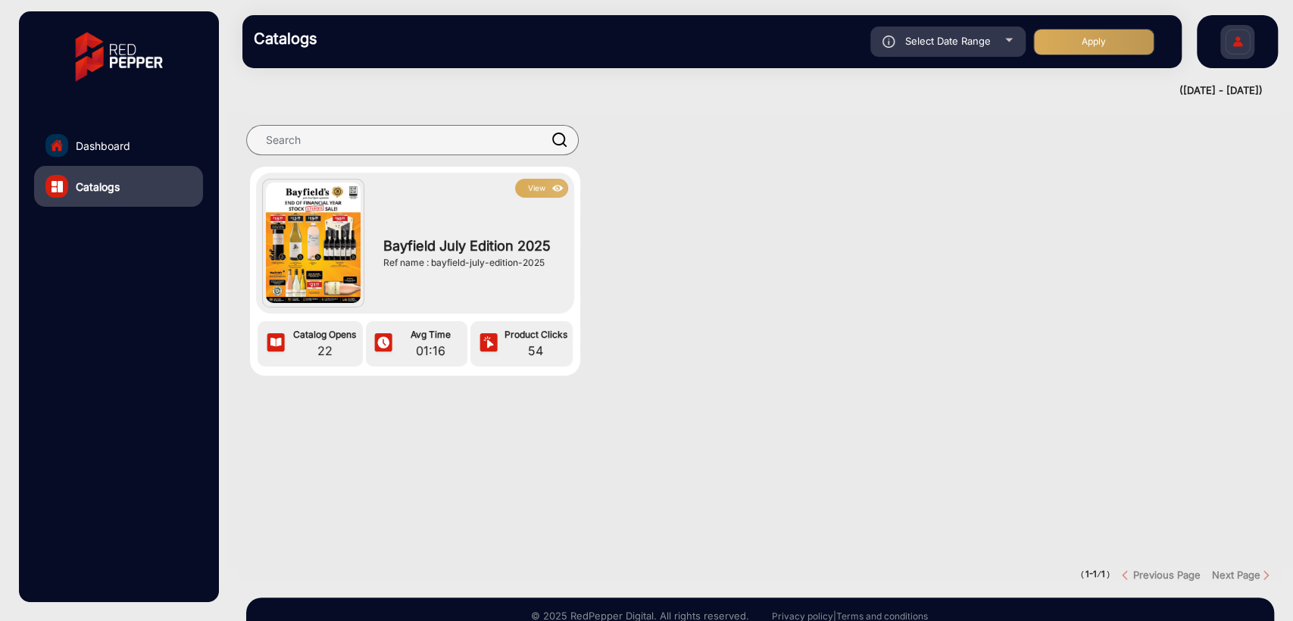
type input "[DATE]"
click at [1103, 44] on button "Apply" at bounding box center [1093, 42] width 121 height 27
type input "[DATE]"
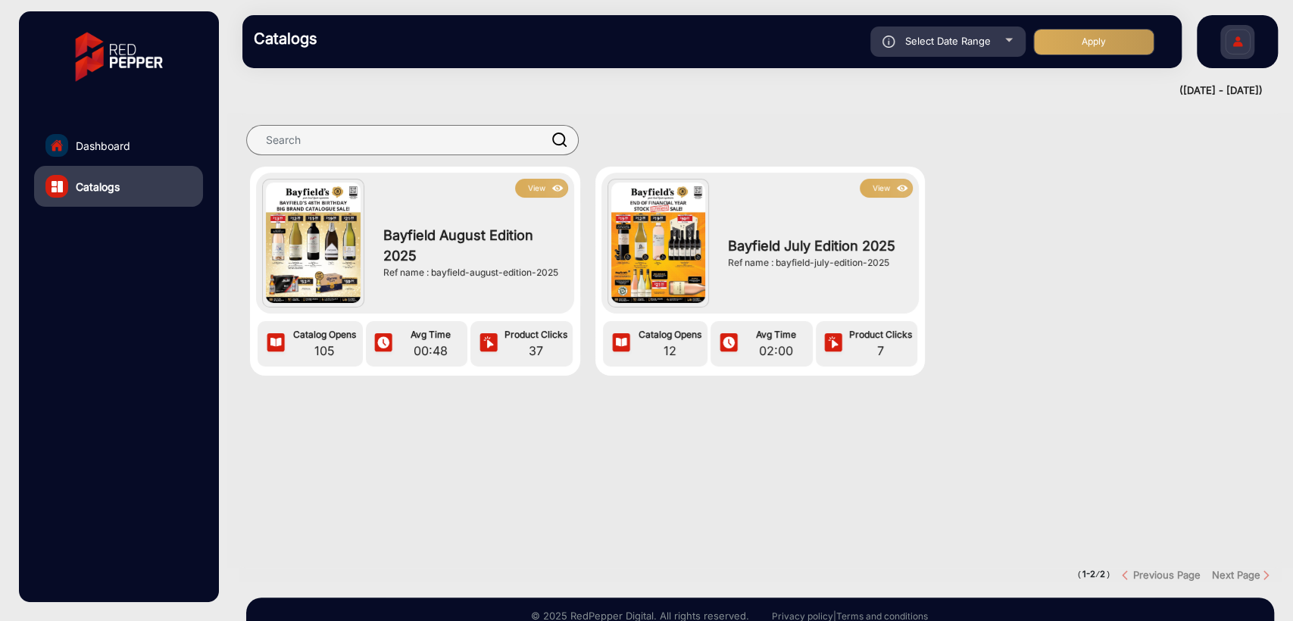
click at [926, 37] on span "Select Date Range" at bounding box center [948, 41] width 86 height 12
type input "[DATE]"
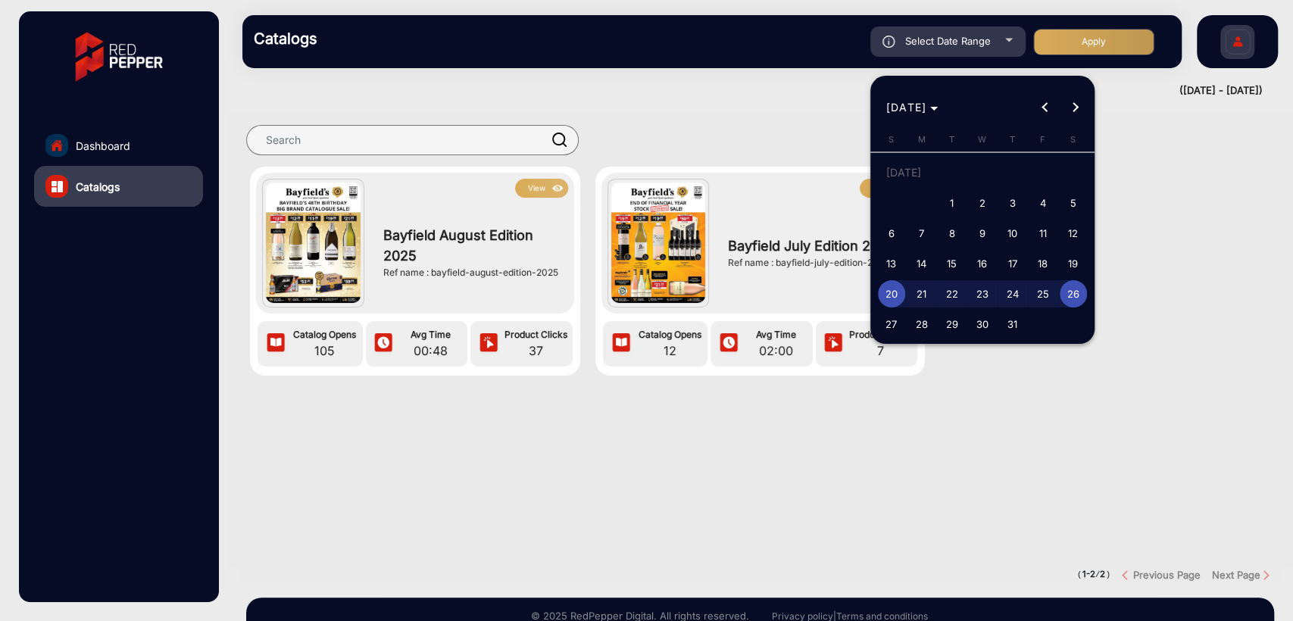
click at [941, 195] on span "1" at bounding box center [952, 202] width 27 height 27
type input "[DATE]"
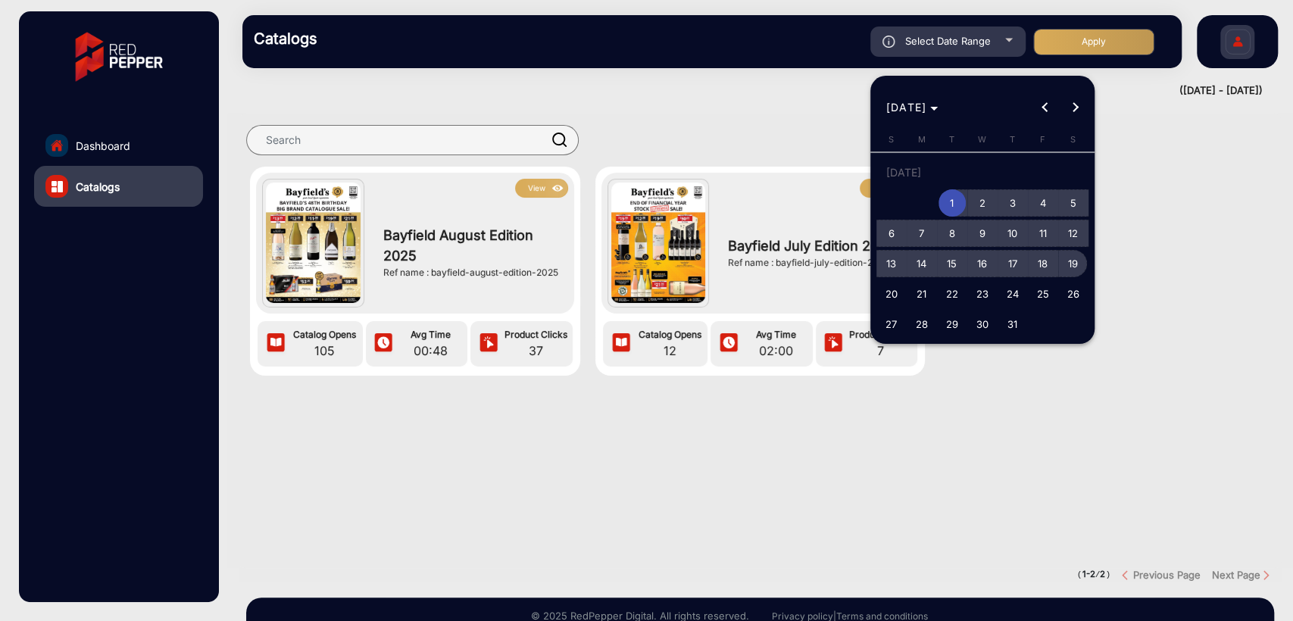
click at [1071, 262] on span "19" at bounding box center [1073, 263] width 27 height 27
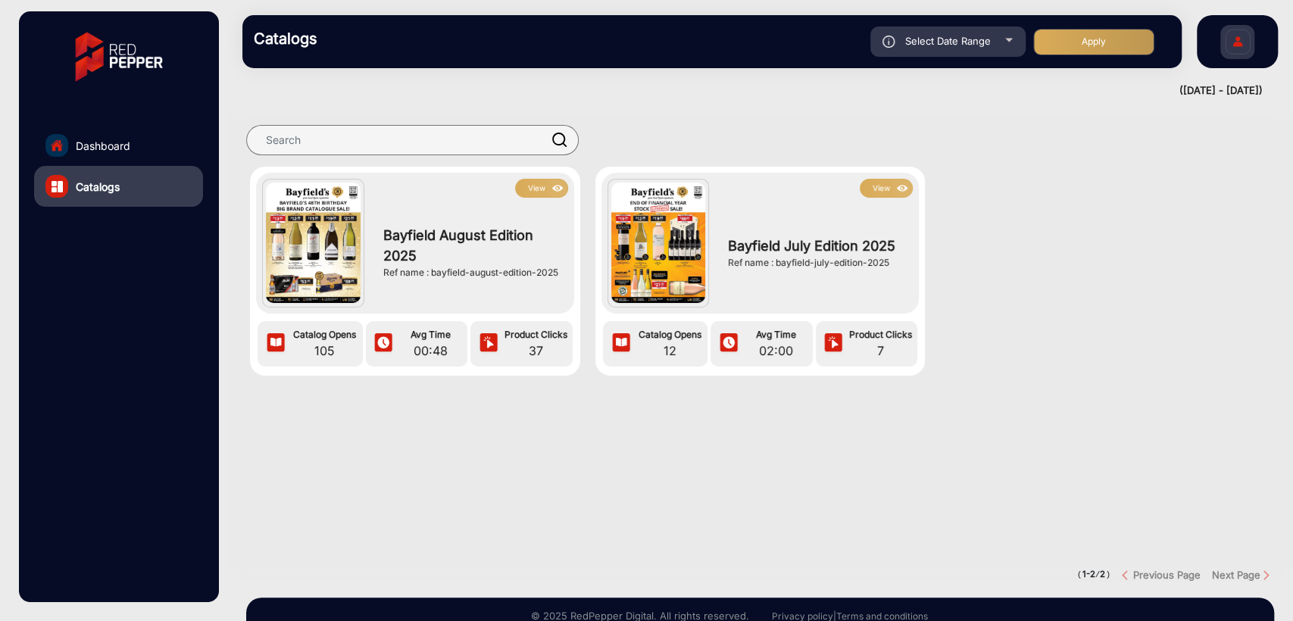
type input "[DATE]"
click at [1101, 45] on button "Apply" at bounding box center [1093, 42] width 121 height 27
type input "[DATE]"
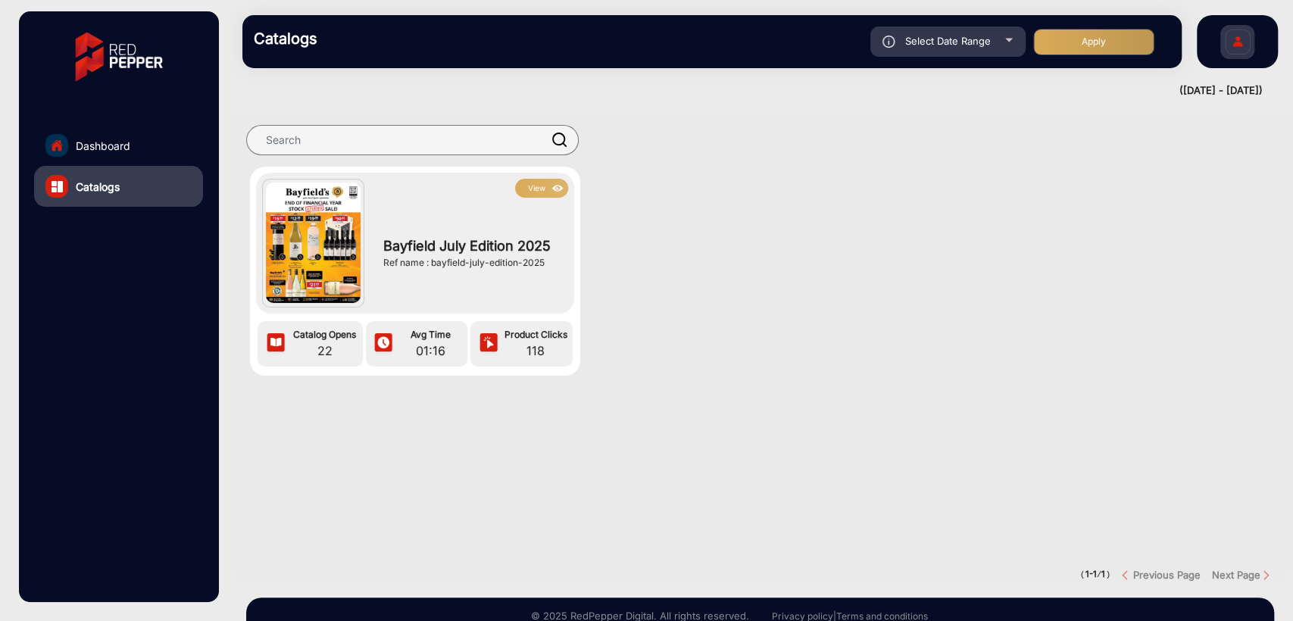
click at [908, 44] on span "Select Date Range" at bounding box center [948, 41] width 86 height 12
type input "[DATE]"
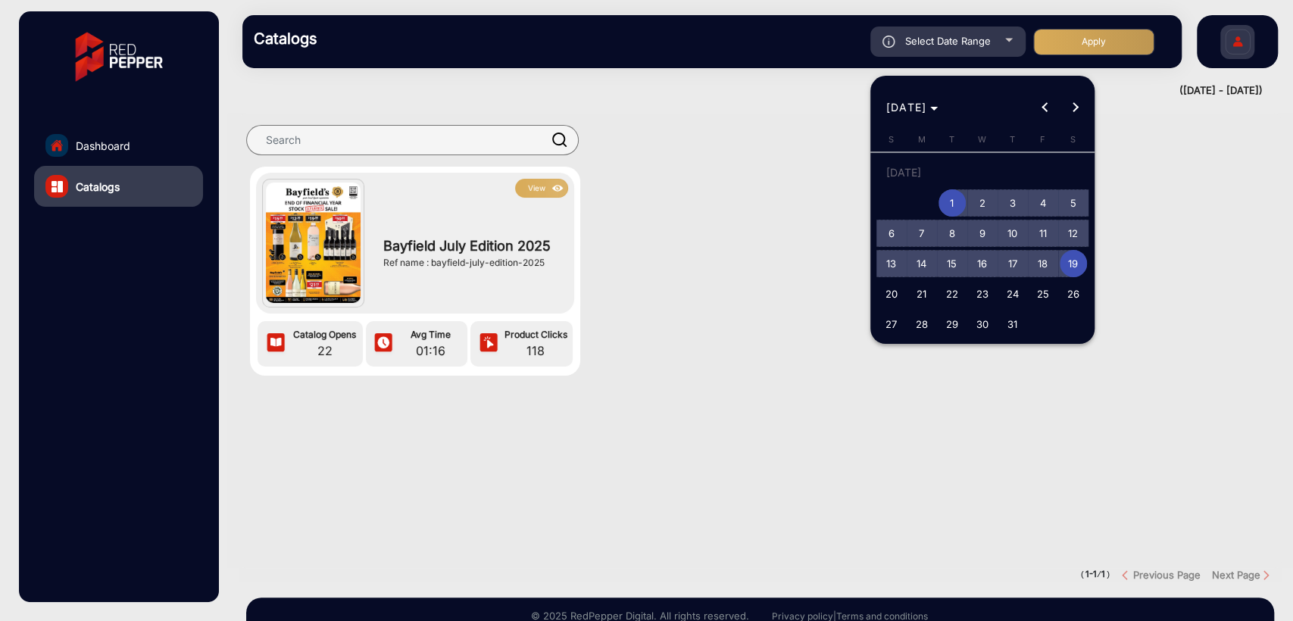
click at [1046, 265] on span "18" at bounding box center [1042, 263] width 27 height 27
type input "[DATE]"
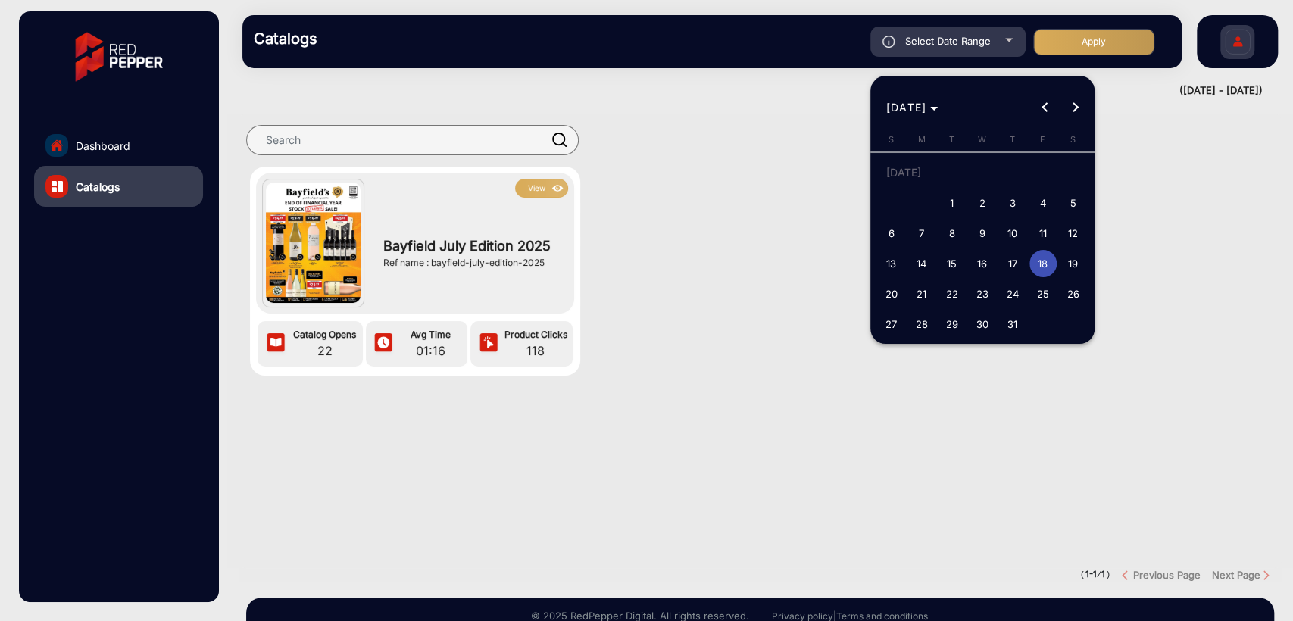
click at [1046, 265] on span "18" at bounding box center [1042, 263] width 27 height 27
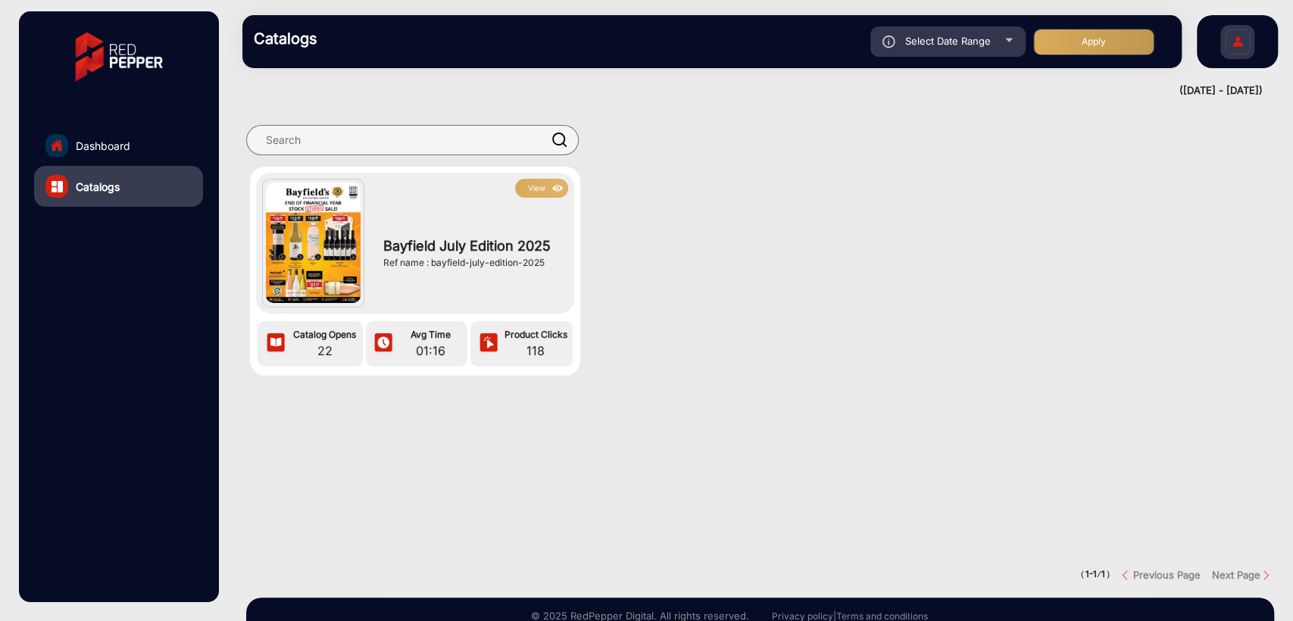
type input "[DATE]"
click at [1087, 40] on button "Apply" at bounding box center [1093, 42] width 121 height 27
type input "[DATE]"
click at [917, 53] on div "Select Date Range" at bounding box center [947, 42] width 155 height 30
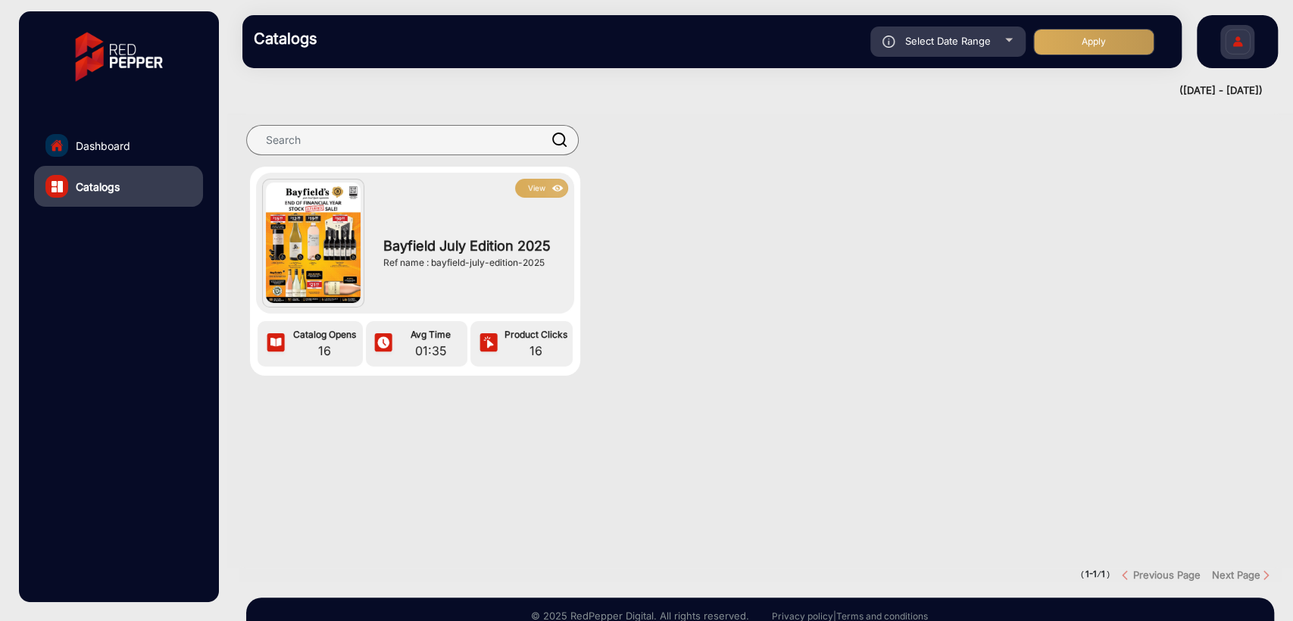
type input "[DATE]"
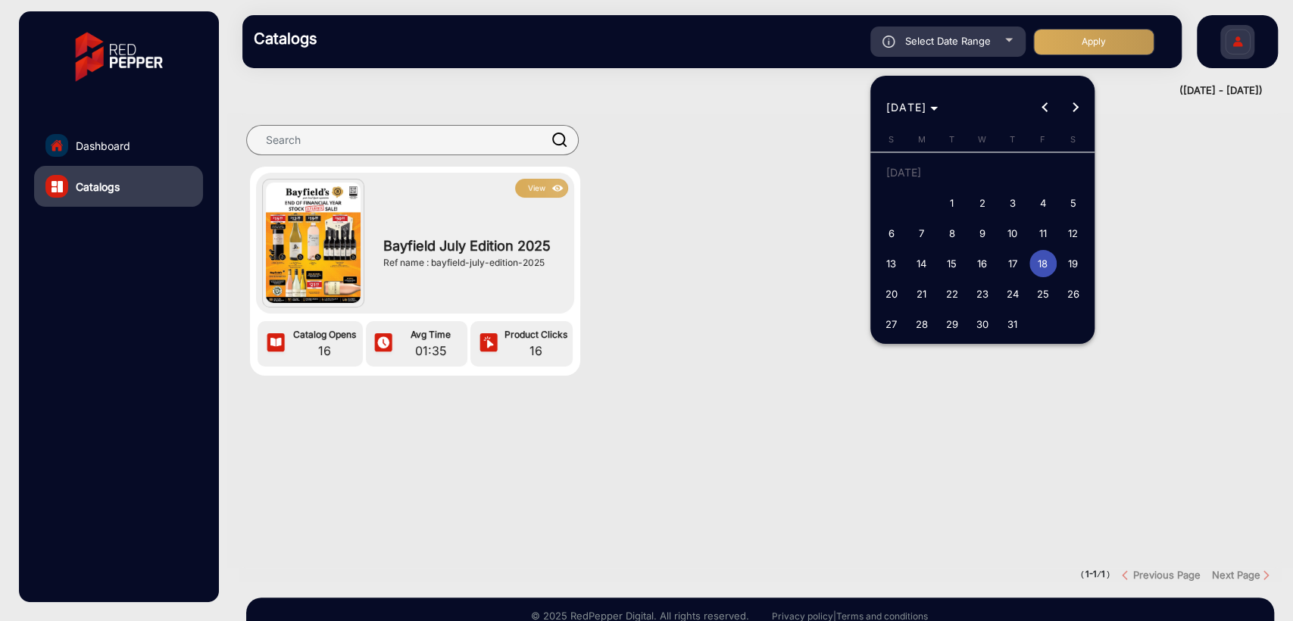
click at [1011, 262] on span "17" at bounding box center [1012, 263] width 27 height 27
type input "[DATE]"
click at [1011, 262] on span "17" at bounding box center [1012, 263] width 27 height 27
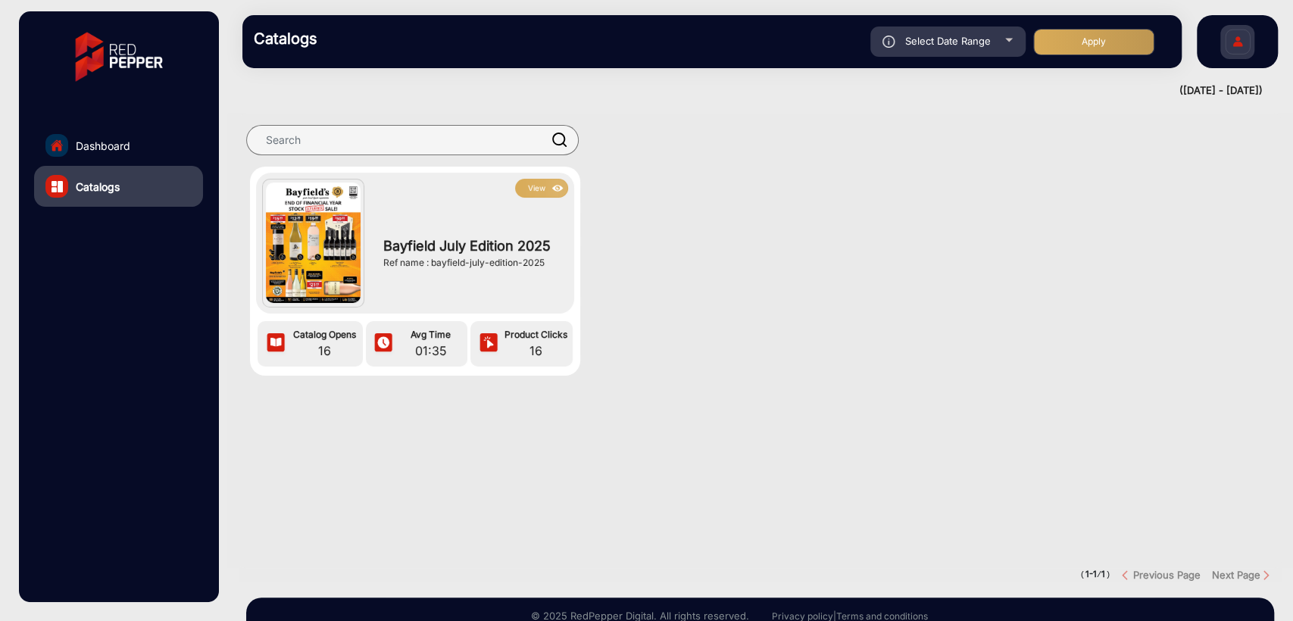
type input "[DATE]"
click at [1086, 29] on button "Apply" at bounding box center [1093, 42] width 121 height 27
type input "[DATE]"
drag, startPoint x: 740, startPoint y: 248, endPoint x: 752, endPoint y: 244, distance: 12.9
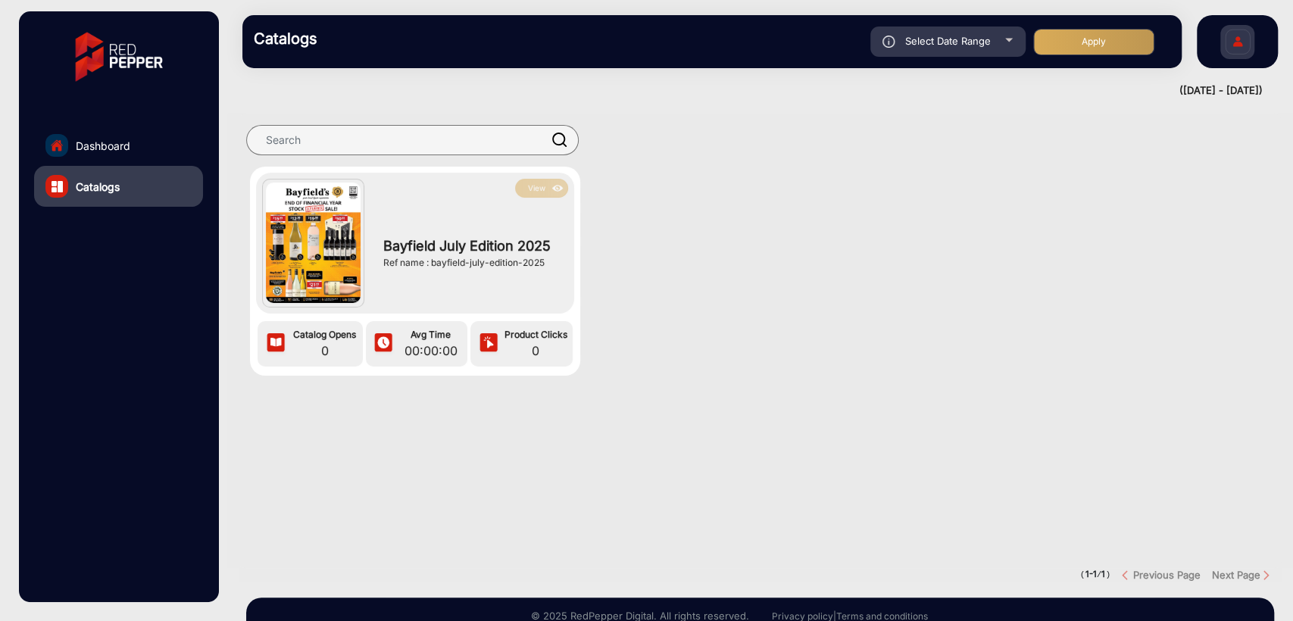
click at [741, 248] on div "View Bayfield July Edition 2025 Ref name : bayfield-july-edition-2025 Catalog O…" at bounding box center [760, 286] width 1066 height 239
click at [64, 138] on div at bounding box center [56, 145] width 23 height 23
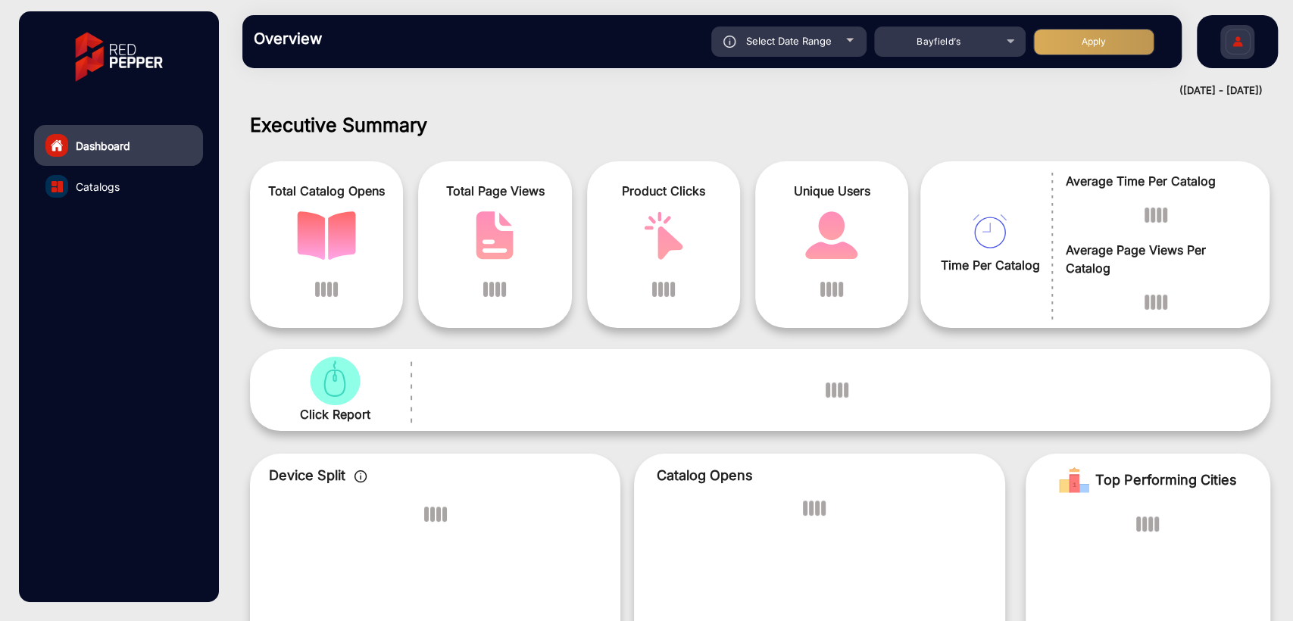
scroll to position [11, 0]
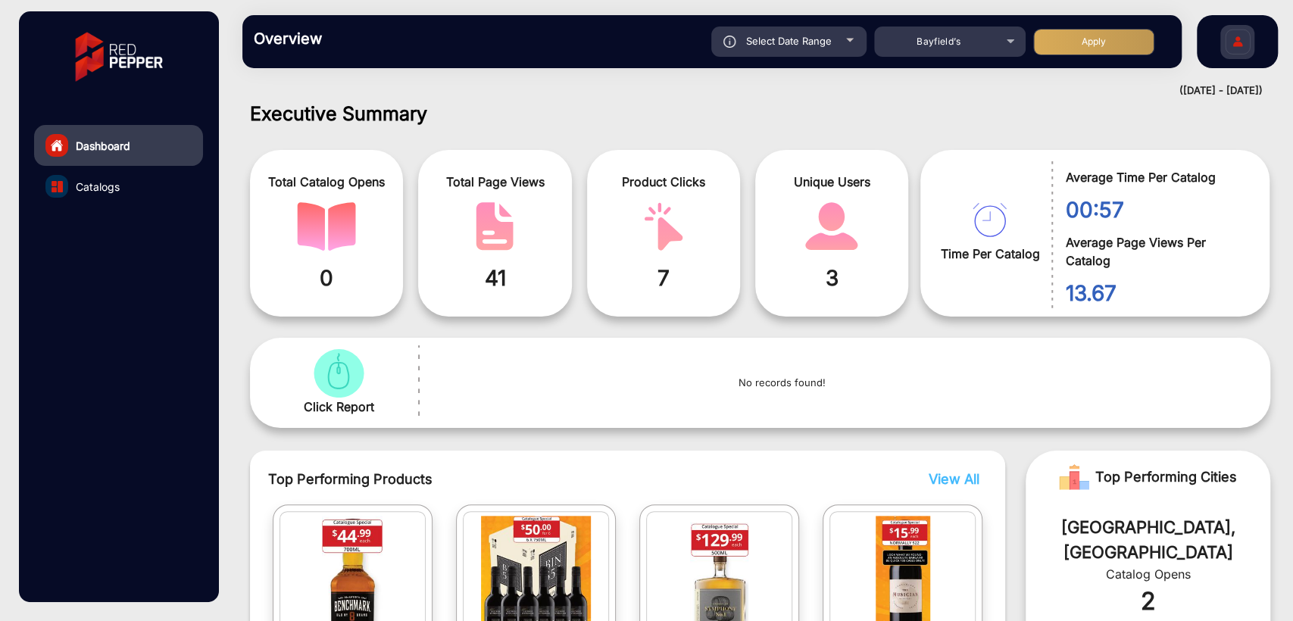
click at [773, 48] on div "Select Date Range" at bounding box center [788, 42] width 155 height 30
type input "[DATE]"
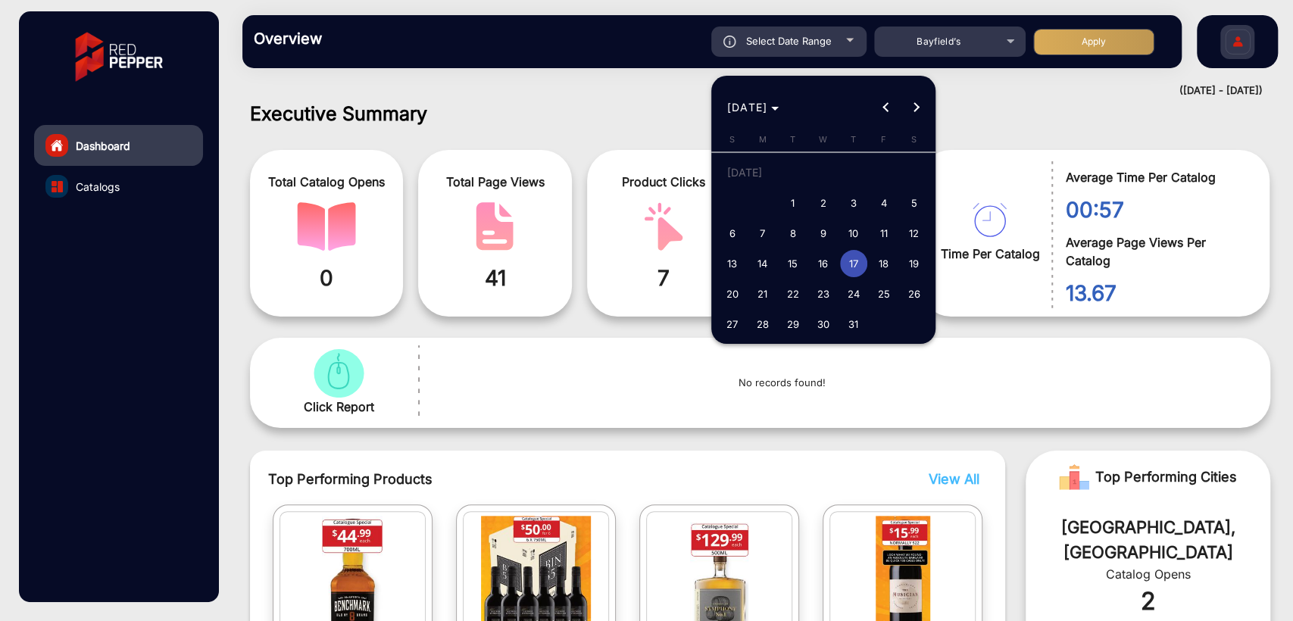
click at [731, 289] on span "20" at bounding box center [732, 293] width 27 height 27
type input "[DATE]"
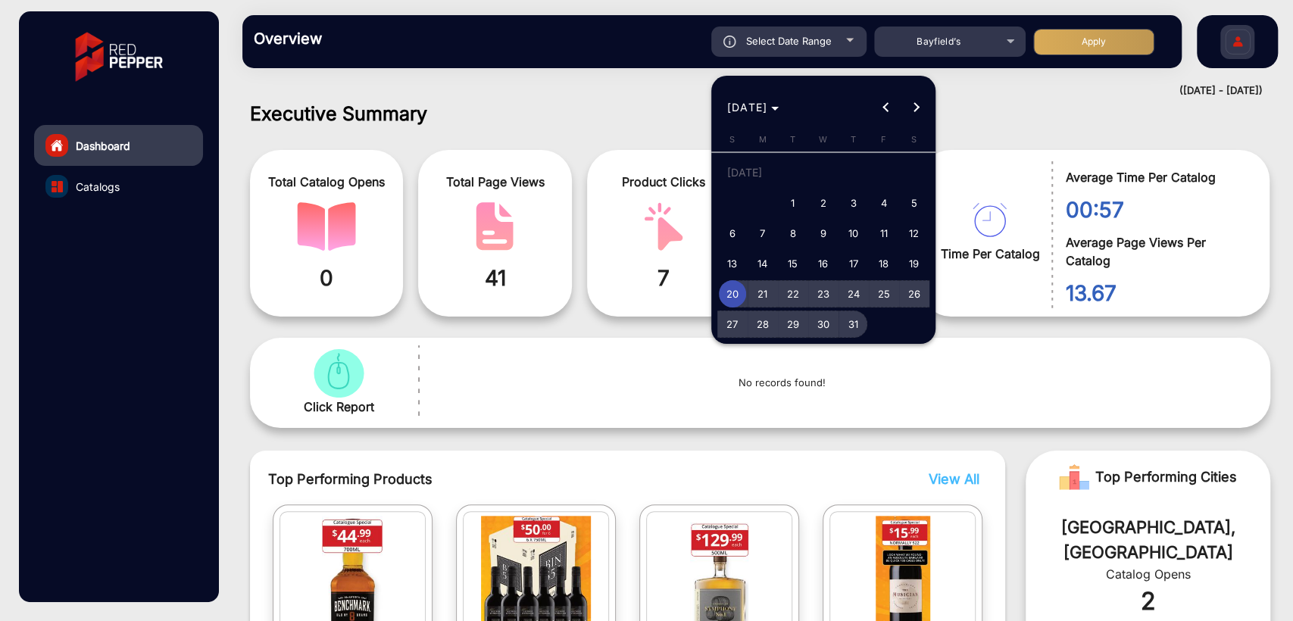
click at [856, 327] on span "31" at bounding box center [853, 324] width 27 height 27
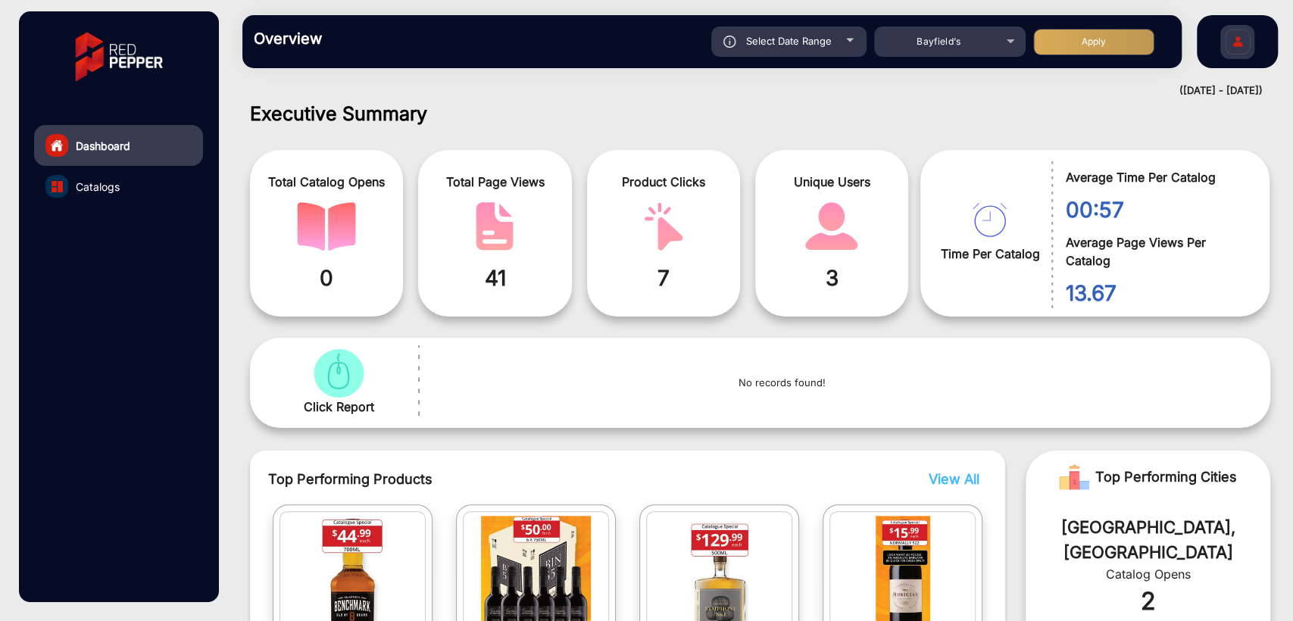
type input "[DATE]"
click at [1100, 39] on button "Apply" at bounding box center [1093, 42] width 121 height 27
type input "[DATE]"
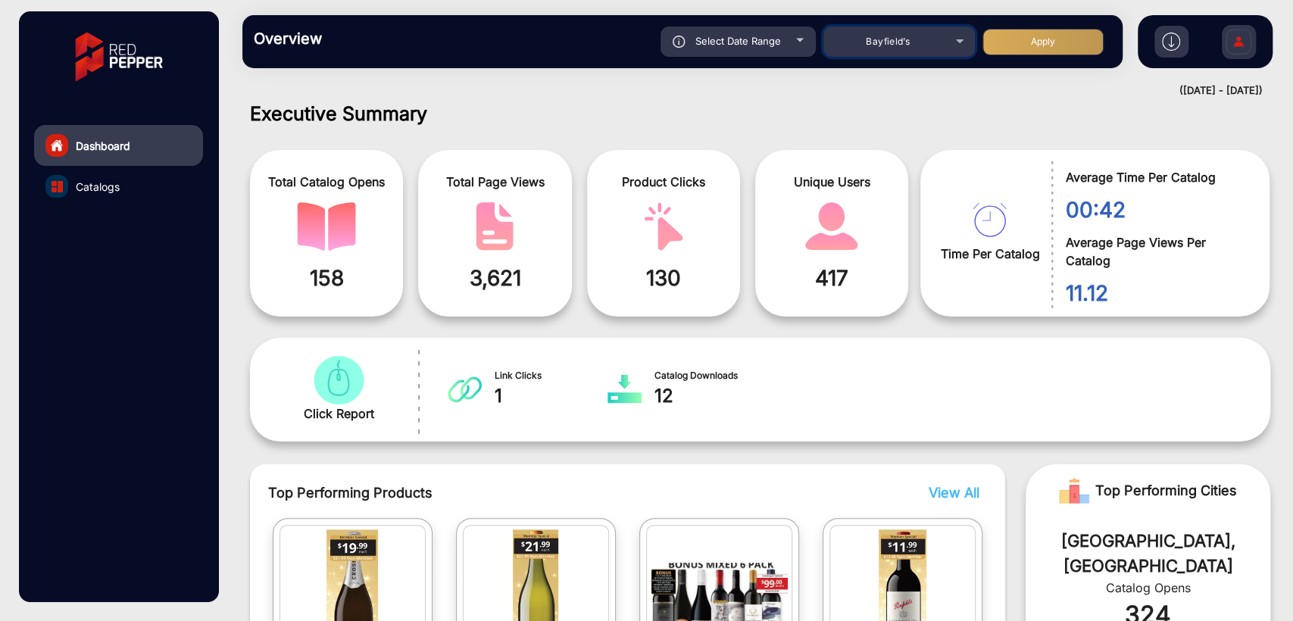
click at [892, 43] on span "Bayfield’s" at bounding box center [888, 41] width 44 height 11
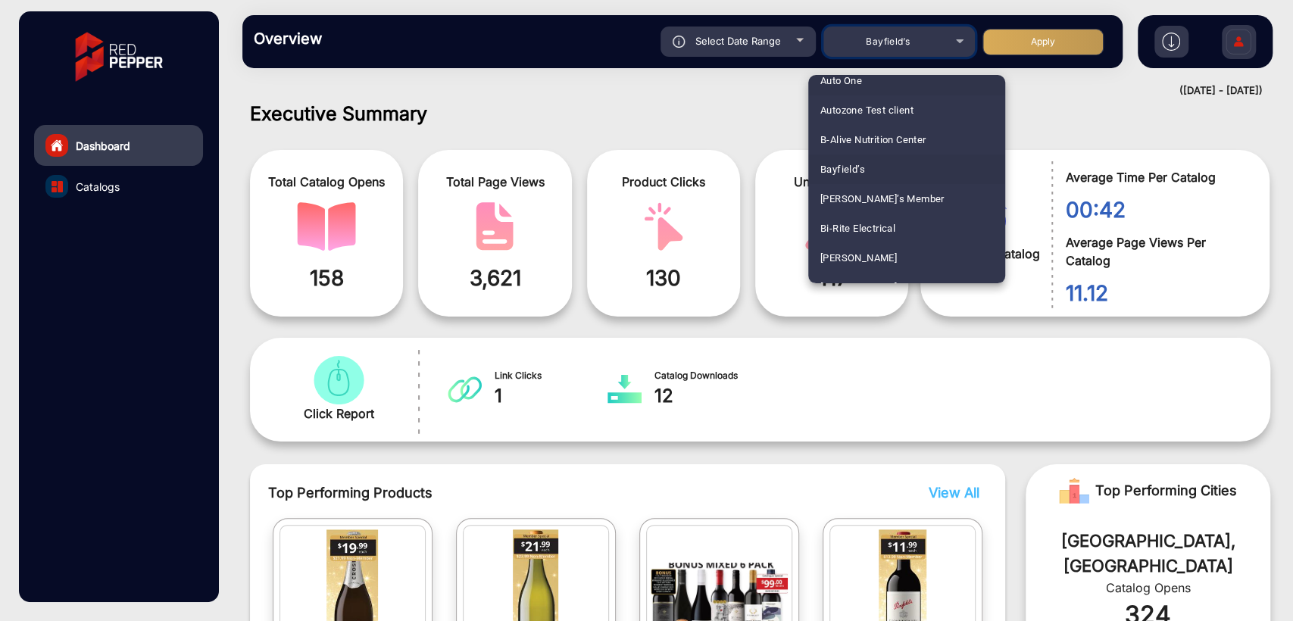
scroll to position [412, 0]
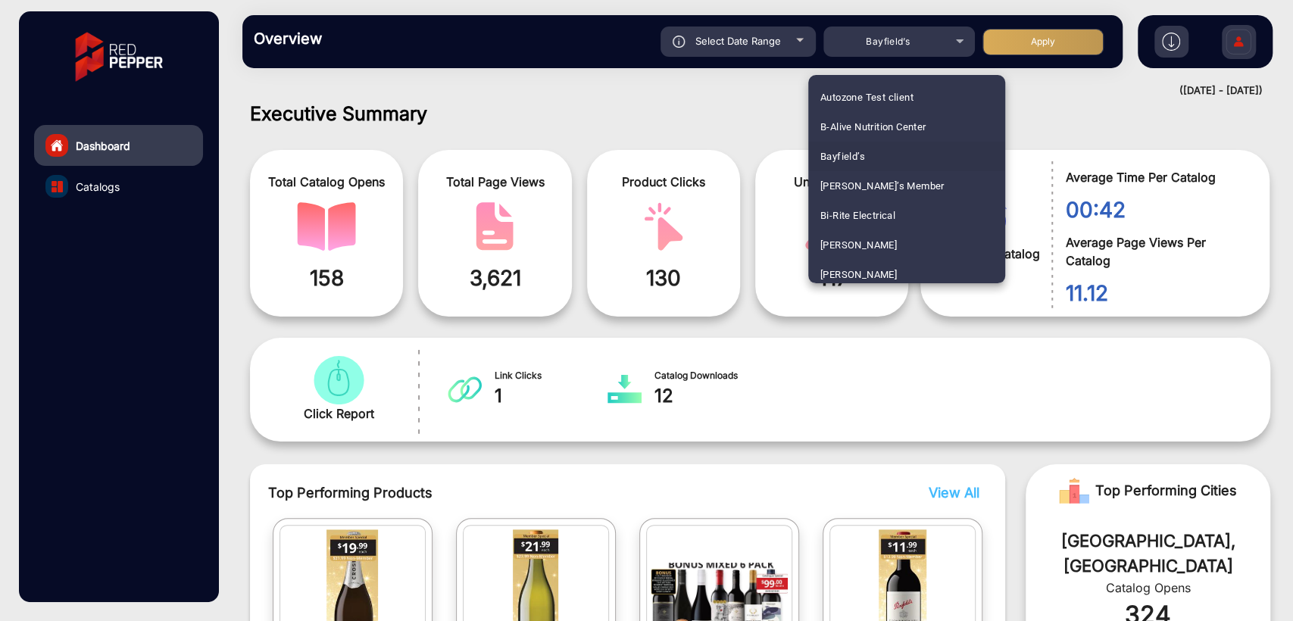
click at [615, 118] on div at bounding box center [646, 310] width 1293 height 621
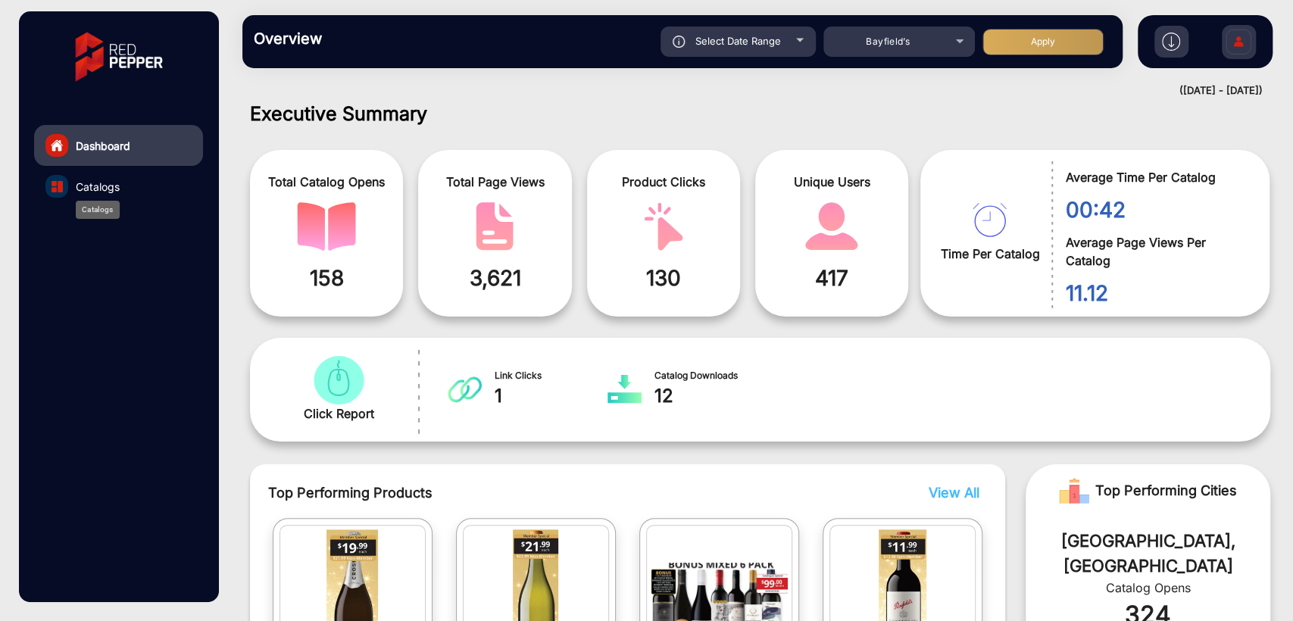
click at [83, 182] on span "Catalogs" at bounding box center [98, 187] width 44 height 16
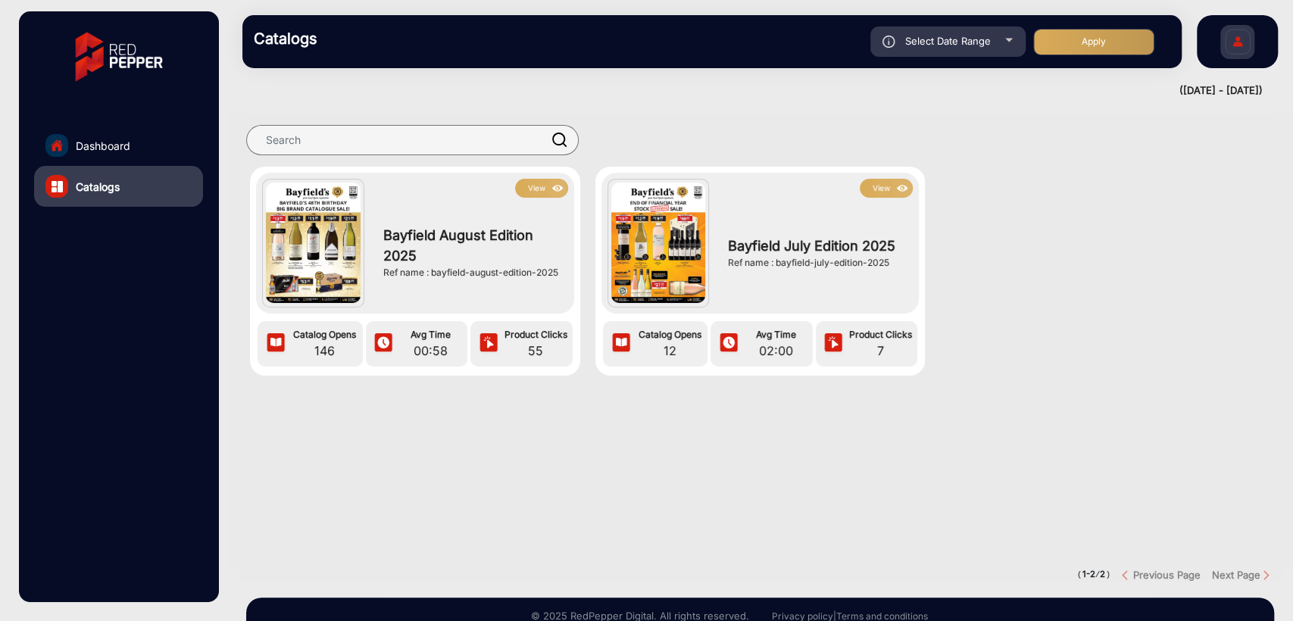
drag, startPoint x: 430, startPoint y: 273, endPoint x: 564, endPoint y: 270, distance: 134.1
click at [564, 270] on div "Bayfield August Edition 2025 Ref name : bayfield-august-edition-2025" at bounding box center [472, 253] width 192 height 110
click at [103, 152] on span "Dashboard" at bounding box center [103, 146] width 55 height 16
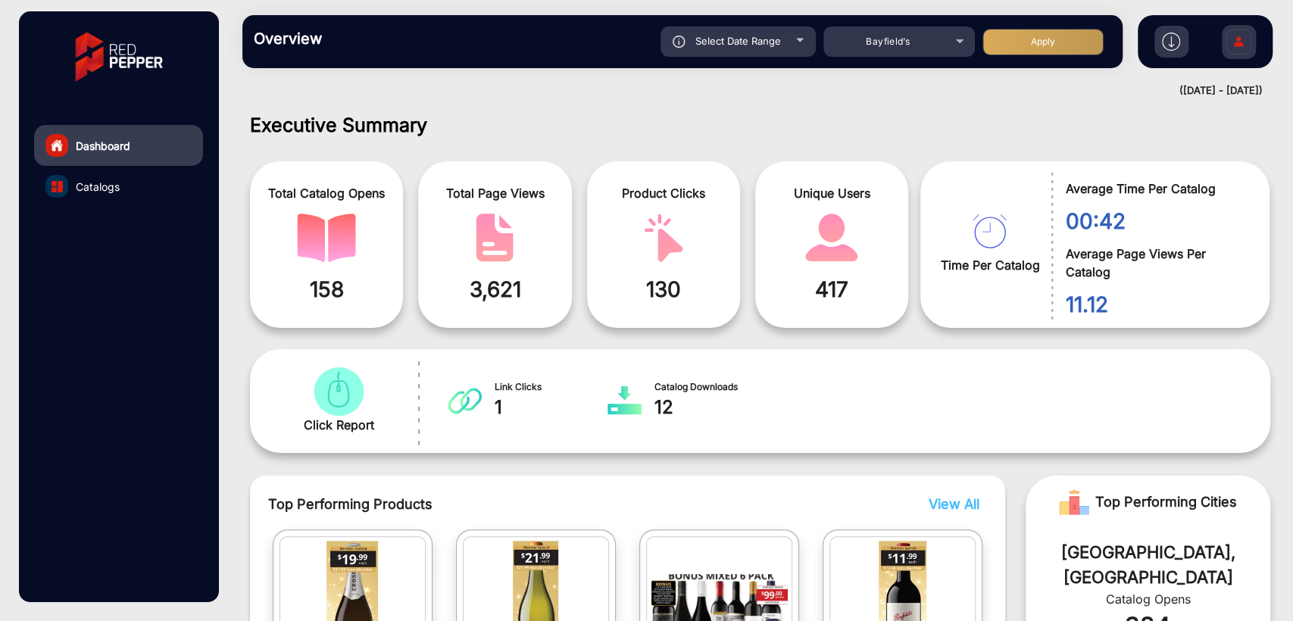
scroll to position [11, 0]
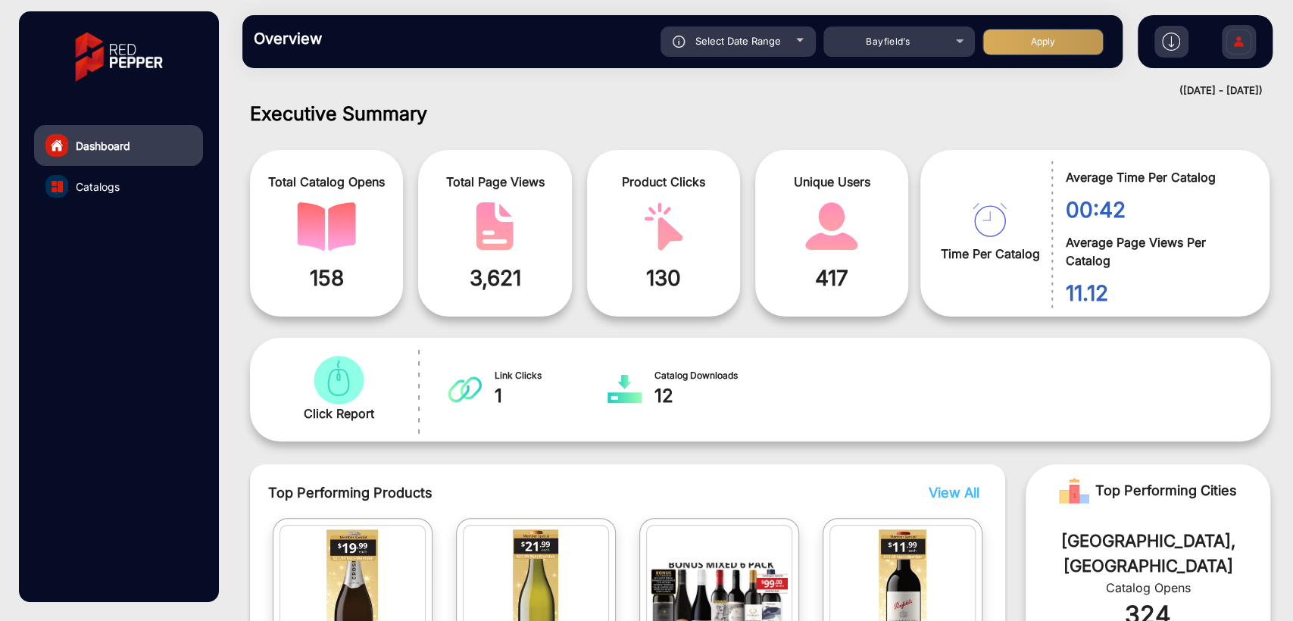
click at [736, 53] on div "Select Date Range" at bounding box center [738, 42] width 155 height 30
type input "[DATE]"
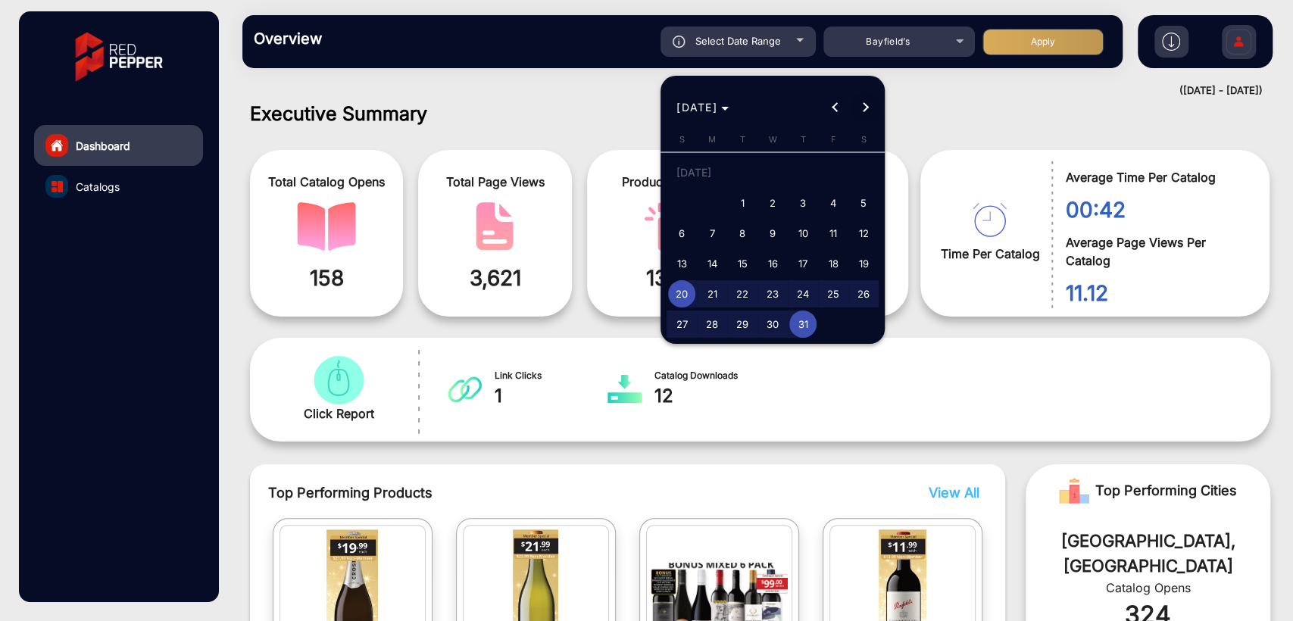
click at [874, 109] on span "Next month" at bounding box center [866, 107] width 30 height 30
click at [844, 168] on span "1" at bounding box center [833, 175] width 27 height 31
type input "[DATE]"
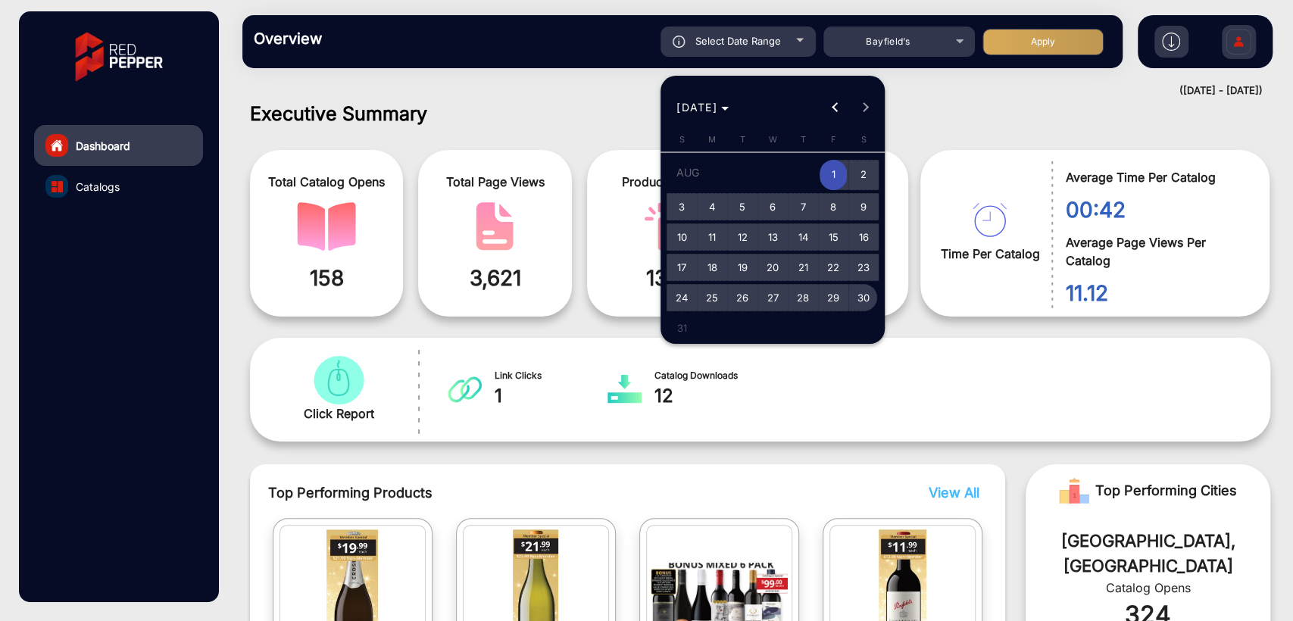
click at [872, 298] on span "30" at bounding box center [863, 297] width 27 height 27
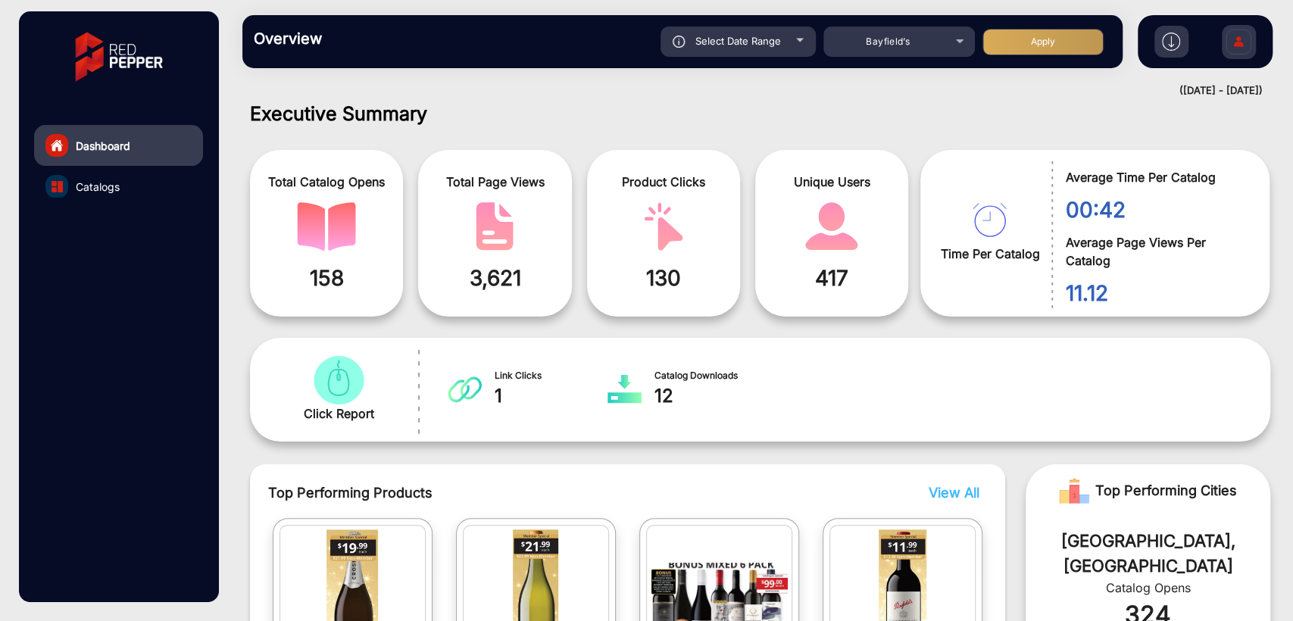
type input "[DATE]"
click at [1034, 40] on button "Apply" at bounding box center [1043, 42] width 121 height 27
type input "[DATE]"
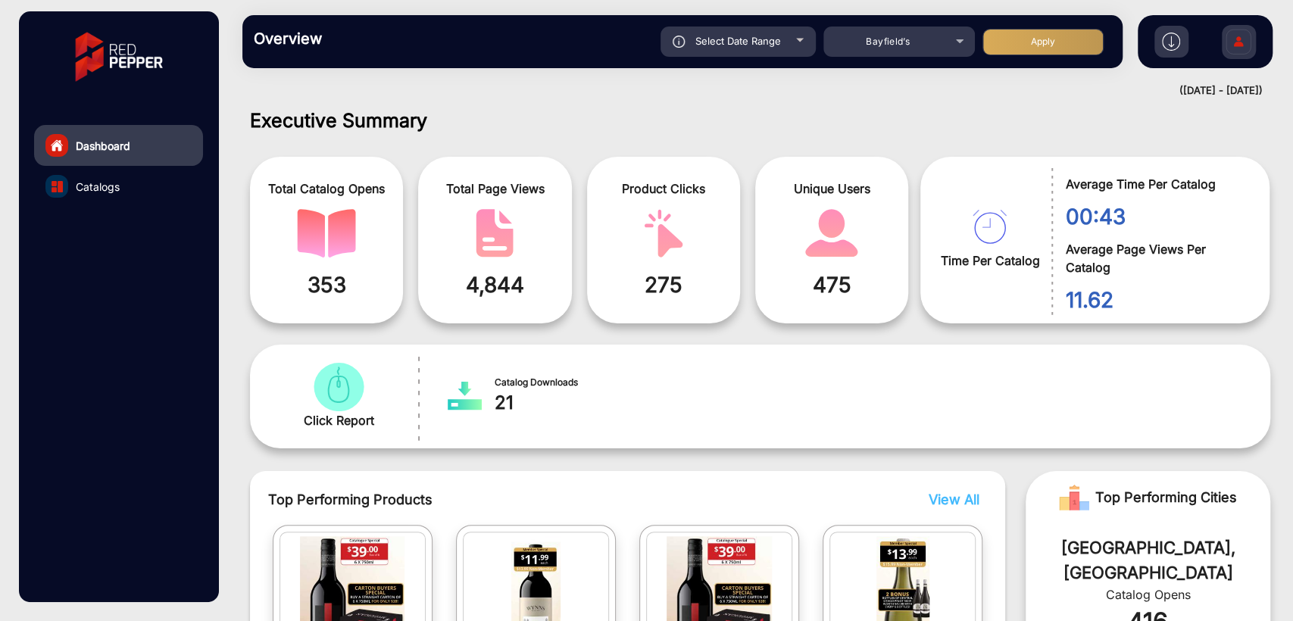
scroll to position [0, 0]
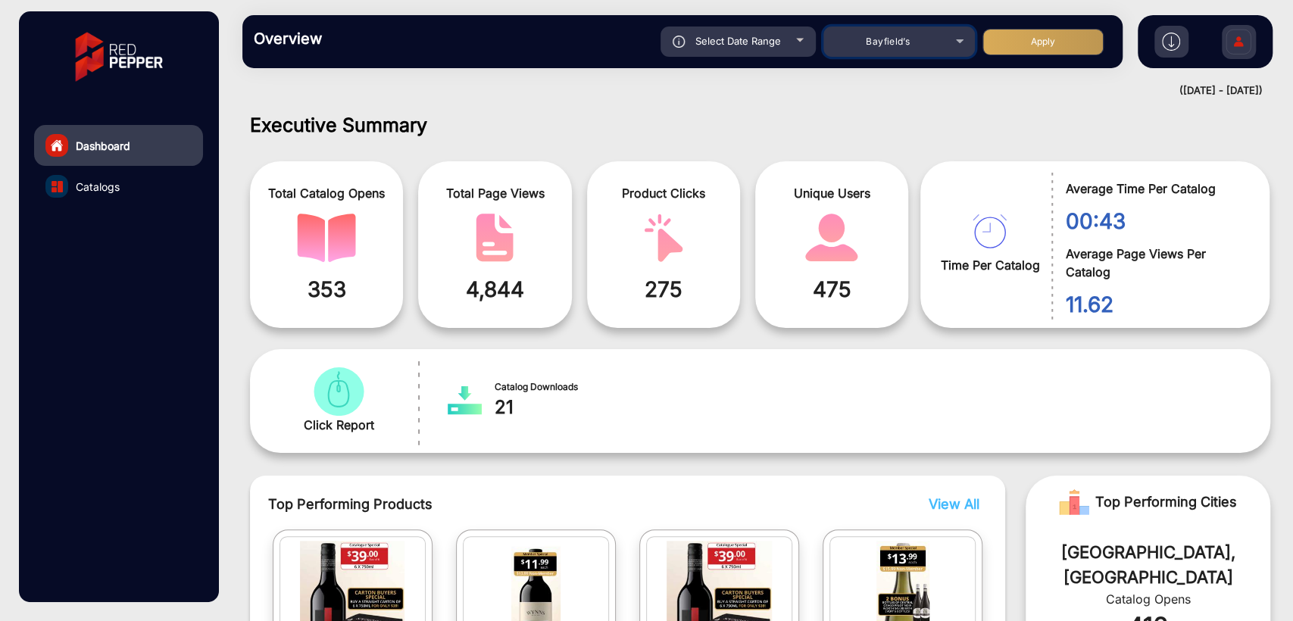
click at [915, 44] on div "Bayfield’s" at bounding box center [887, 42] width 121 height 18
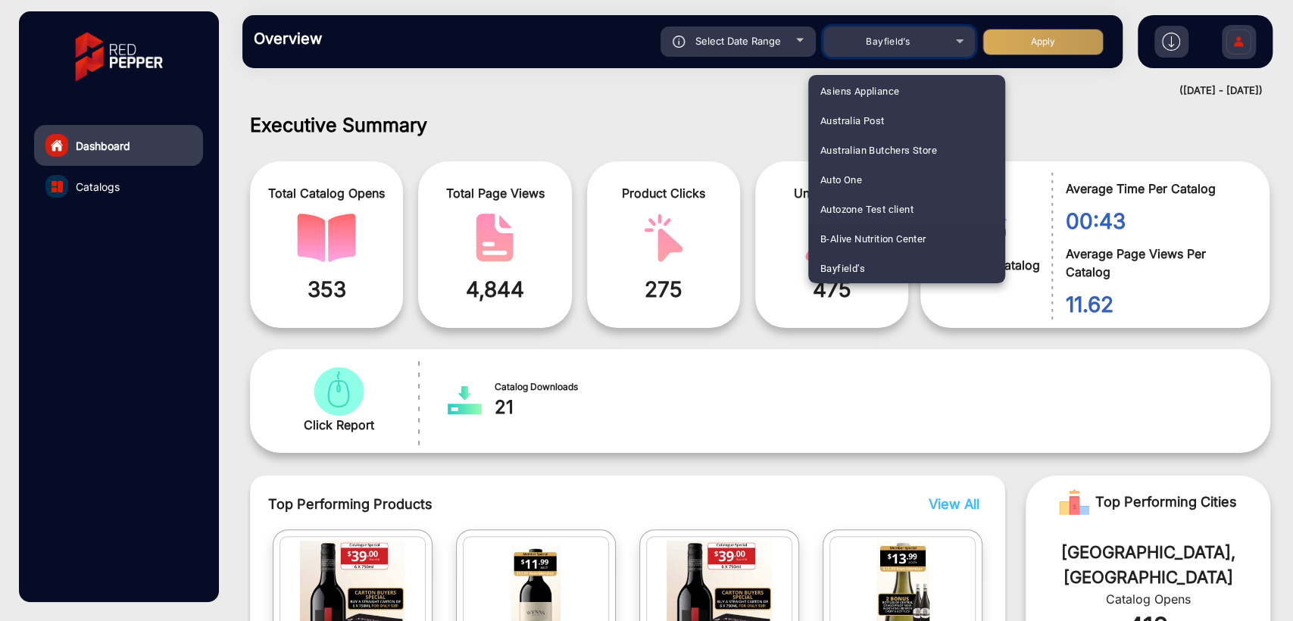
scroll to position [412, 0]
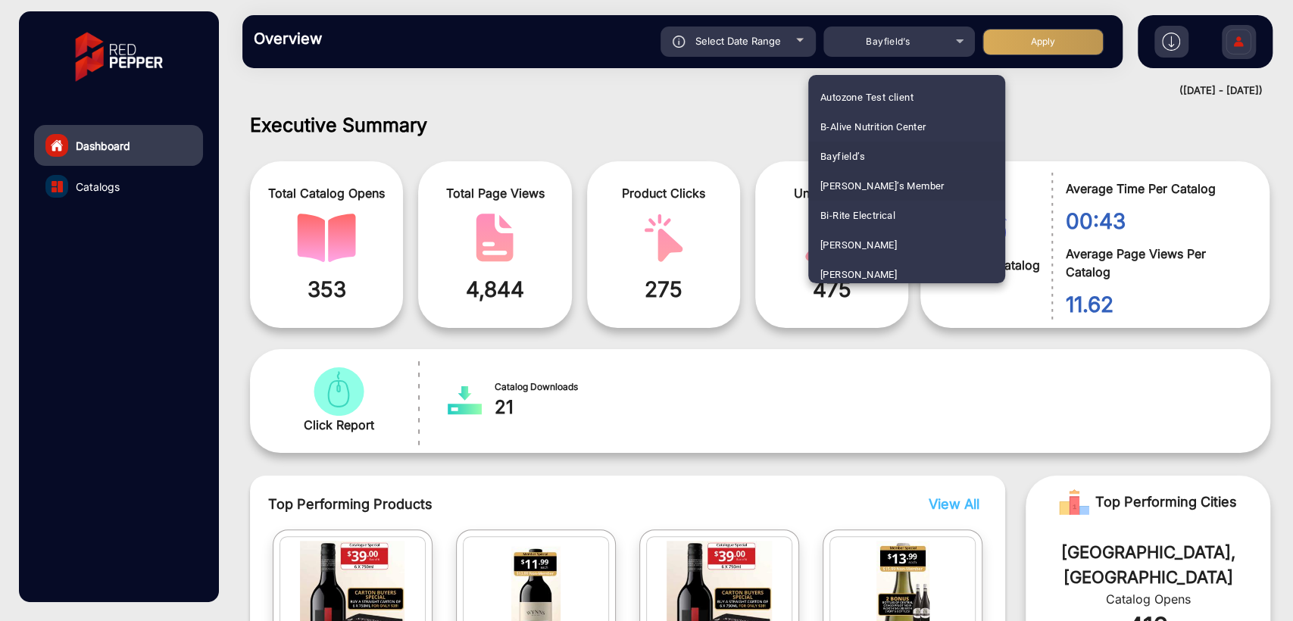
click at [875, 190] on span "[PERSON_NAME]’s Member" at bounding box center [882, 186] width 124 height 30
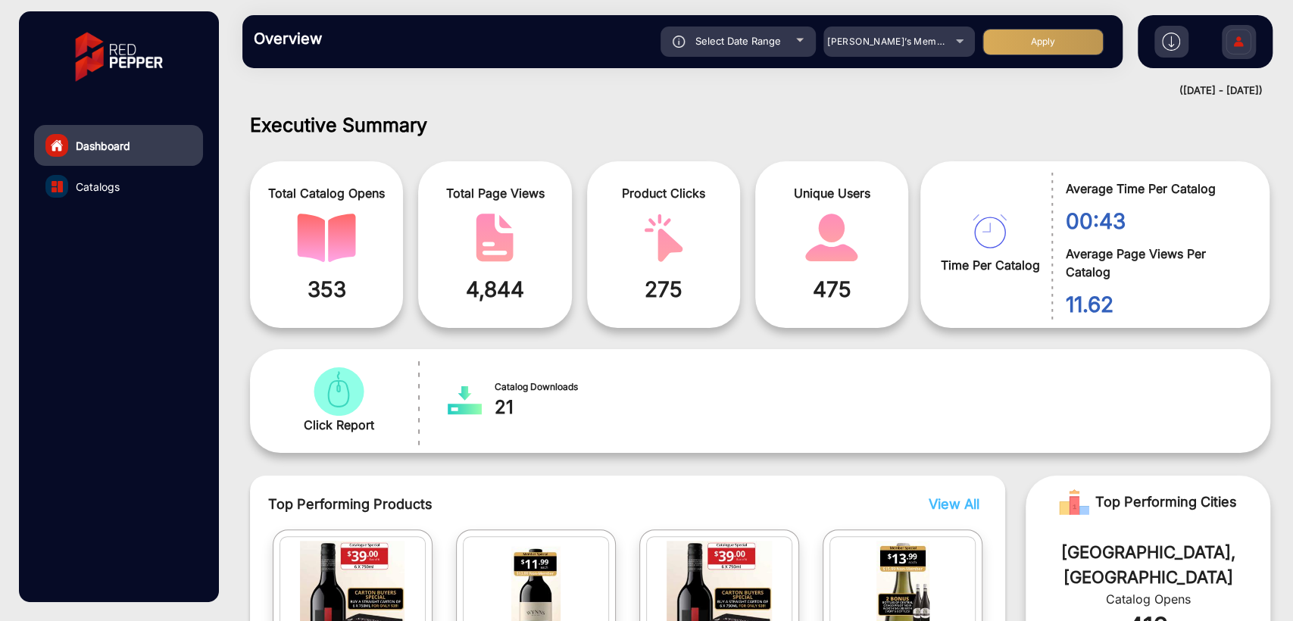
click at [1011, 39] on button "Apply" at bounding box center [1043, 42] width 121 height 27
type input "[DATE]"
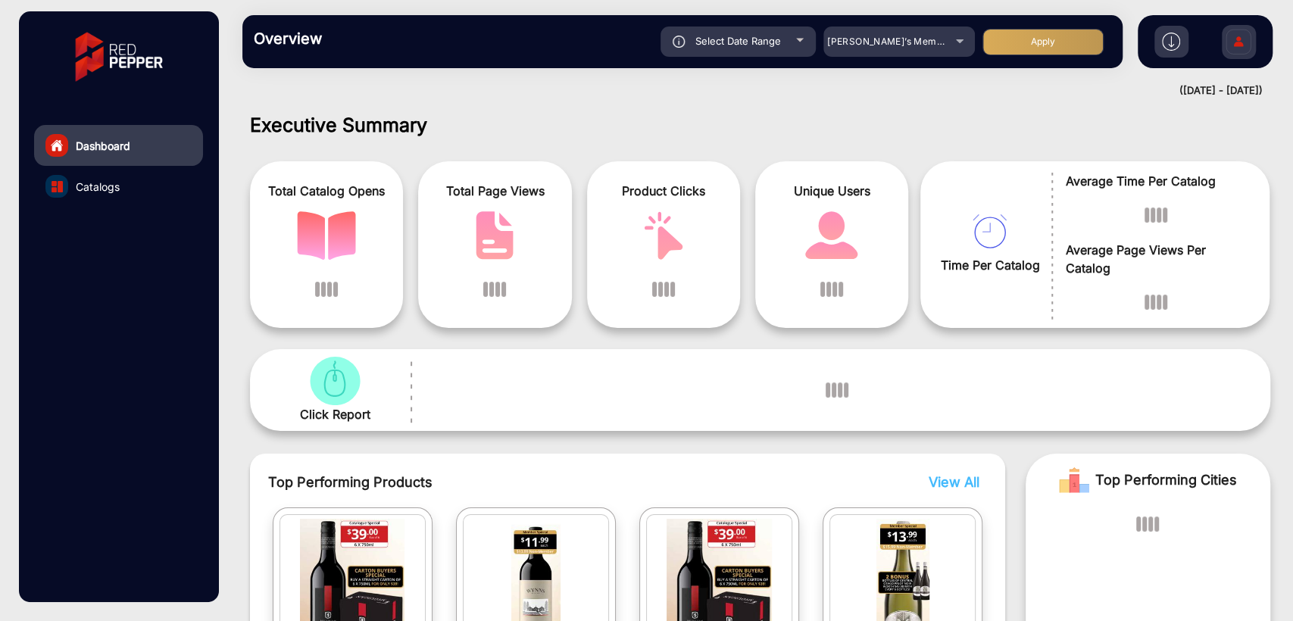
scroll to position [11, 0]
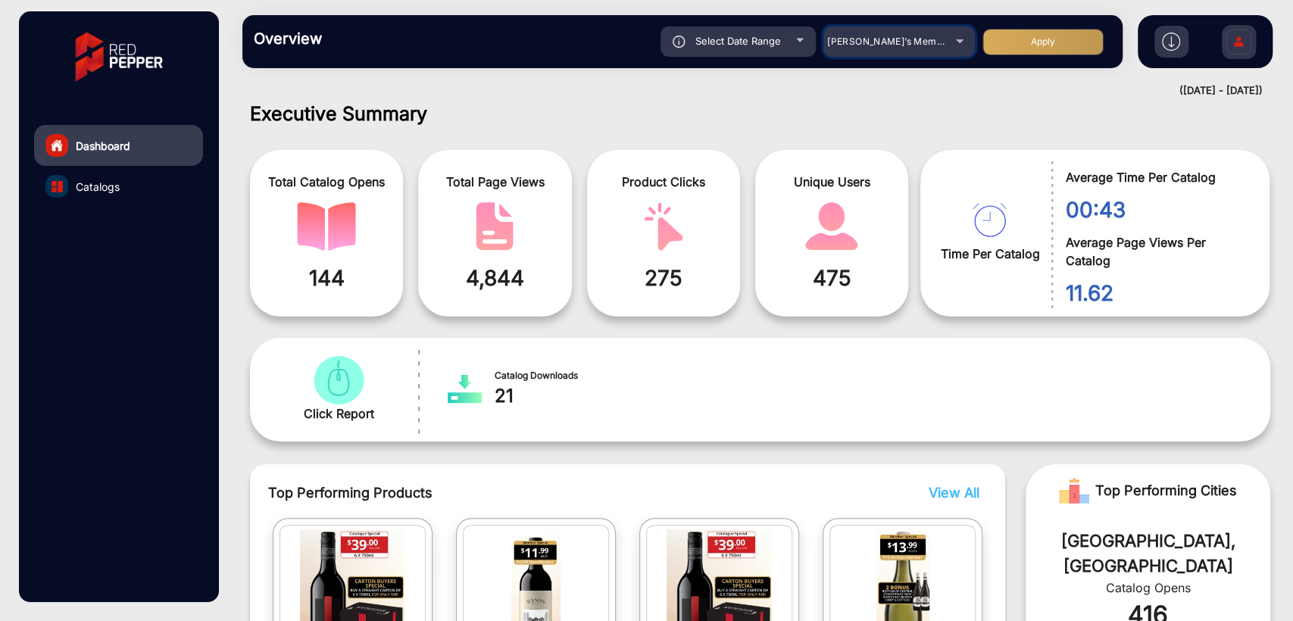
click at [941, 45] on div "[PERSON_NAME]’s Member" at bounding box center [887, 42] width 121 height 18
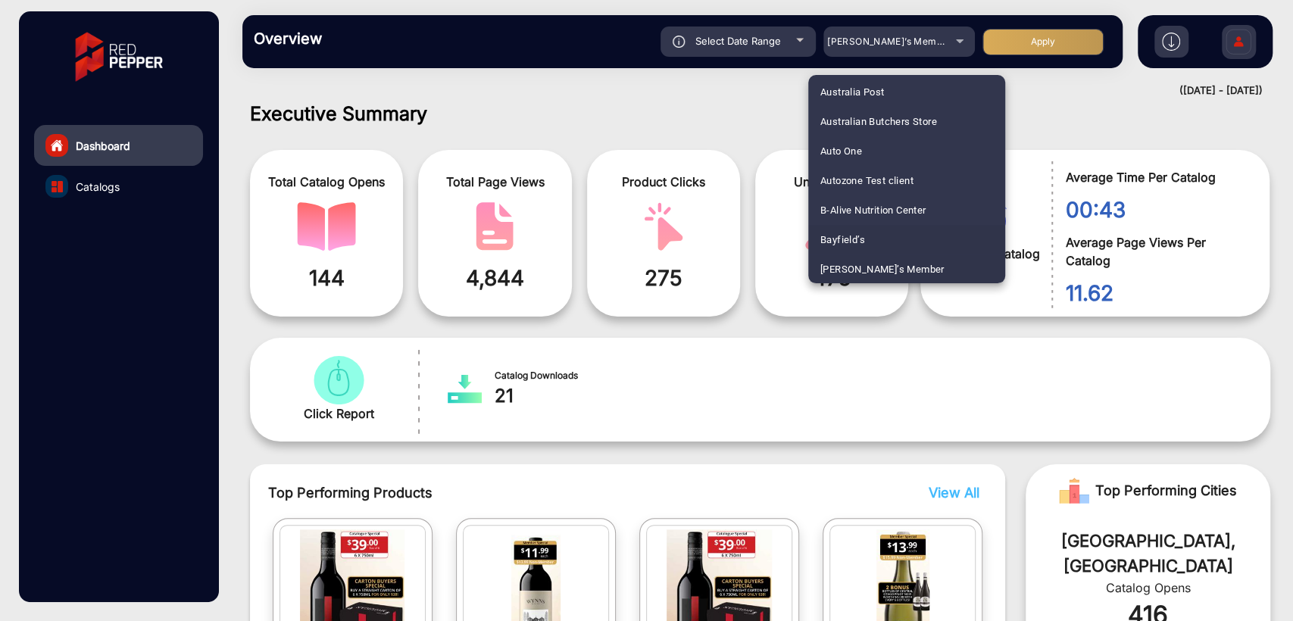
click at [873, 232] on mat-option "Bayfield’s" at bounding box center [906, 240] width 197 height 30
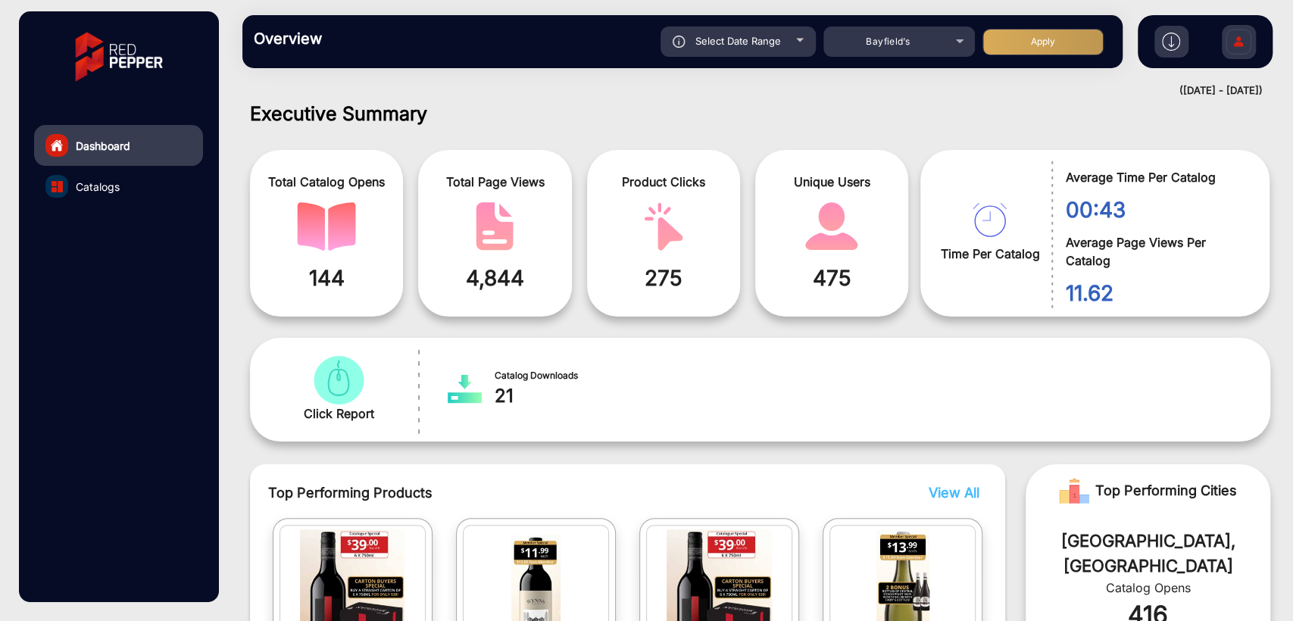
click at [1033, 31] on button "Apply" at bounding box center [1043, 42] width 121 height 27
type input "[DATE]"
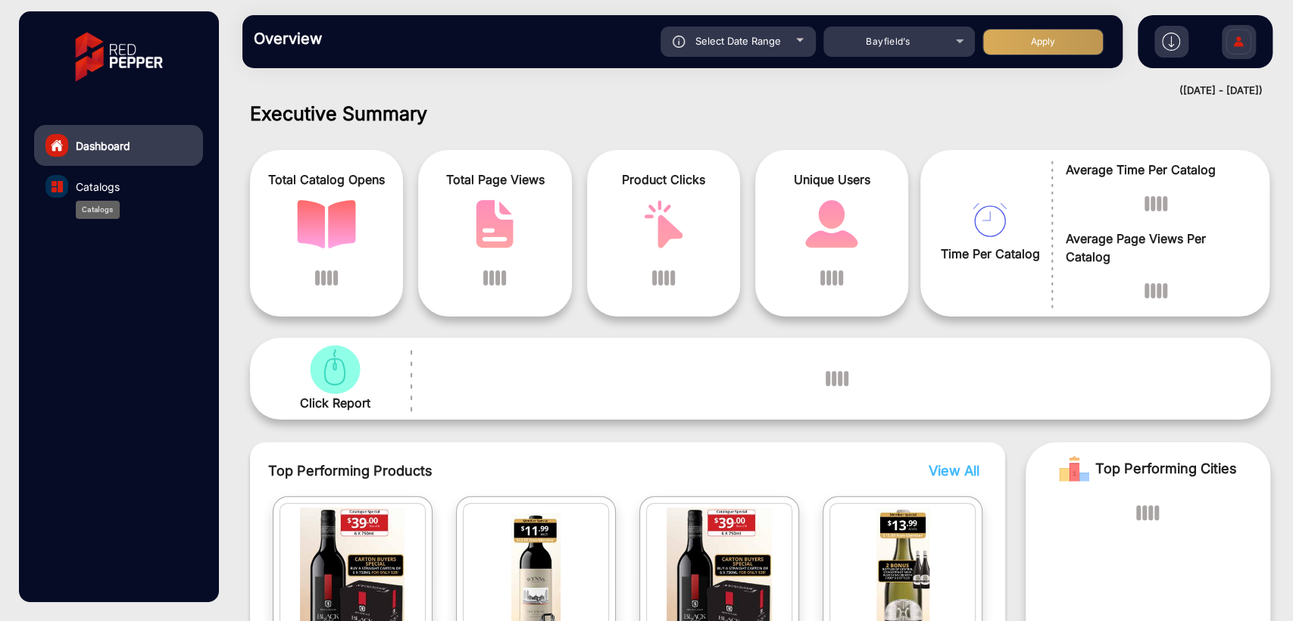
click at [109, 181] on span "Catalogs" at bounding box center [98, 187] width 44 height 16
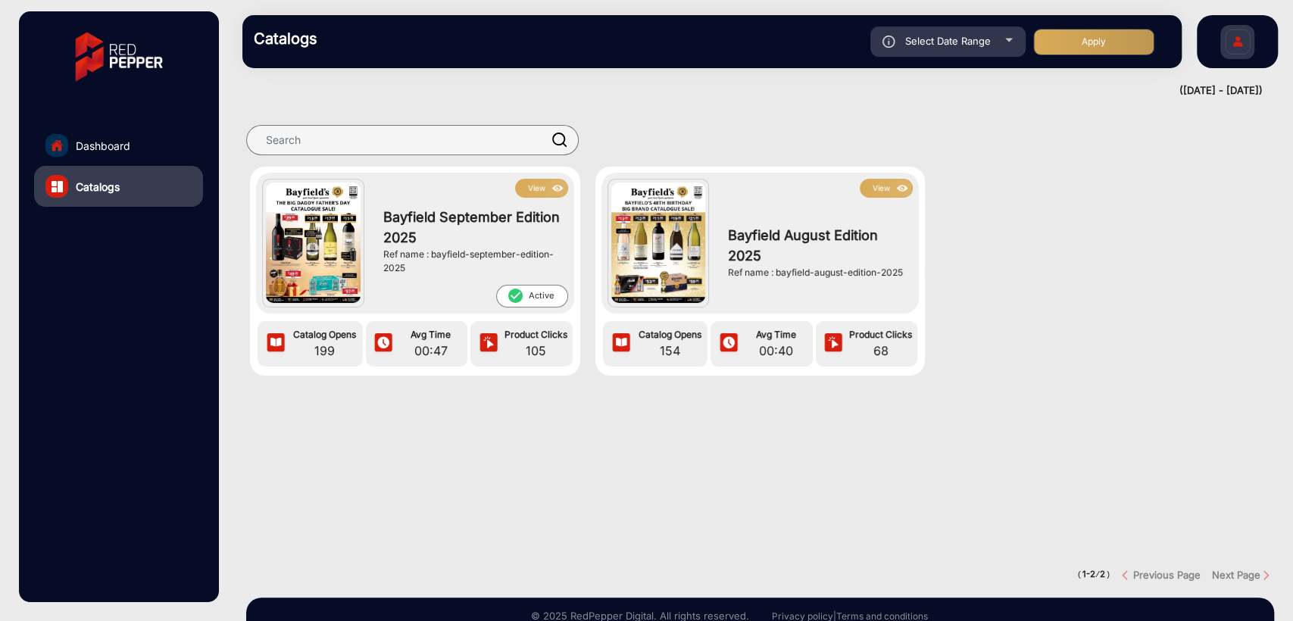
drag, startPoint x: 775, startPoint y: 274, endPoint x: 902, endPoint y: 270, distance: 127.3
click at [902, 270] on div "Ref name : bayfield-august-edition-2025" at bounding box center [816, 273] width 177 height 14
drag, startPoint x: 430, startPoint y: 258, endPoint x: 445, endPoint y: 267, distance: 18.1
click at [445, 267] on div "Ref name : bayfield-september-edition-2025" at bounding box center [471, 261] width 177 height 27
click at [542, 191] on button "View" at bounding box center [541, 188] width 53 height 19
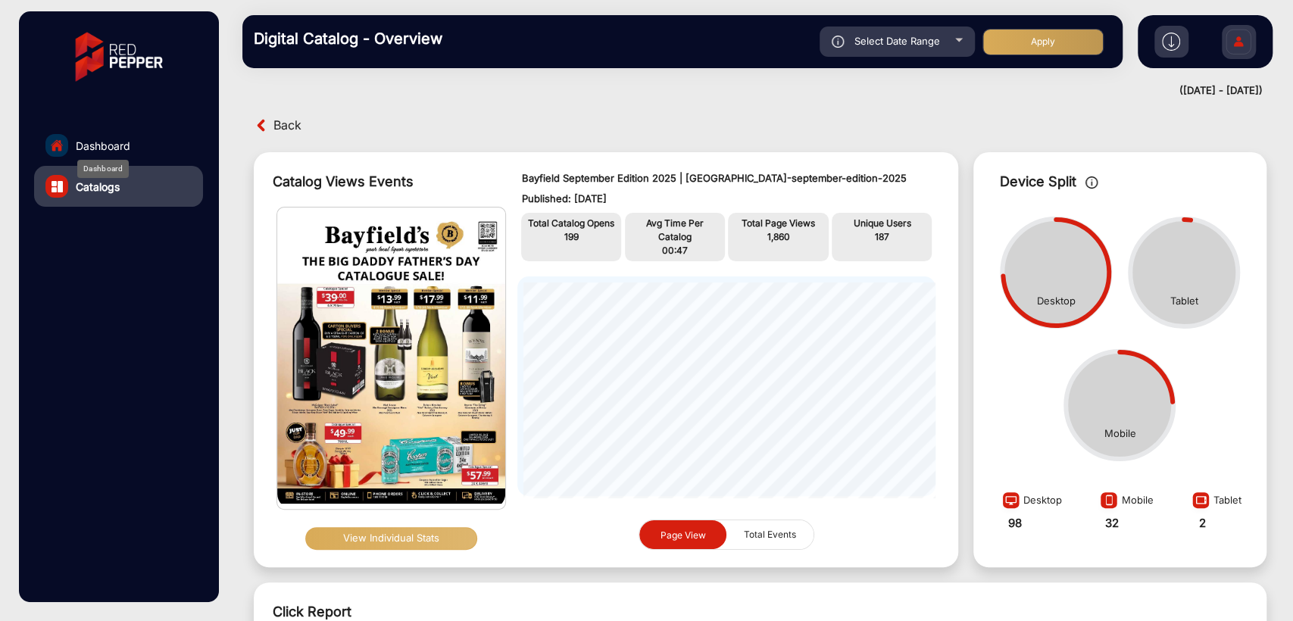
click at [105, 142] on span "Dashboard" at bounding box center [103, 146] width 55 height 16
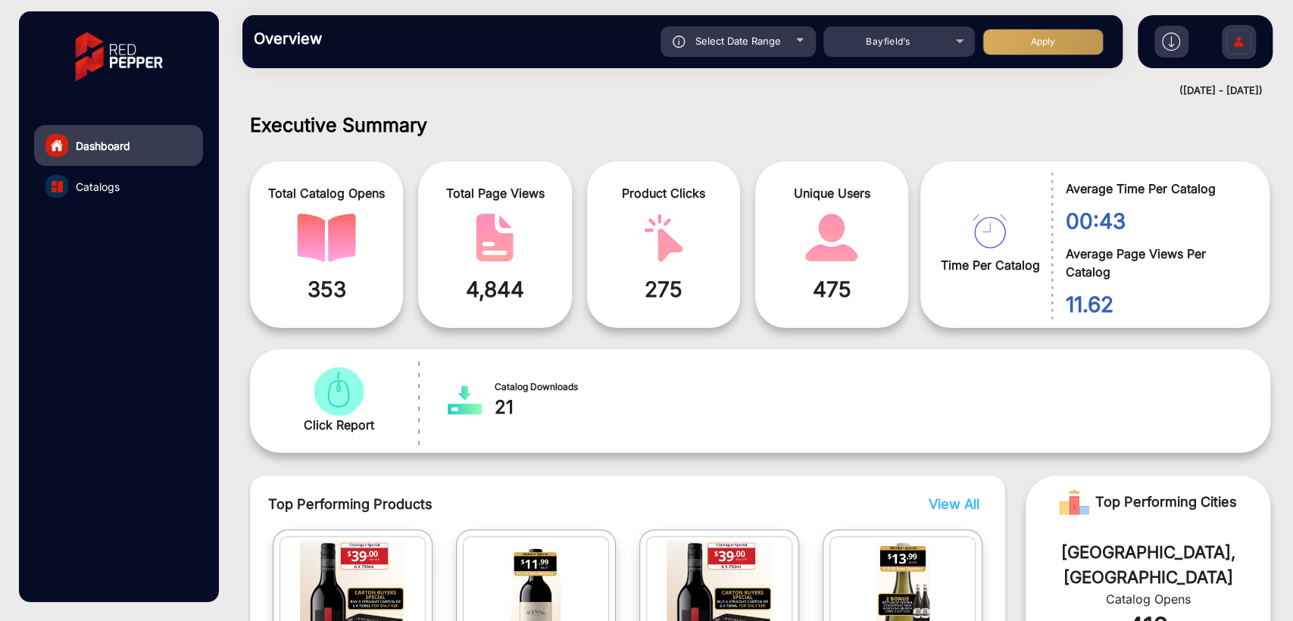
click at [742, 39] on span "Select Date Range" at bounding box center [738, 41] width 86 height 12
type input "[DATE]"
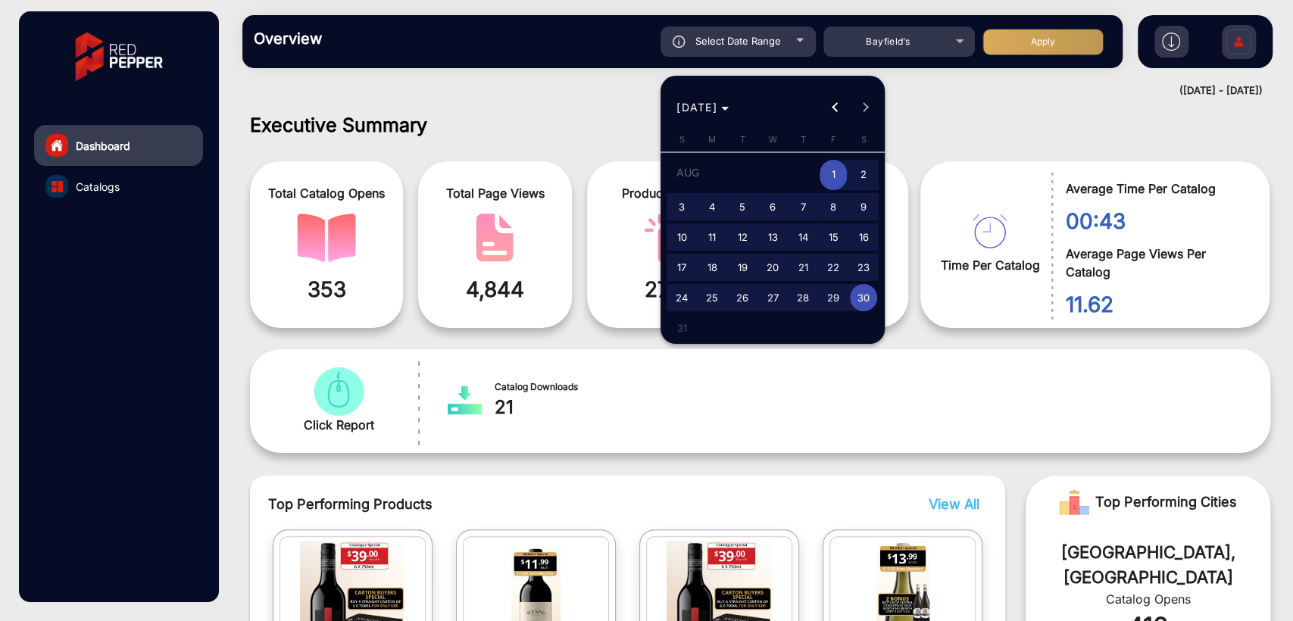
click at [875, 113] on div "[DATE] [DATE]" at bounding box center [772, 107] width 217 height 30
drag, startPoint x: 559, startPoint y: 114, endPoint x: 362, endPoint y: 6, distance: 224.8
click at [558, 114] on div at bounding box center [646, 310] width 1293 height 621
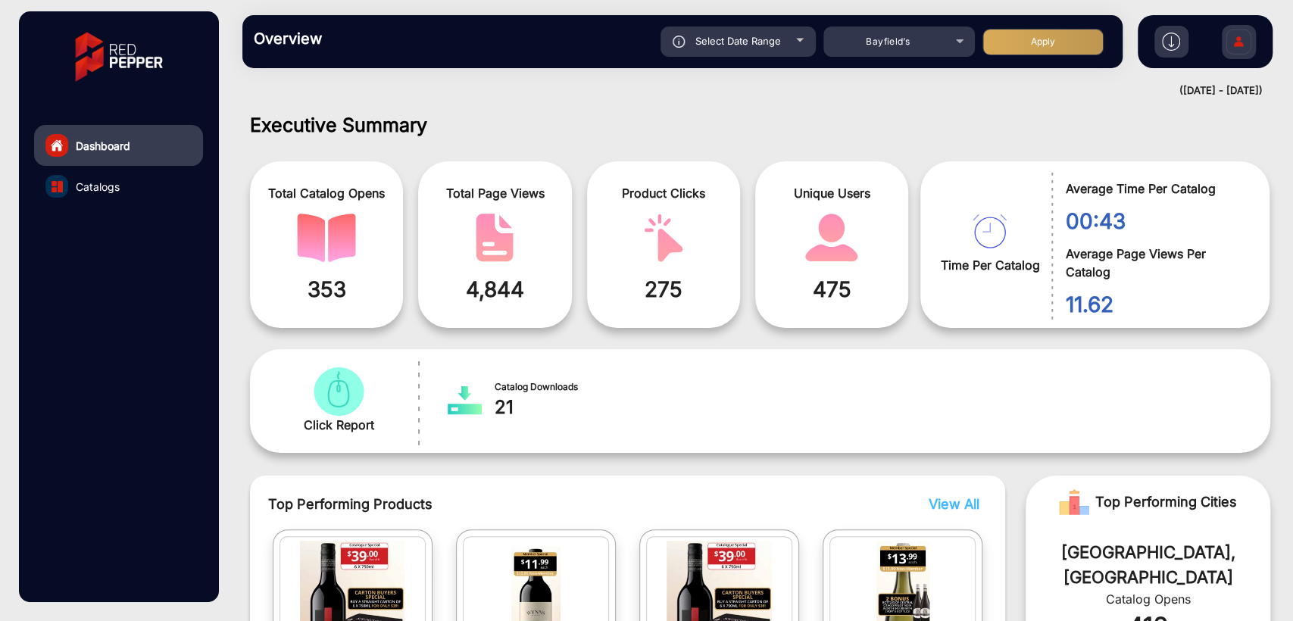
click at [467, 146] on div "Total Catalog Opens 353 Total Page Views 4,844 Product Clicks 275 Unique Users …" at bounding box center [760, 238] width 1043 height 193
click at [891, 46] on span "Bayfield’s" at bounding box center [888, 41] width 44 height 11
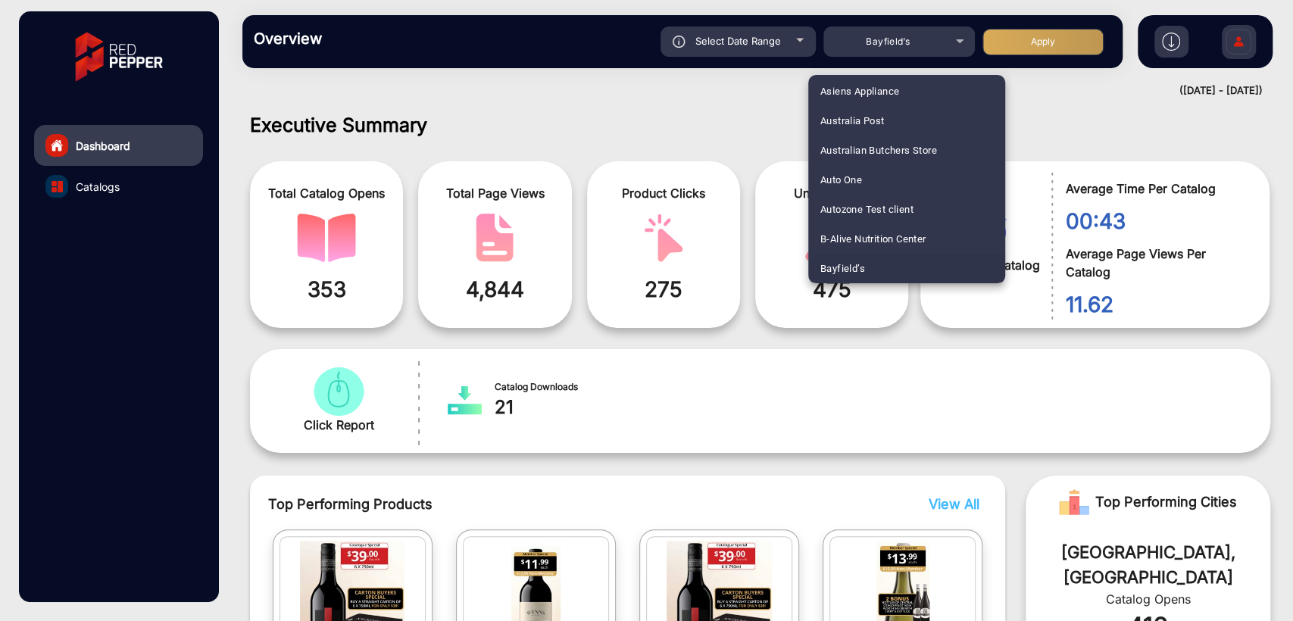
scroll to position [1038, 0]
click at [897, 170] on span "[PERSON_NAME] [PERSON_NAME] T-[PERSON_NAME]" at bounding box center [906, 181] width 173 height 30
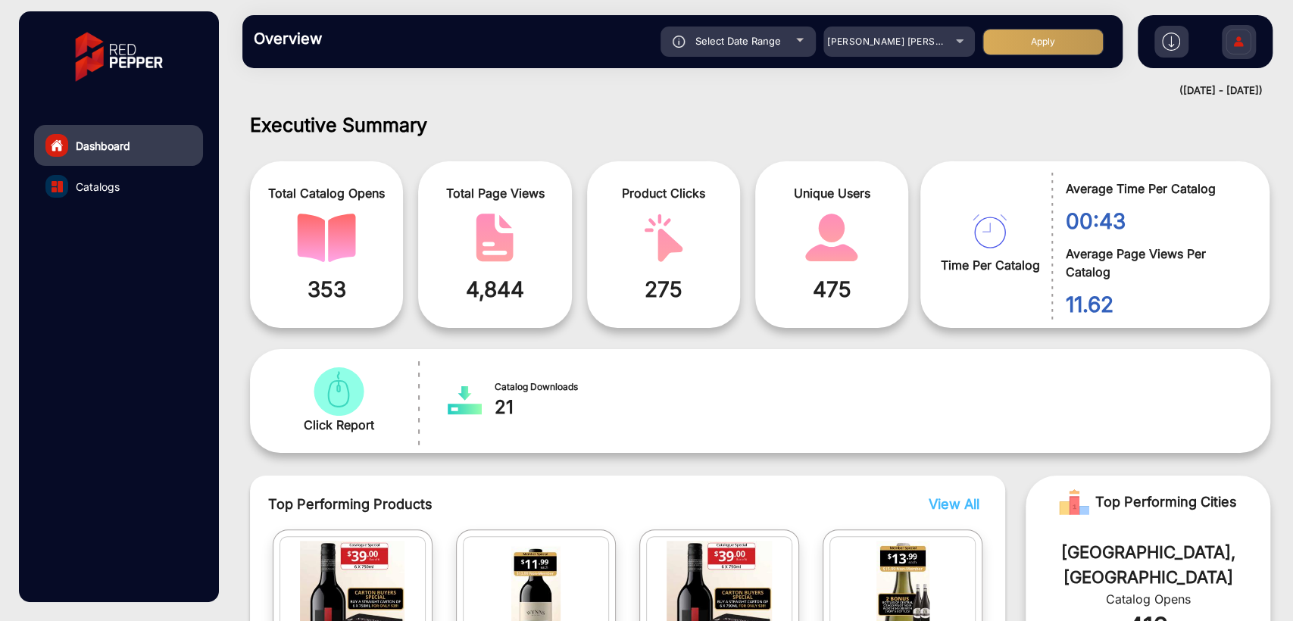
click at [1039, 38] on button "Apply" at bounding box center [1043, 42] width 121 height 27
type input "[DATE]"
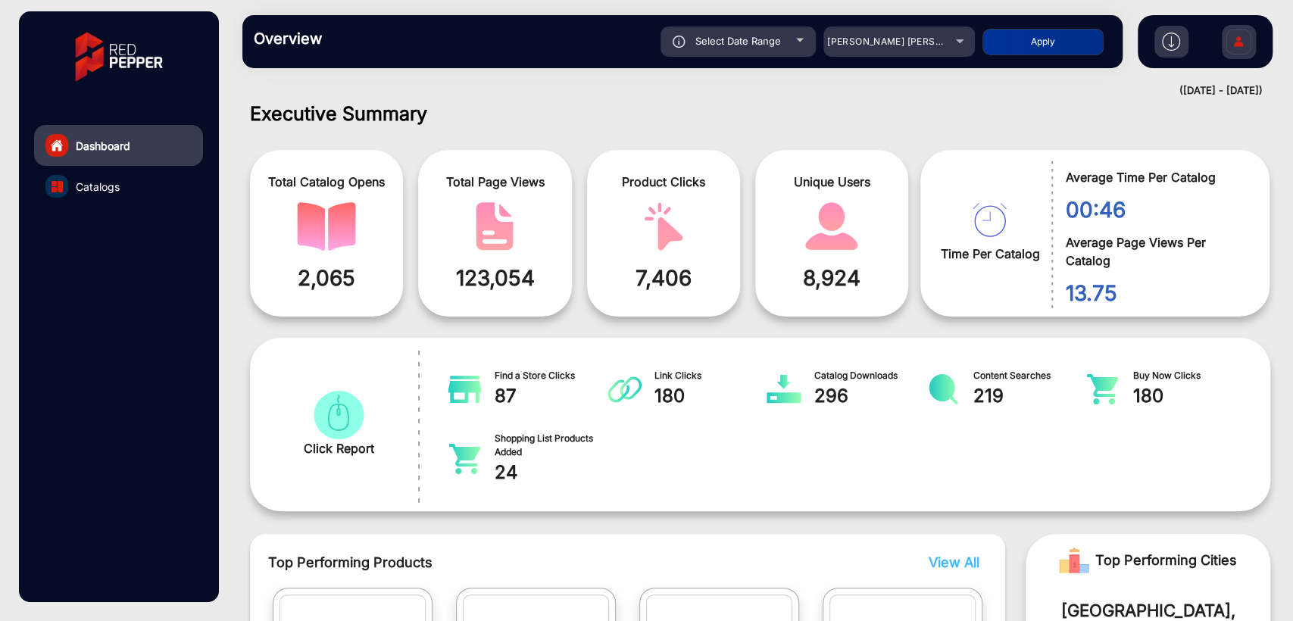
click at [768, 50] on div "Select Date Range" at bounding box center [738, 42] width 155 height 30
type input "[DATE]"
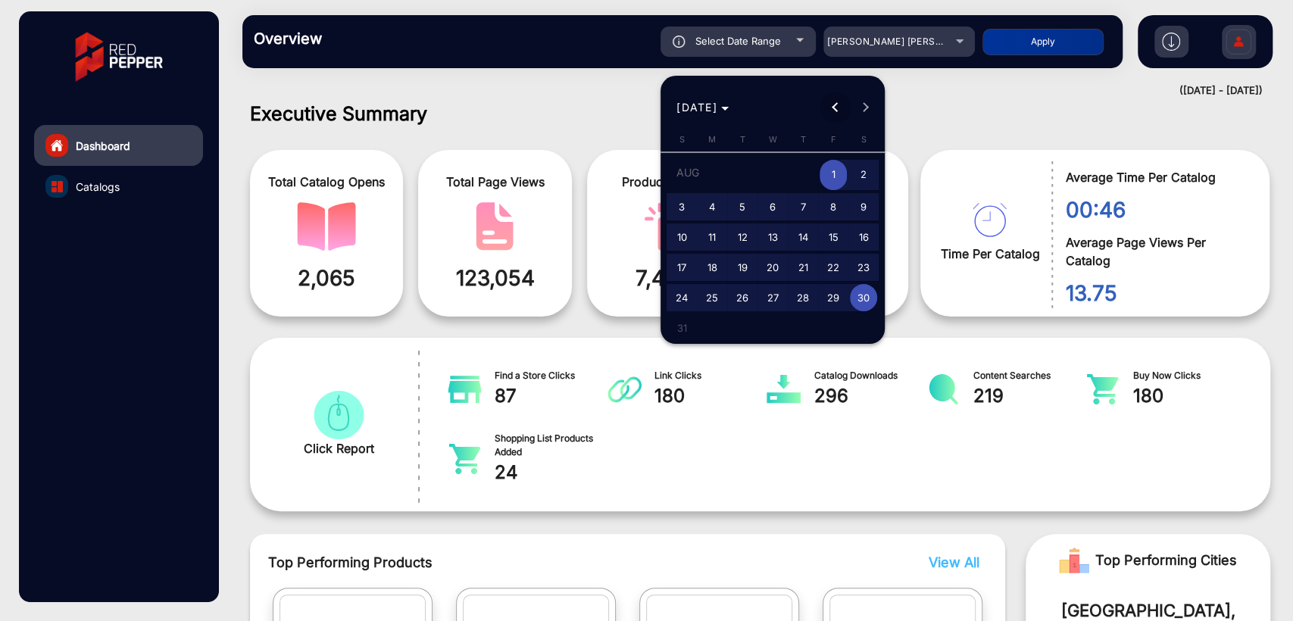
click at [831, 109] on span "Previous month" at bounding box center [835, 107] width 30 height 30
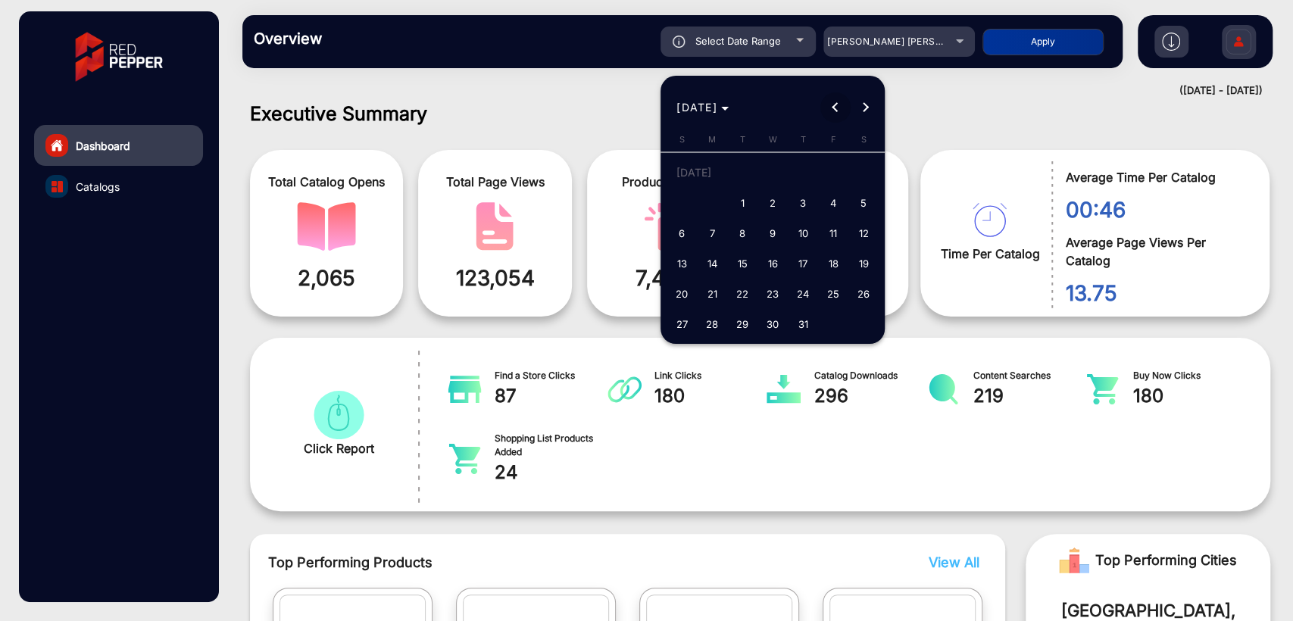
click at [831, 109] on span "Previous month" at bounding box center [835, 107] width 30 height 30
click at [867, 113] on span "Next month" at bounding box center [866, 107] width 30 height 30
click at [792, 164] on span "1" at bounding box center [802, 175] width 27 height 31
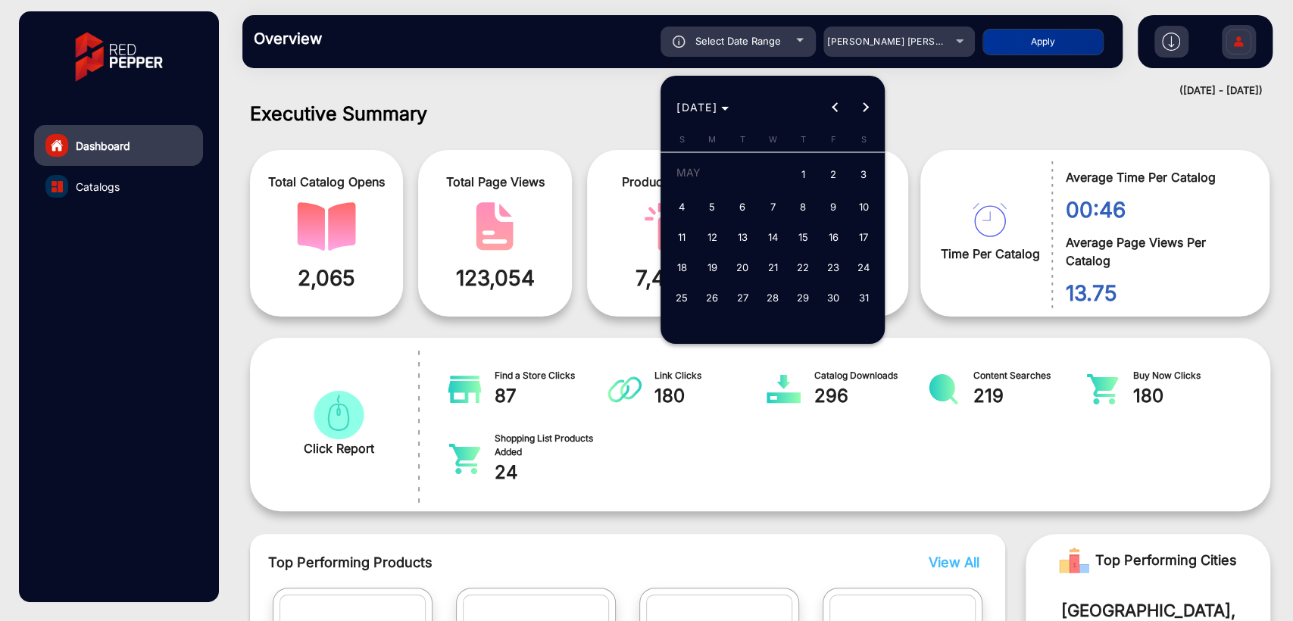
type input "[DATE]"
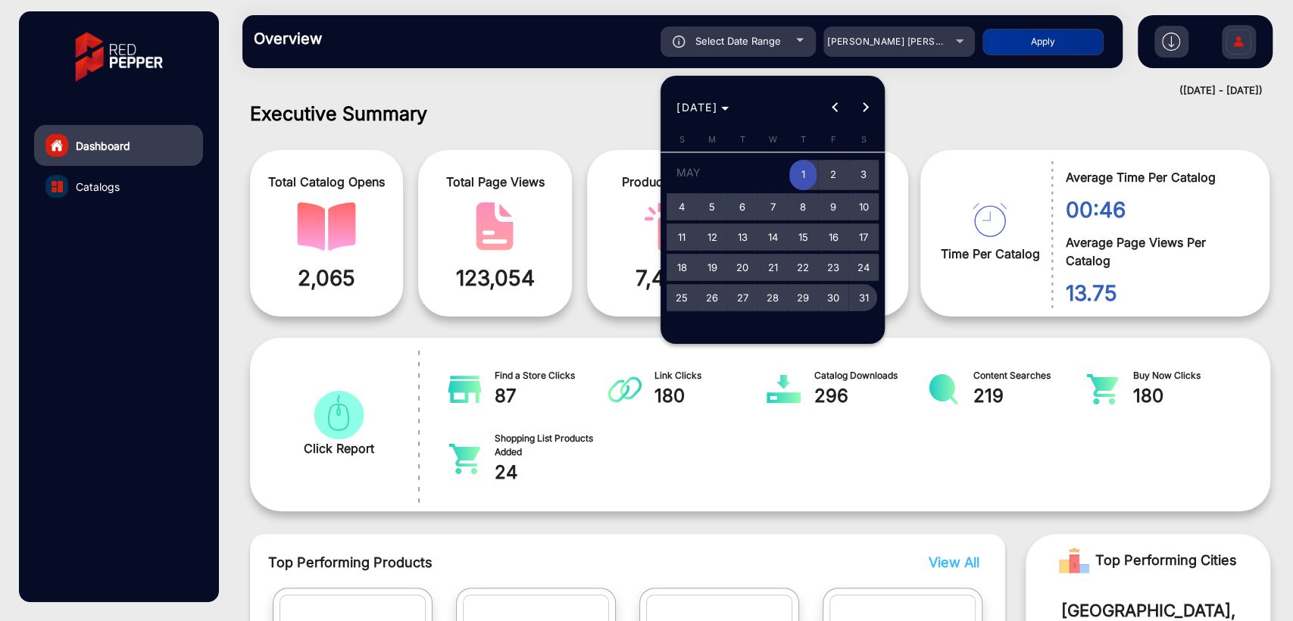
click at [862, 293] on span "31" at bounding box center [863, 297] width 27 height 27
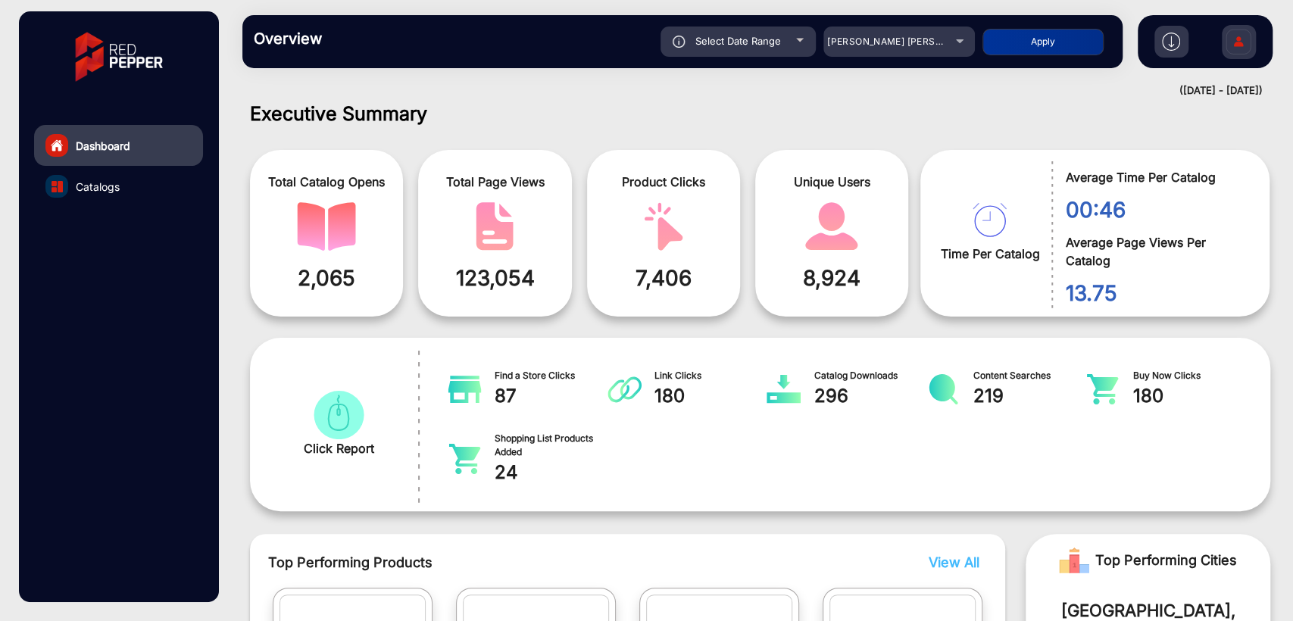
type input "[DATE]"
click at [1023, 44] on button "Apply" at bounding box center [1043, 42] width 121 height 27
type input "[DATE]"
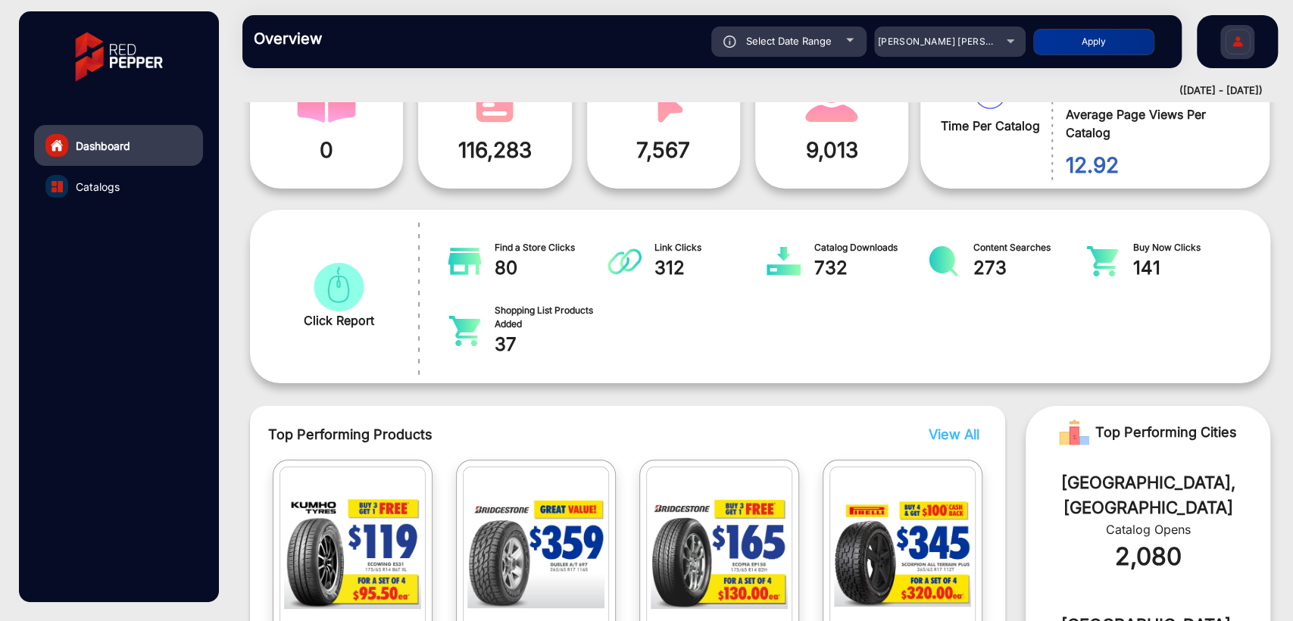
scroll to position [0, 0]
